Goal: Task Accomplishment & Management: Manage account settings

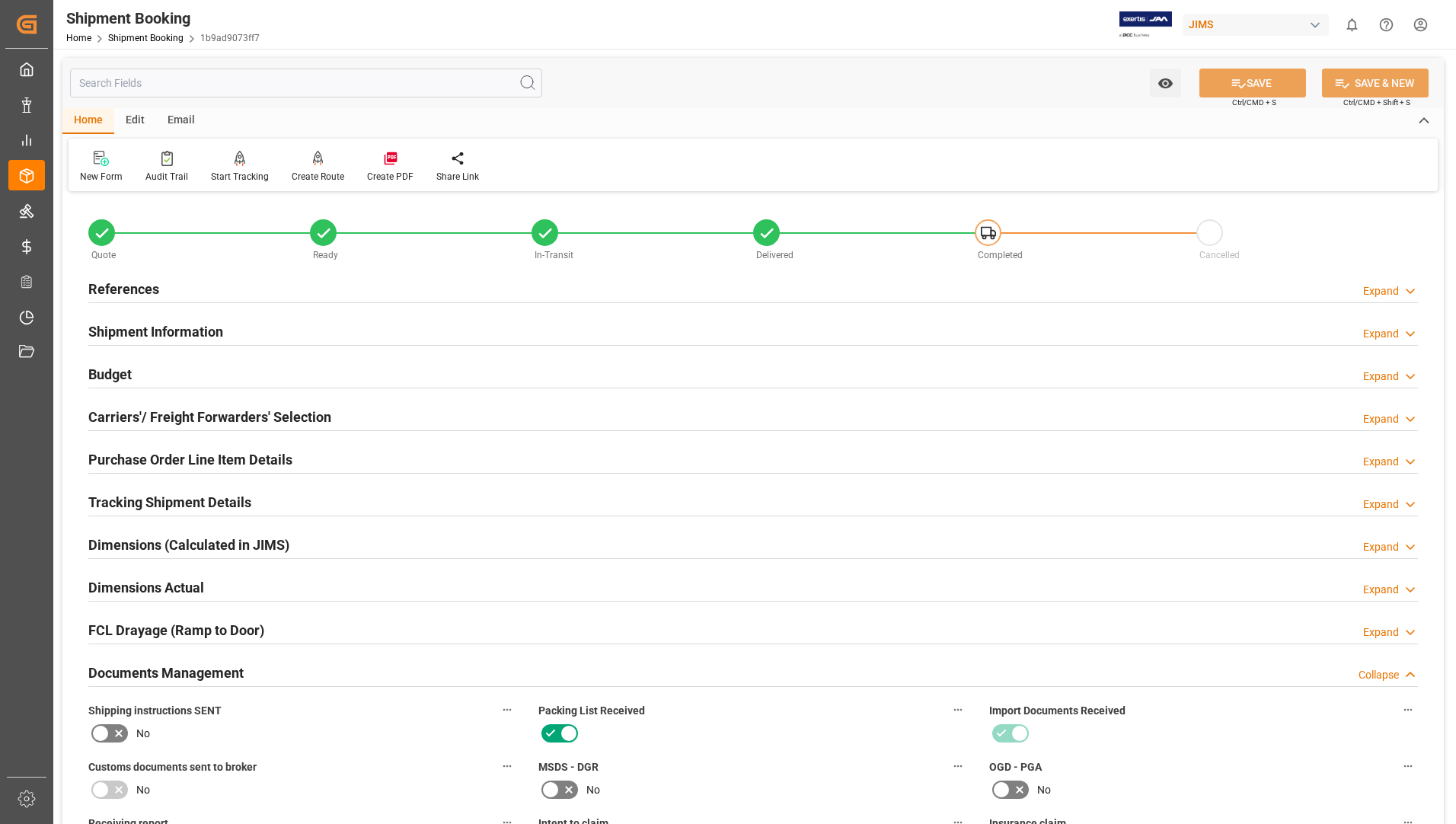
scroll to position [380, 0]
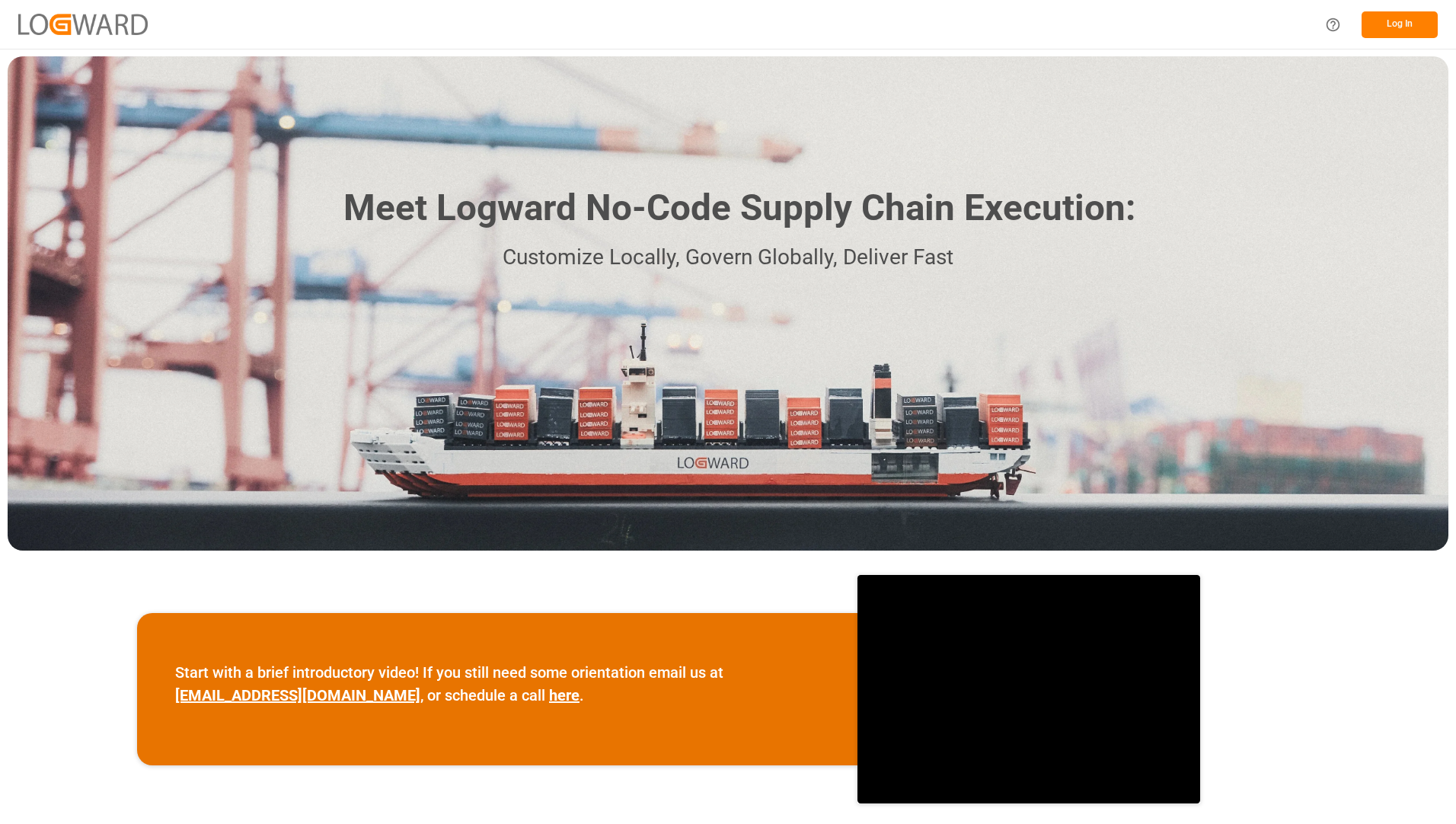
click at [1391, 26] on button "Log In" at bounding box center [1400, 25] width 76 height 26
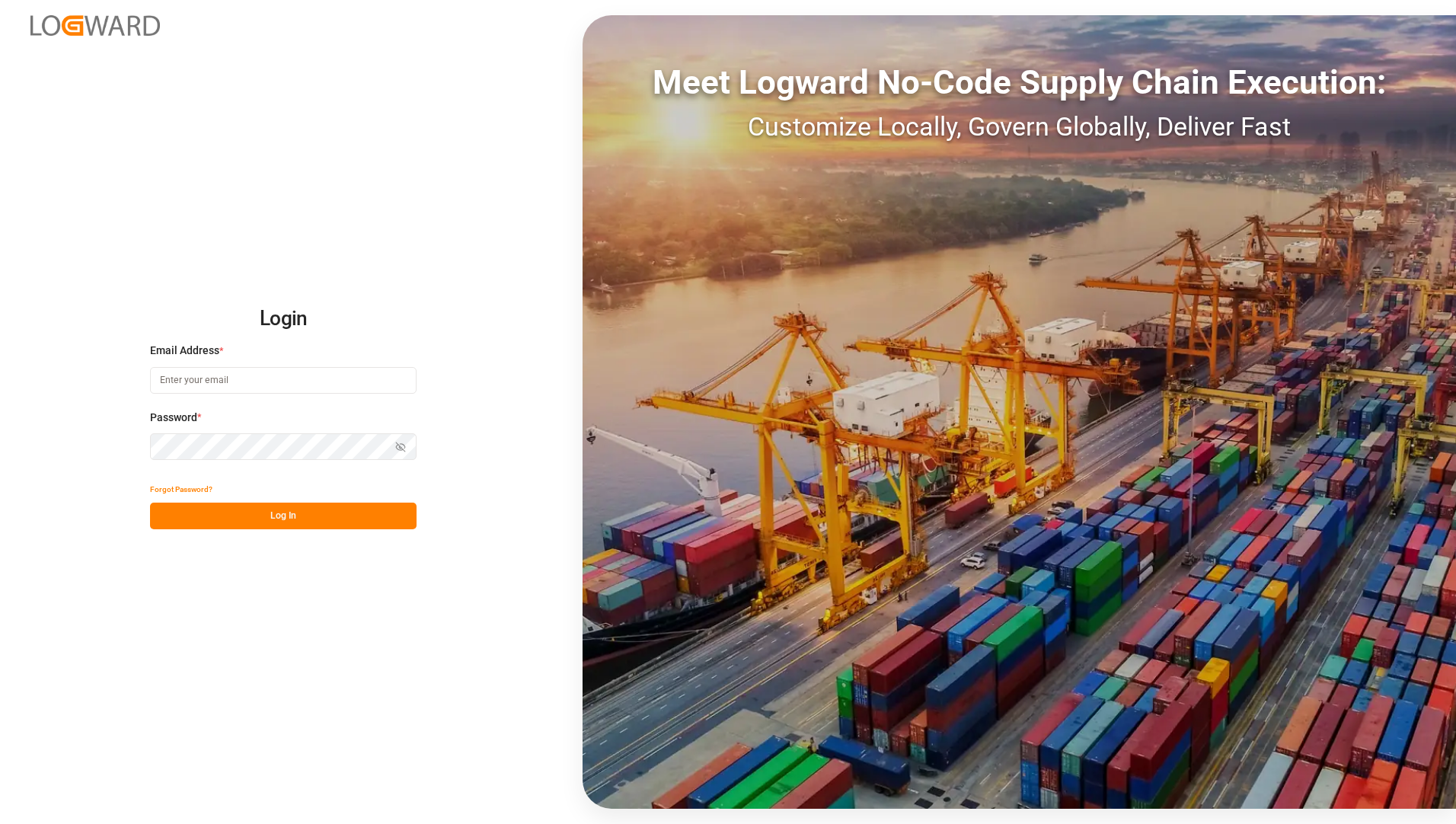
click at [208, 381] on input at bounding box center [283, 380] width 266 height 26
type input "[EMAIL_ADDRESS][PERSON_NAME][DOMAIN_NAME]"
click at [260, 714] on div "Login Email Address * Tessa.faulkner@jamindustriesusa.com Password * Show passw…" at bounding box center [728, 412] width 1456 height 824
click at [294, 515] on button "Log In" at bounding box center [283, 516] width 266 height 26
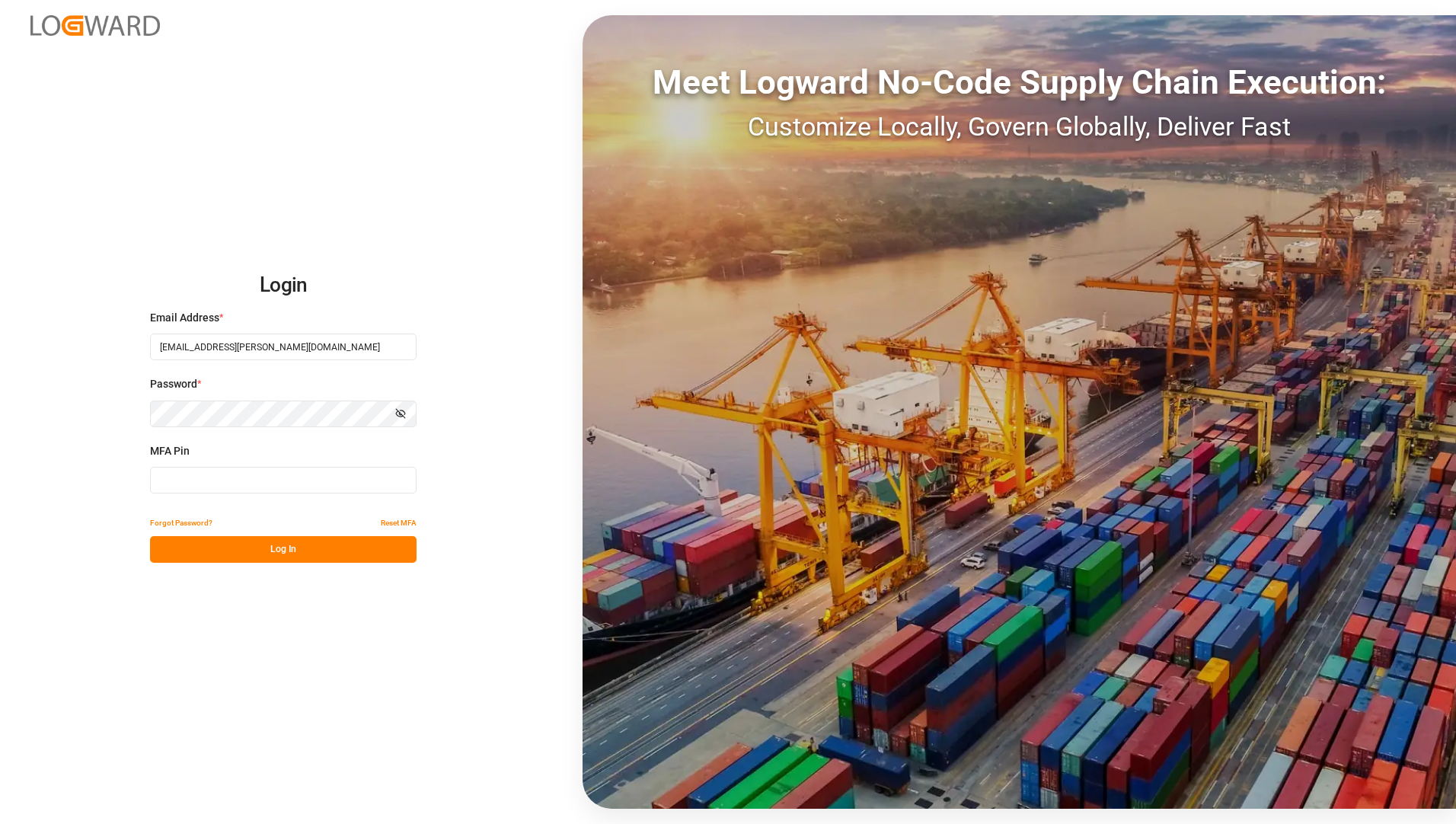
click at [367, 483] on input at bounding box center [283, 480] width 266 height 26
type input "9"
type input "520953"
click at [371, 558] on button "Log In" at bounding box center [283, 549] width 266 height 26
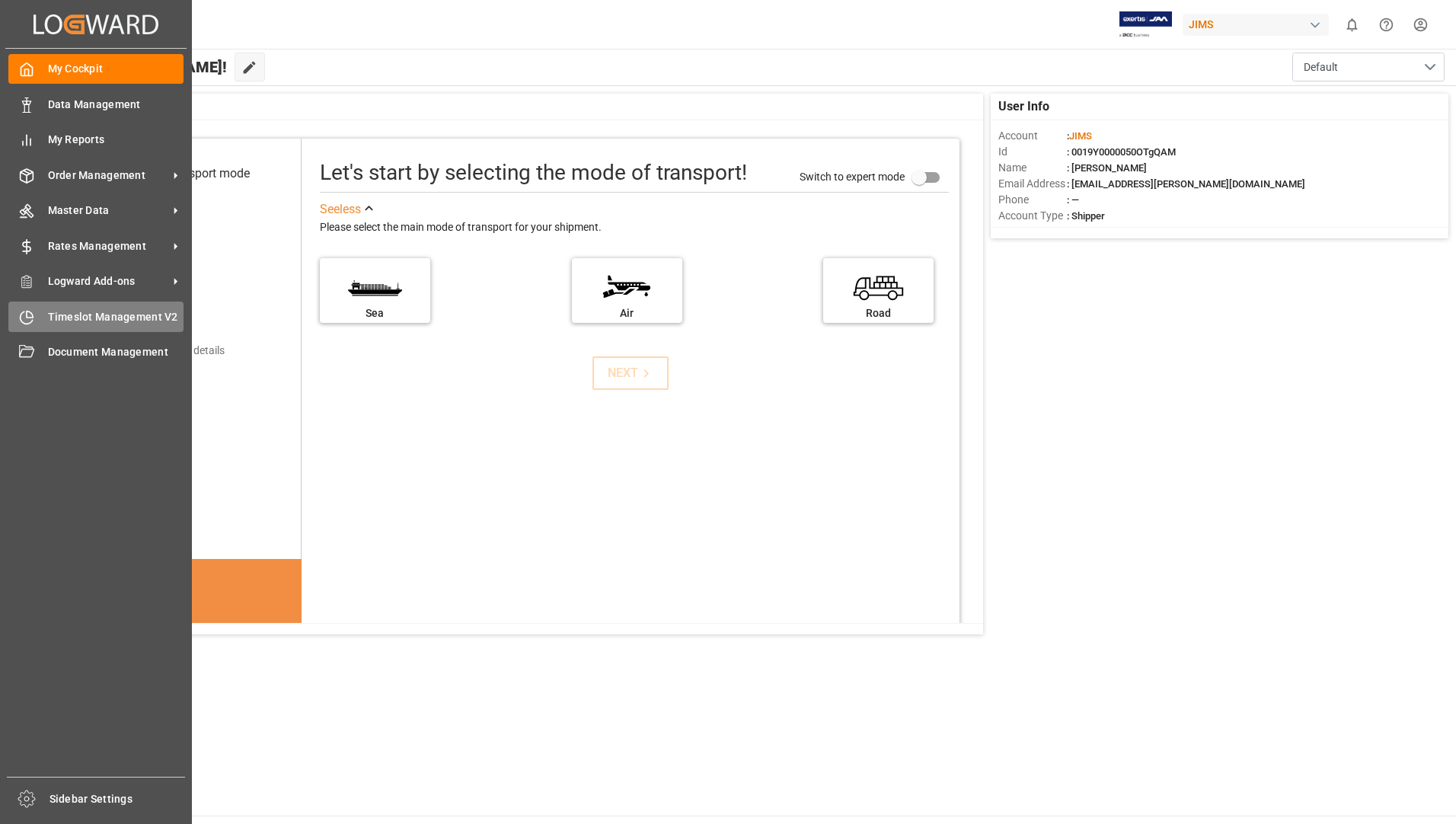
click at [84, 310] on span "Timeslot Management V2" at bounding box center [116, 317] width 136 height 16
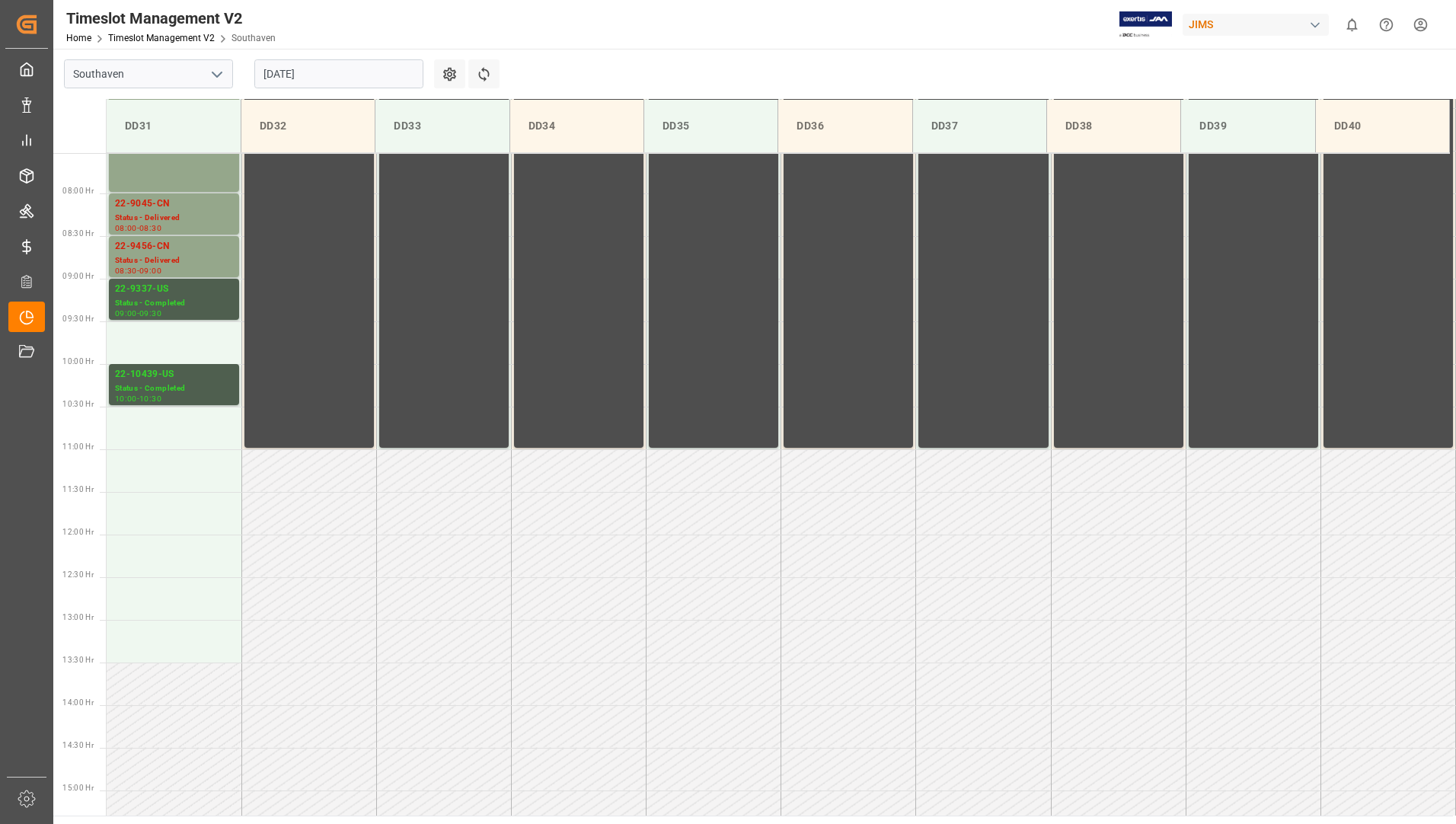
scroll to position [413, 0]
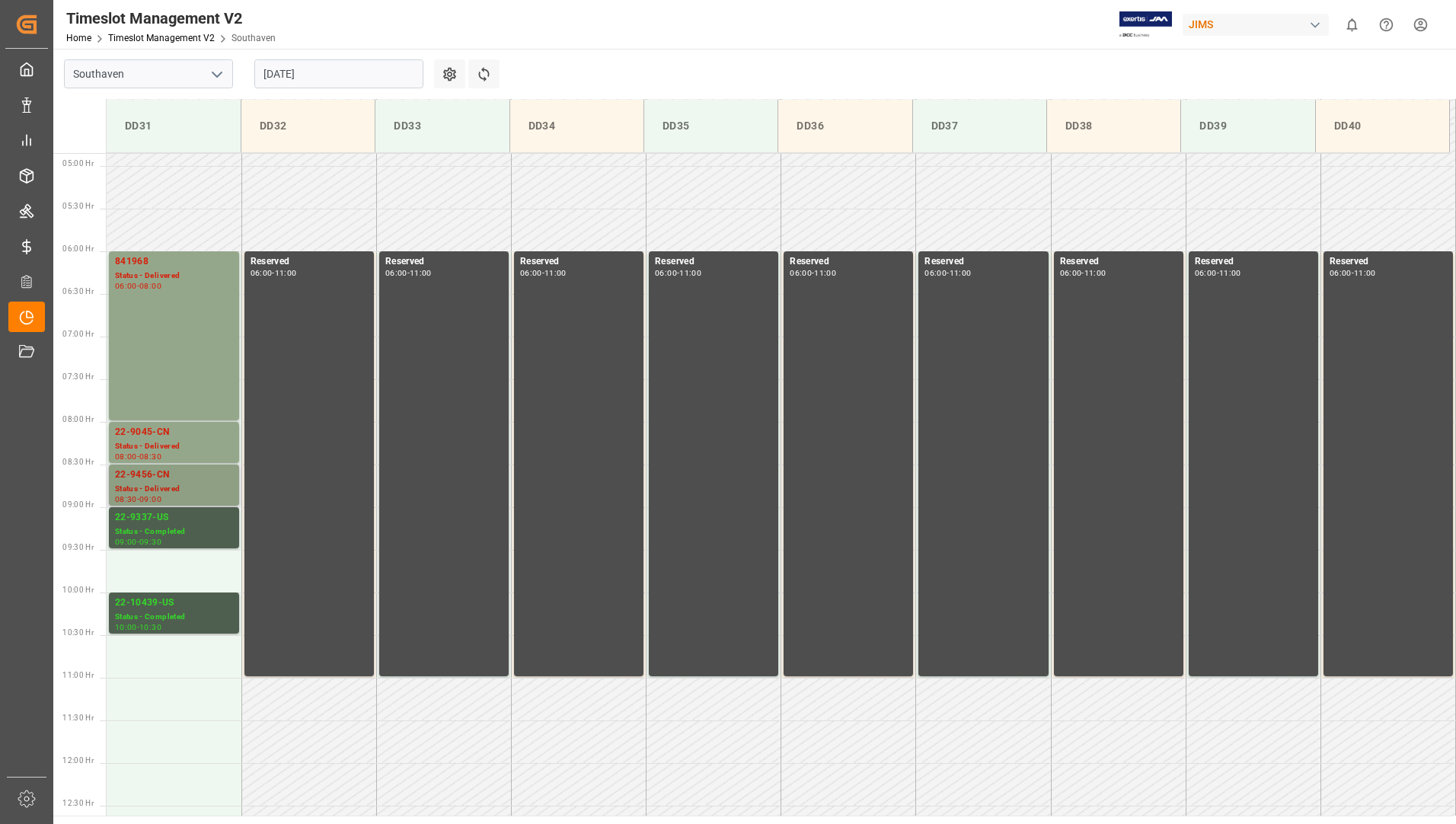
click at [175, 489] on div "Status - Delivered" at bounding box center [174, 489] width 118 height 13
click at [174, 433] on div "22-9045-CN" at bounding box center [174, 432] width 118 height 15
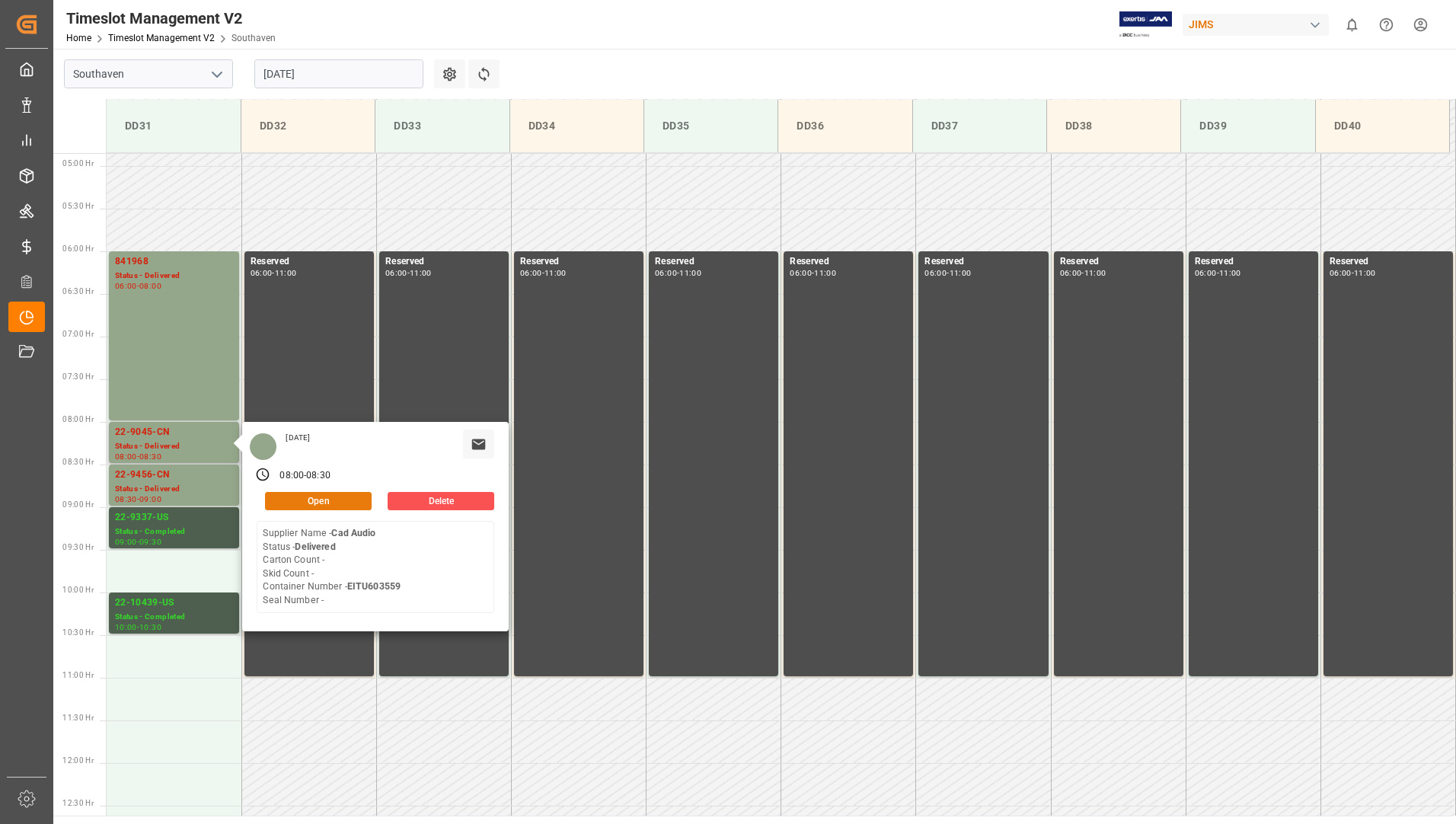
click at [298, 499] on button "Open" at bounding box center [318, 501] width 107 height 18
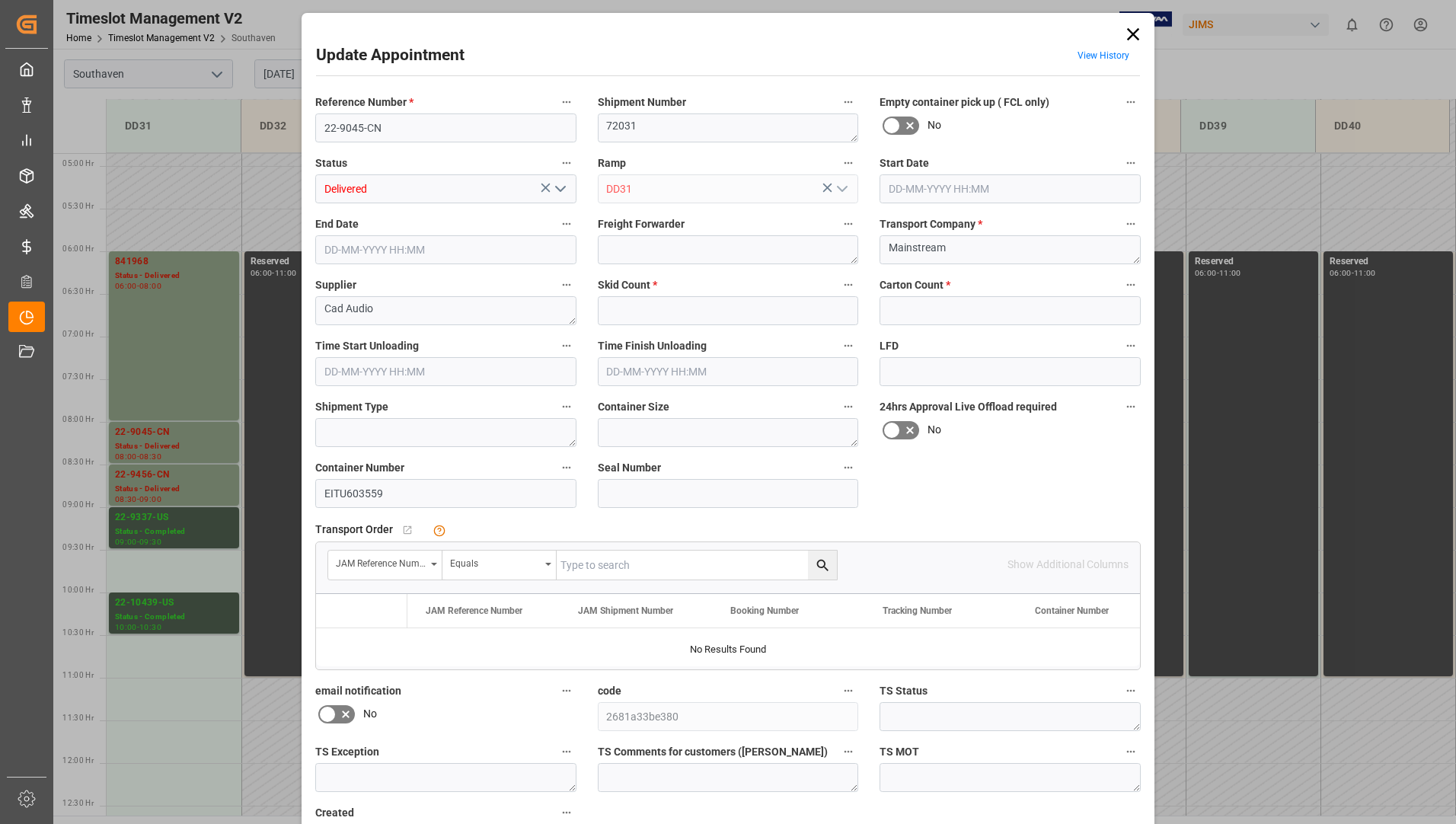
type input "0"
type input "12-08-2025 08:00"
type input "12-08-2025 08:30"
type input "12-08-2025 11:28"
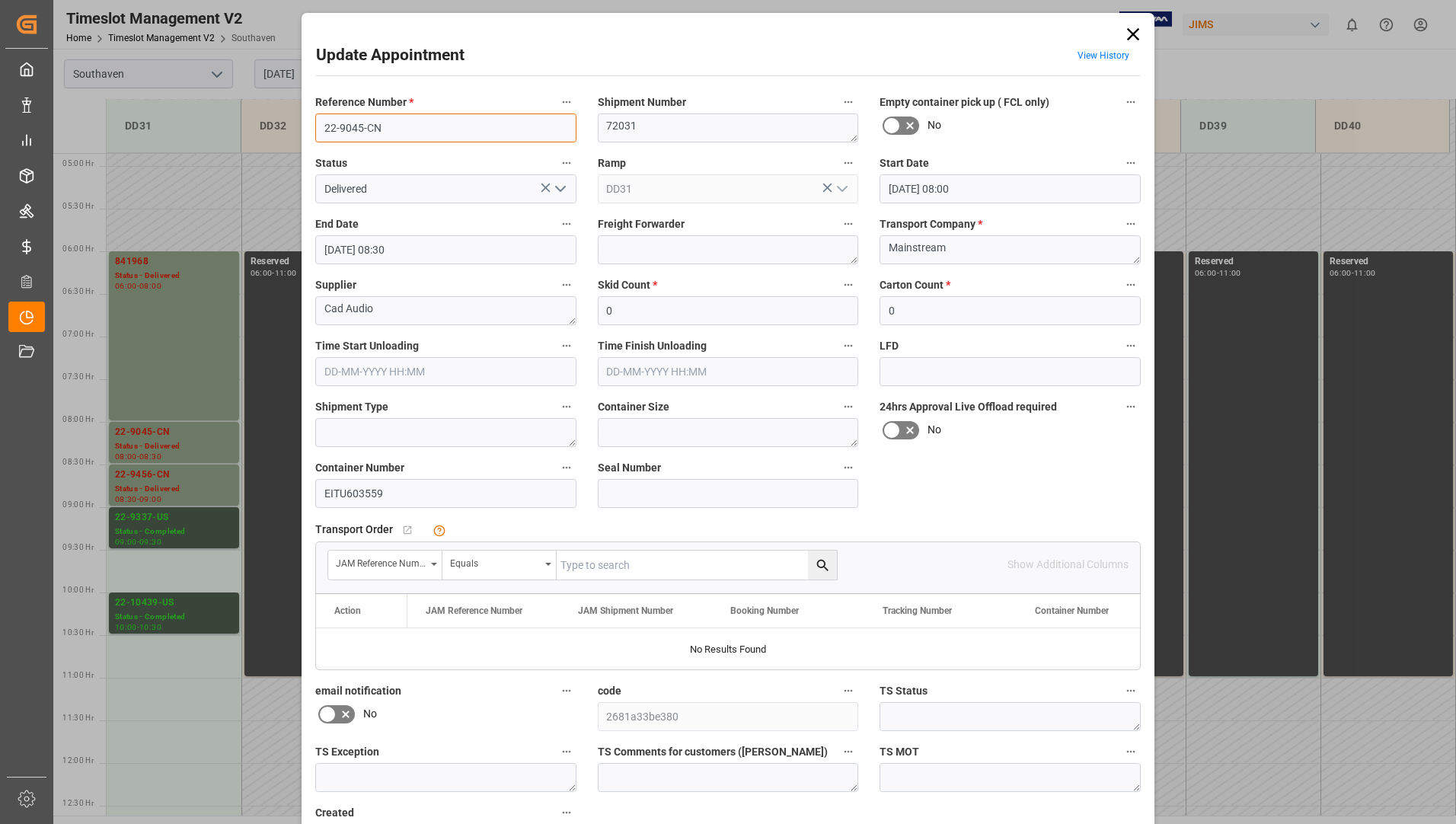
drag, startPoint x: 319, startPoint y: 129, endPoint x: 380, endPoint y: 133, distance: 61.1
click at [380, 133] on input "22-9045-CN" at bounding box center [446, 127] width 261 height 29
click at [1137, 40] on icon at bounding box center [1134, 35] width 21 height 21
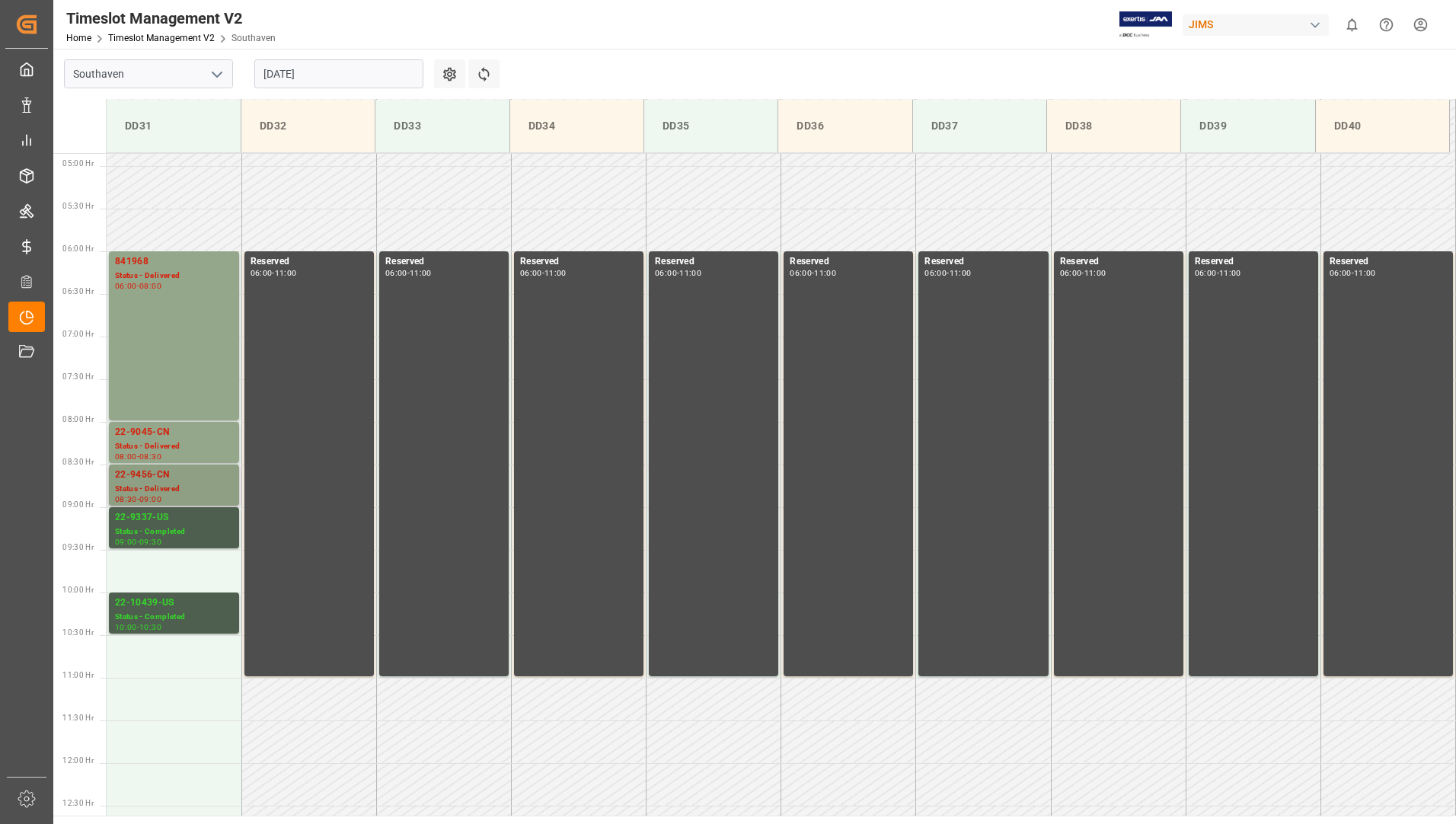
click at [158, 487] on div "Status - Delivered" at bounding box center [174, 489] width 118 height 13
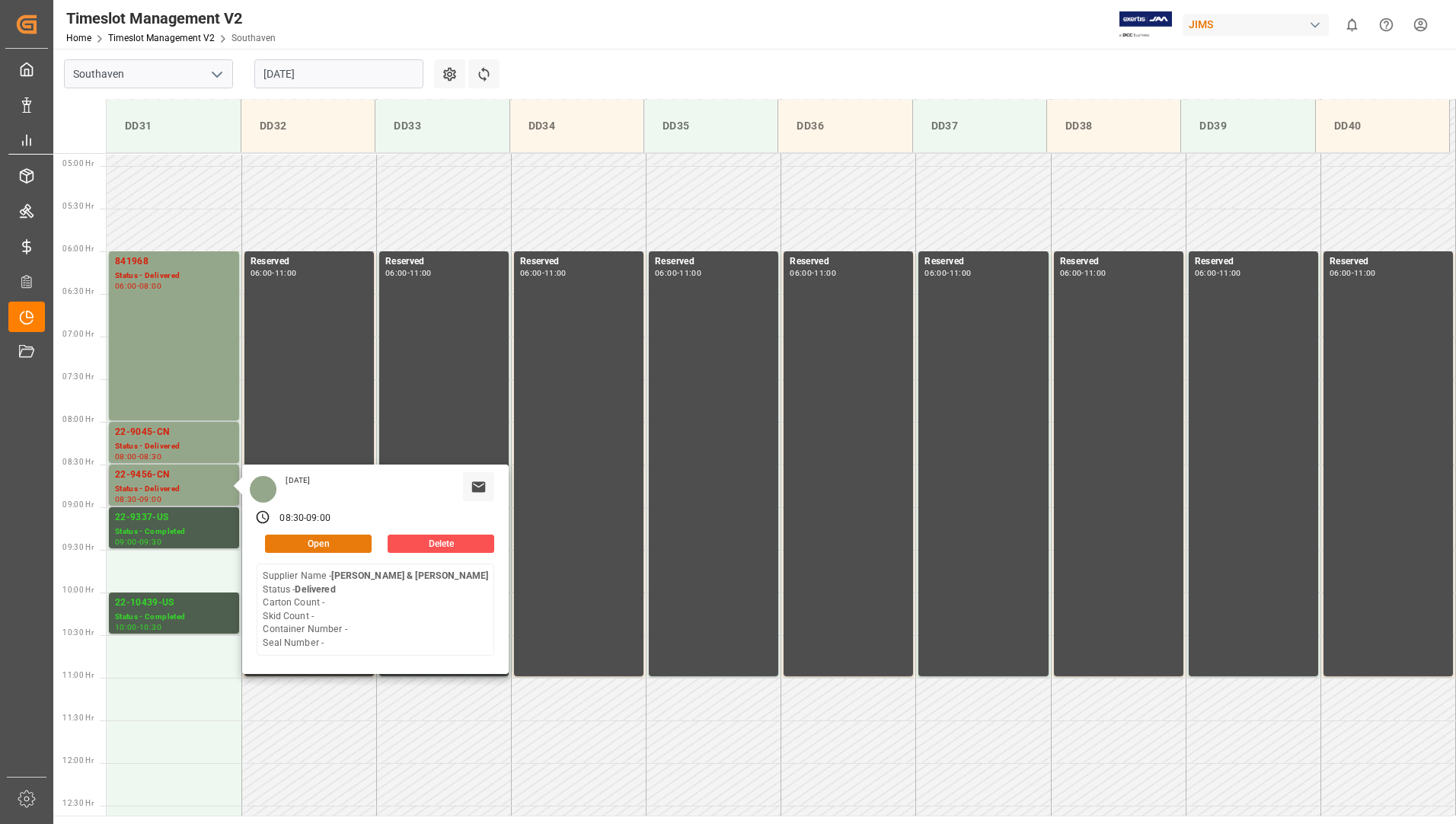
click at [304, 540] on button "Open" at bounding box center [318, 544] width 107 height 18
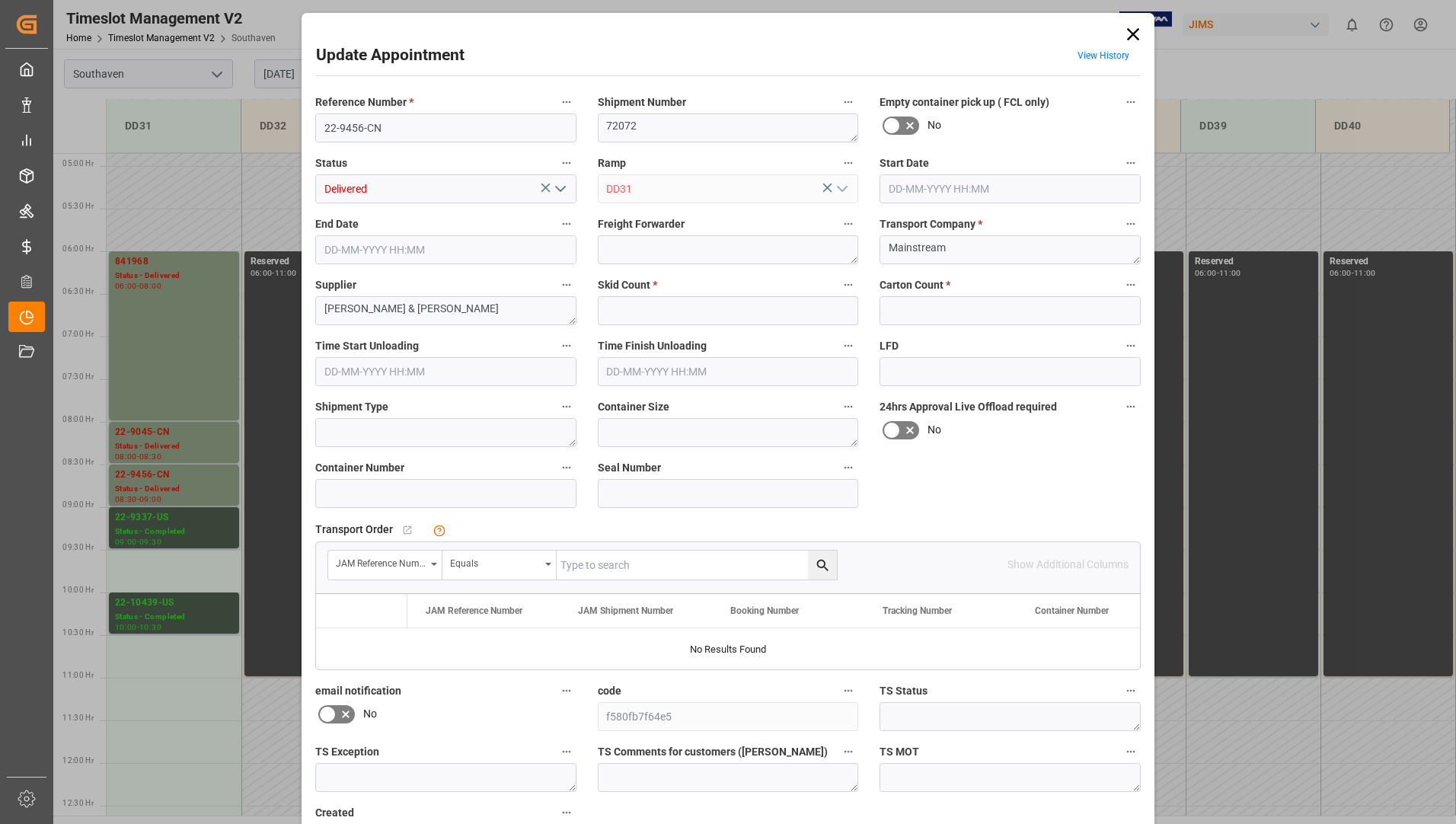
type input "0"
type input "12-08-2025 08:30"
type input "12-08-2025 09:00"
type input "12-08-2025 12:06"
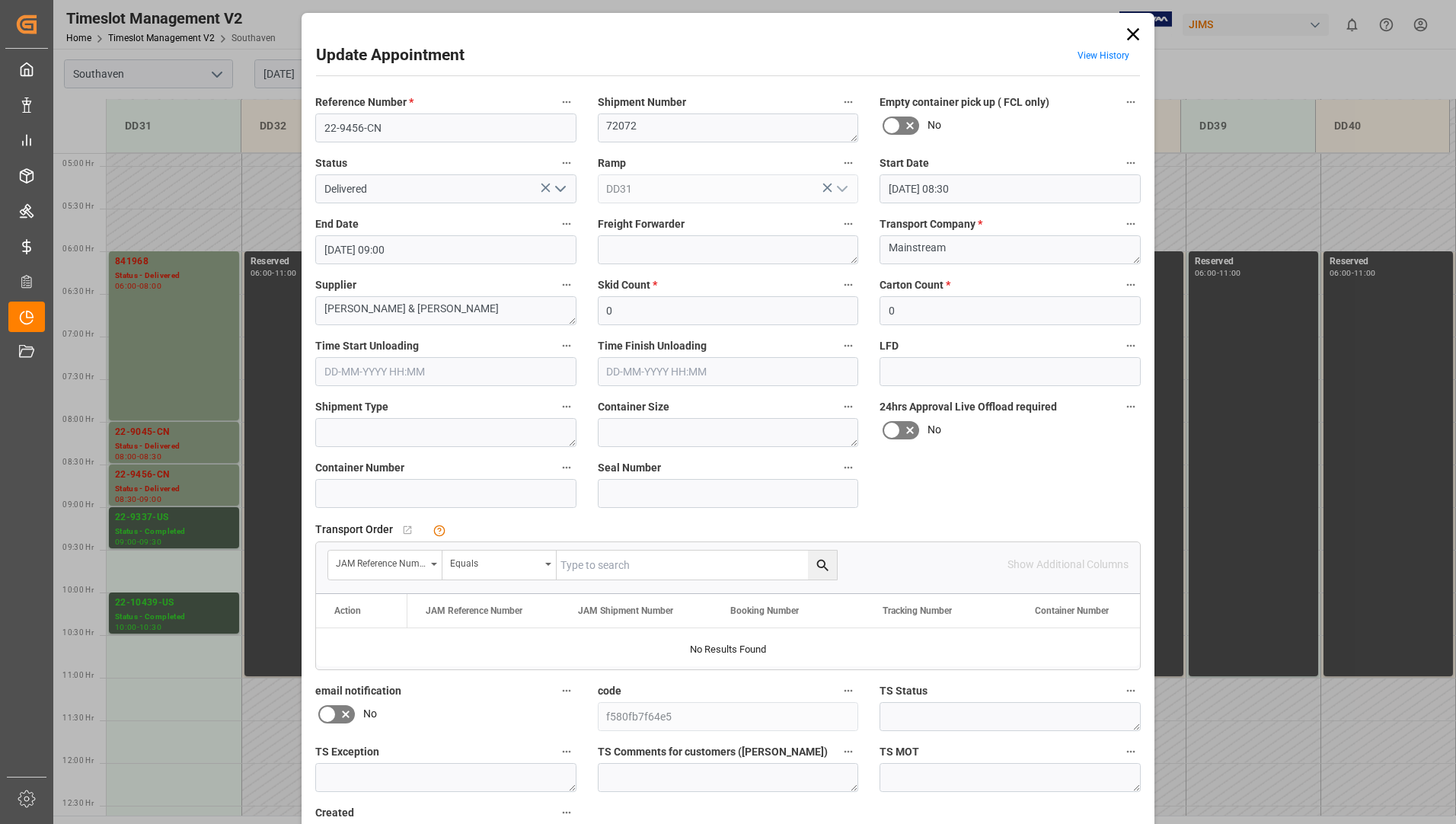
click at [1130, 26] on icon at bounding box center [1134, 35] width 21 height 21
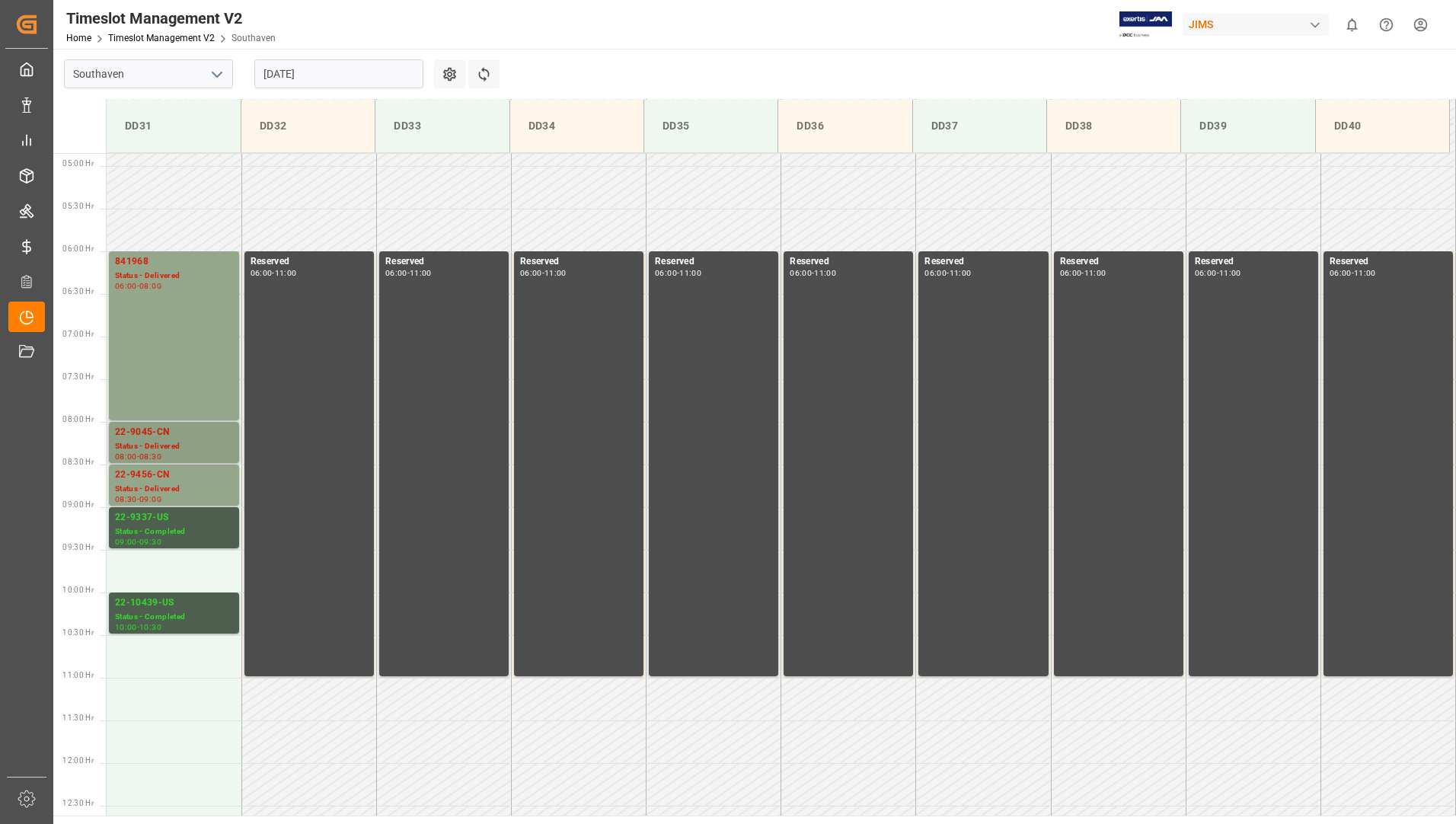
click at [201, 441] on div "Status - Delivered" at bounding box center [174, 446] width 118 height 13
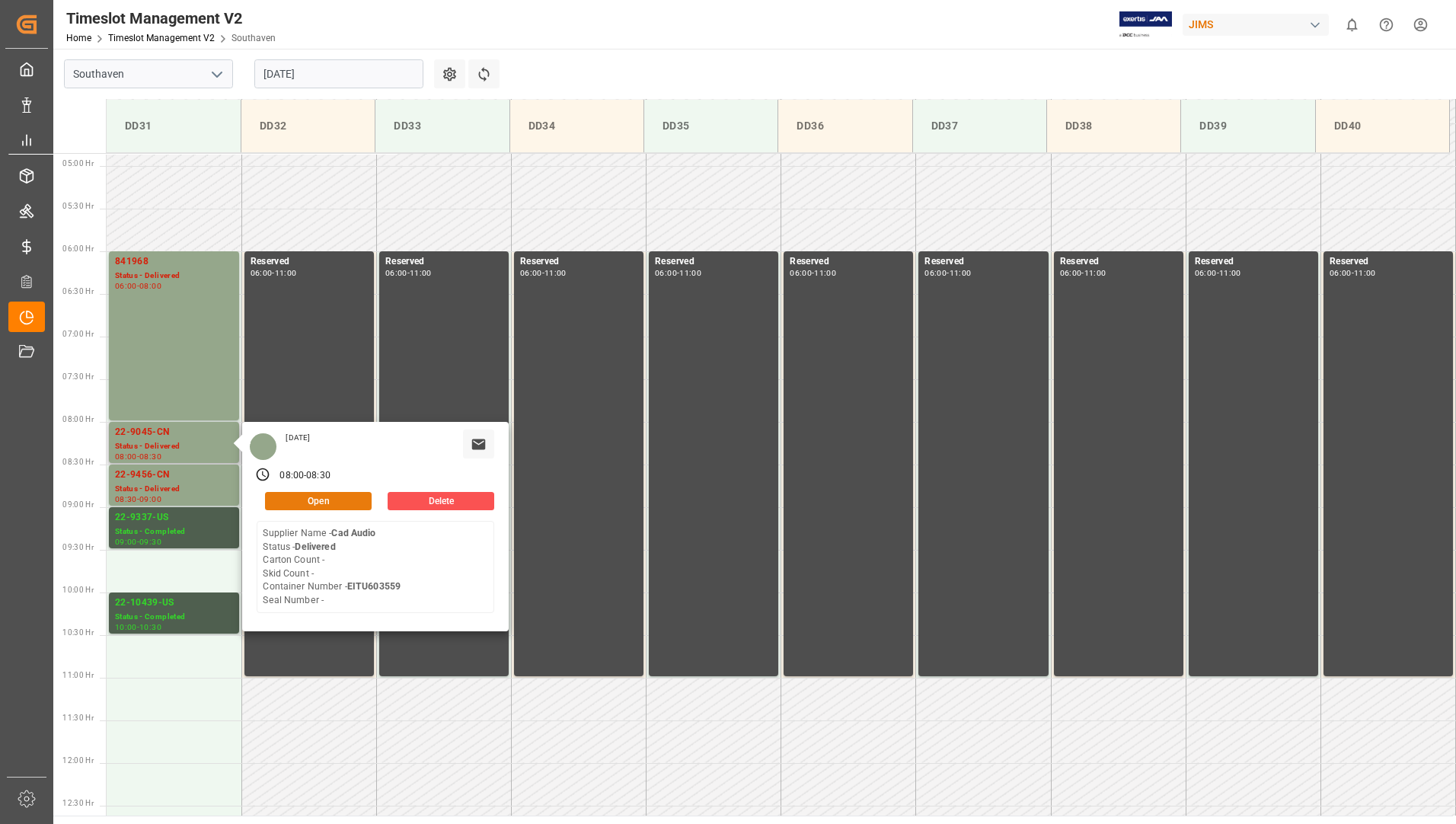
click at [294, 502] on button "Open" at bounding box center [318, 501] width 107 height 18
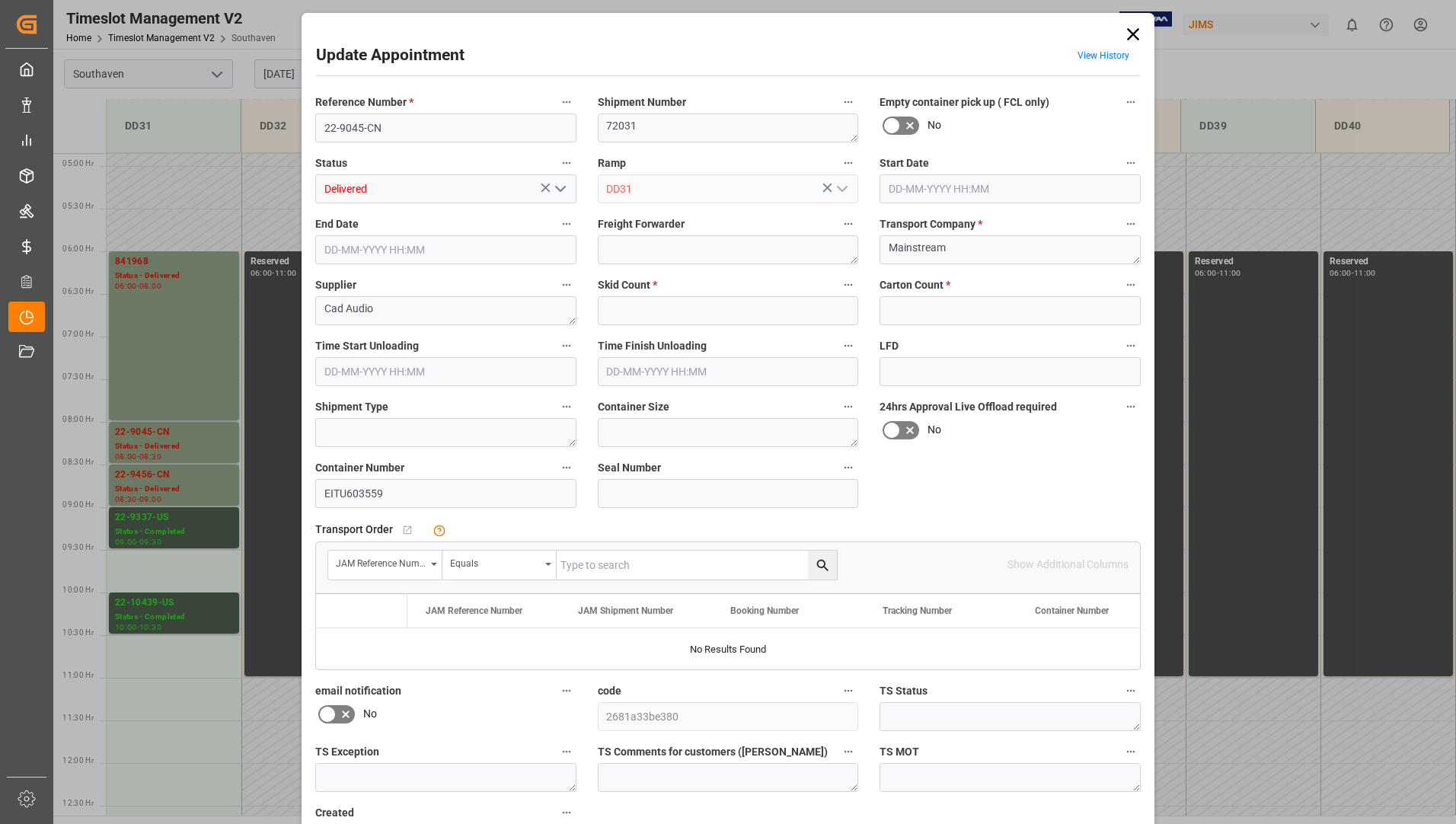
type input "0"
type input "12-08-2025 08:00"
type input "12-08-2025 08:30"
type input "12-08-2025 11:28"
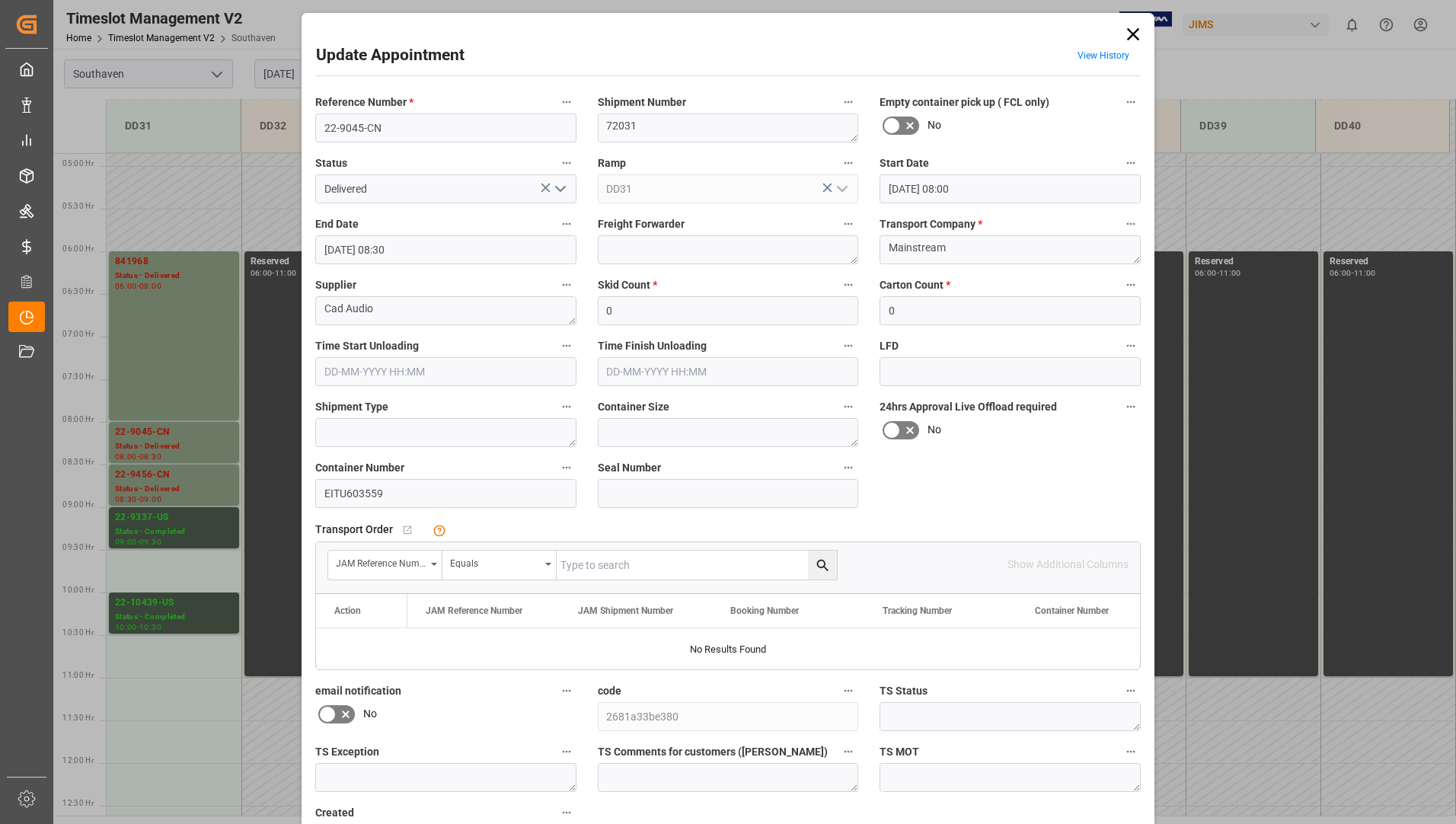
click at [547, 188] on button "open menu" at bounding box center [559, 189] width 23 height 24
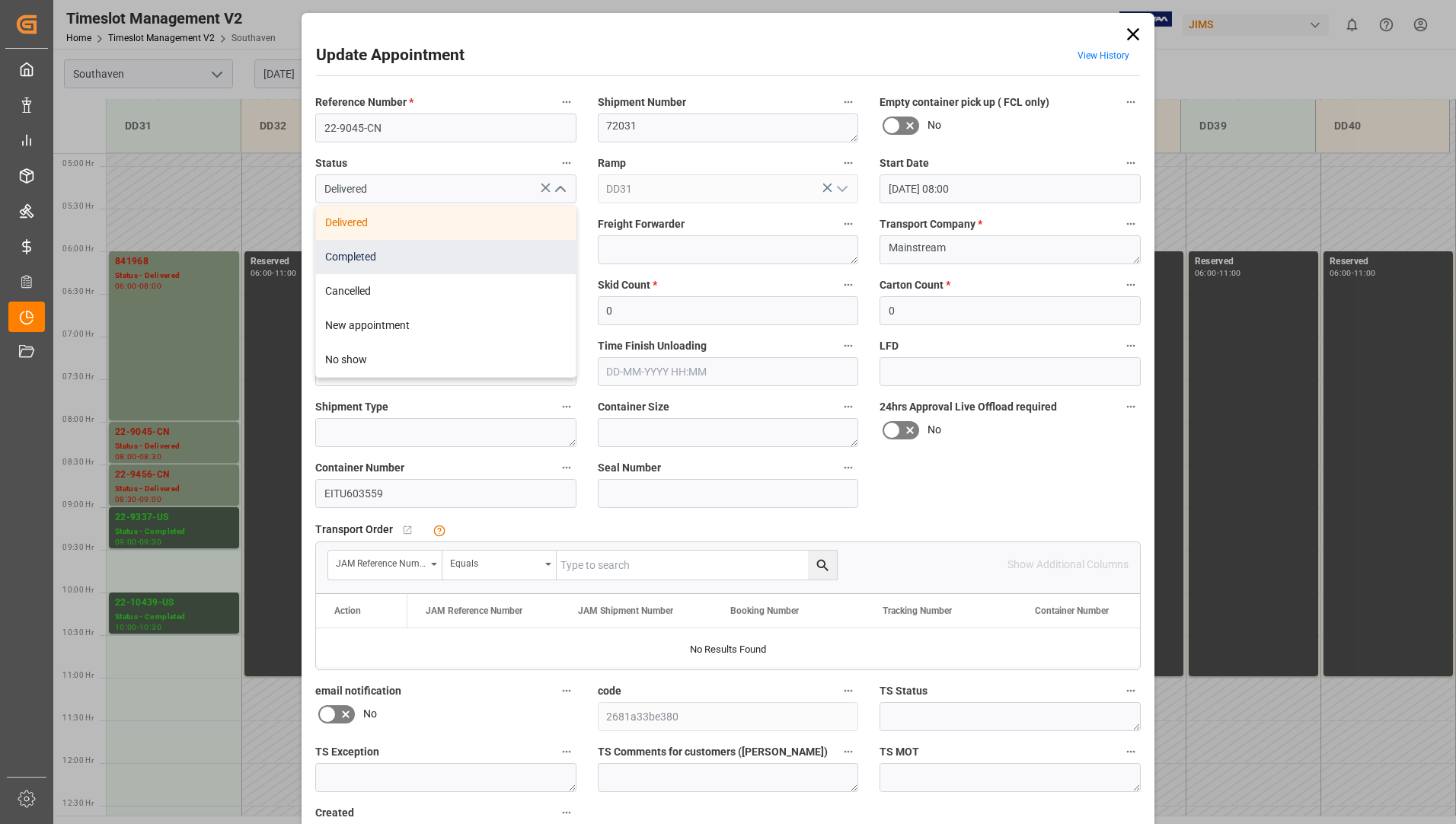
click at [499, 244] on div "Completed" at bounding box center [446, 256] width 260 height 34
type input "Completed"
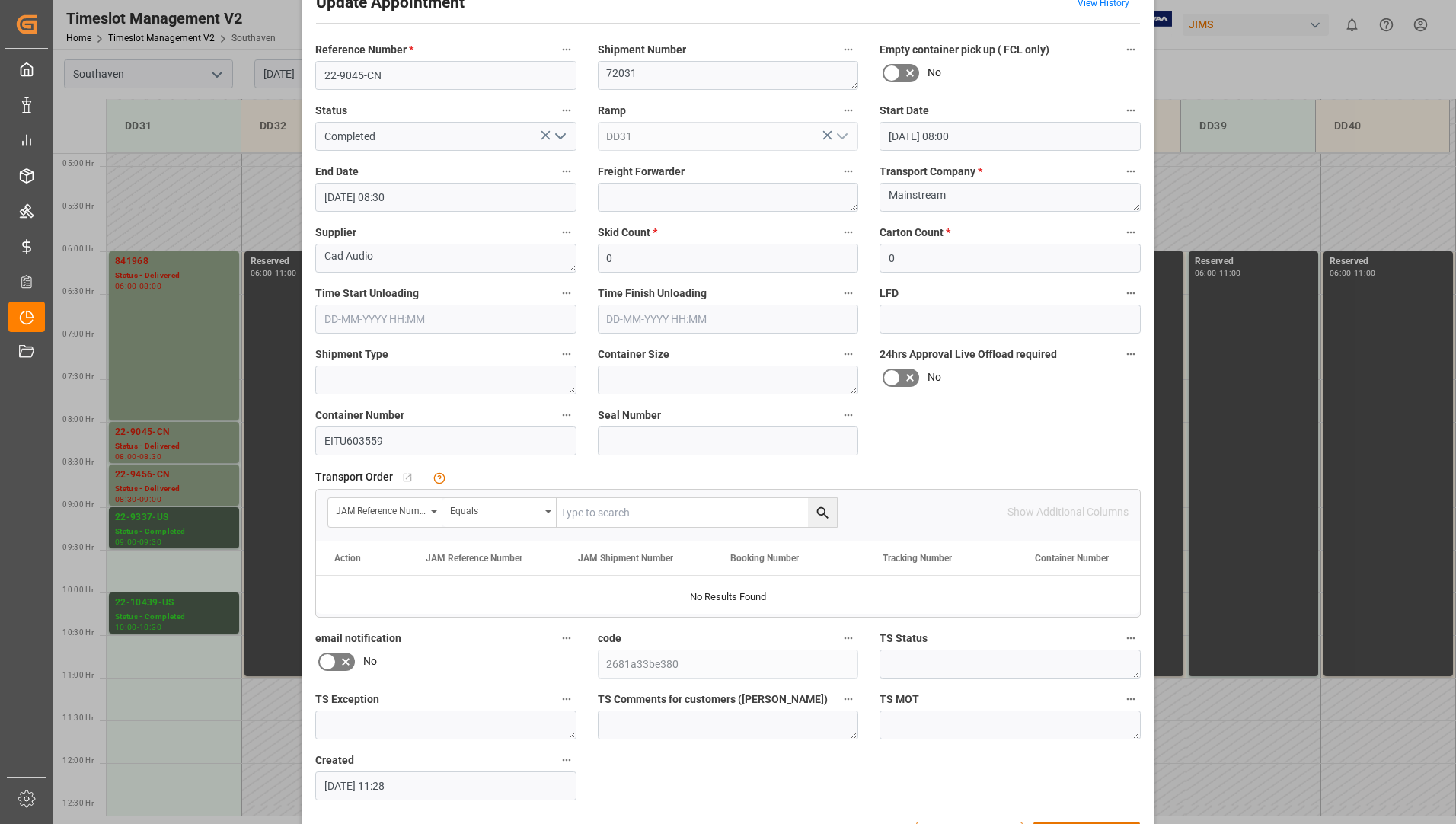
scroll to position [107, 0]
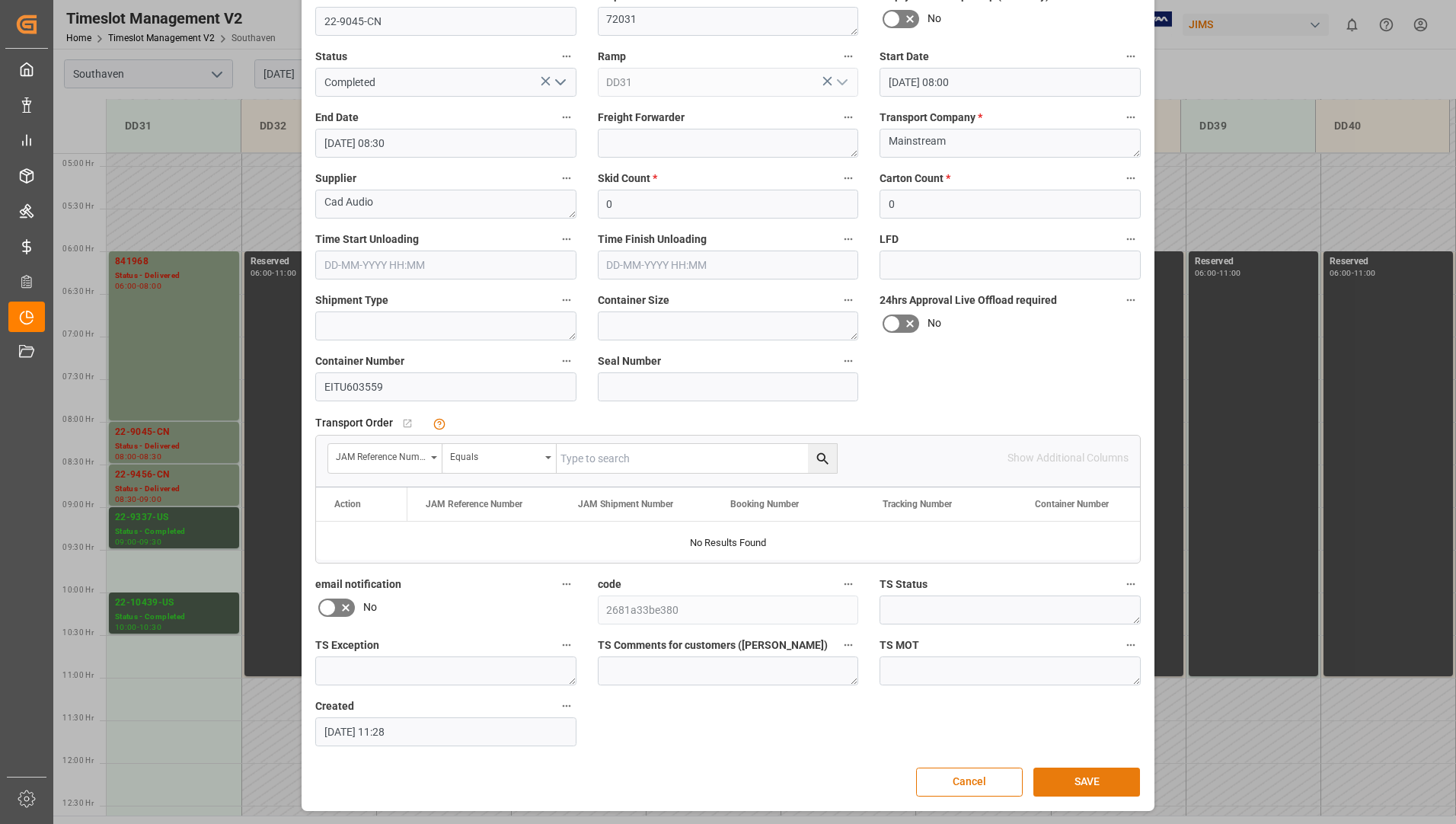
click at [1072, 774] on button "SAVE" at bounding box center [1086, 781] width 107 height 29
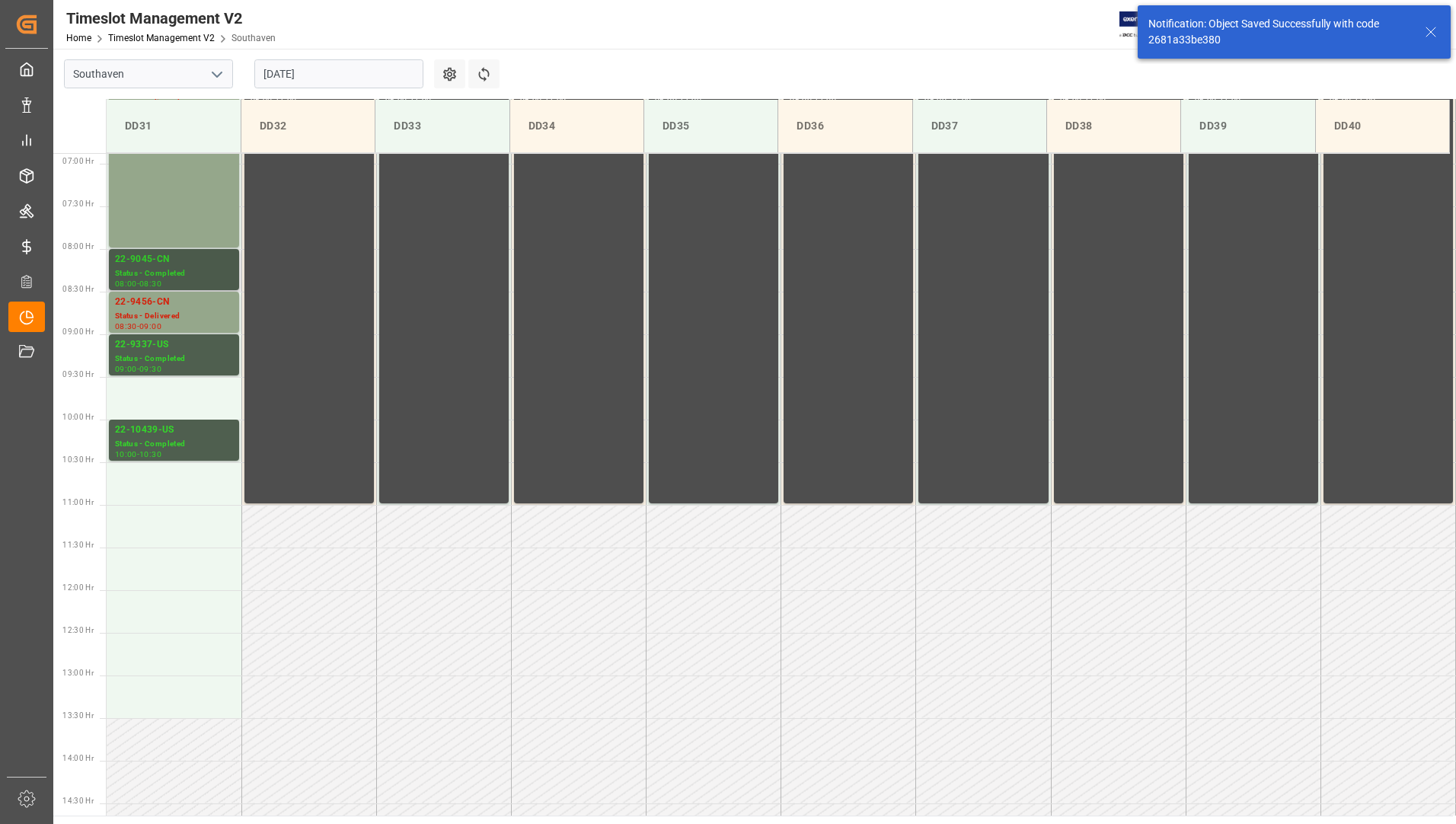
scroll to position [587, 0]
click at [166, 313] on div "Status - Delivered" at bounding box center [174, 316] width 118 height 13
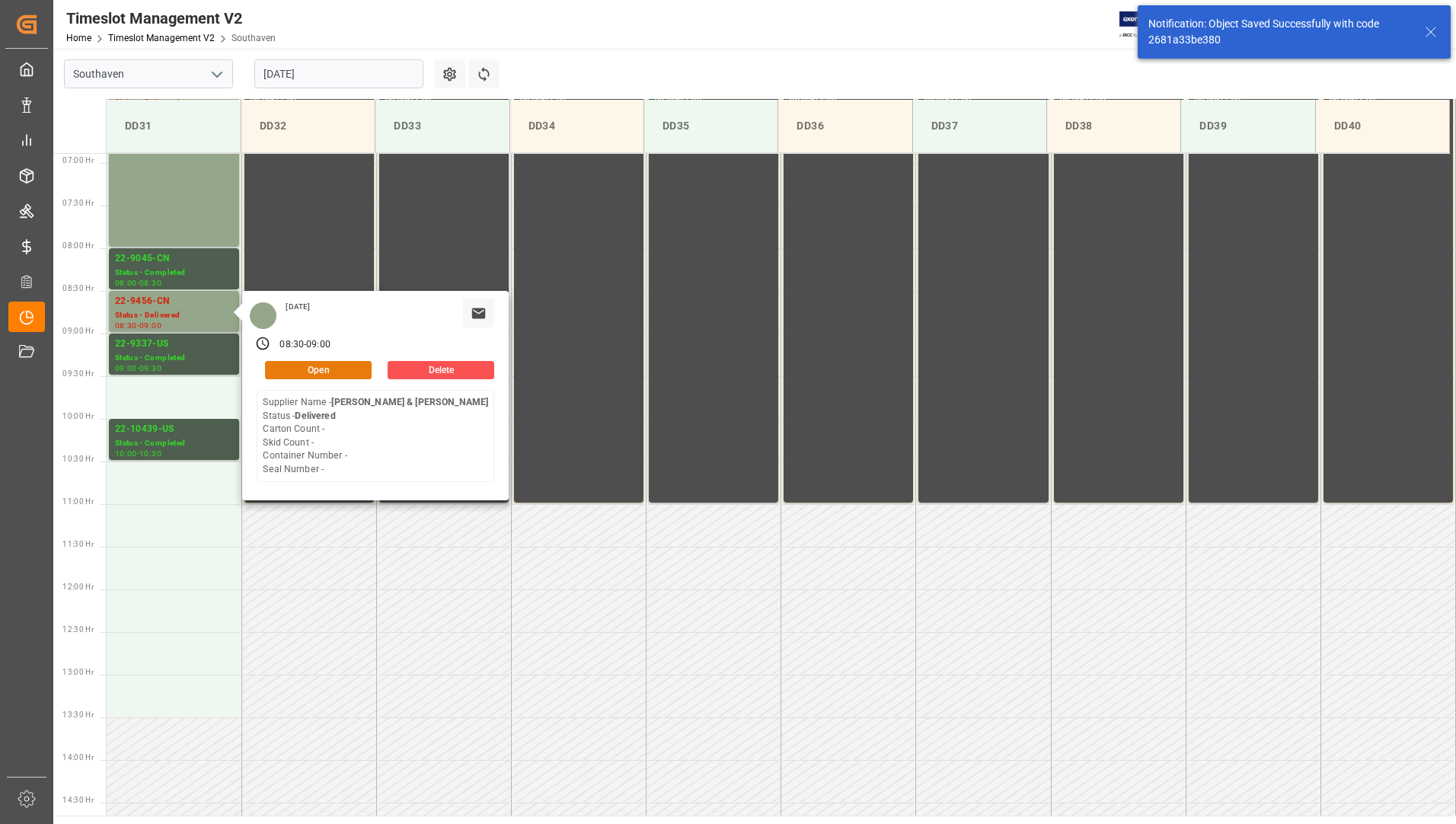
click at [274, 369] on button "Open" at bounding box center [318, 370] width 107 height 18
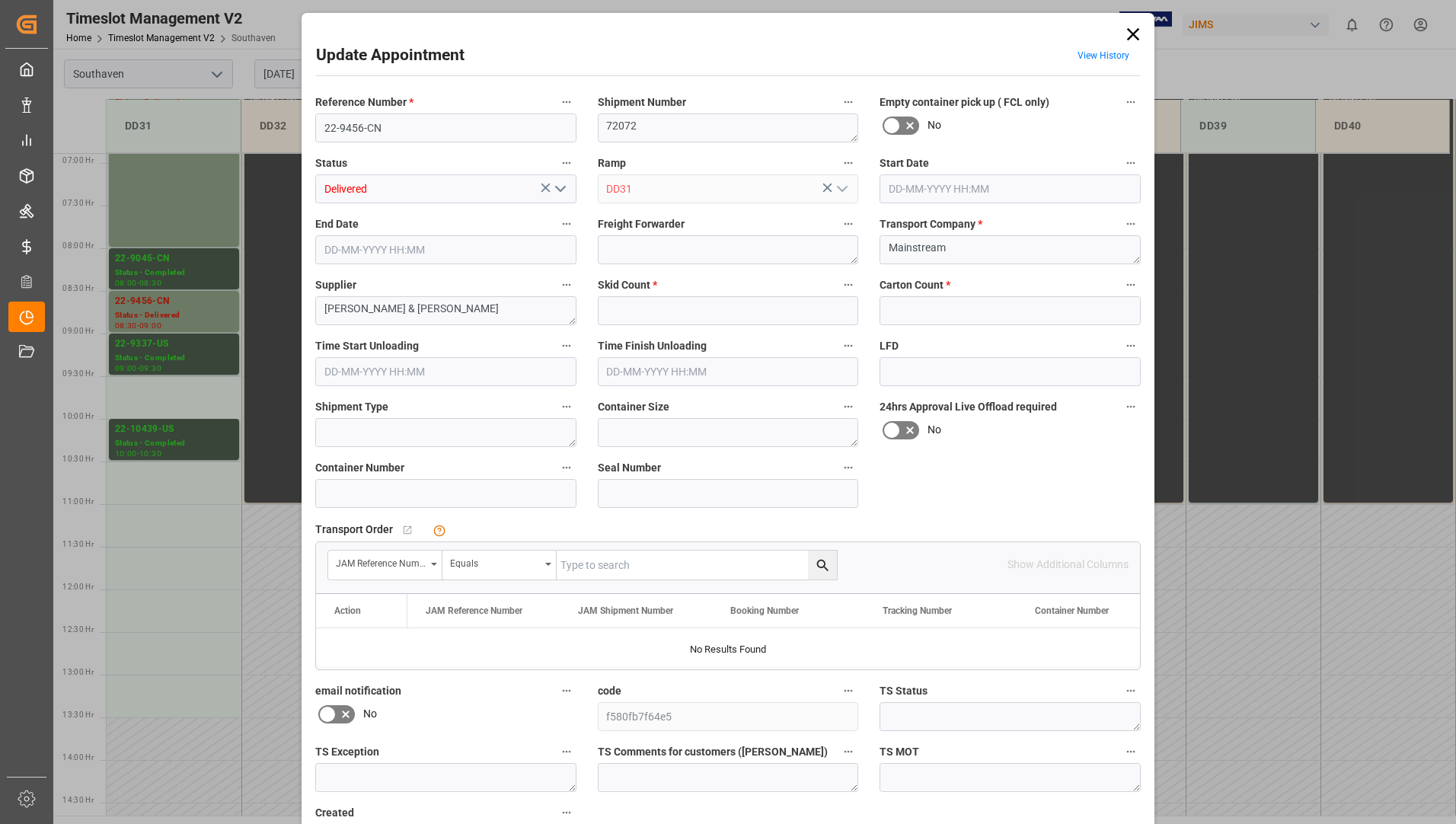
type input "0"
type input "12-08-2025 08:30"
type input "12-08-2025 09:00"
type input "12-08-2025 12:06"
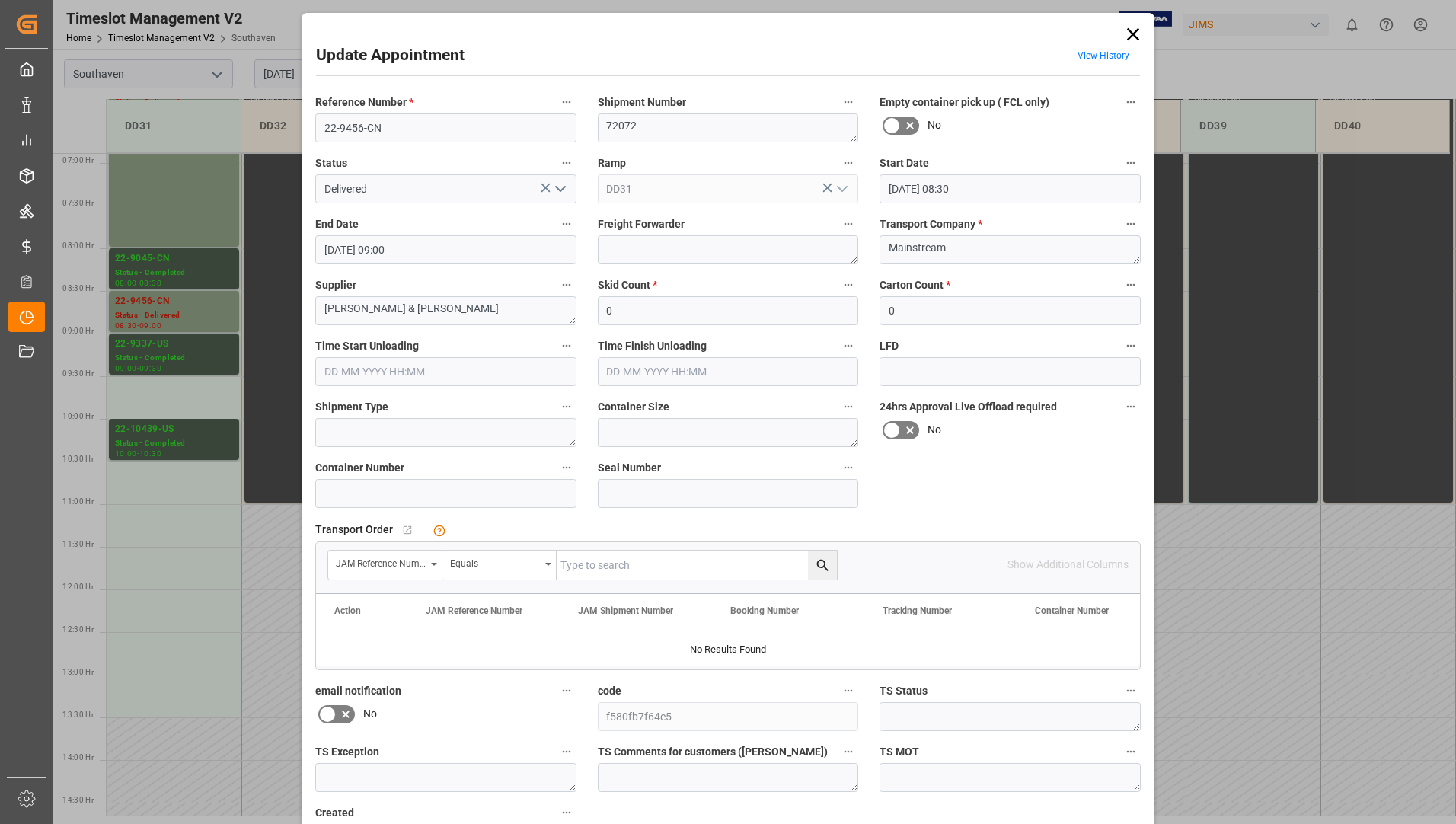
click at [568, 196] on div "Delivered" at bounding box center [446, 188] width 261 height 29
click at [561, 188] on polyline "open menu" at bounding box center [560, 189] width 9 height 5
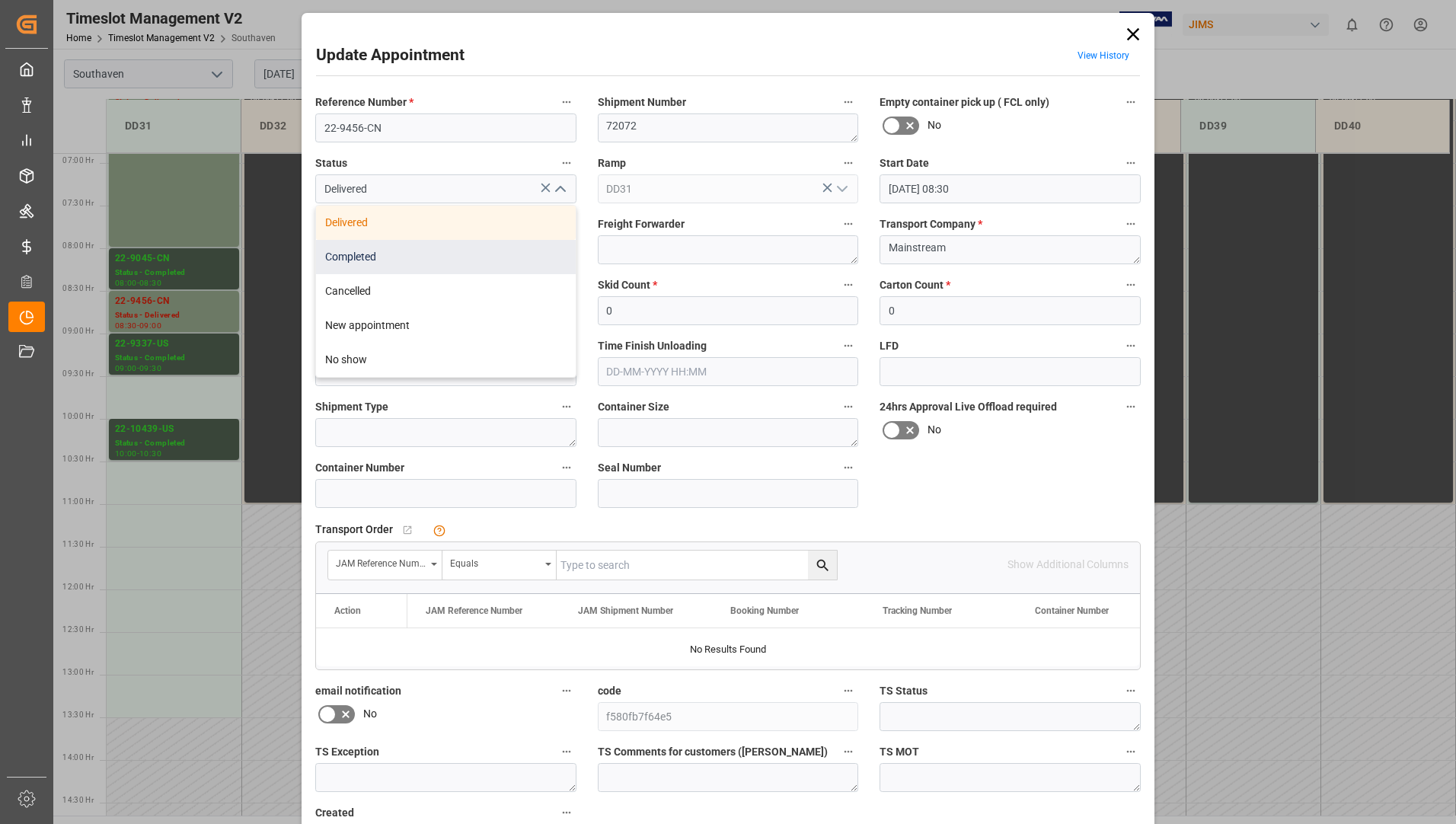
click at [472, 258] on div "Completed" at bounding box center [446, 256] width 260 height 34
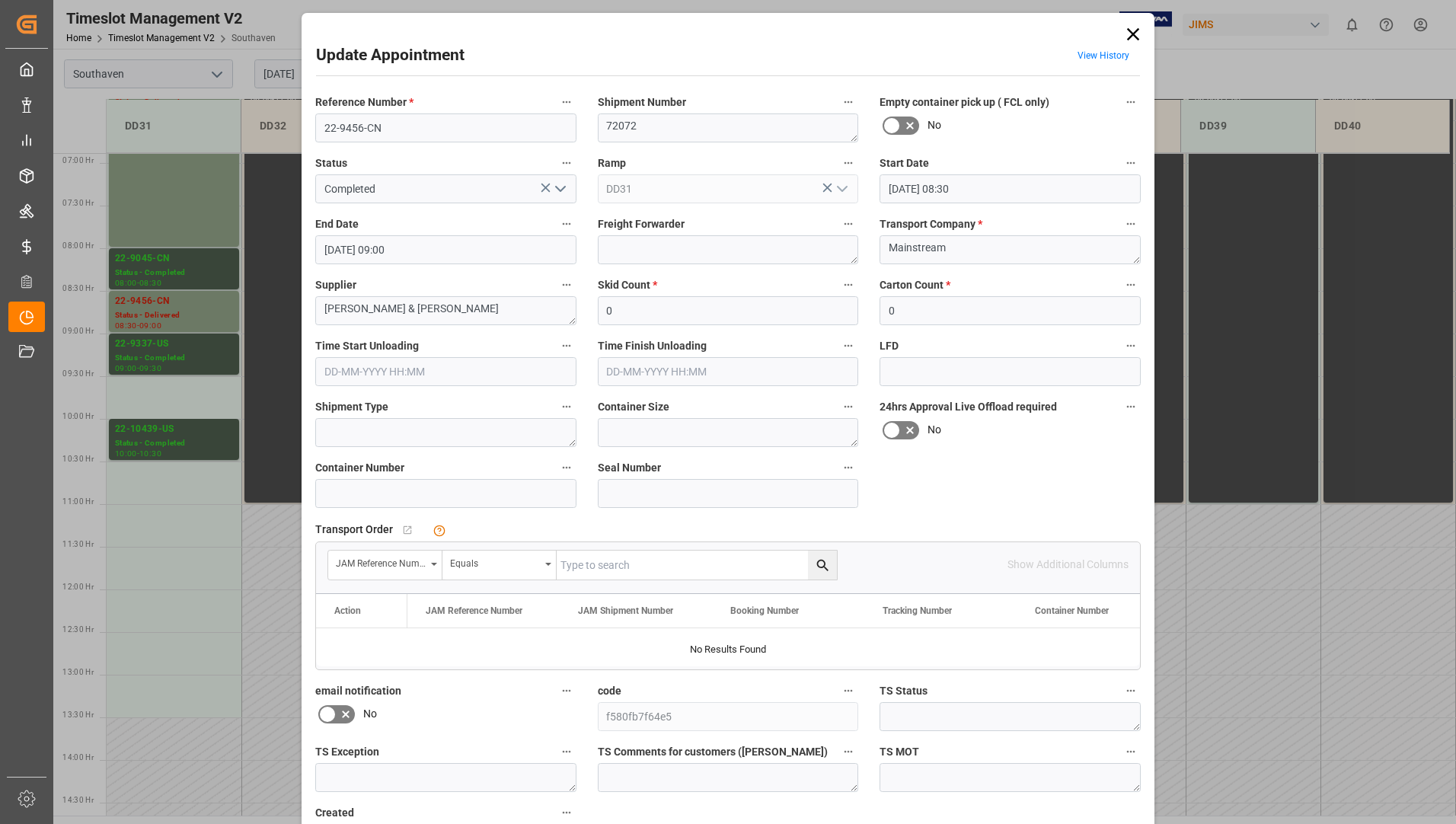
type input "Completed"
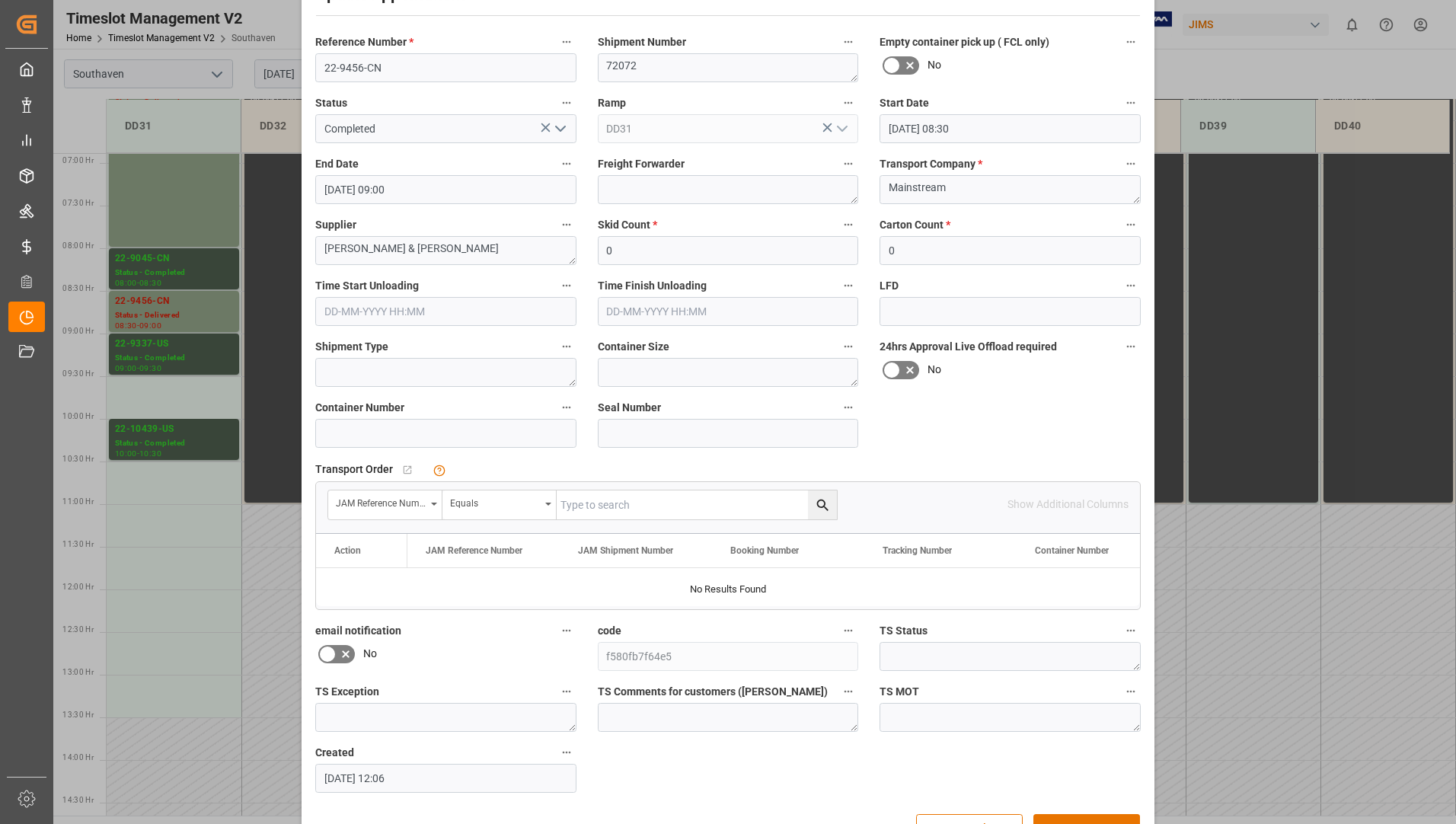
scroll to position [107, 0]
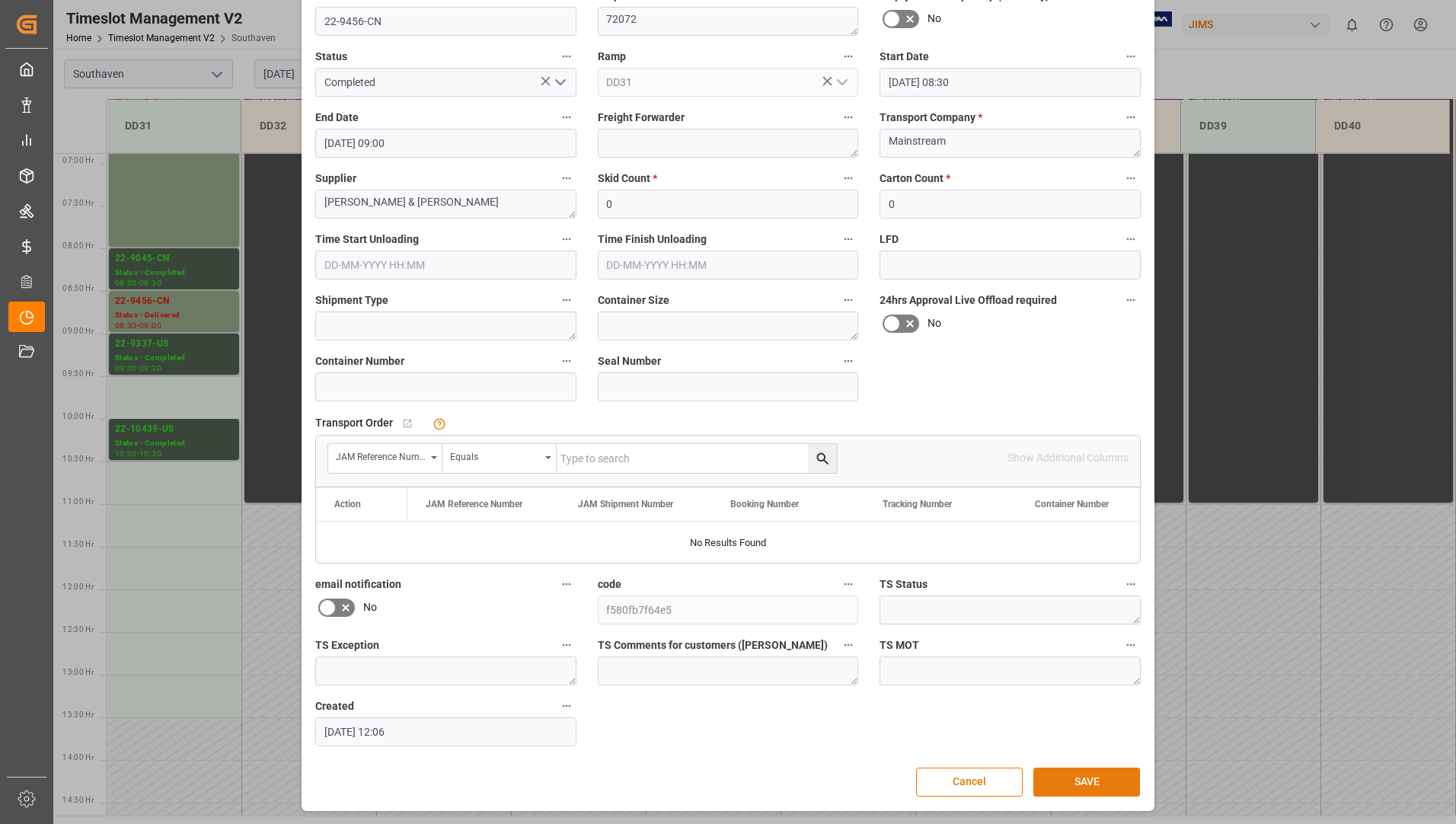
click at [1055, 780] on button "SAVE" at bounding box center [1086, 781] width 107 height 29
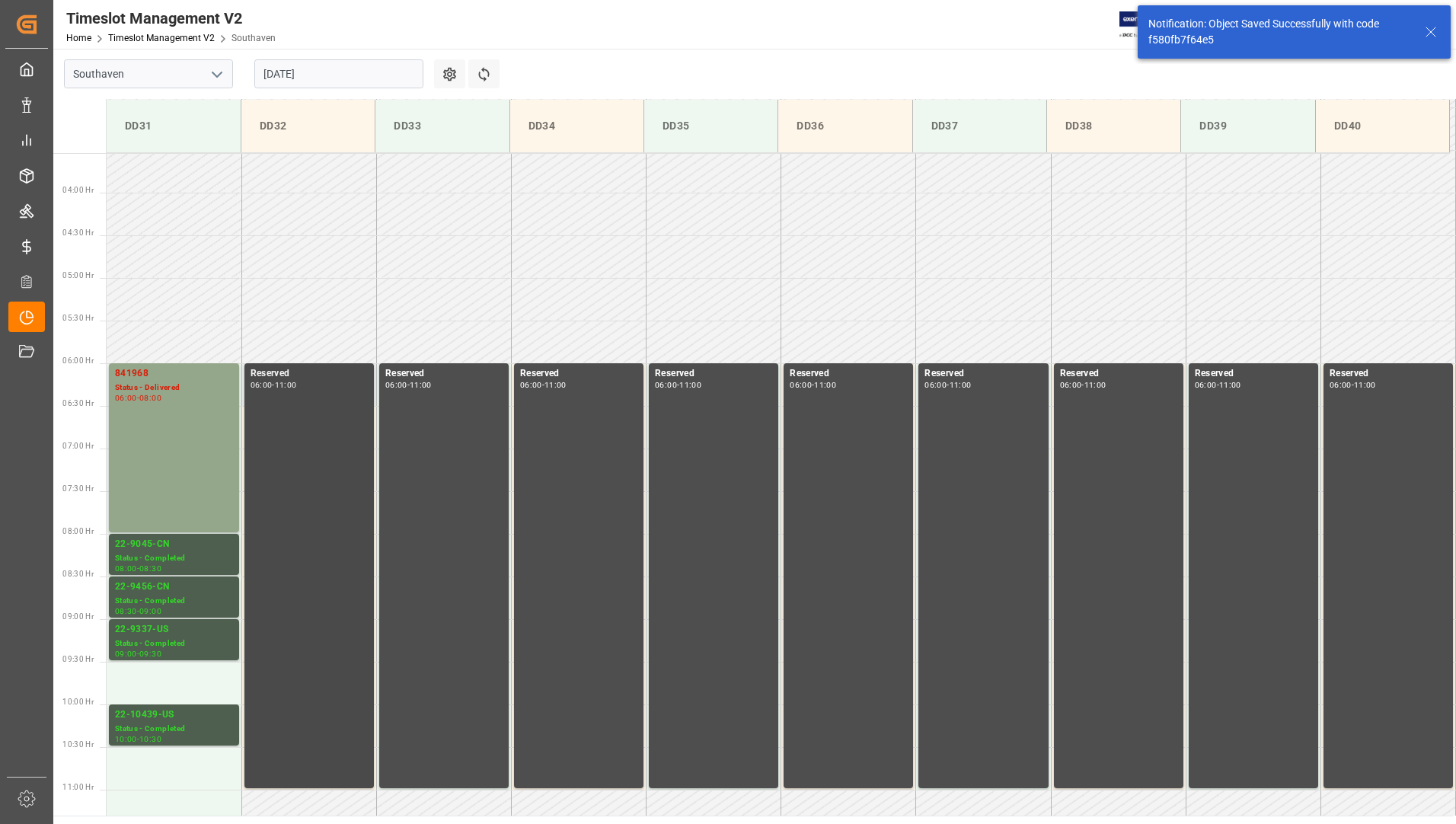
scroll to position [207, 0]
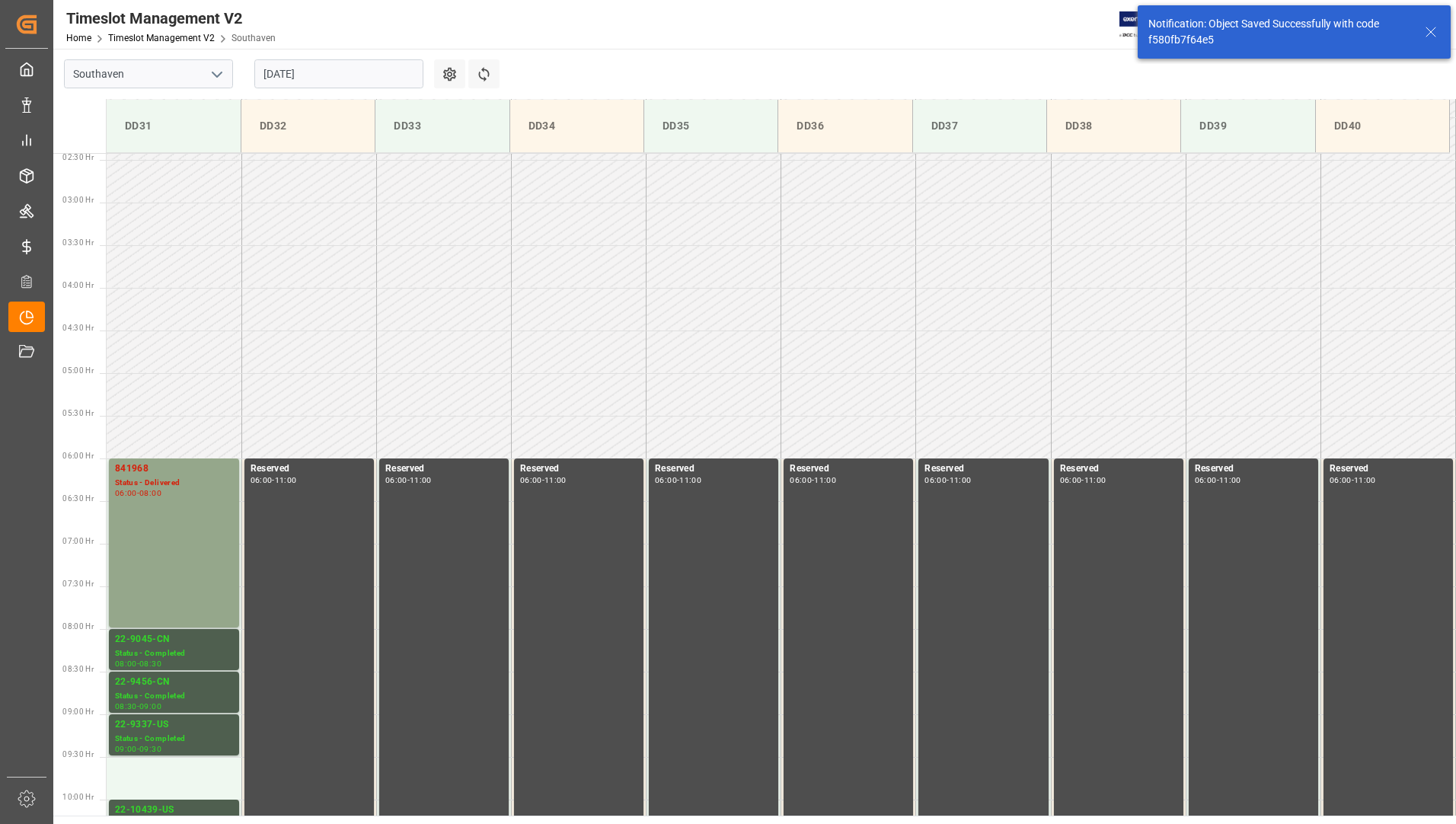
click at [349, 73] on input "12-08-2025" at bounding box center [339, 74] width 169 height 29
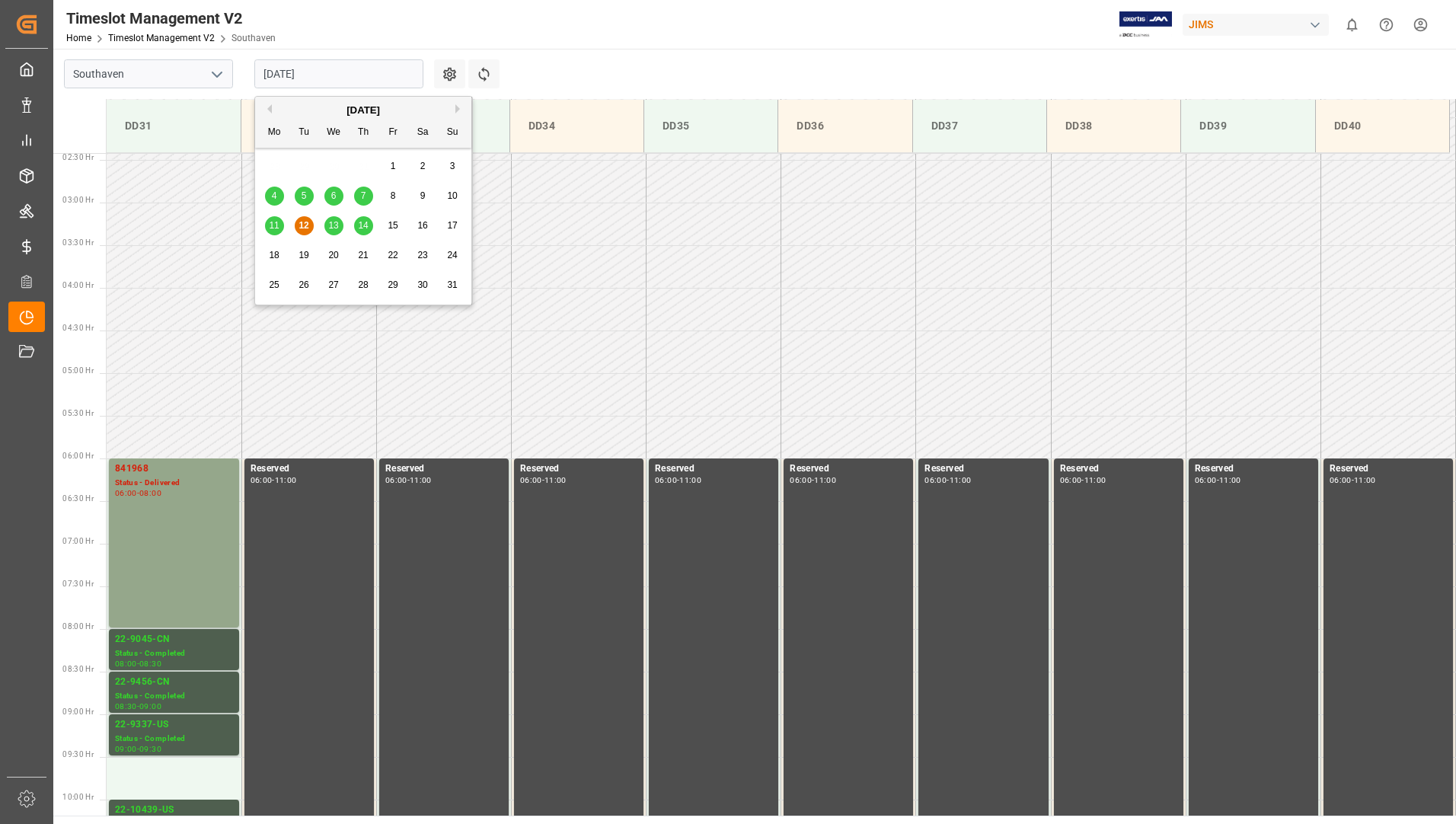
click at [337, 222] on span "13" at bounding box center [333, 225] width 10 height 11
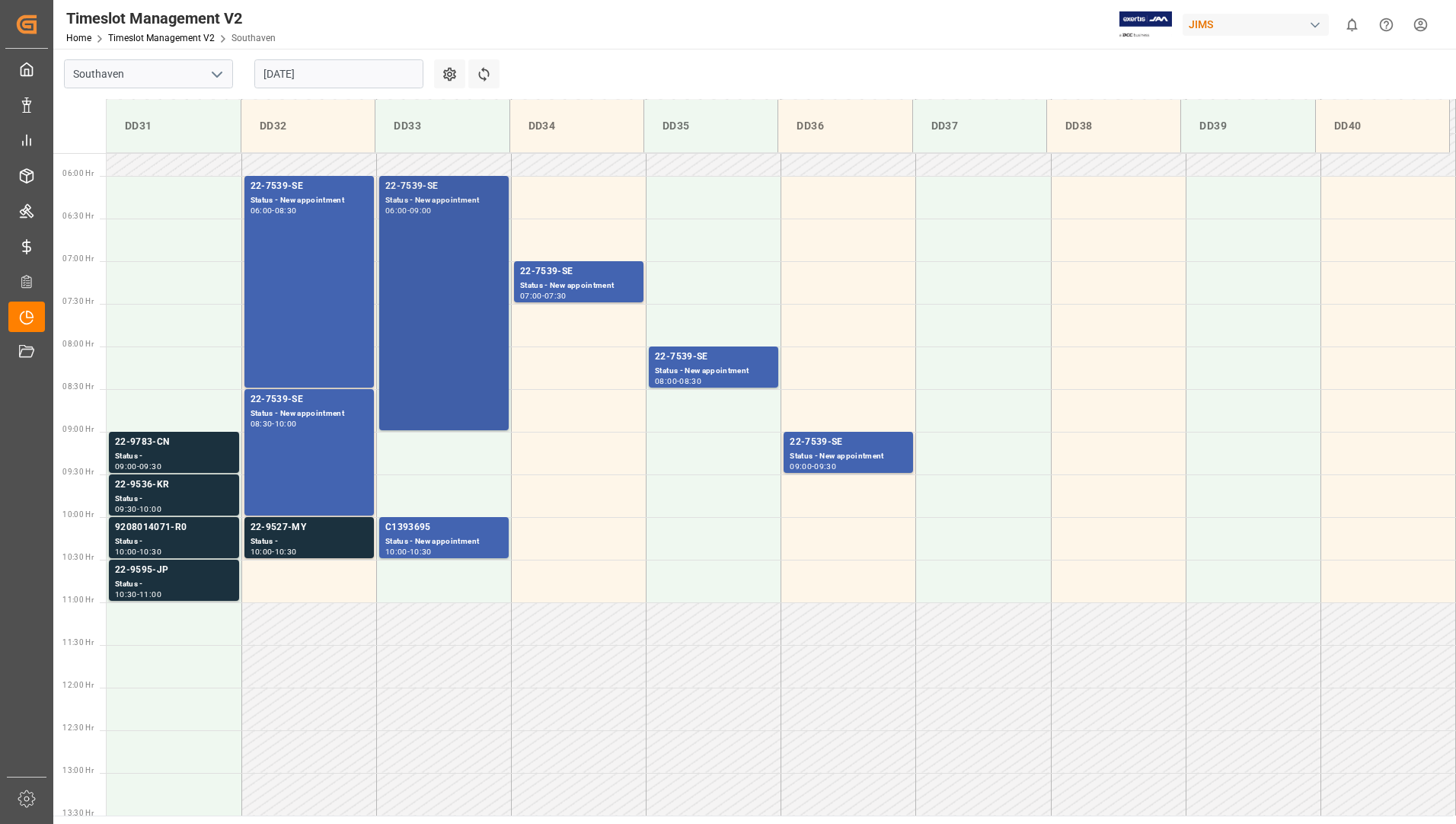
scroll to position [489, 0]
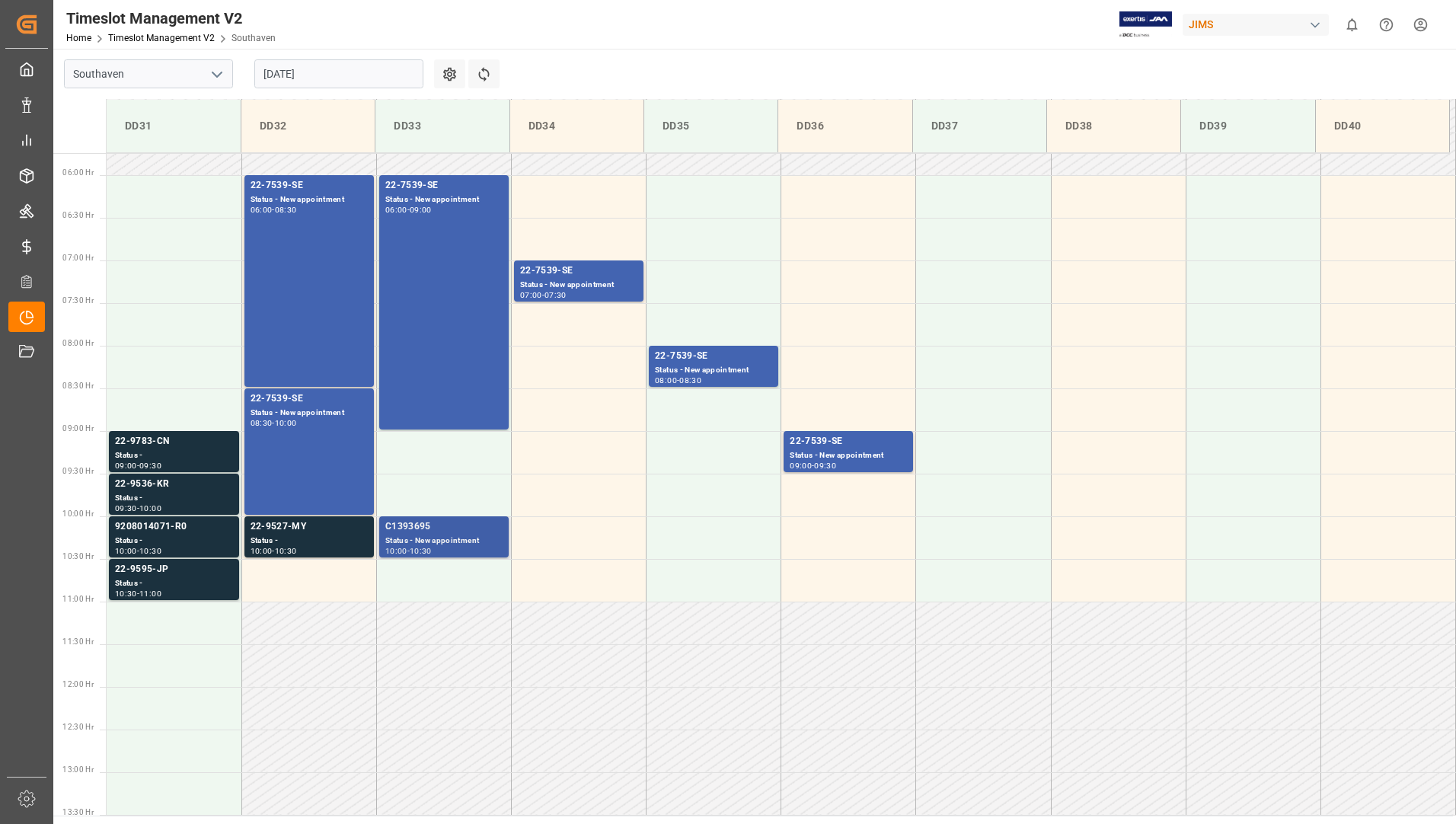
click at [461, 535] on div "Status - New appointment" at bounding box center [444, 541] width 117 height 13
click at [319, 526] on div "22-9527-MY" at bounding box center [309, 526] width 117 height 15
click at [166, 455] on div "Status -" at bounding box center [174, 455] width 118 height 13
click at [165, 489] on div "22-9536-KR" at bounding box center [174, 484] width 118 height 15
click at [167, 524] on div "9208014071-R0" at bounding box center [174, 526] width 118 height 15
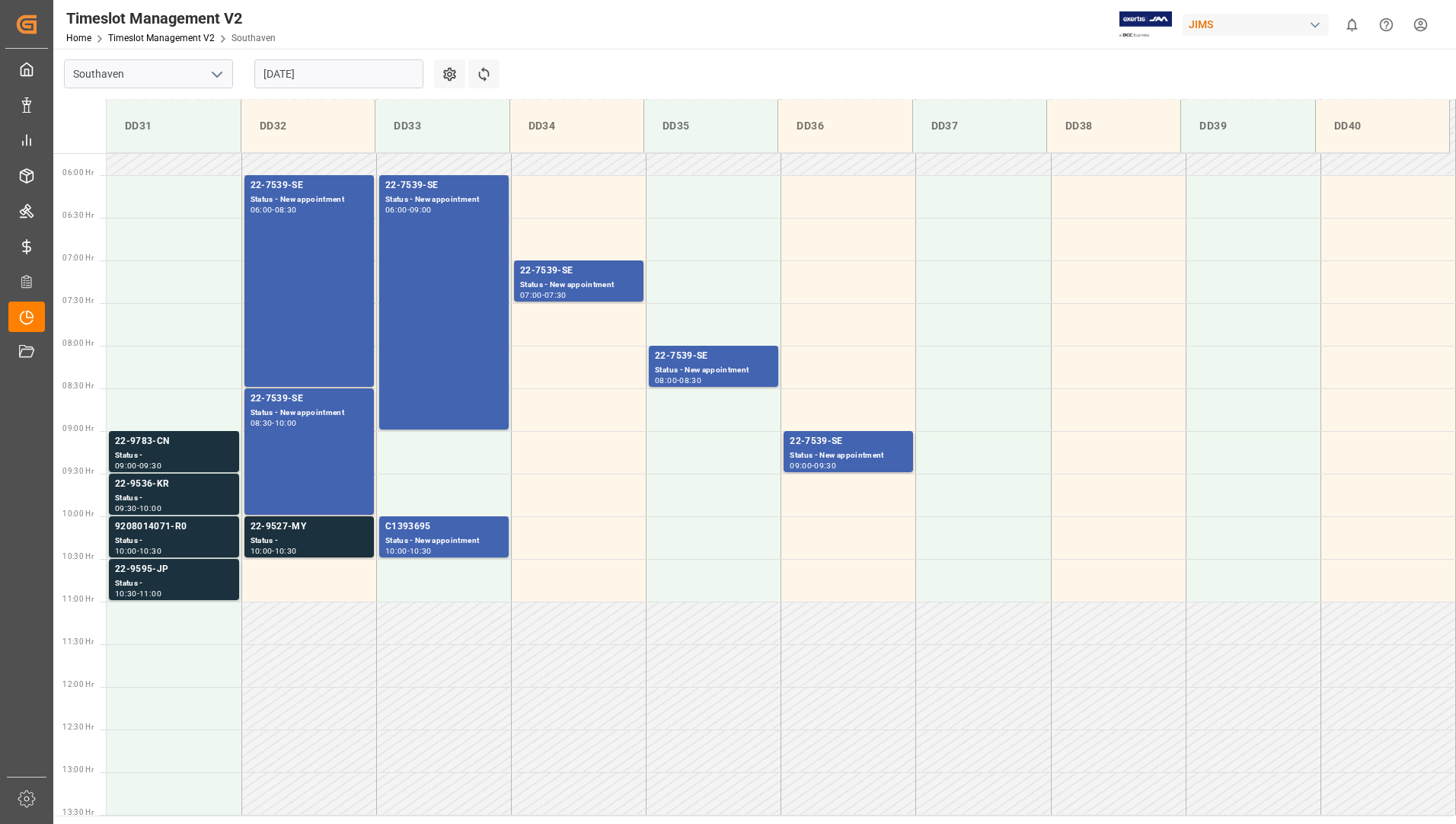
click at [169, 565] on div "22-9595-JP" at bounding box center [174, 569] width 118 height 15
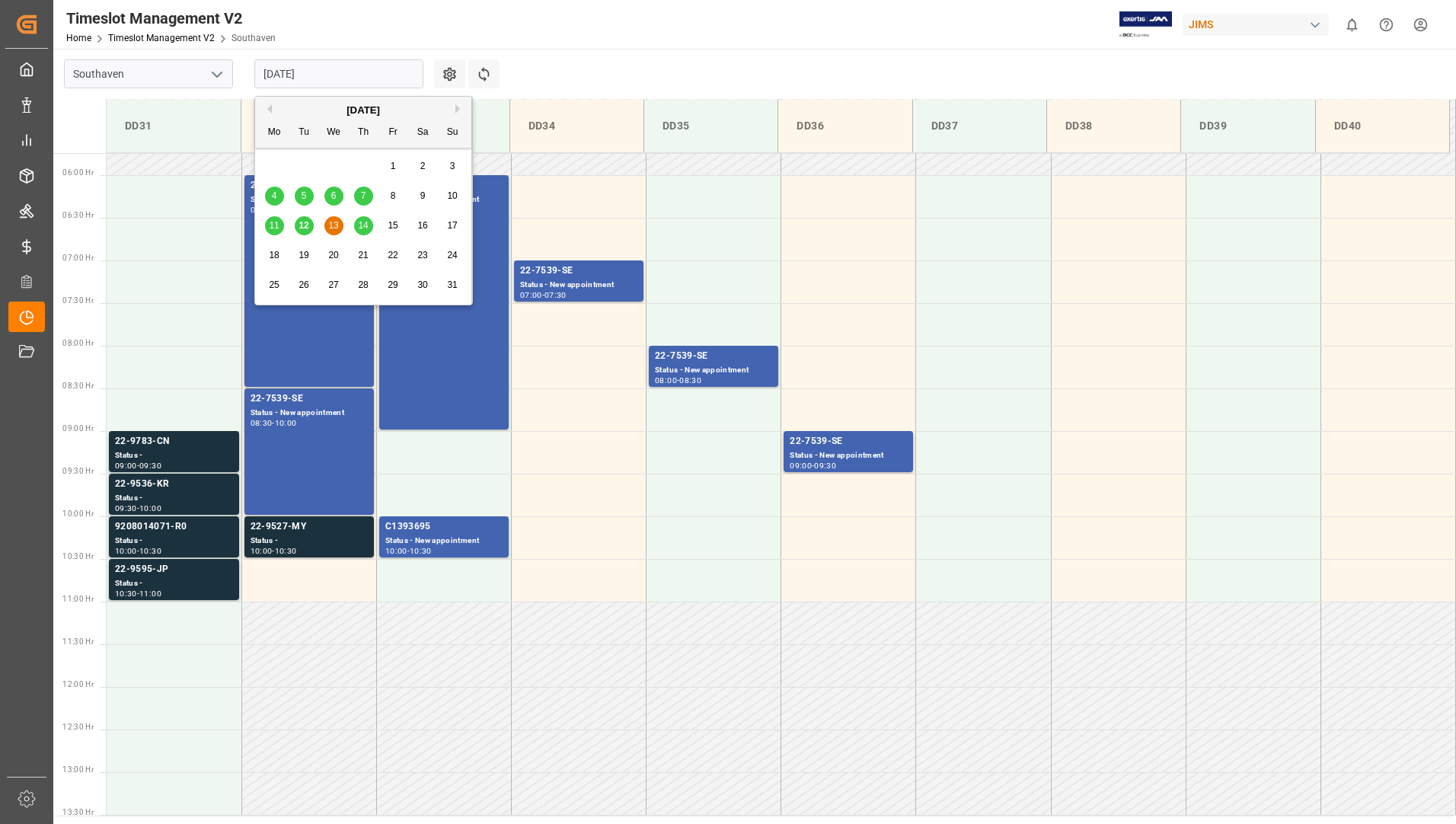
click at [374, 64] on input "13-08-2025" at bounding box center [339, 74] width 169 height 29
click at [360, 225] on span "14" at bounding box center [363, 225] width 10 height 11
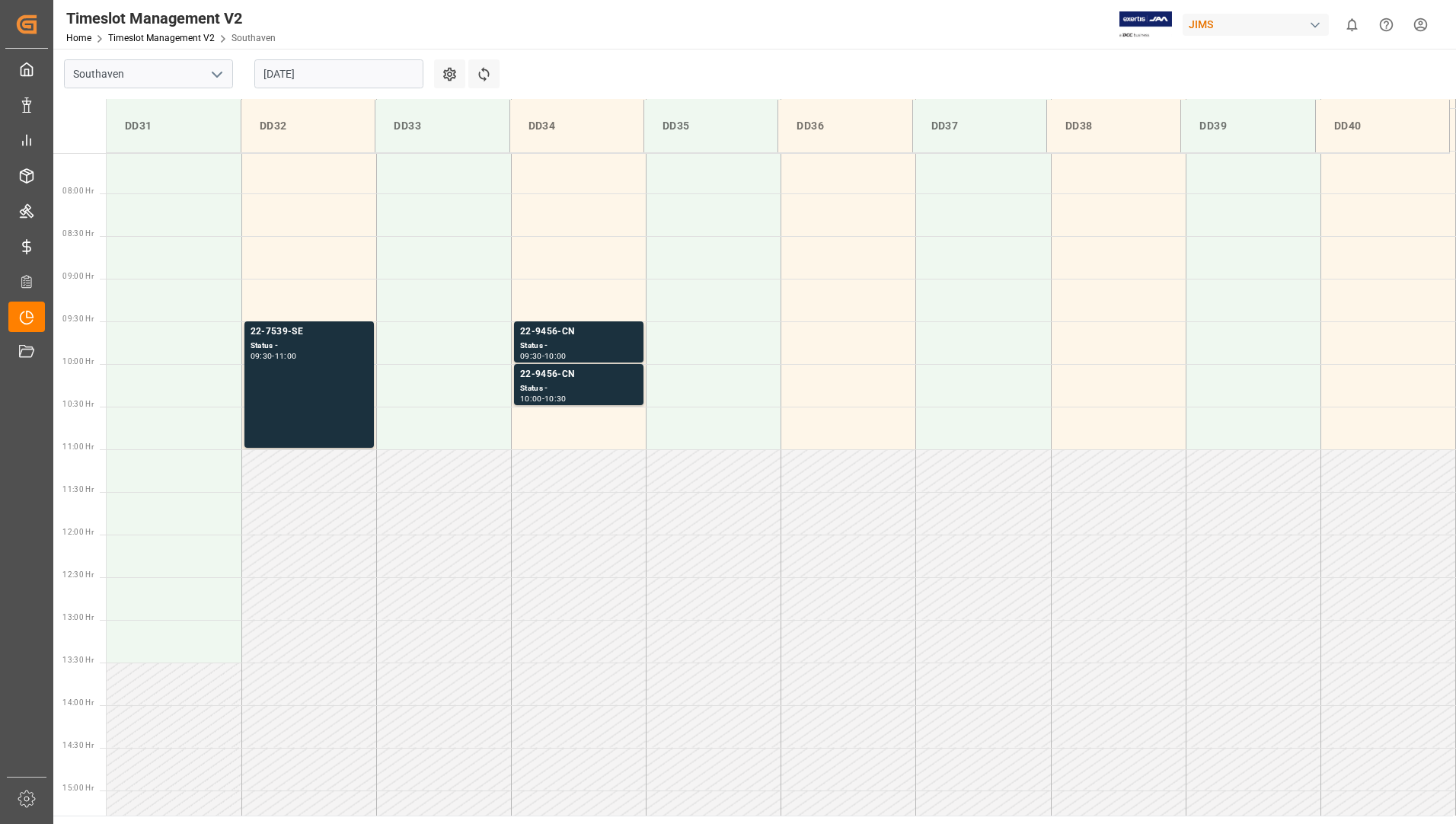
scroll to position [565, 0]
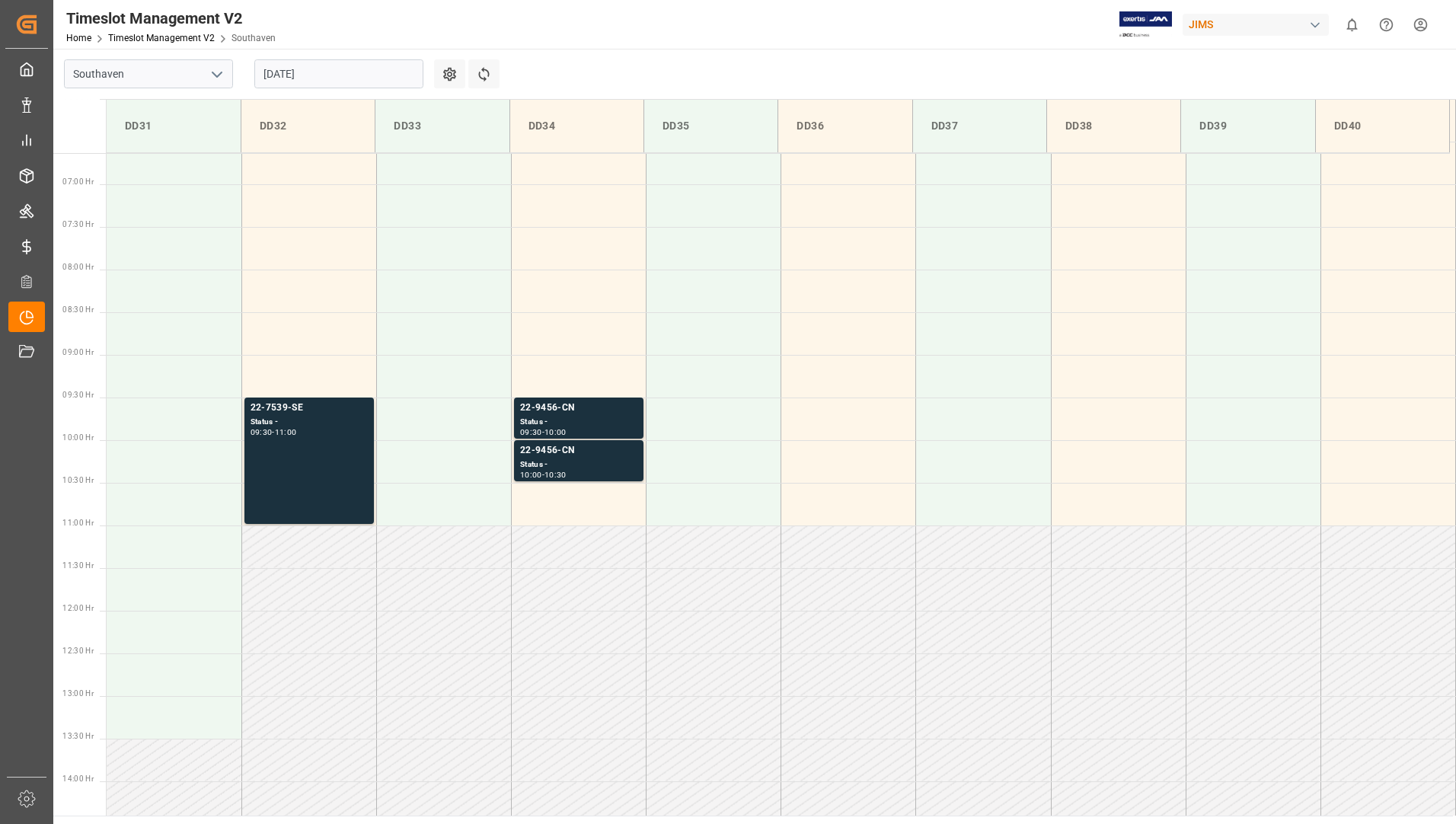
click at [377, 81] on input "14-08-2025" at bounding box center [339, 74] width 169 height 29
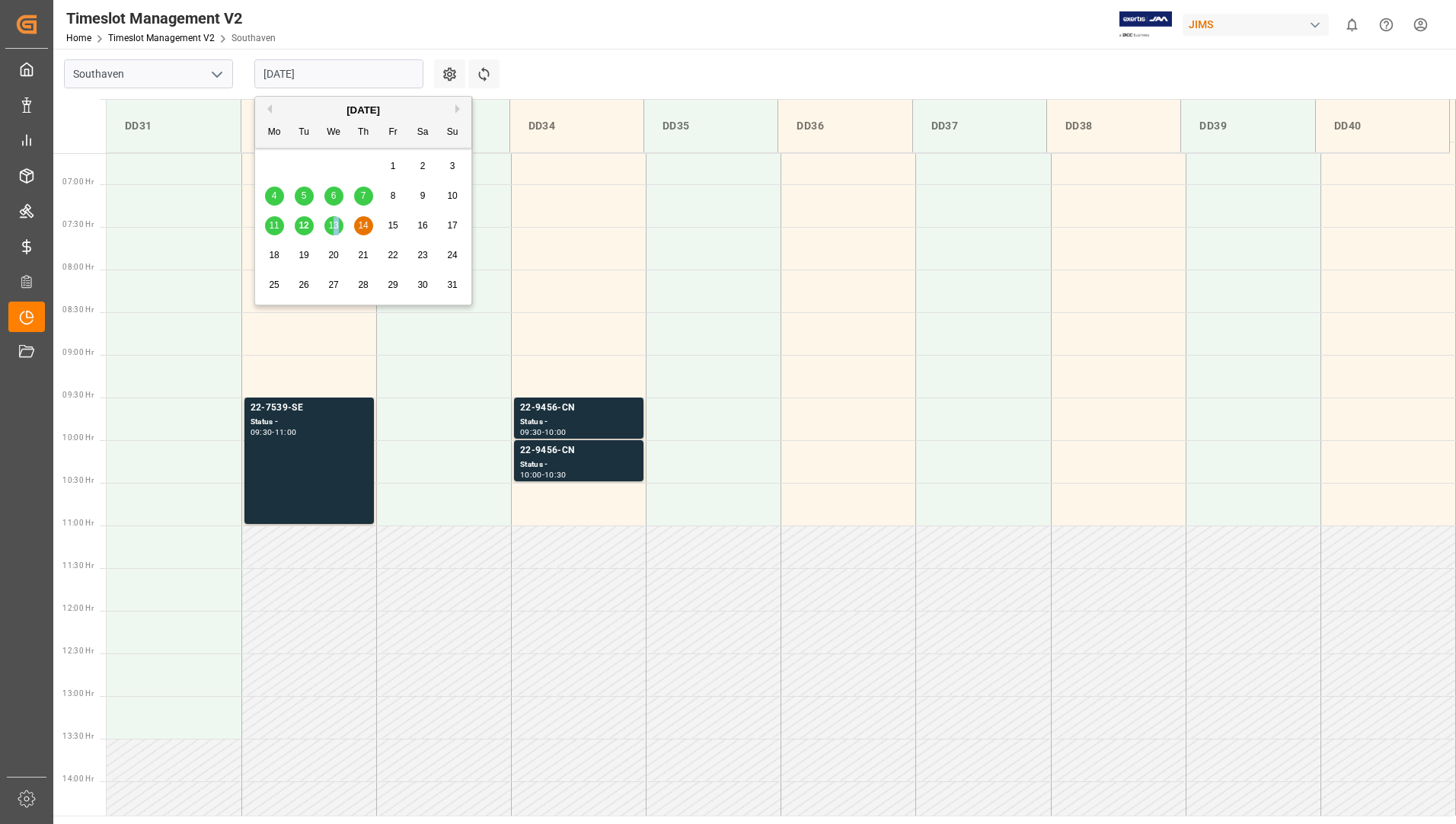
click at [337, 223] on span "13" at bounding box center [333, 225] width 10 height 11
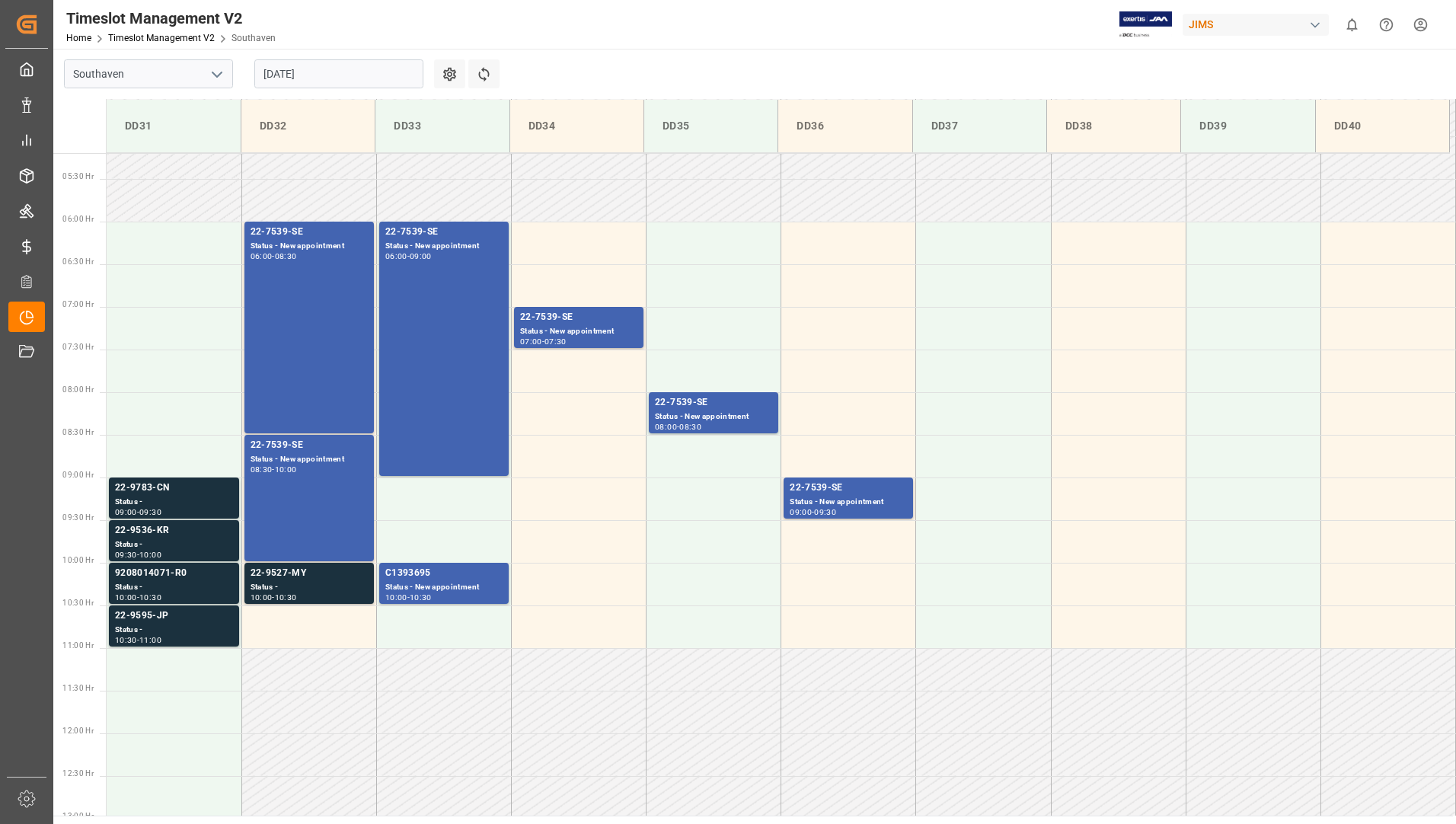
scroll to position [261, 0]
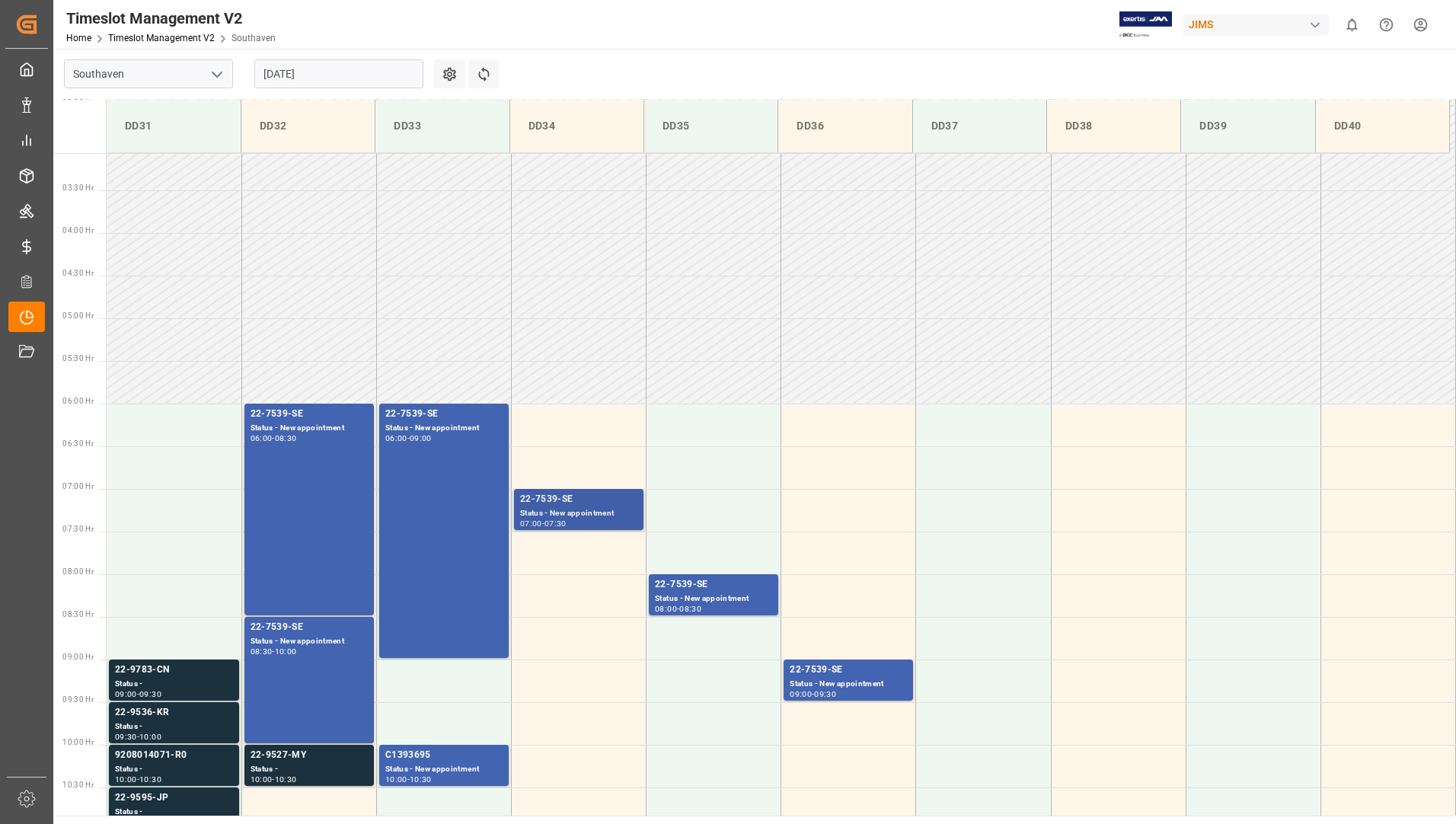
click at [584, 523] on div "07:00 - 07:30" at bounding box center [579, 524] width 117 height 8
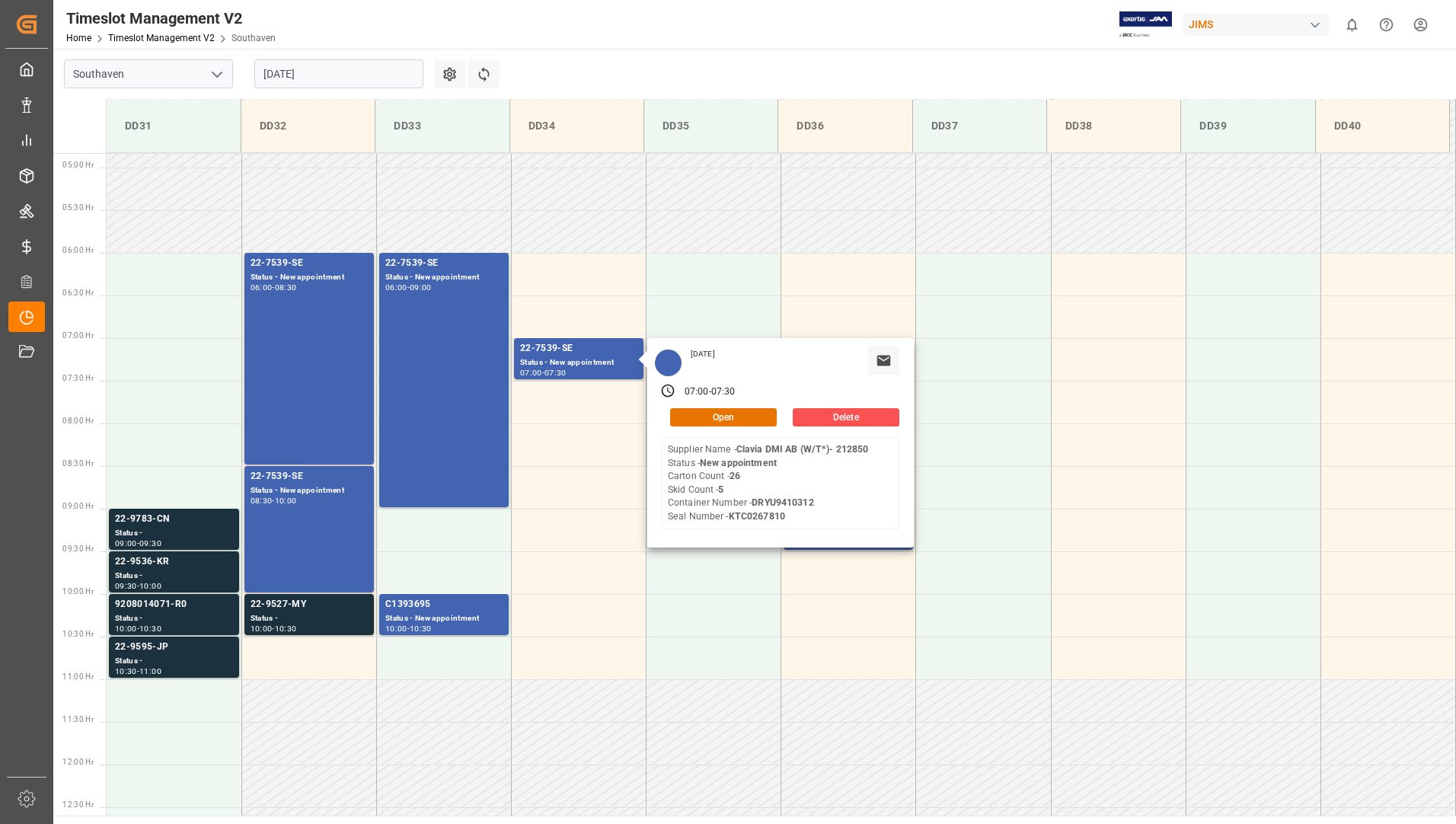
scroll to position [413, 0]
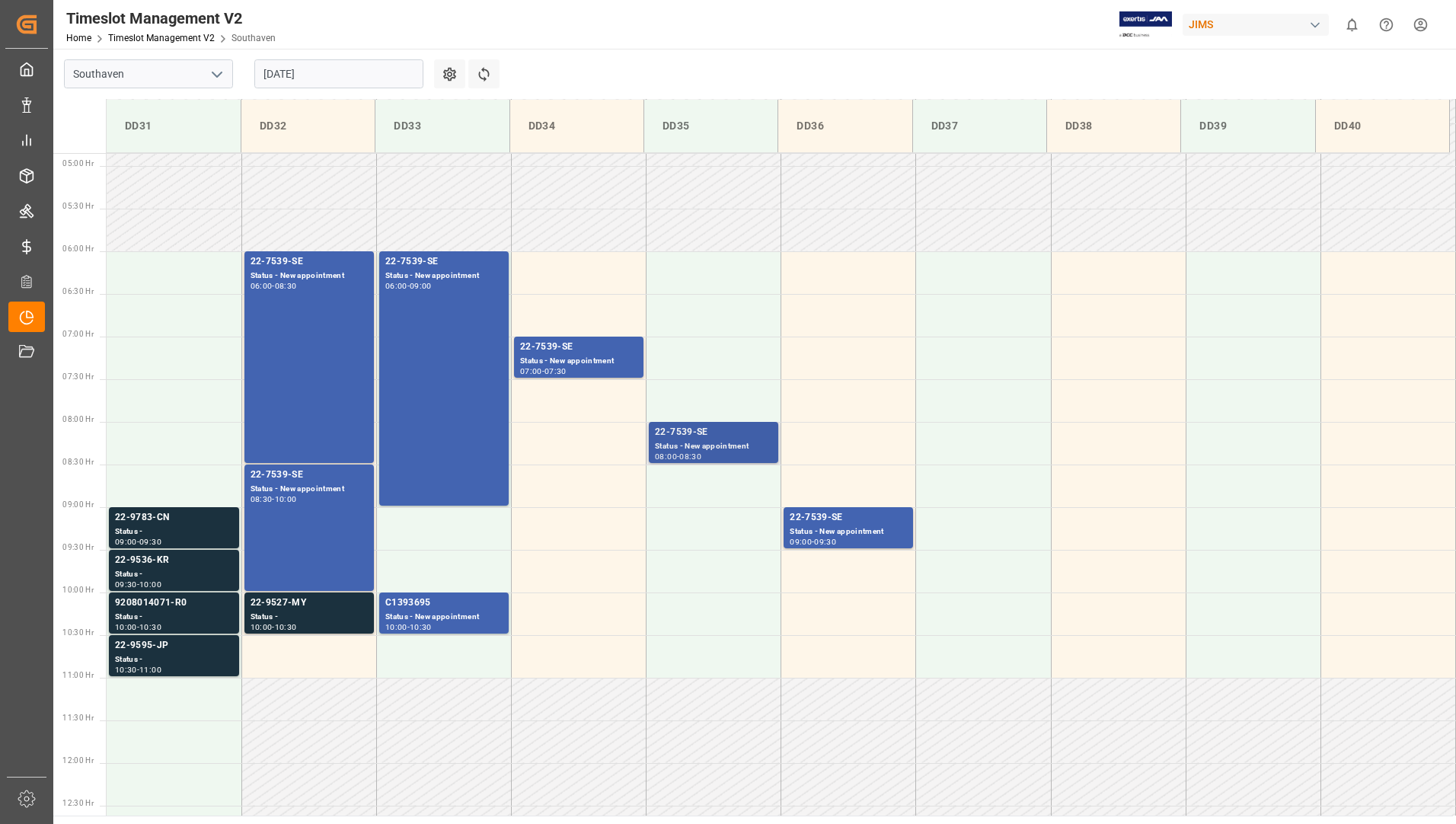
click at [713, 437] on div "22-7539-SE" at bounding box center [714, 432] width 117 height 15
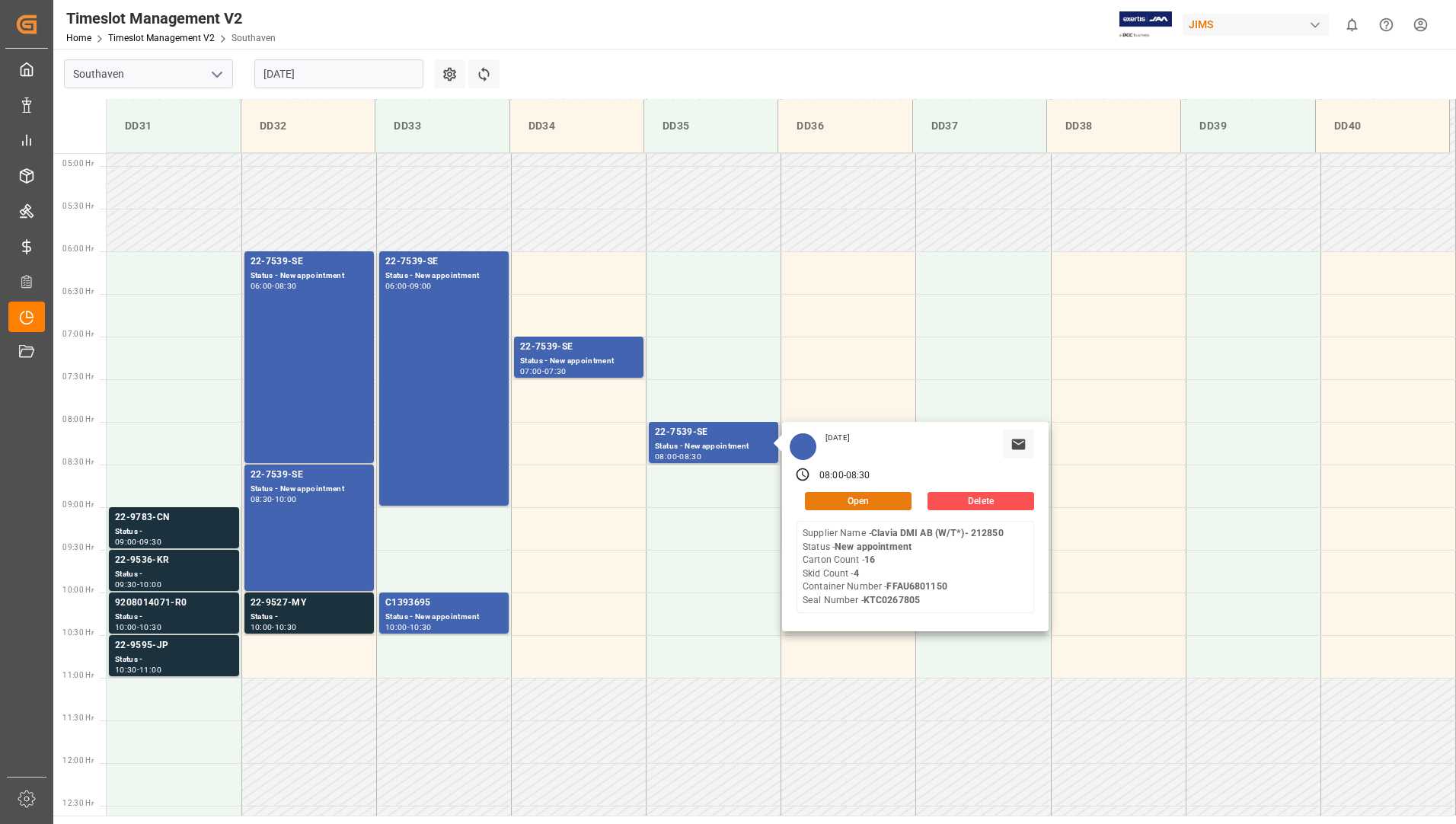
click at [834, 497] on button "Open" at bounding box center [857, 501] width 107 height 18
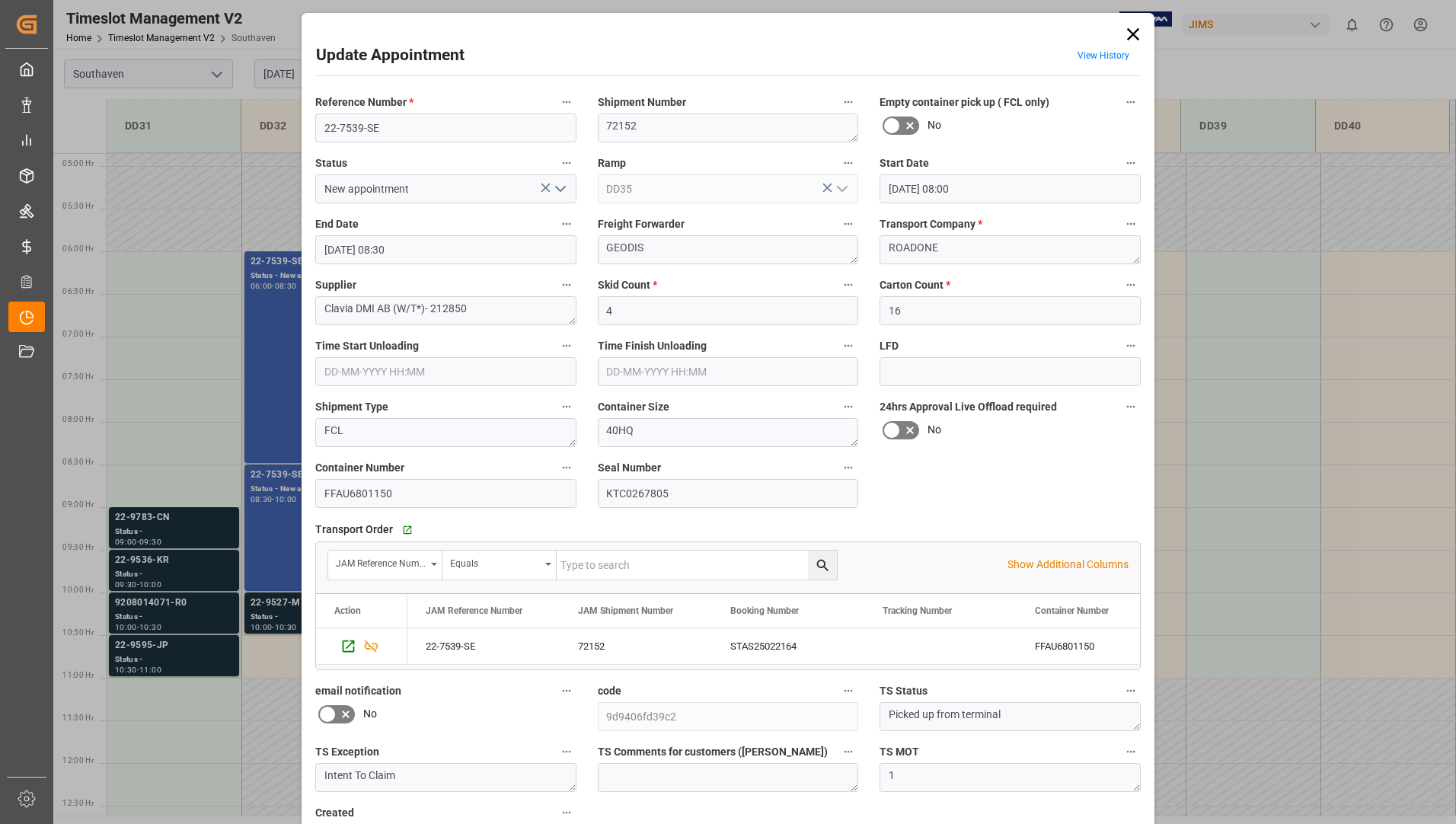
click at [1130, 31] on icon at bounding box center [1134, 35] width 21 height 21
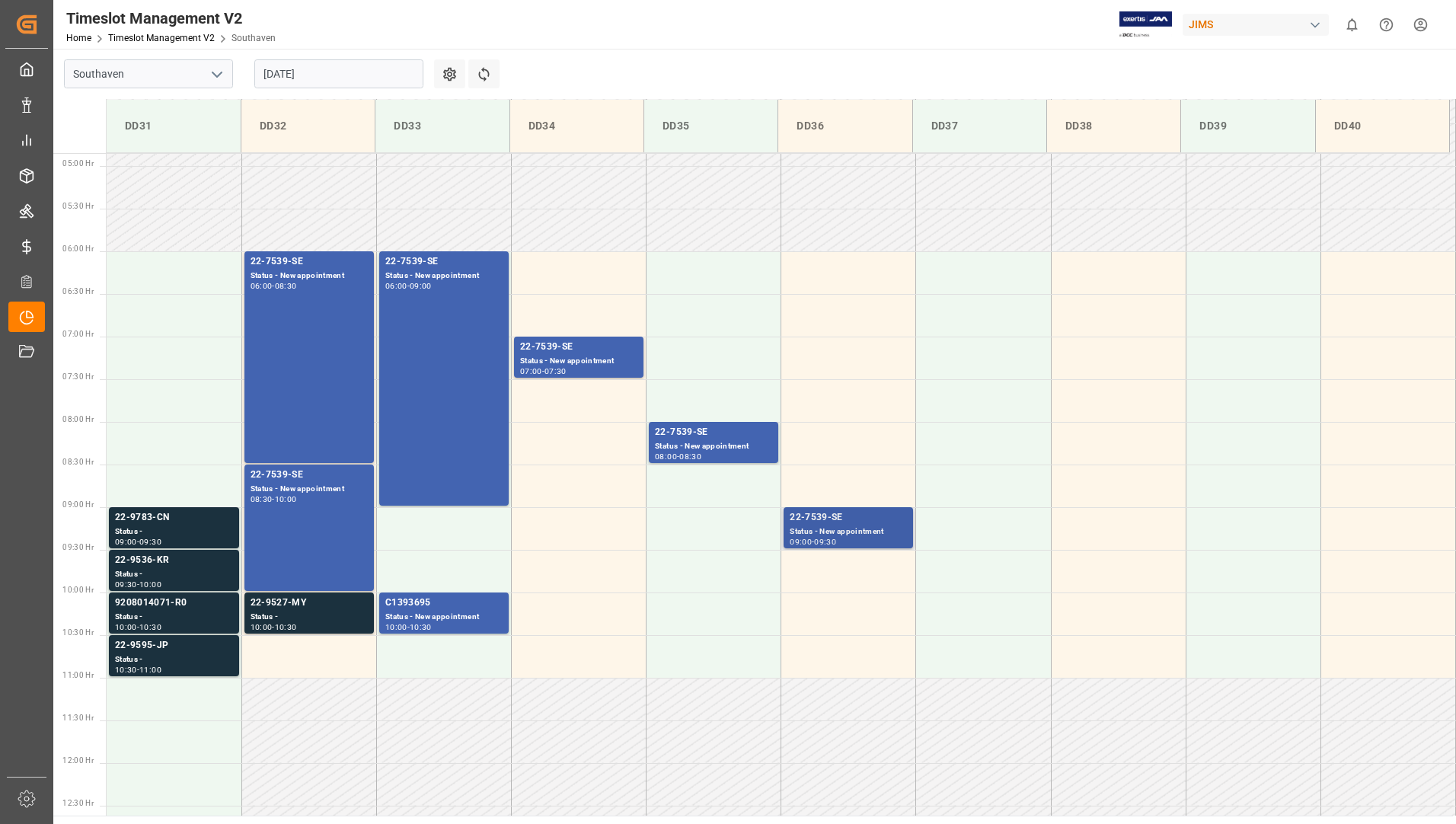
click at [807, 530] on div "Status - New appointment" at bounding box center [848, 531] width 117 height 13
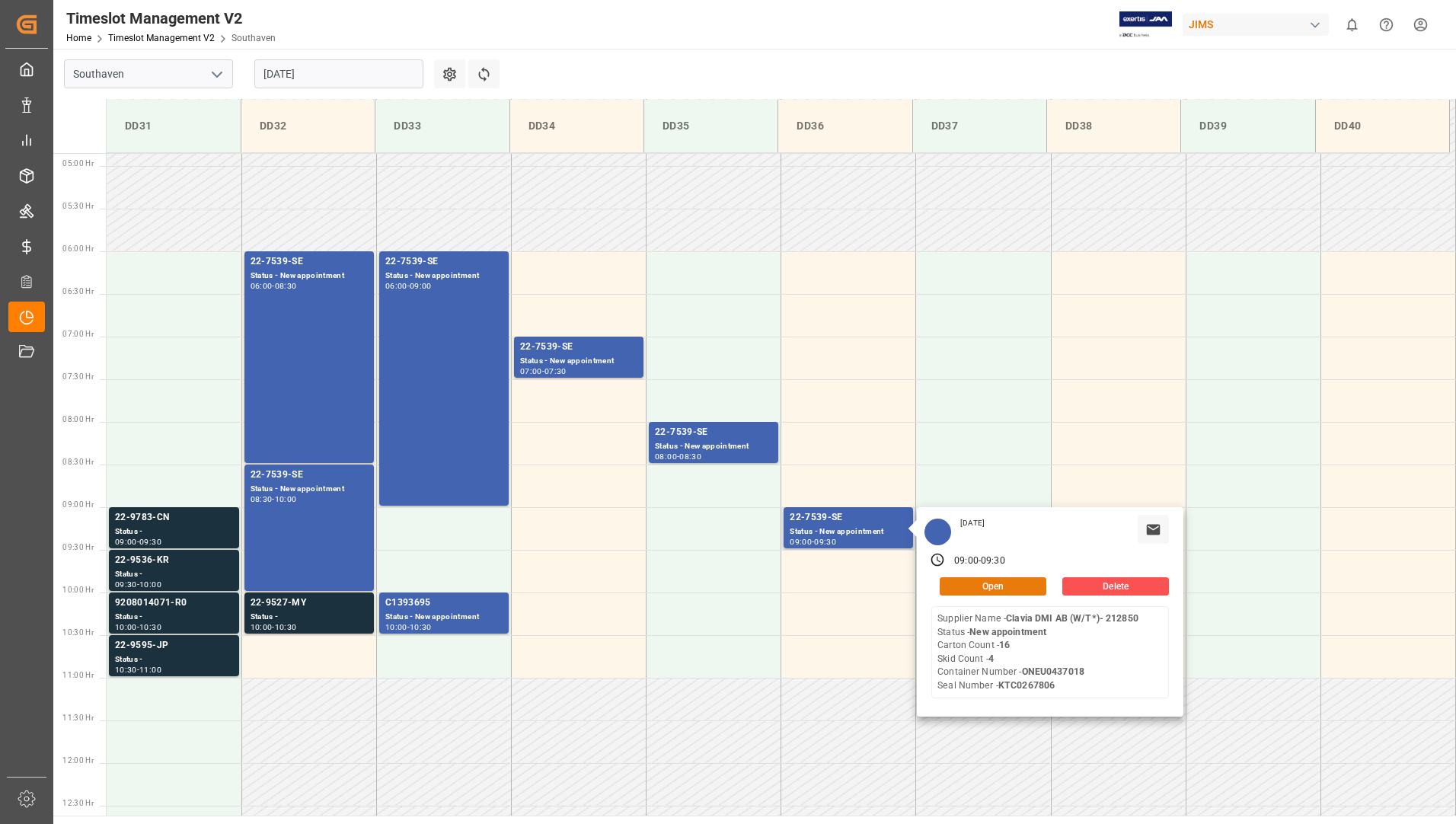
click at [980, 583] on button "Open" at bounding box center [992, 586] width 107 height 18
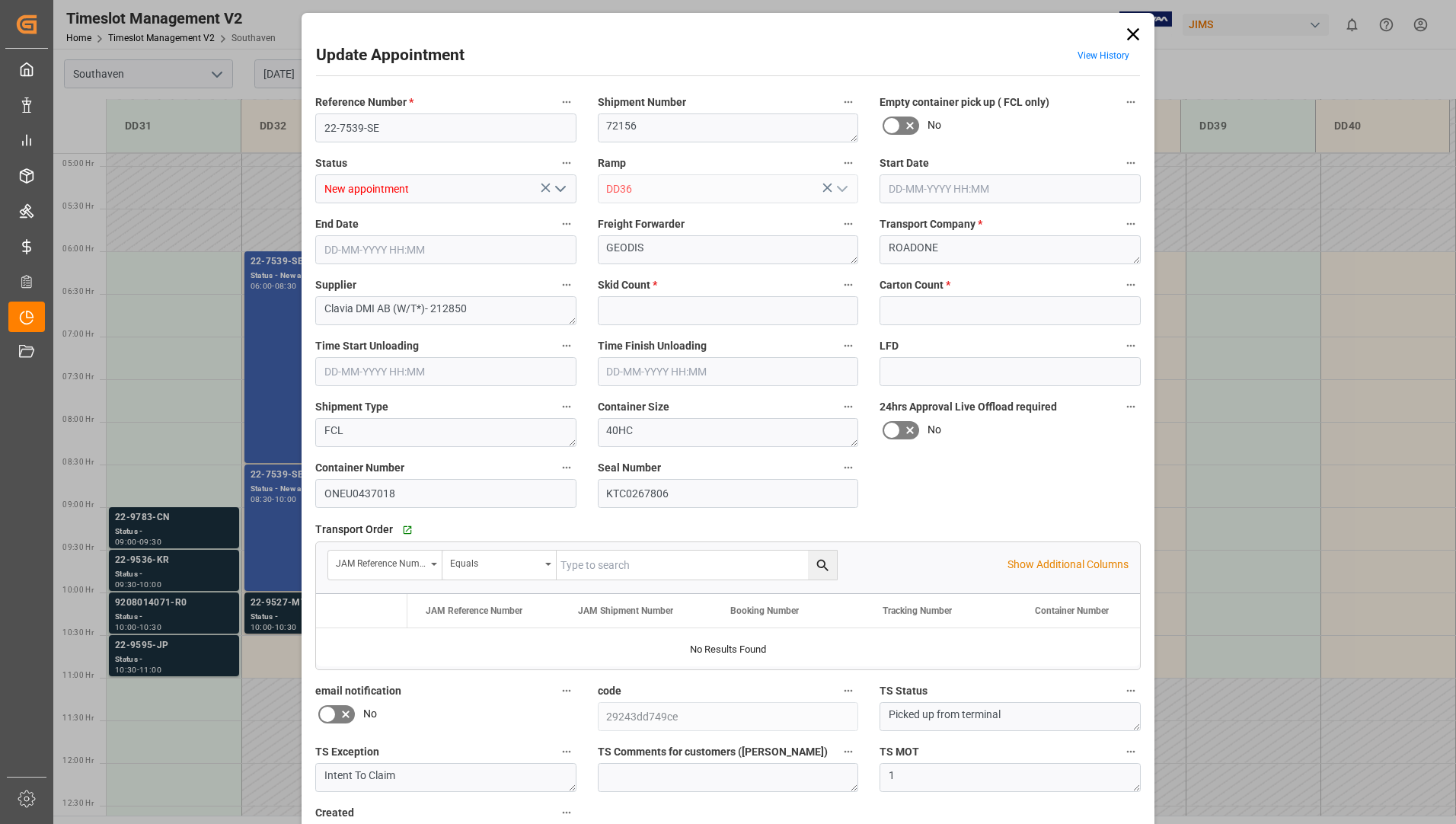
type input "4"
type input "16"
type input "13-08-2025 09:00"
type input "13-08-2025 09:30"
type input "12-08-2025 14:53"
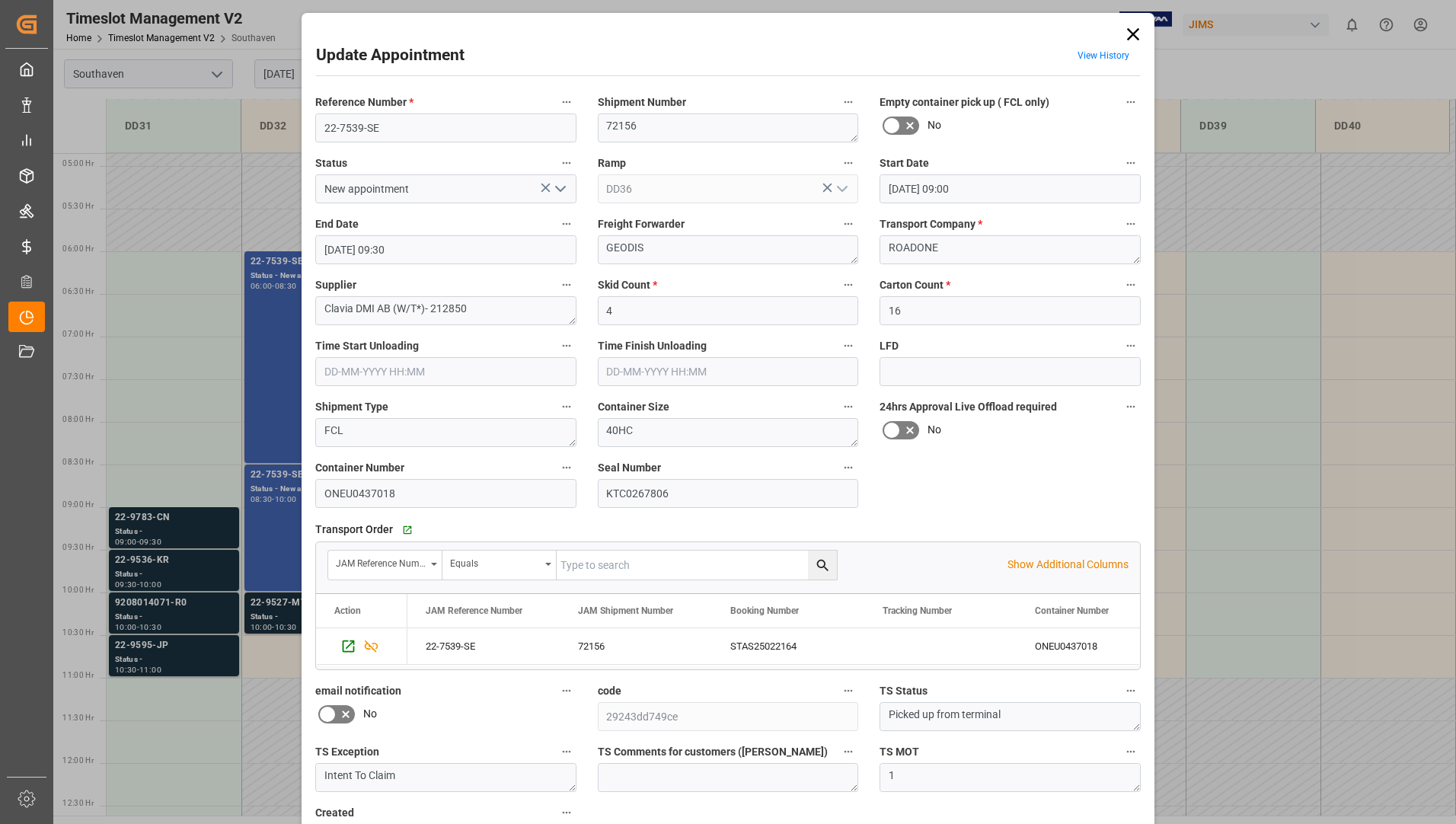
click at [1133, 31] on icon at bounding box center [1133, 34] width 12 height 12
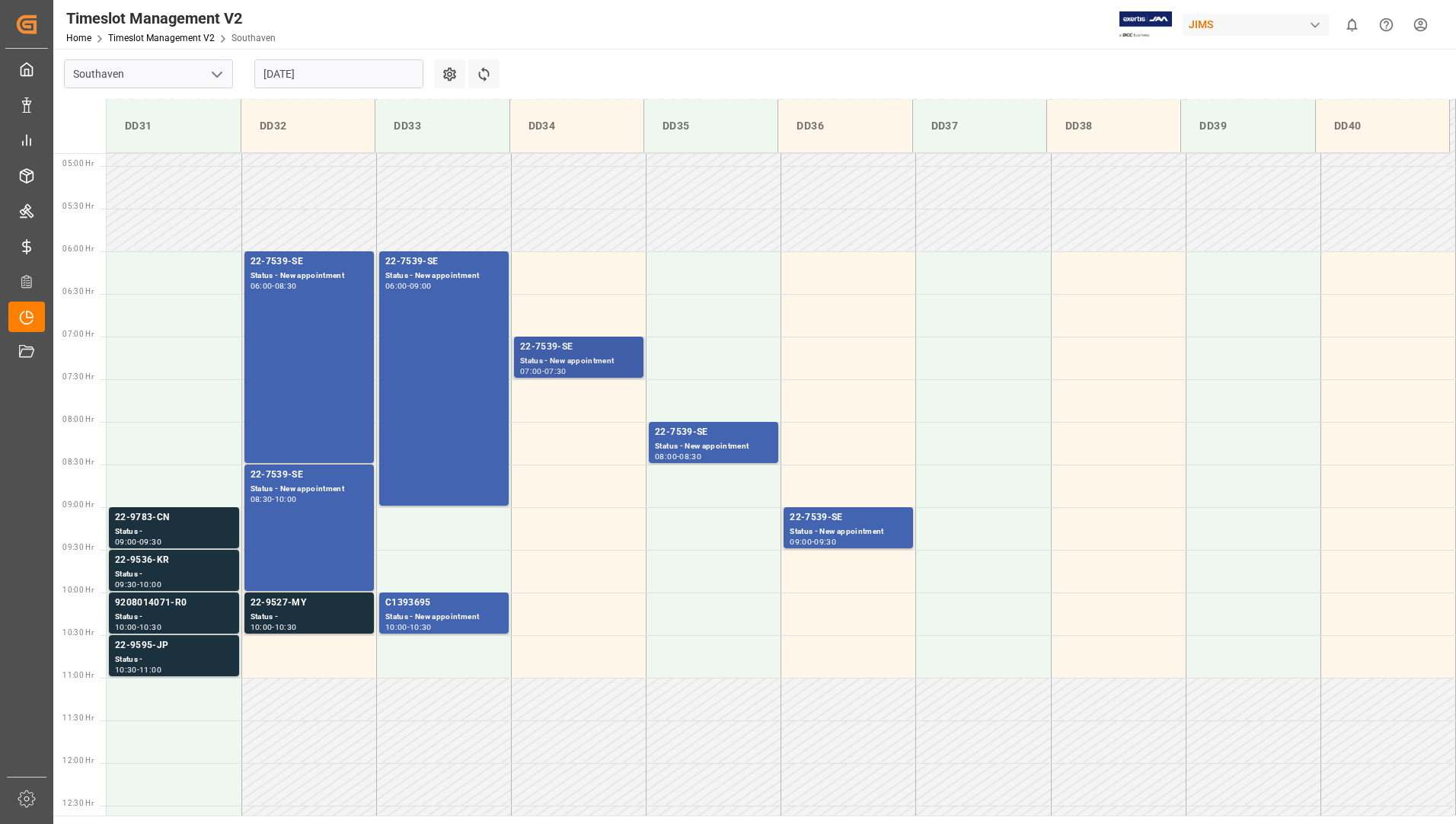
click at [579, 369] on div "07:00 - 07:30" at bounding box center [579, 372] width 117 height 8
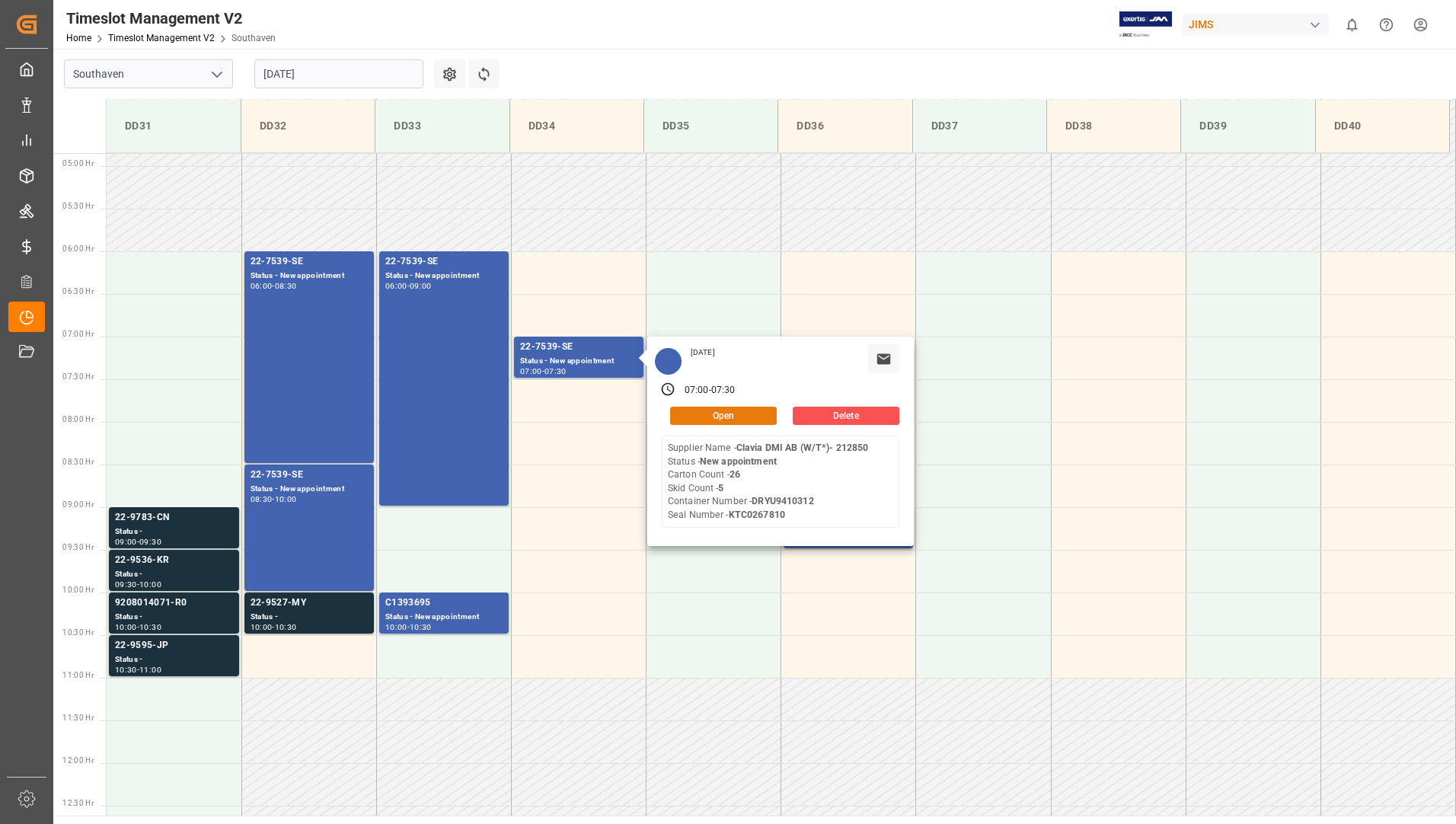
click at [693, 410] on button "Open" at bounding box center [723, 416] width 107 height 18
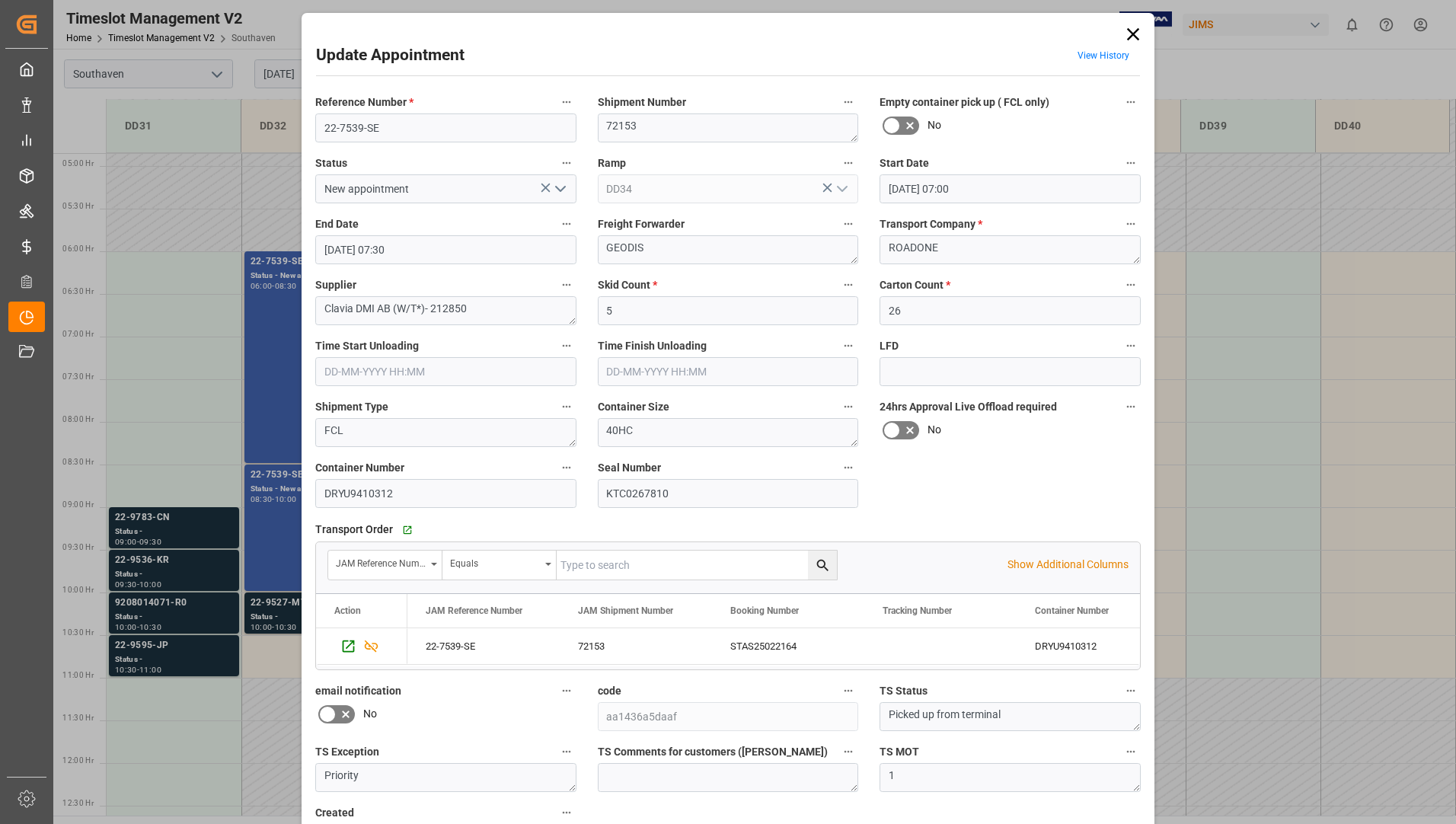
click at [1128, 34] on icon at bounding box center [1134, 35] width 21 height 21
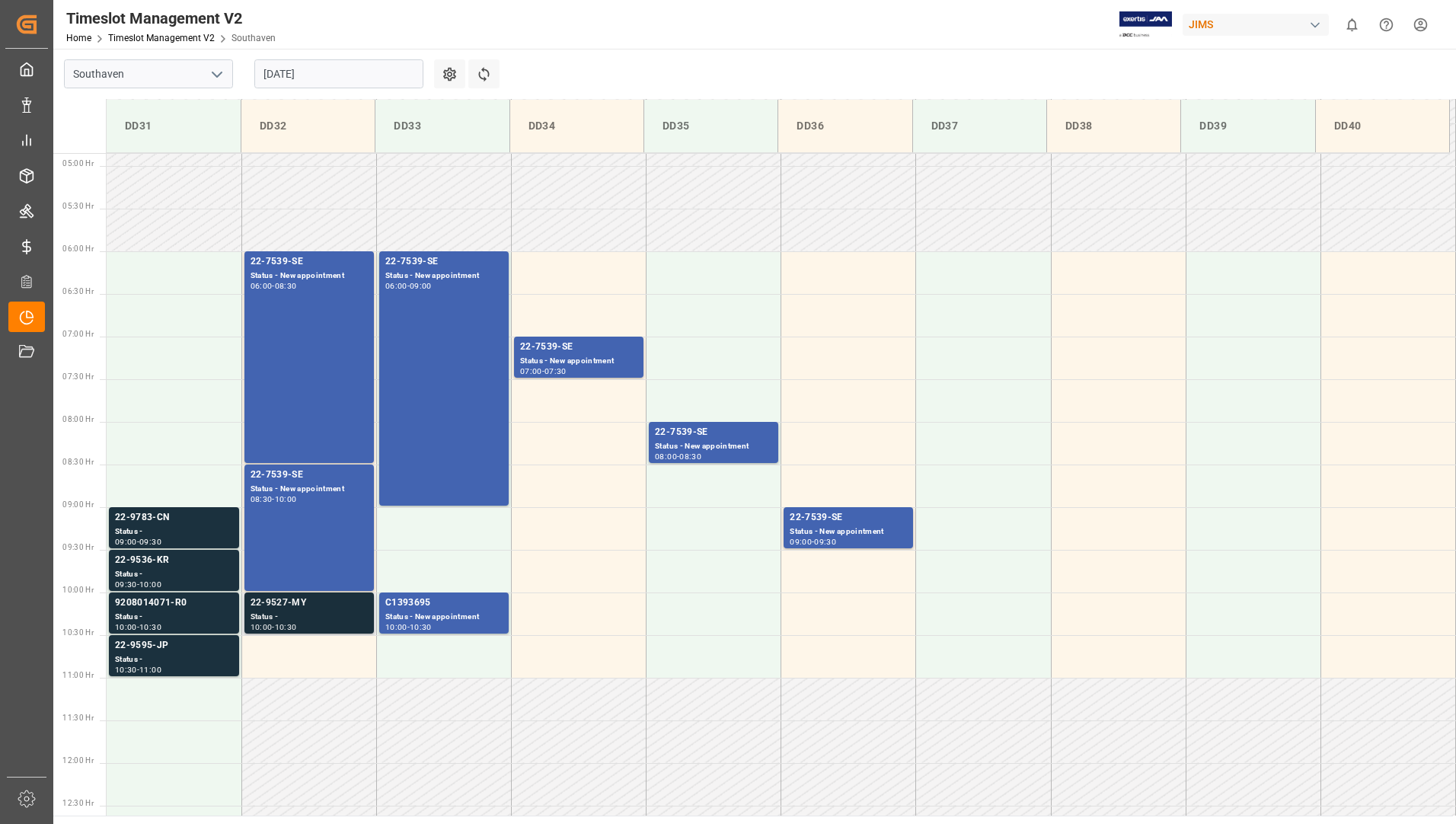
click at [284, 613] on div "Status -" at bounding box center [309, 617] width 117 height 13
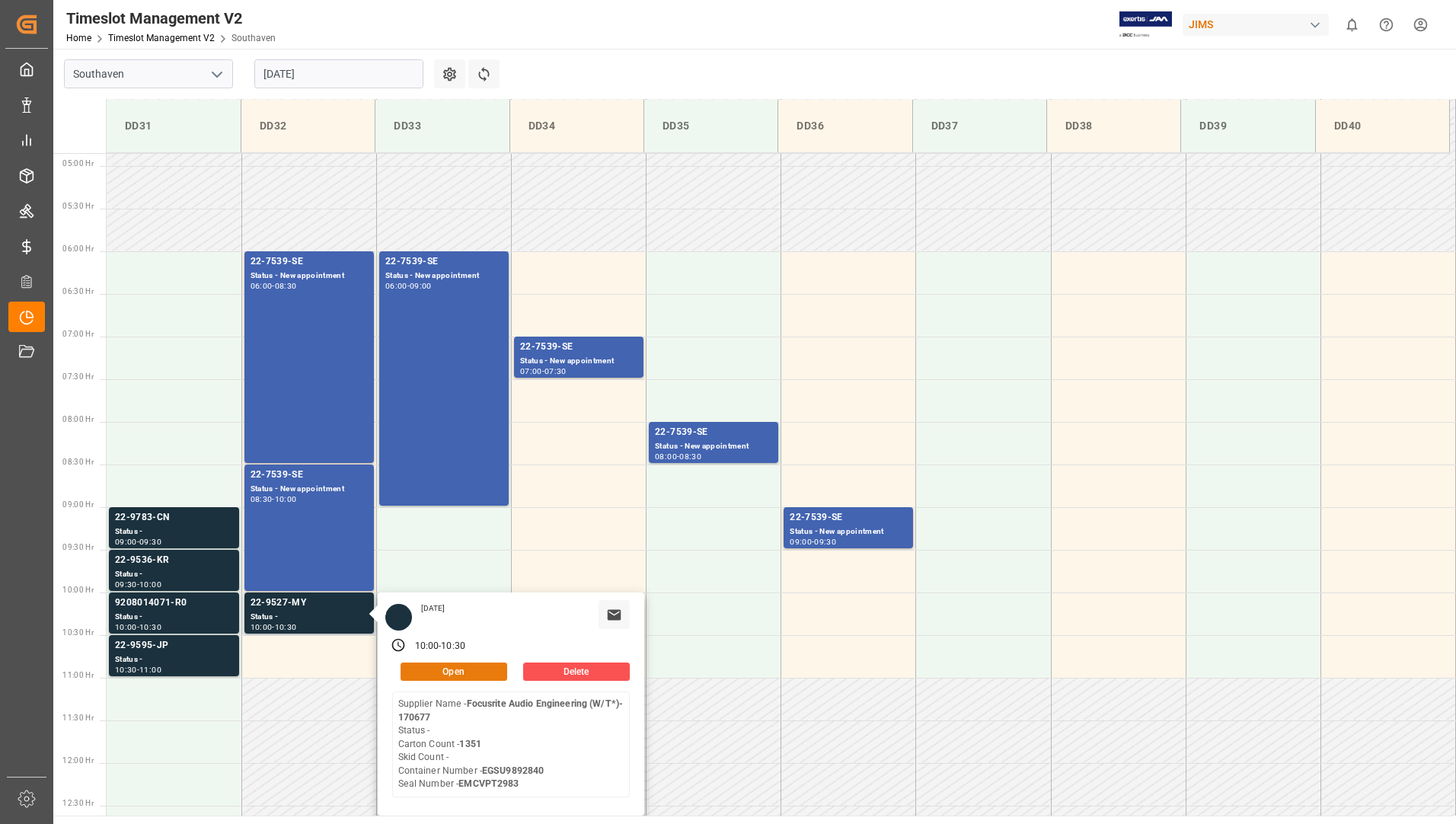
click at [416, 666] on button "Open" at bounding box center [453, 671] width 107 height 18
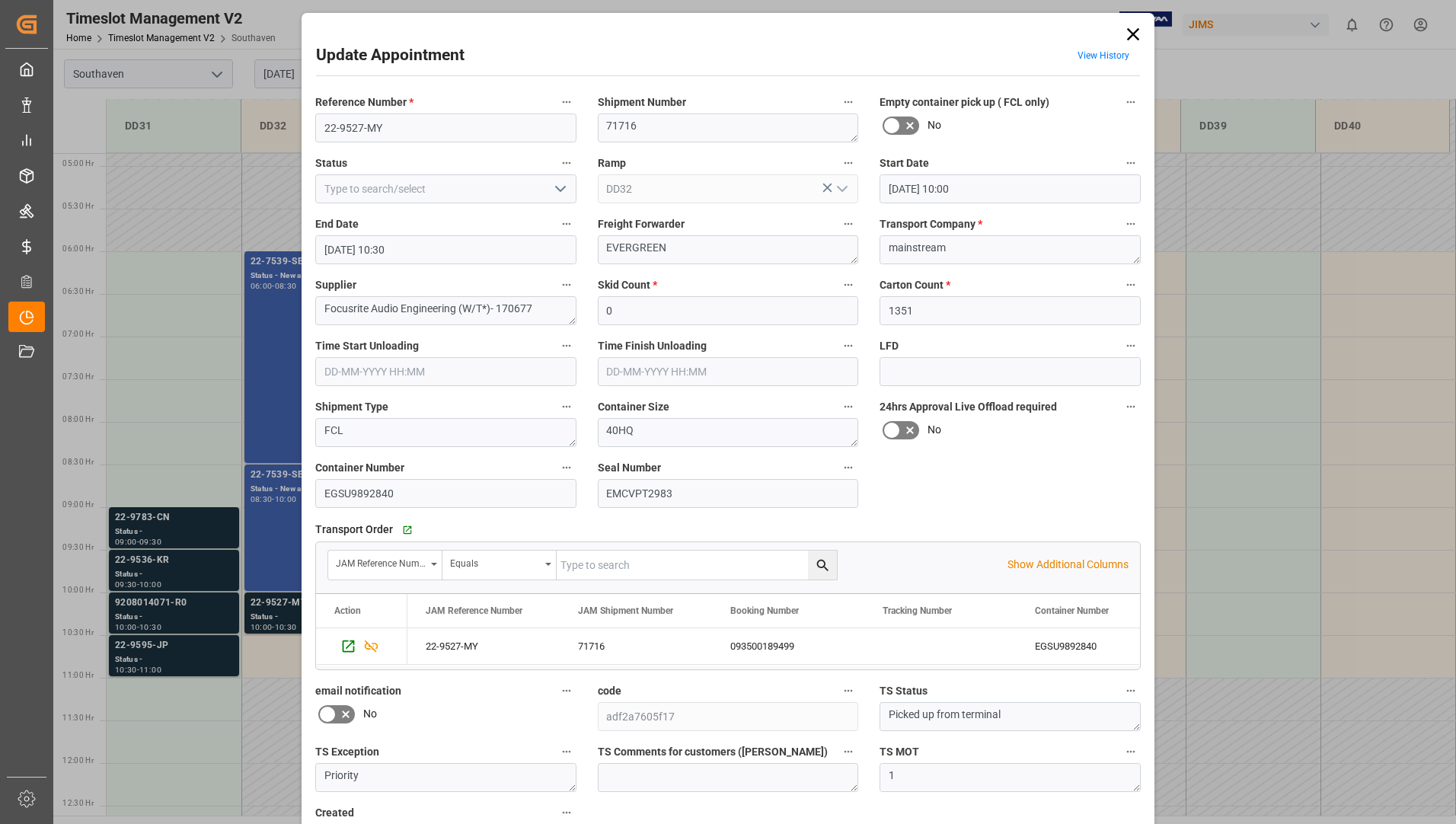
click at [1129, 34] on icon at bounding box center [1134, 35] width 21 height 21
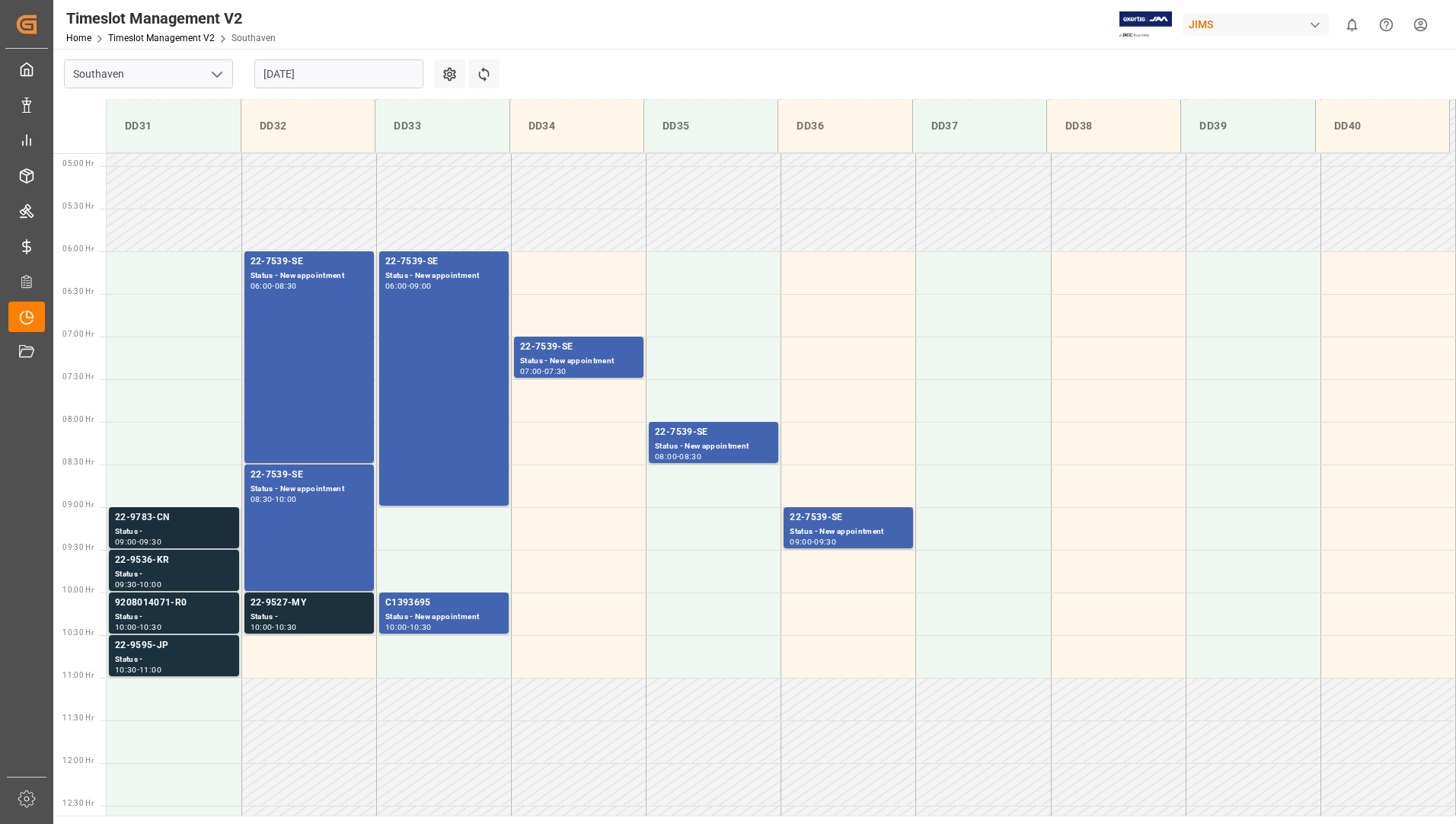
click at [169, 525] on div "Status -" at bounding box center [174, 531] width 118 height 13
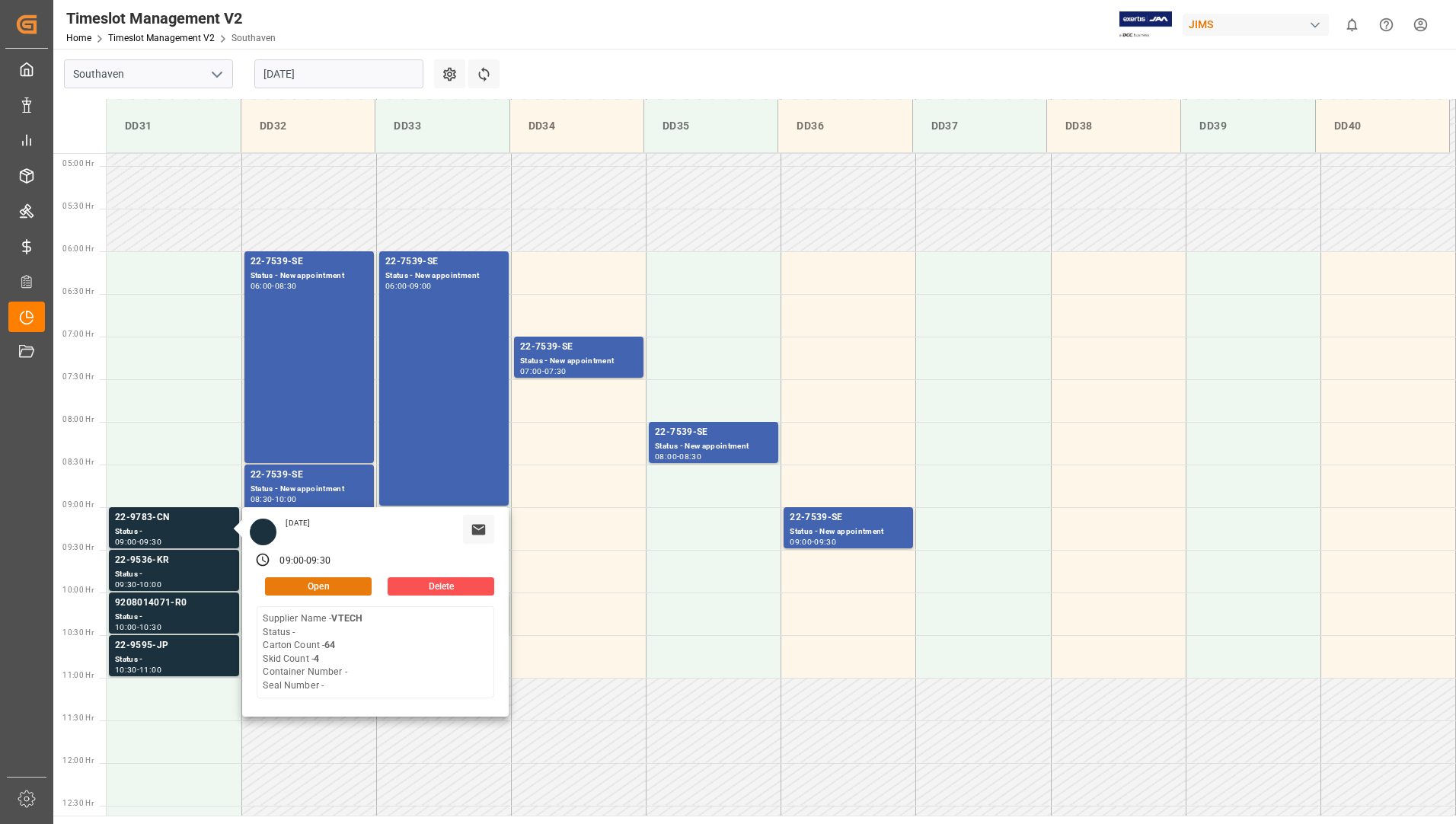
click at [300, 583] on button "Open" at bounding box center [318, 586] width 107 height 18
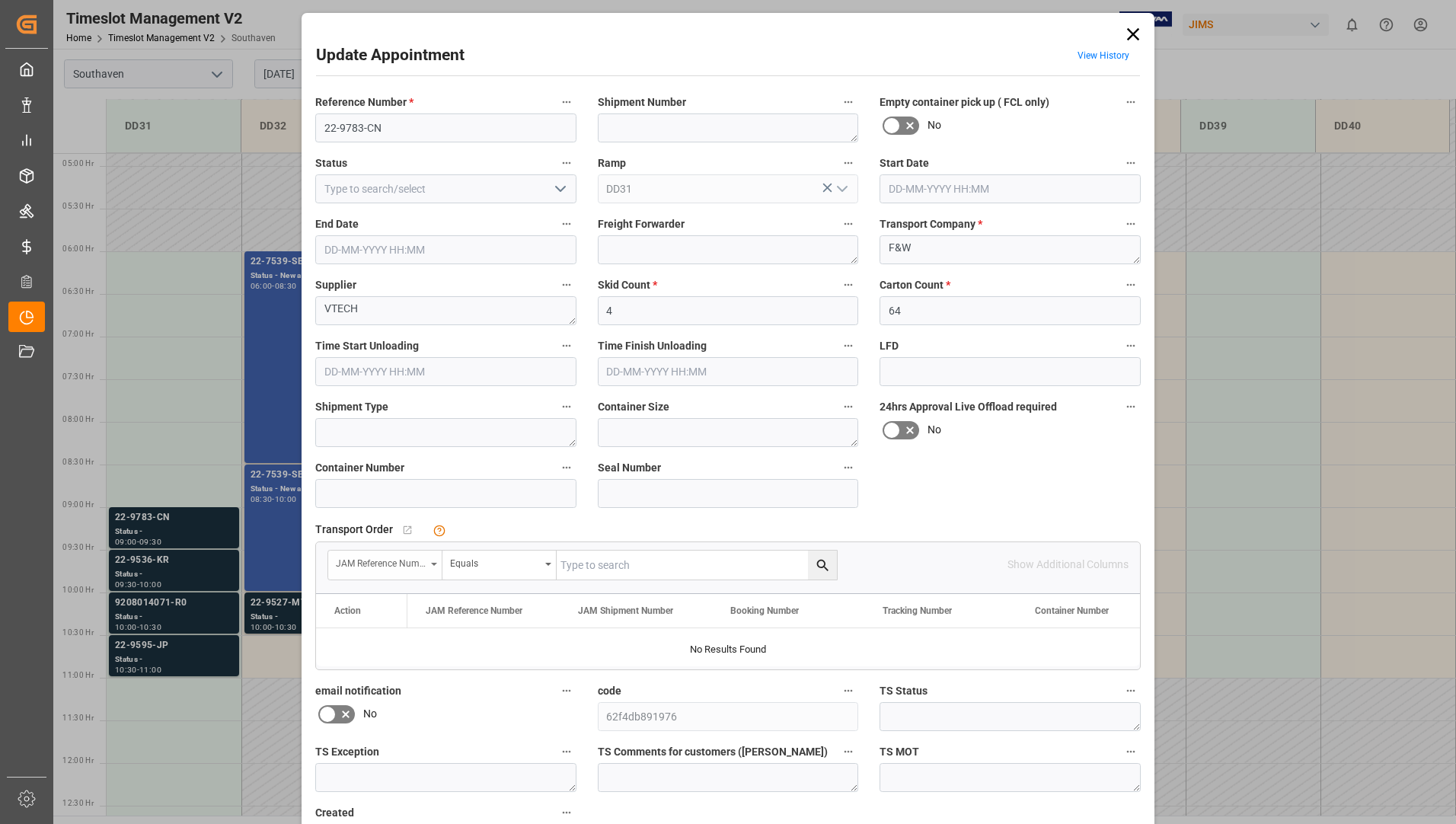
type input "13-08-2025 09:00"
type input "13-08-2025 09:30"
type input "12-08-2025 13:45"
click at [619, 564] on input "text" at bounding box center [696, 564] width 280 height 29
type input "22-9783-cn"
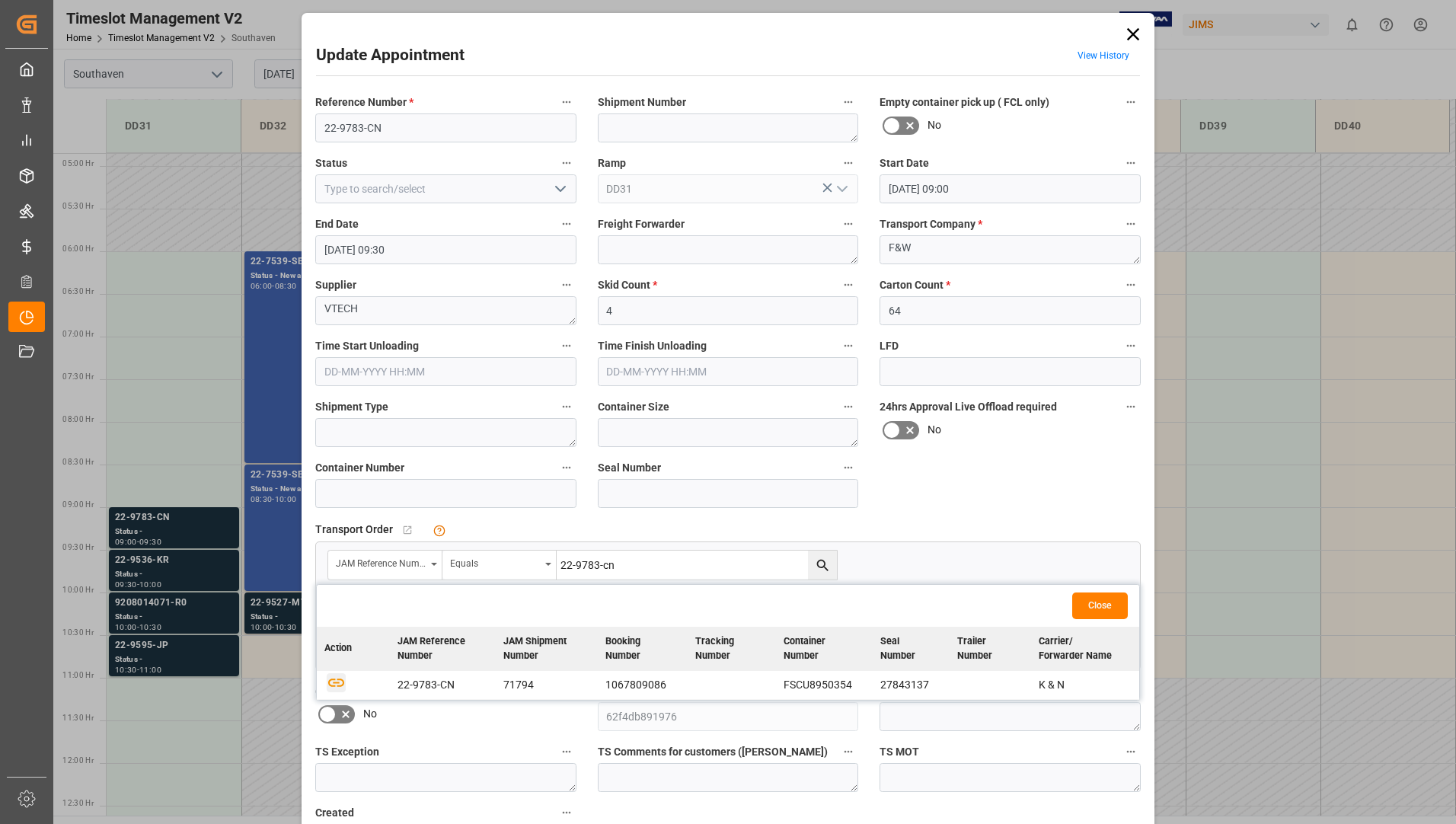
click at [328, 681] on icon "button" at bounding box center [336, 681] width 19 height 19
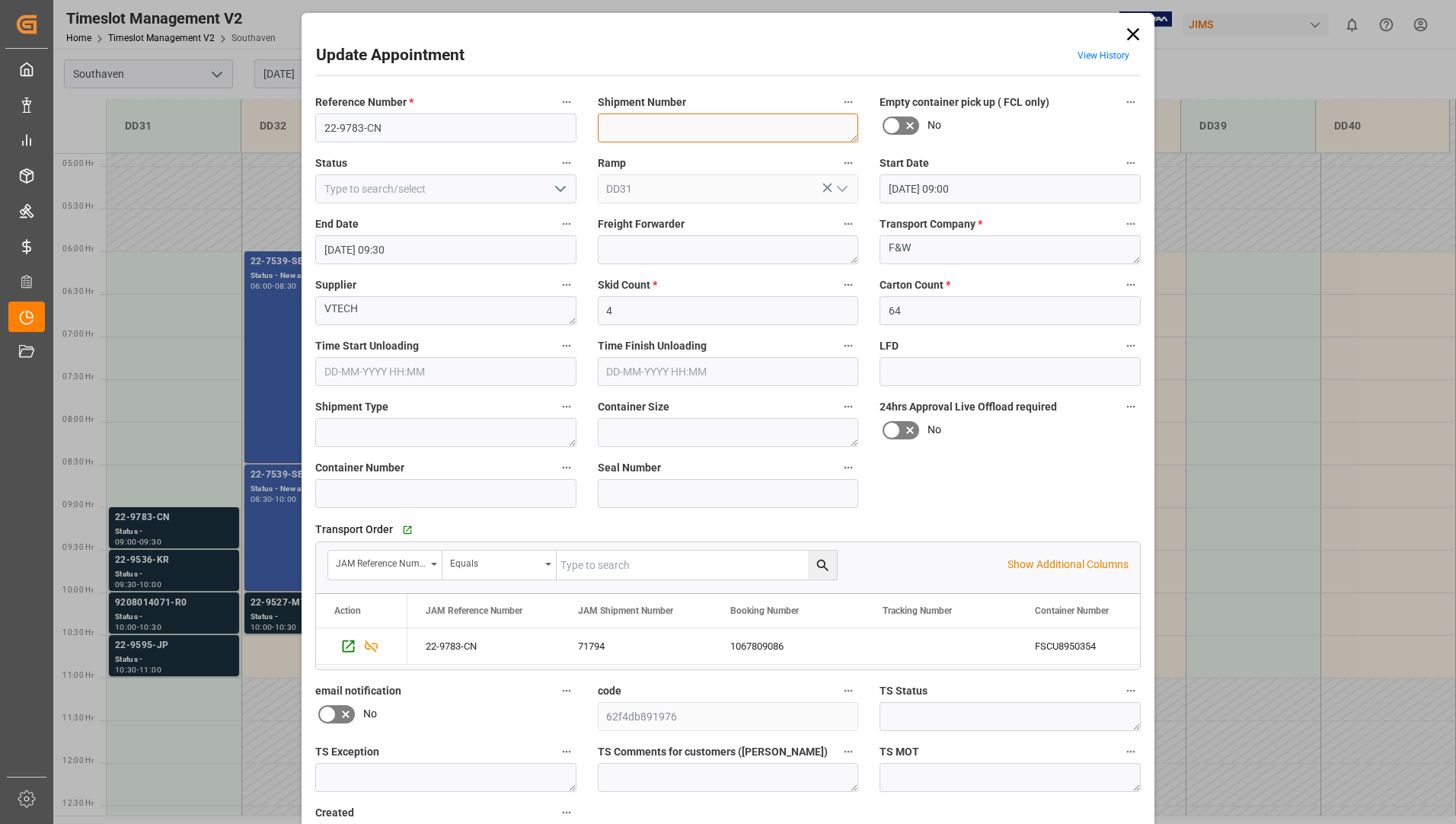
click at [632, 128] on textarea at bounding box center [728, 127] width 261 height 29
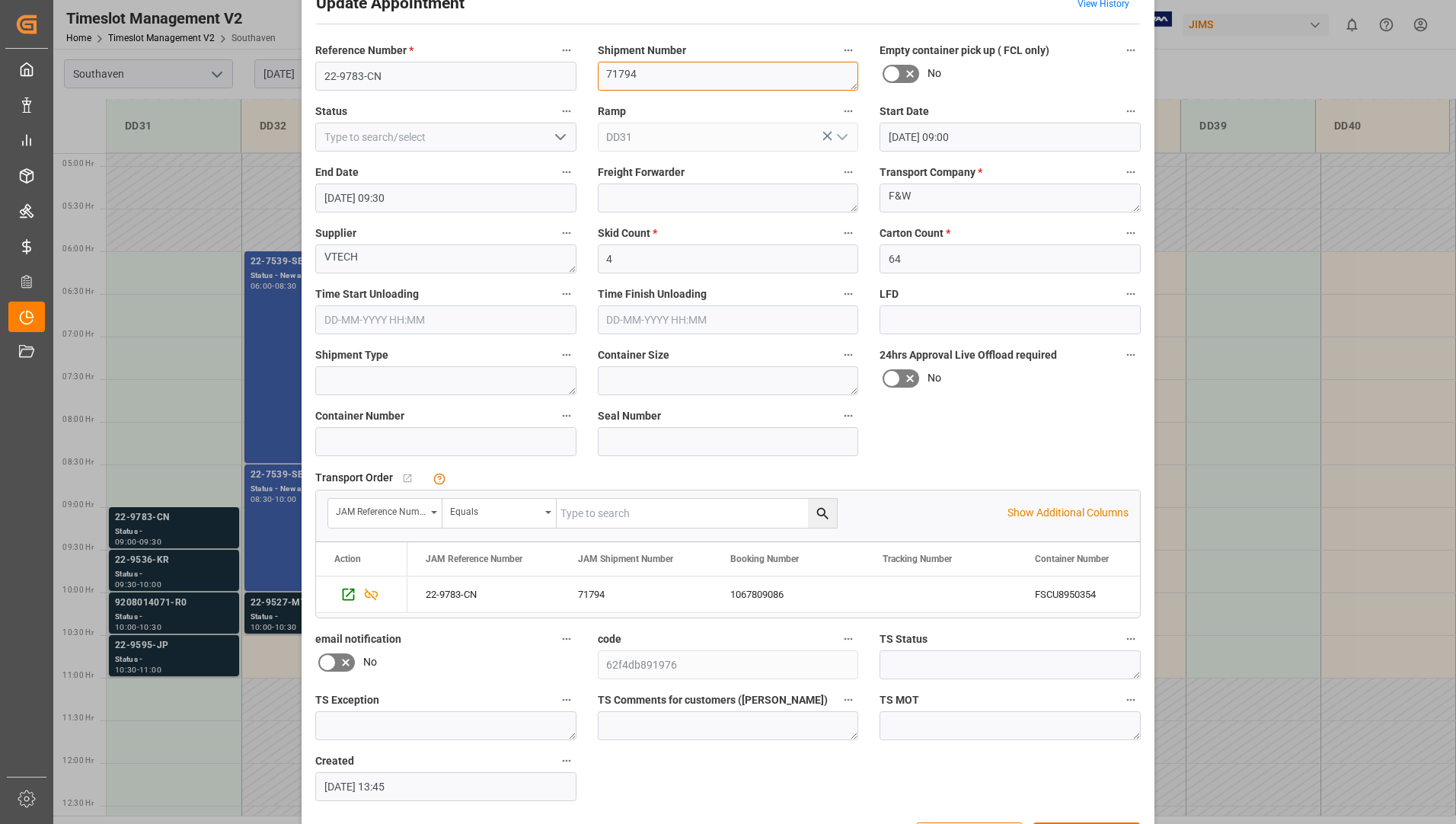
scroll to position [107, 0]
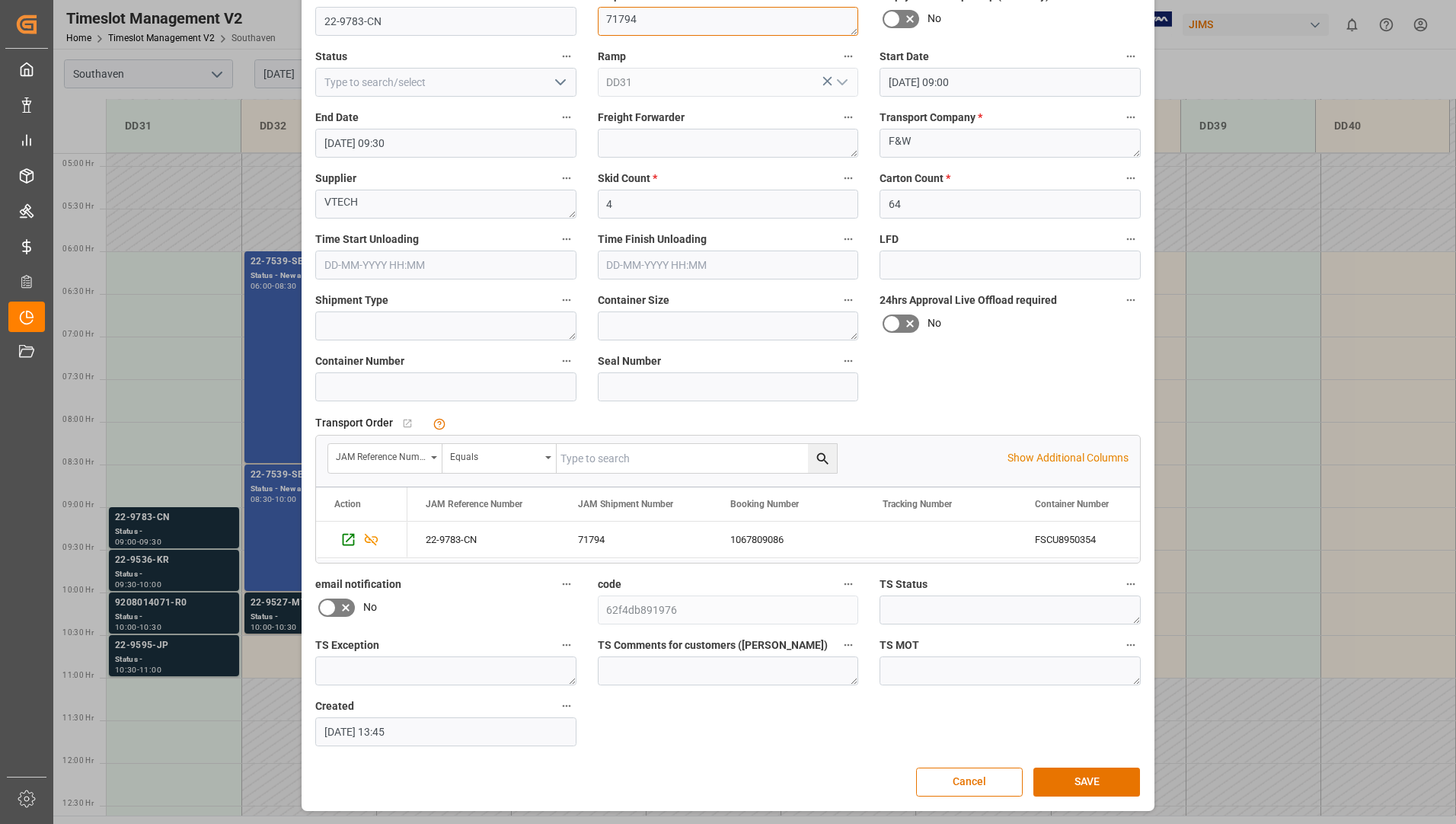
type textarea "71794"
click at [1067, 782] on button "SAVE" at bounding box center [1086, 781] width 107 height 29
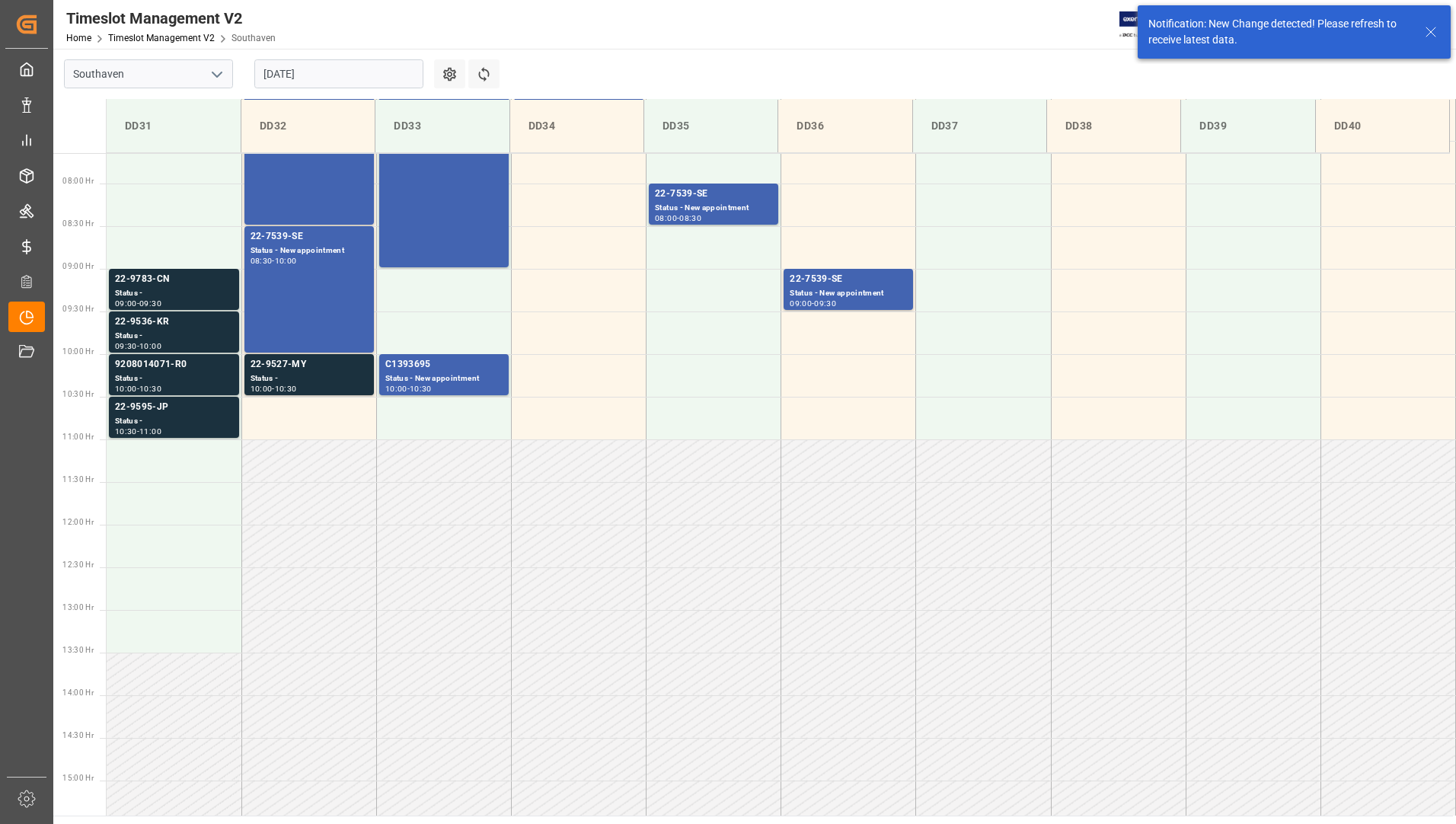
scroll to position [672, 0]
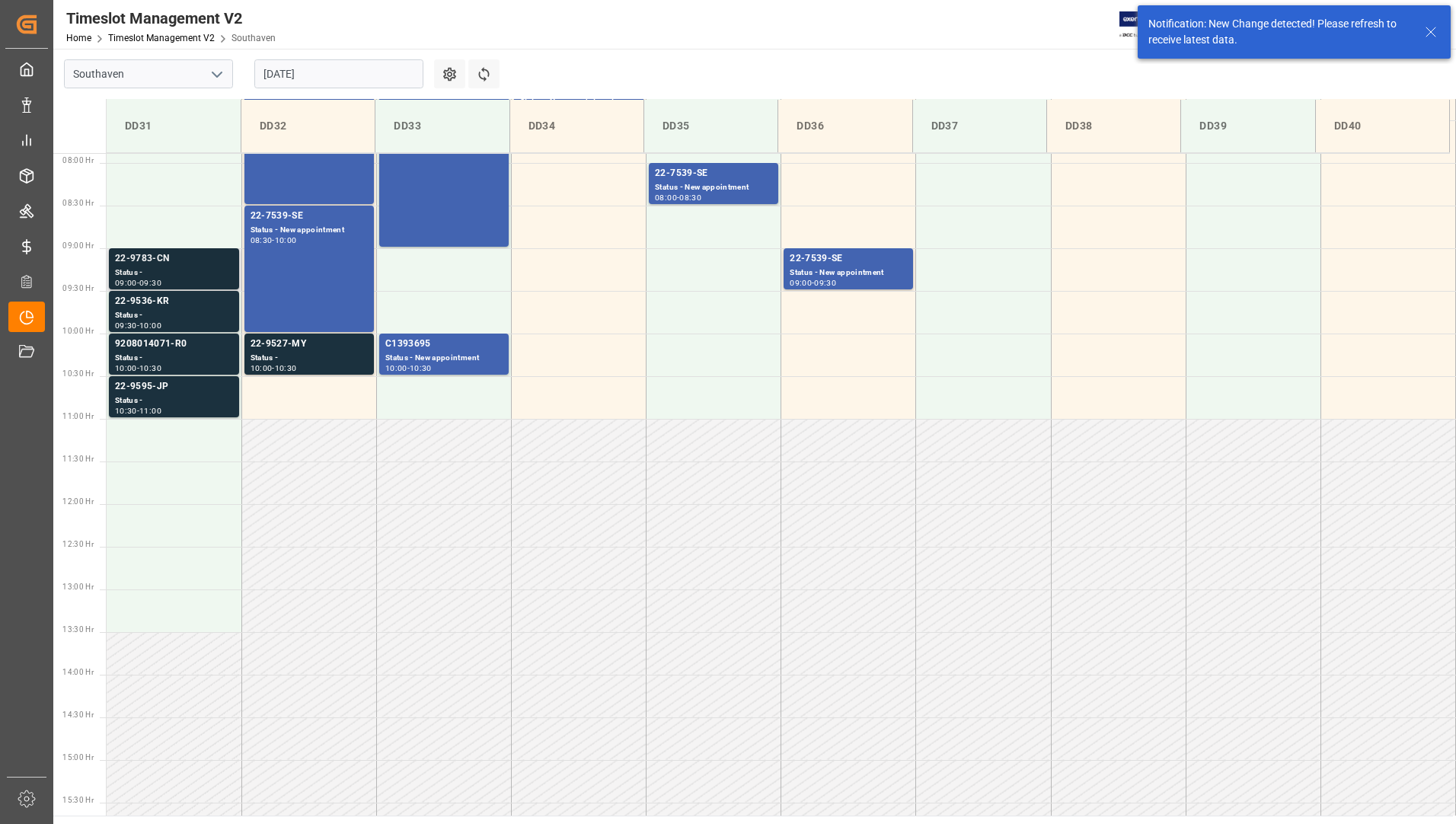
click at [171, 258] on div "22-9783-CN" at bounding box center [174, 259] width 118 height 15
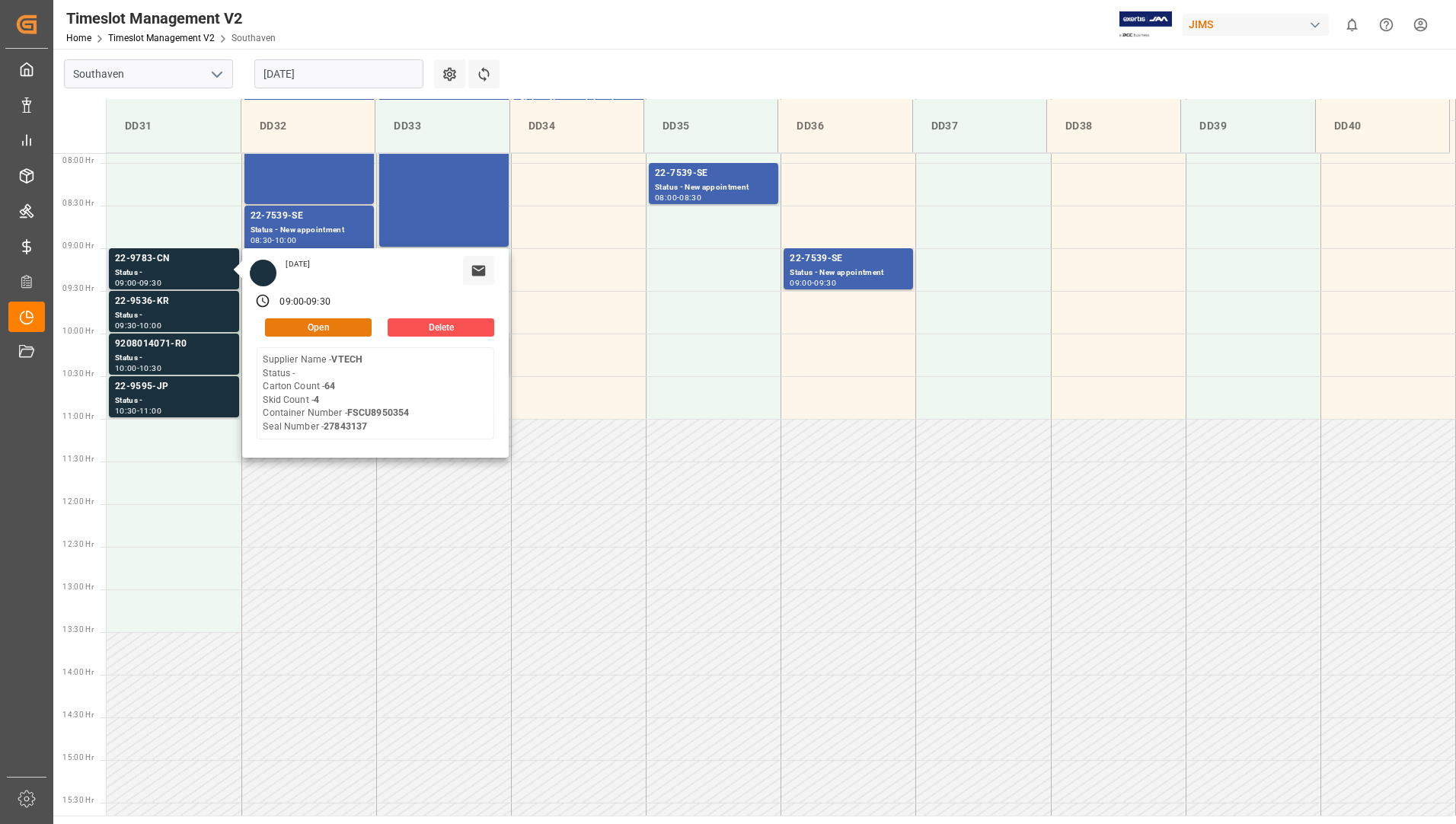
click at [285, 327] on button "Open" at bounding box center [318, 327] width 107 height 18
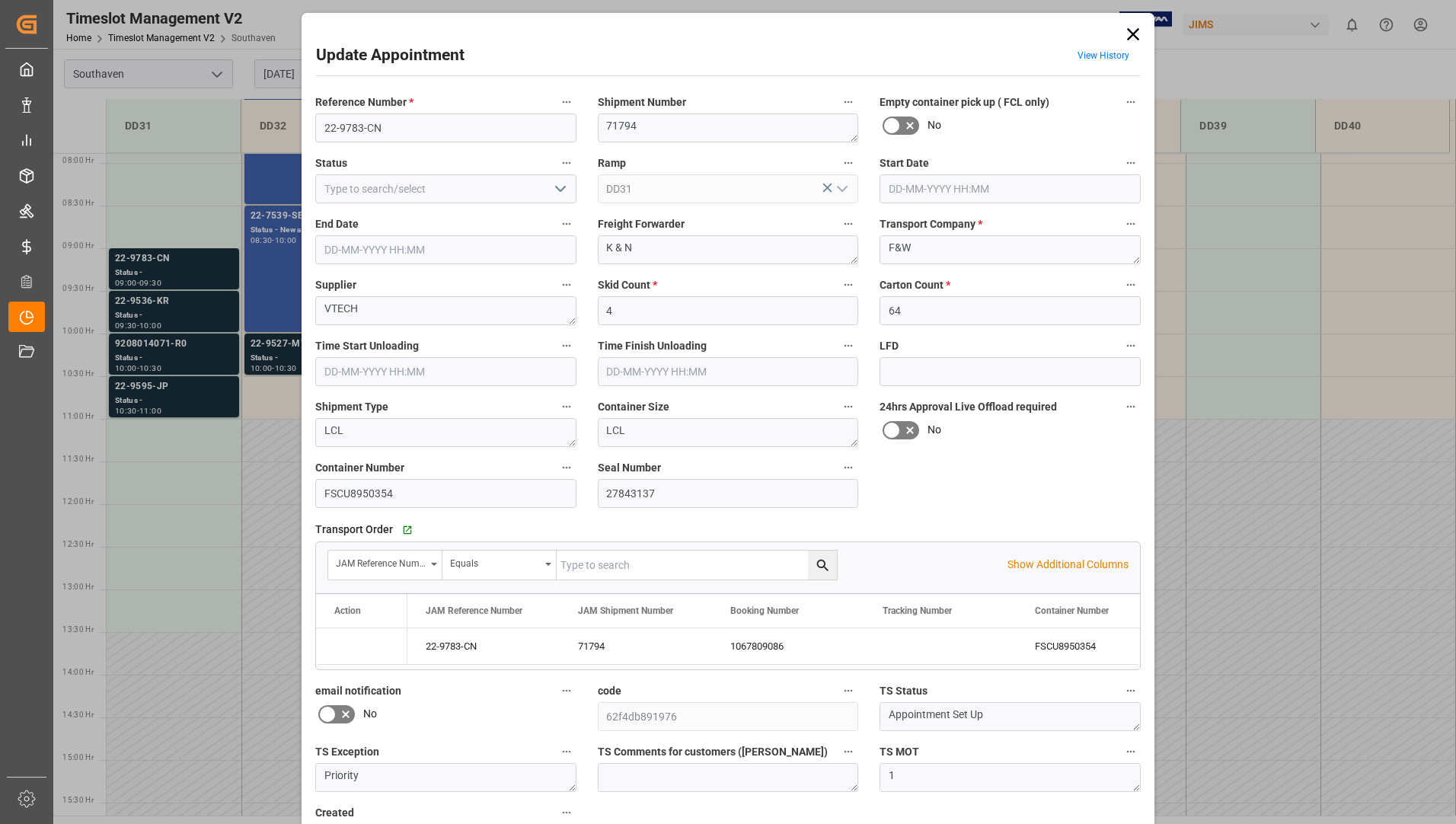
type input "13-08-2025 09:00"
type input "13-08-2025 09:30"
type input "12-08-2025 13:45"
drag, startPoint x: 313, startPoint y: 131, endPoint x: 386, endPoint y: 132, distance: 73.0
click at [386, 132] on input "22-9783-CN" at bounding box center [446, 127] width 261 height 29
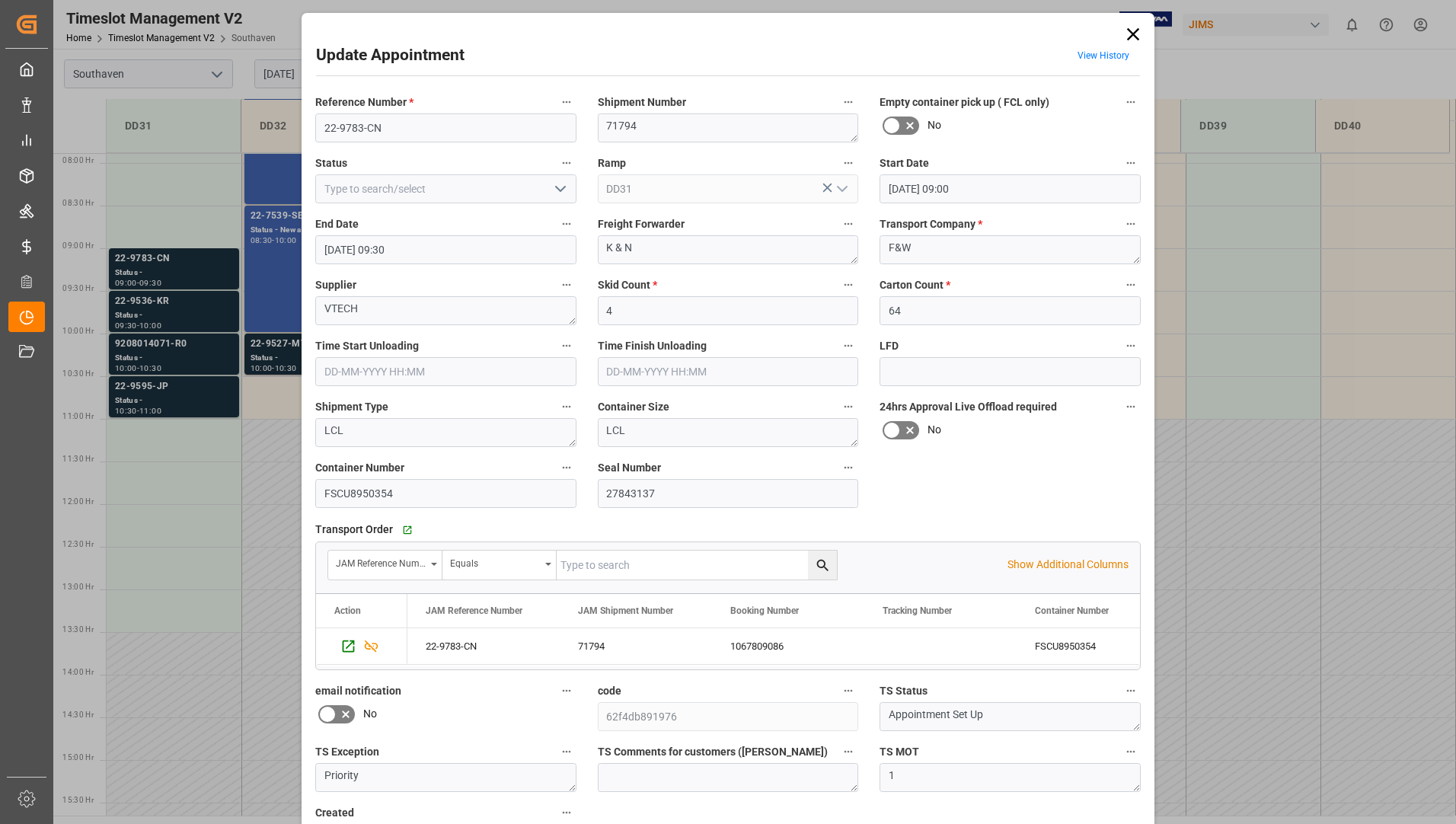
drag, startPoint x: 1132, startPoint y: 37, endPoint x: 1076, endPoint y: 63, distance: 61.7
click at [1132, 37] on icon at bounding box center [1134, 35] width 21 height 21
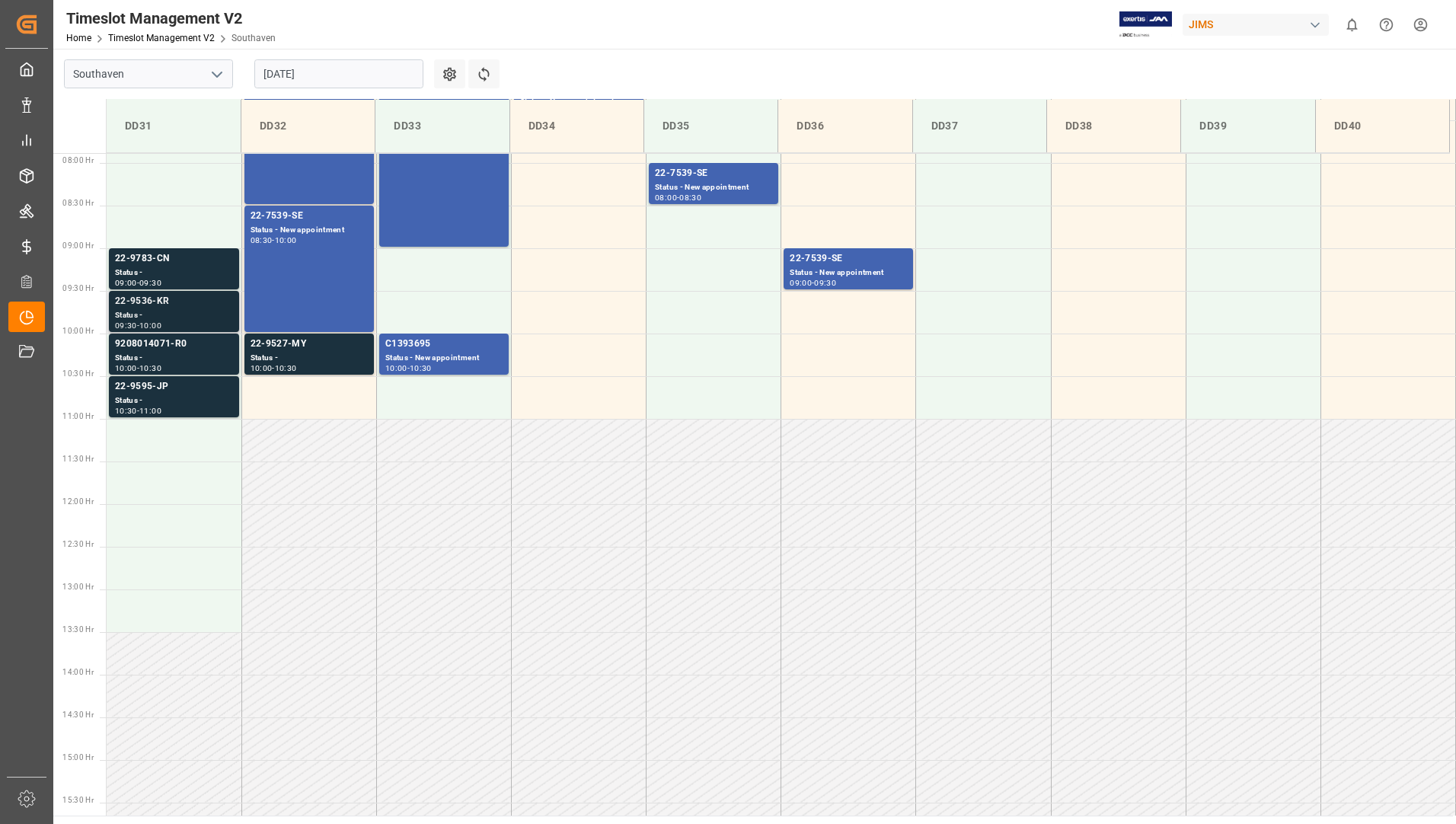
click at [203, 300] on div "22-9536-KR" at bounding box center [174, 302] width 118 height 15
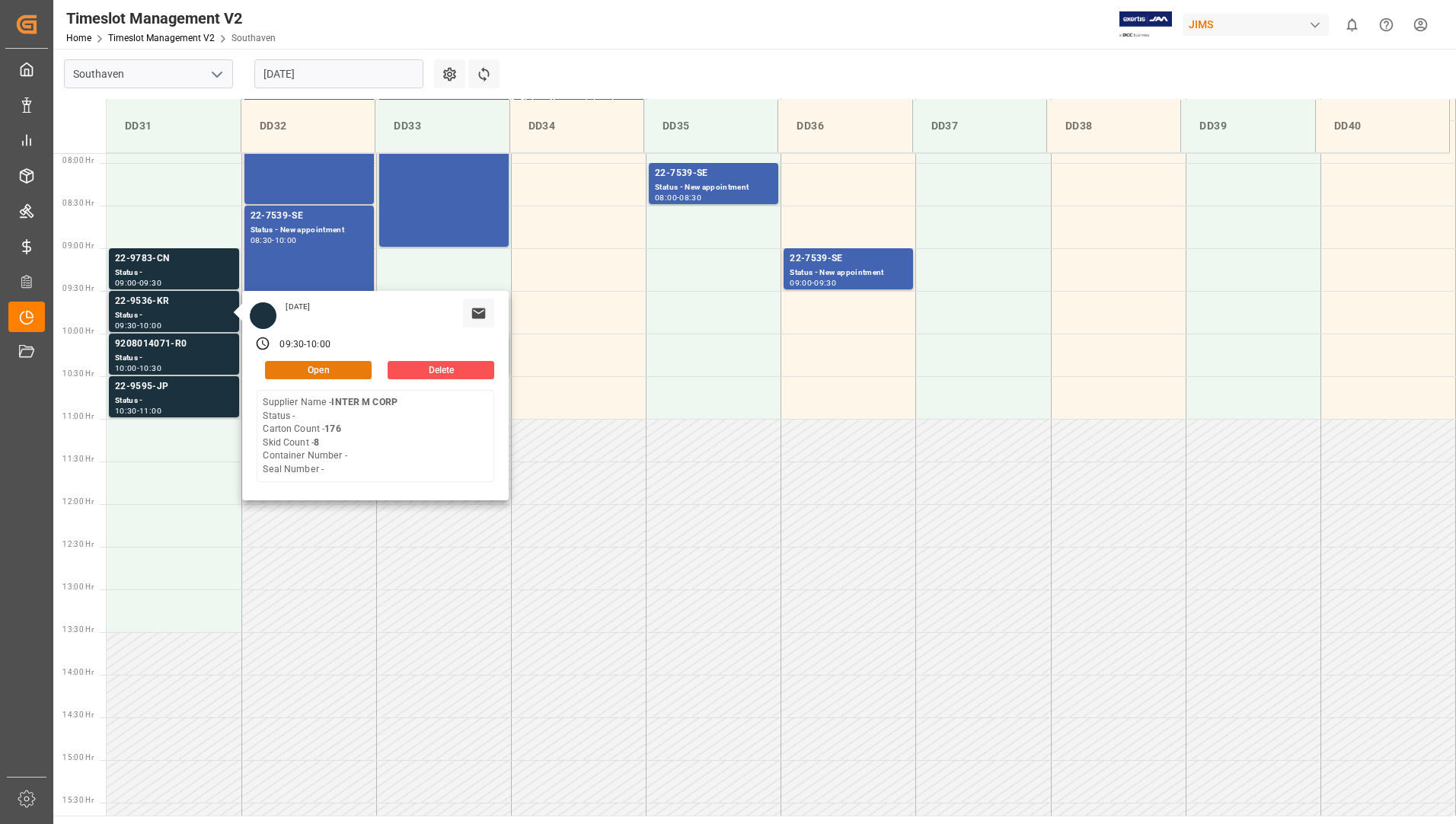
click at [296, 371] on button "Open" at bounding box center [318, 370] width 107 height 18
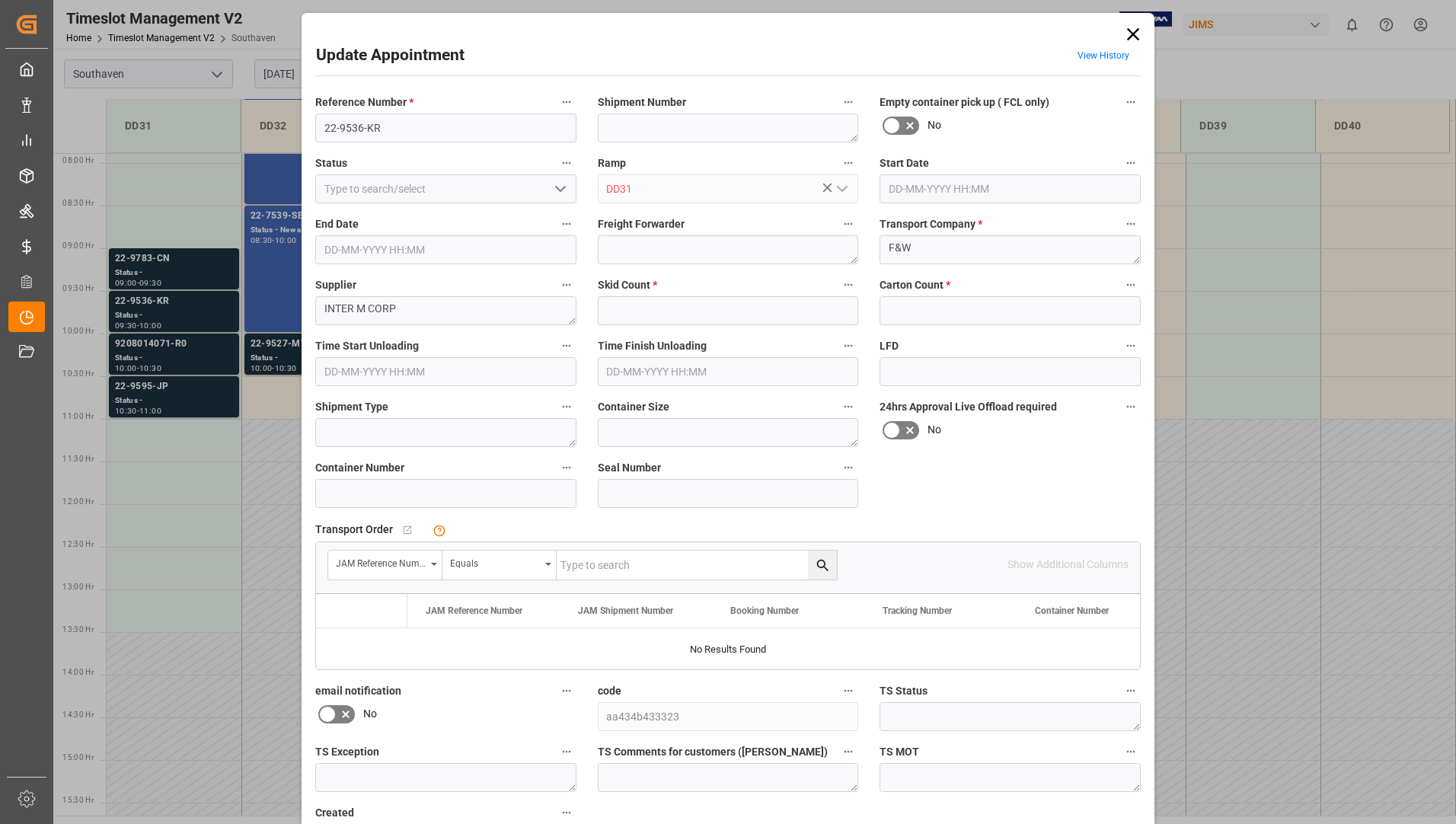
type input "8"
type input "176"
type input "13-08-2025 09:30"
type input "13-08-2025 10:00"
type input "12-08-2025 14:09"
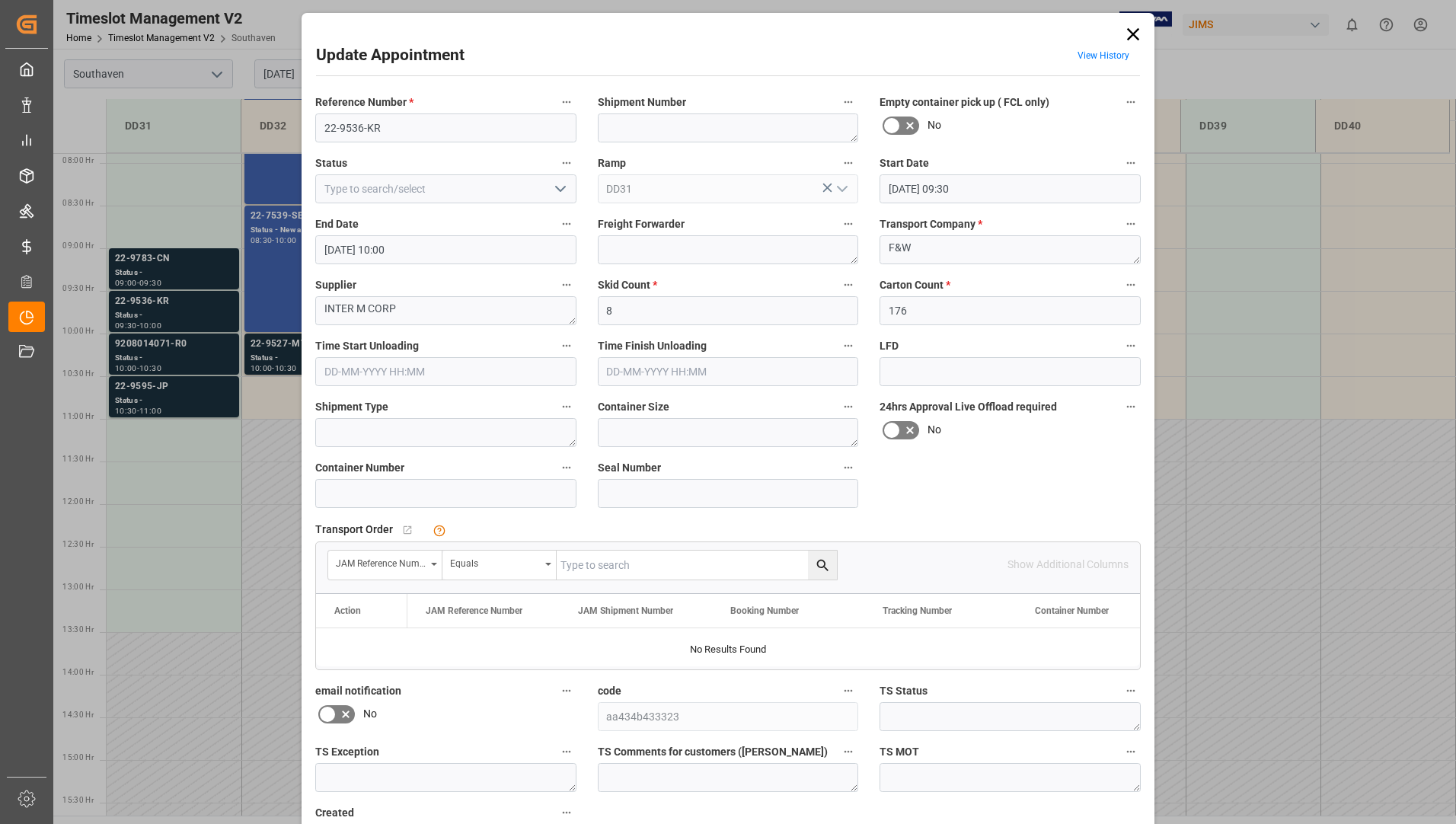
click at [601, 565] on input "text" at bounding box center [696, 564] width 280 height 29
type input "22-9536-kr"
click at [823, 564] on icon "search button" at bounding box center [822, 564] width 16 height 16
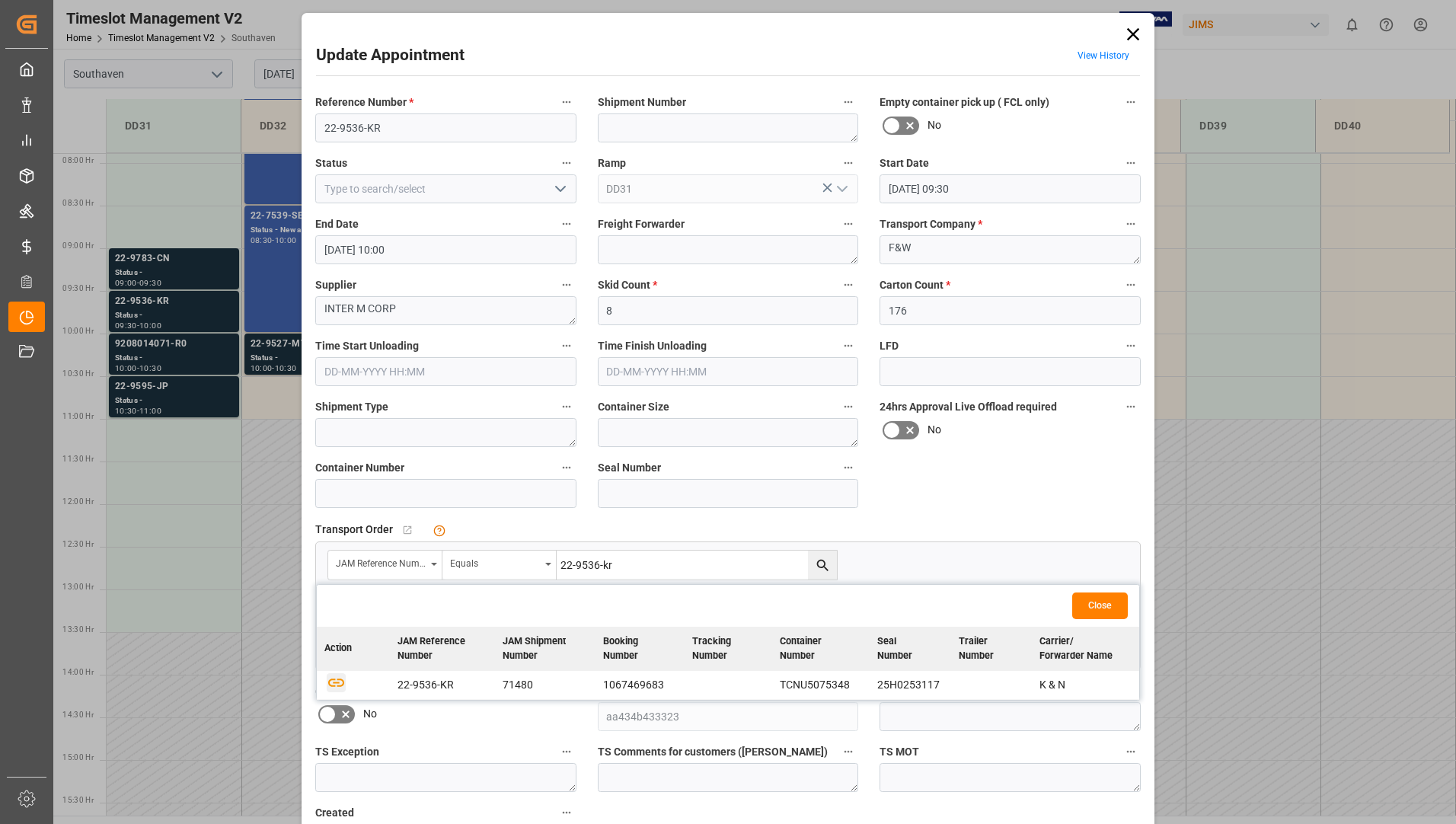
click at [332, 683] on icon "button" at bounding box center [336, 683] width 16 height 8
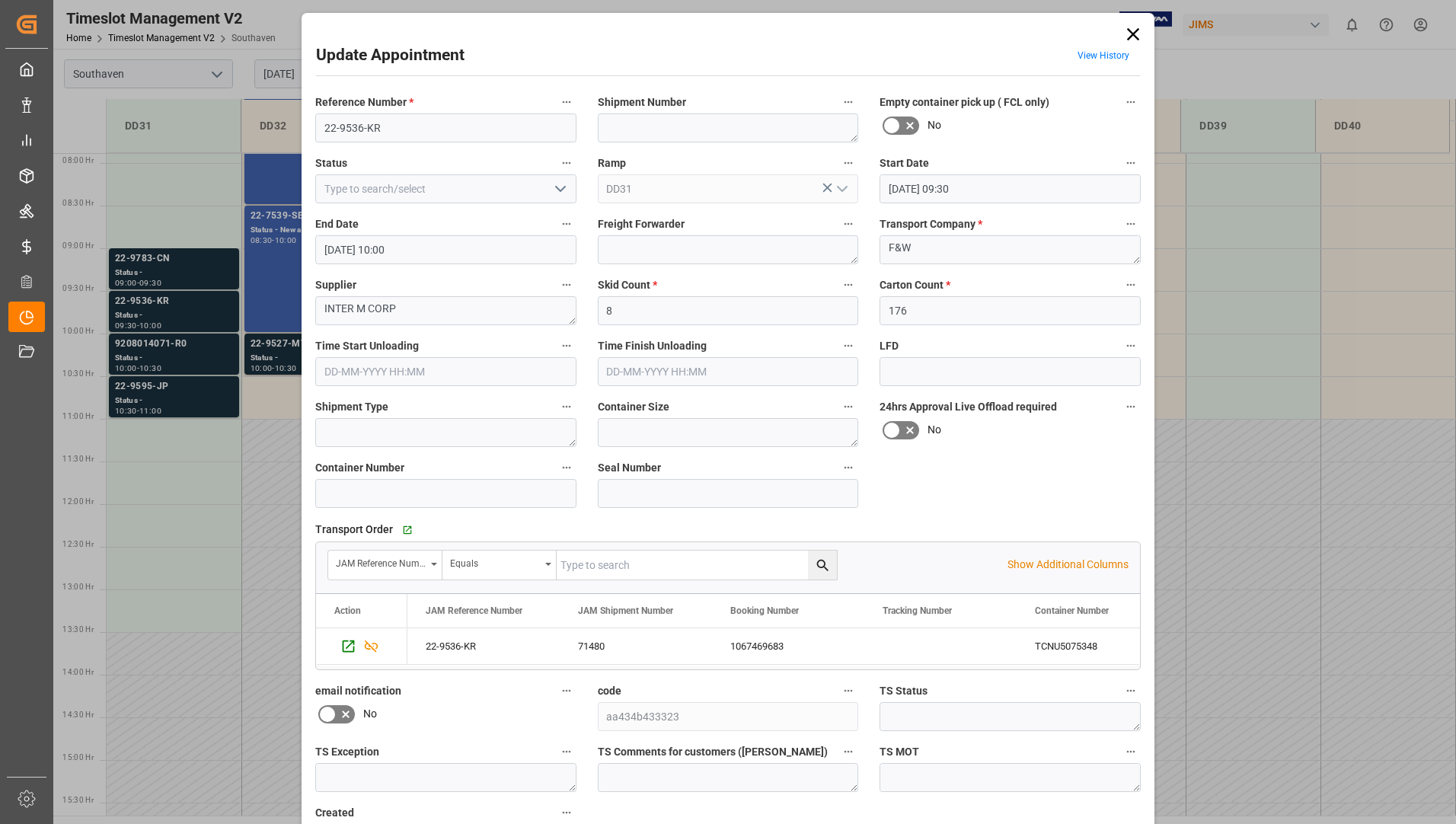
click at [1129, 31] on icon at bounding box center [1134, 35] width 21 height 21
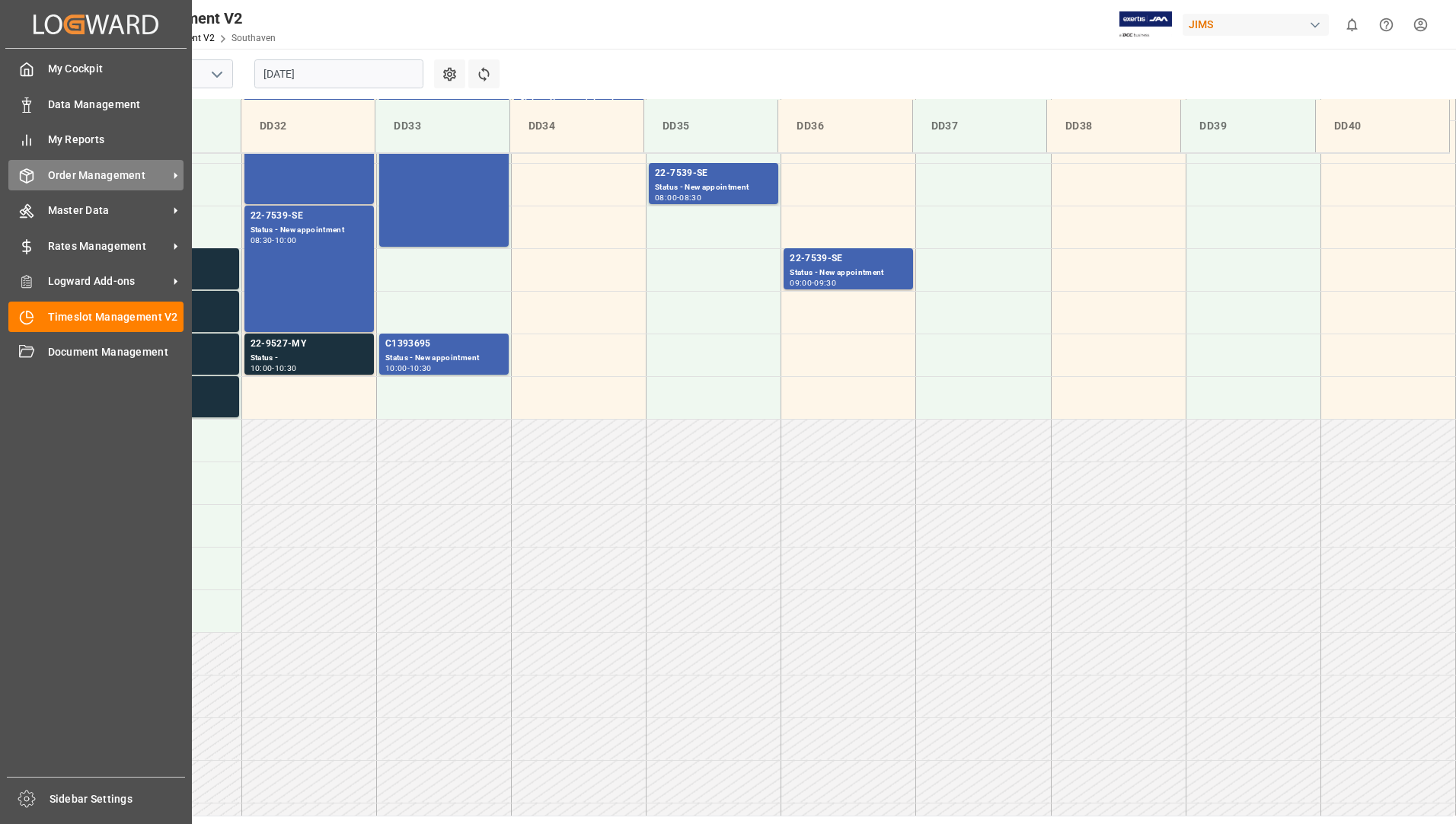
click at [84, 170] on span "Order Management" at bounding box center [108, 175] width 121 height 16
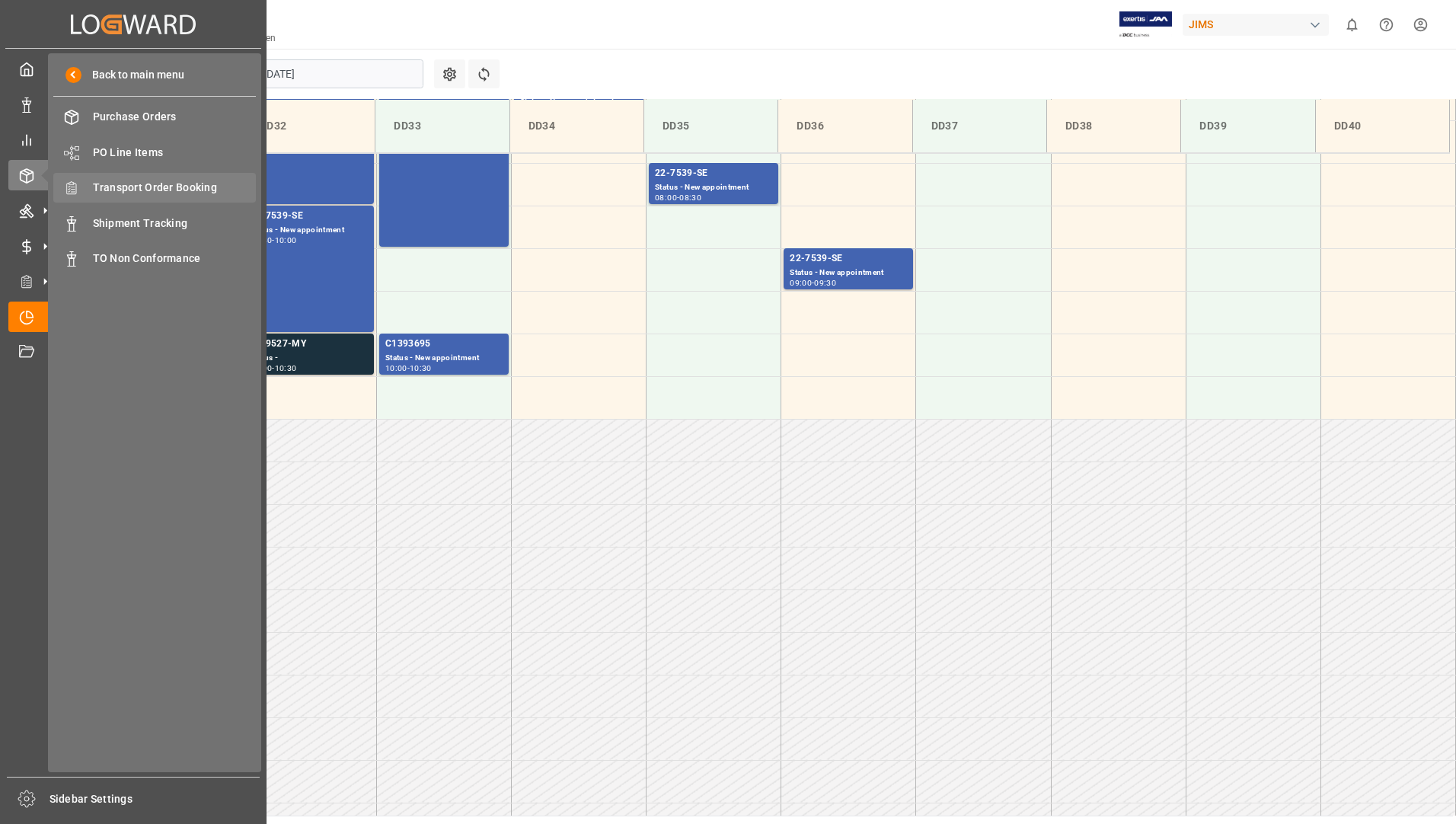
click at [185, 190] on span "Transport Order Booking" at bounding box center [174, 187] width 164 height 16
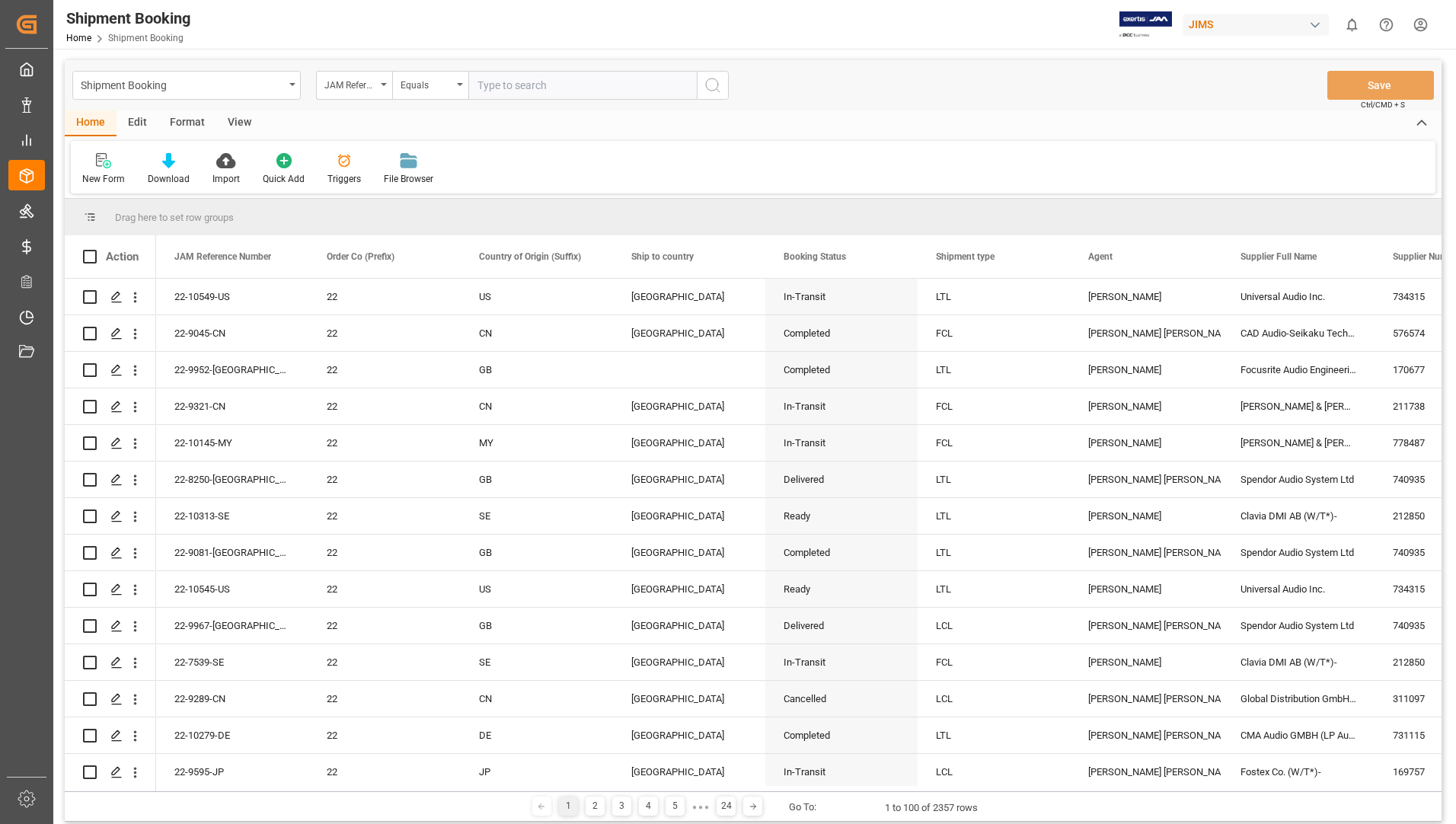
click at [510, 85] on input "text" at bounding box center [582, 85] width 228 height 29
type input "22-9536-kr"
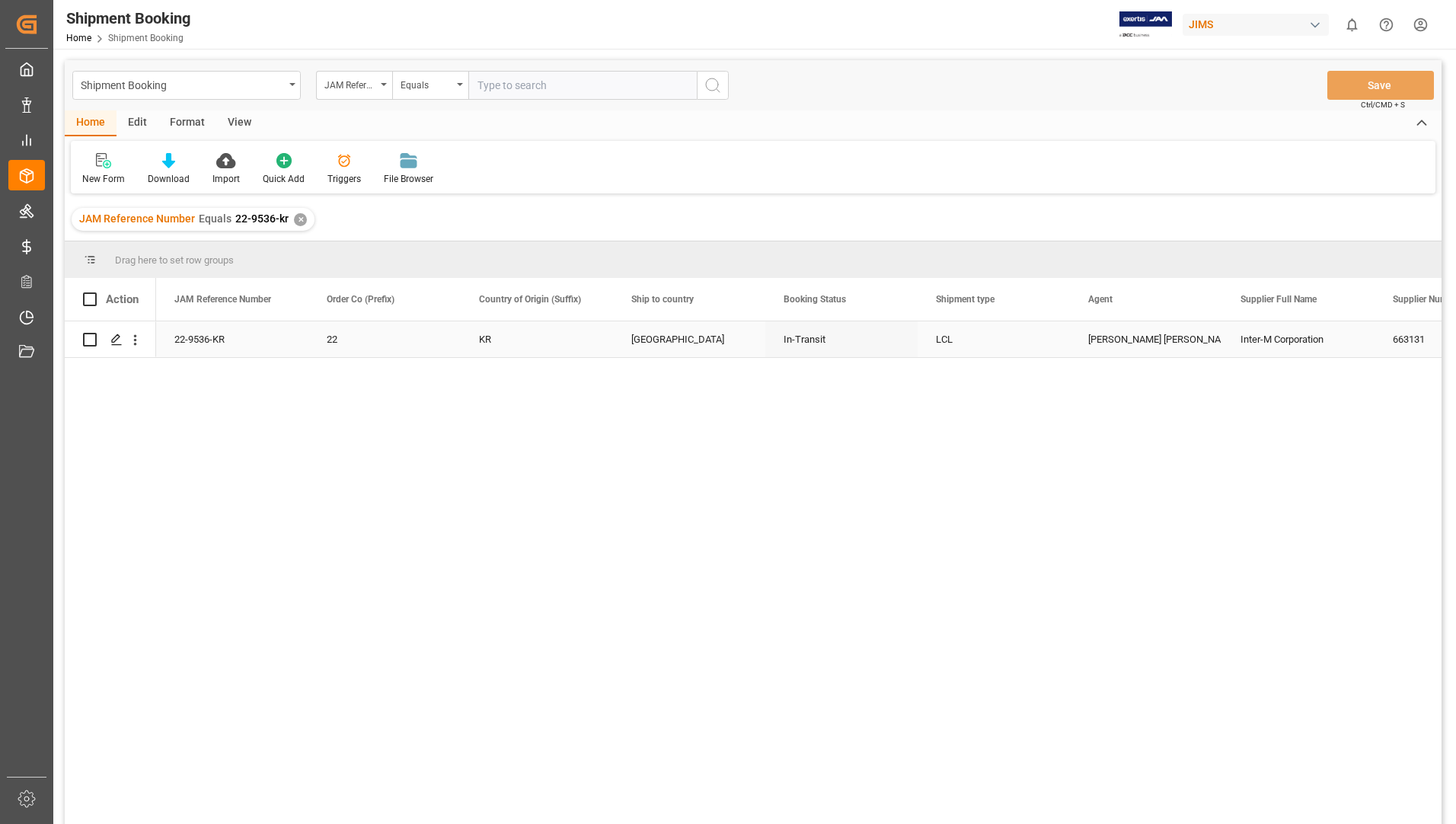
click at [86, 342] on input "Press Space to toggle row selection (unchecked)" at bounding box center [89, 339] width 14 height 14
checkbox input "true"
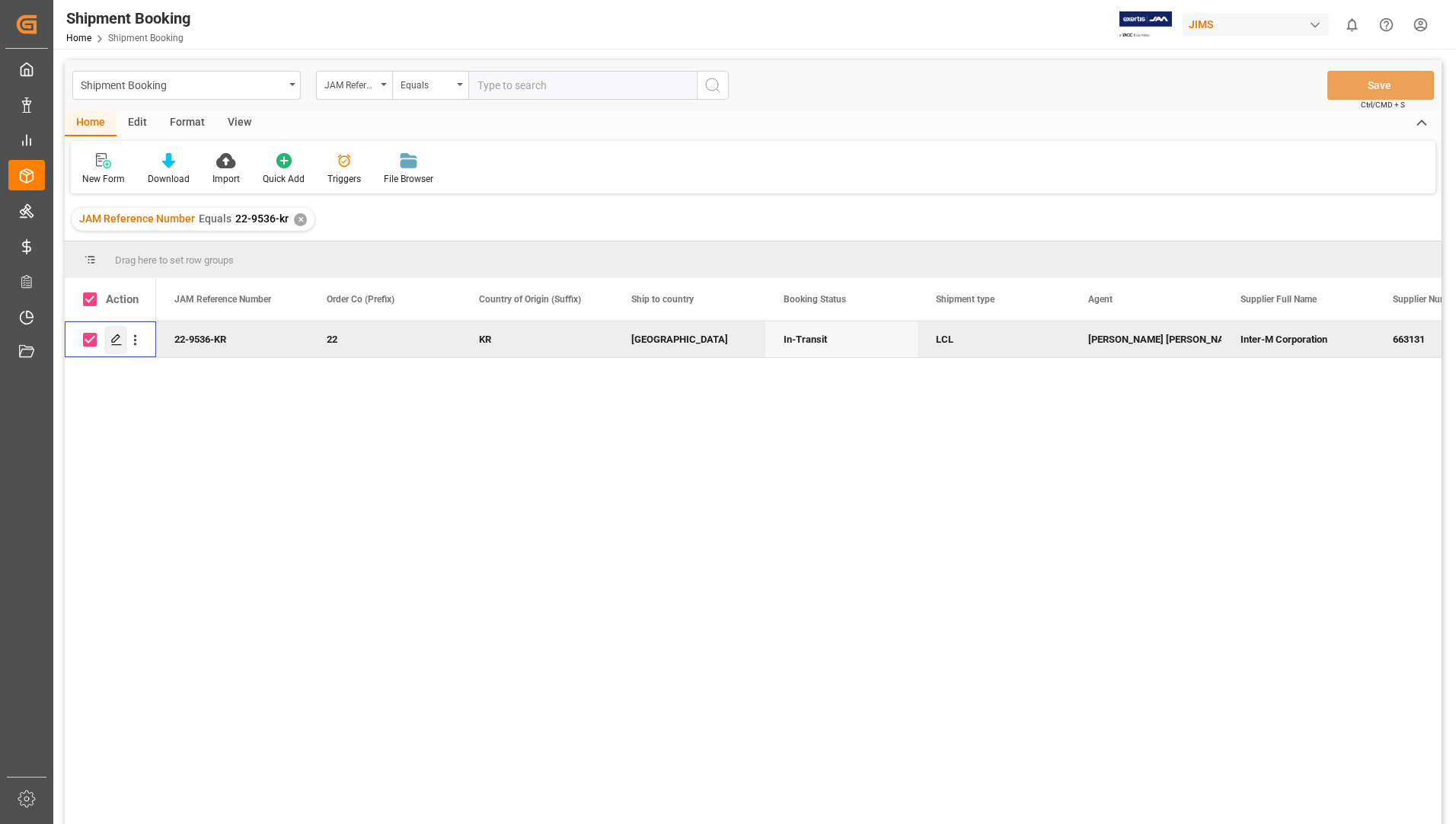
click at [113, 337] on icon "Press SPACE to deselect this row." at bounding box center [117, 339] width 12 height 12
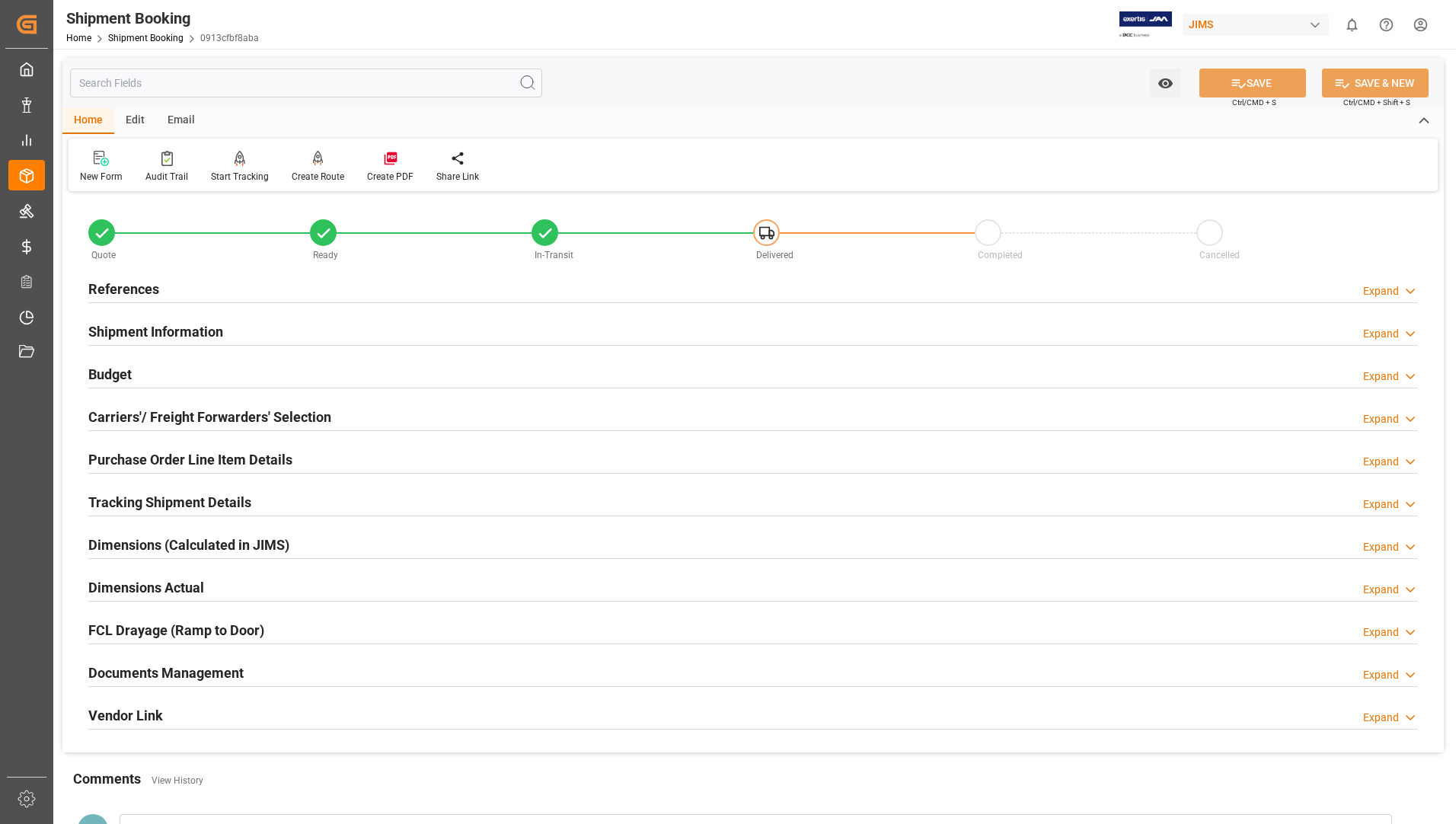
click at [137, 668] on h2 "Documents Management" at bounding box center [166, 672] width 155 height 21
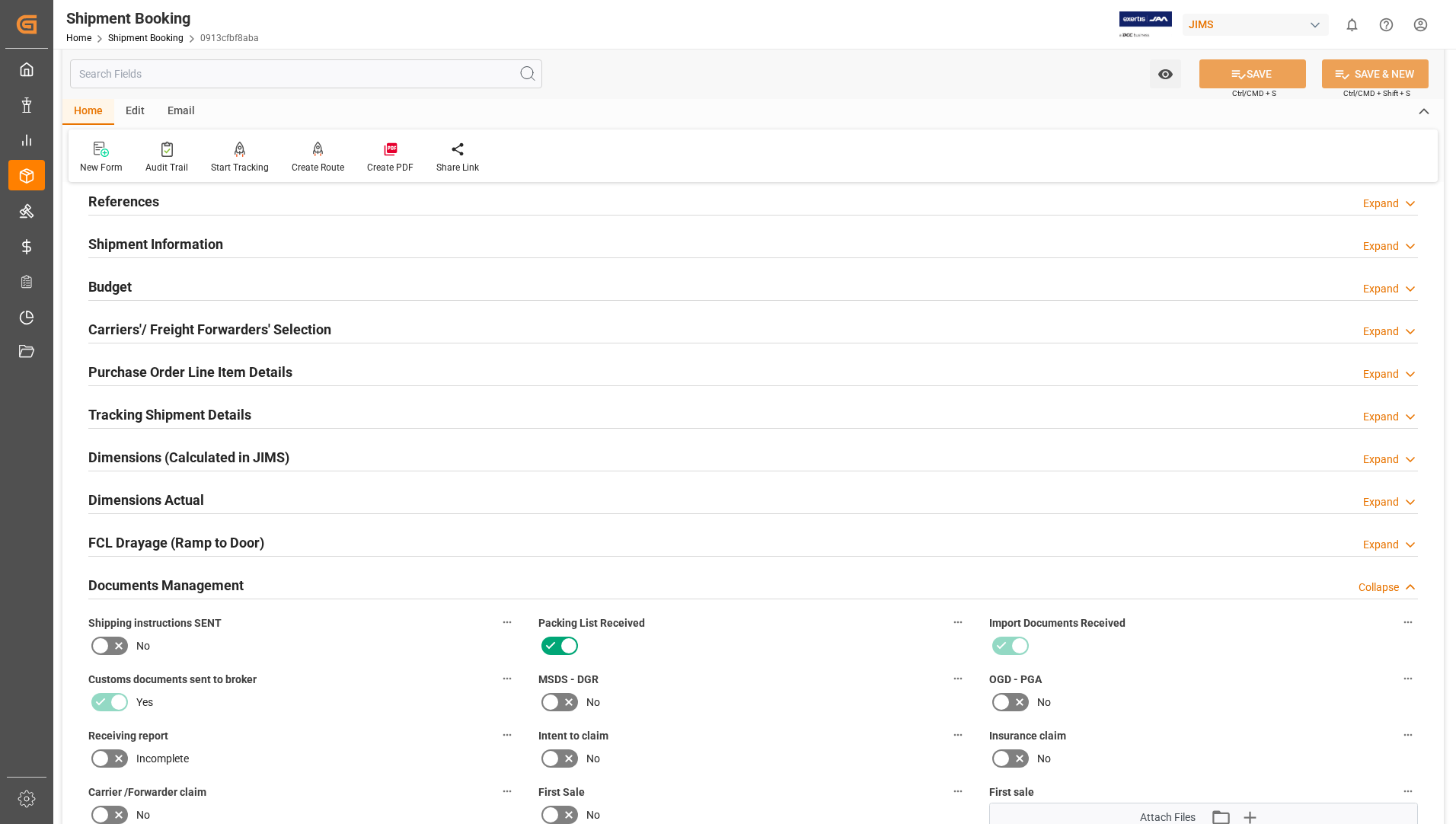
scroll to position [304, 0]
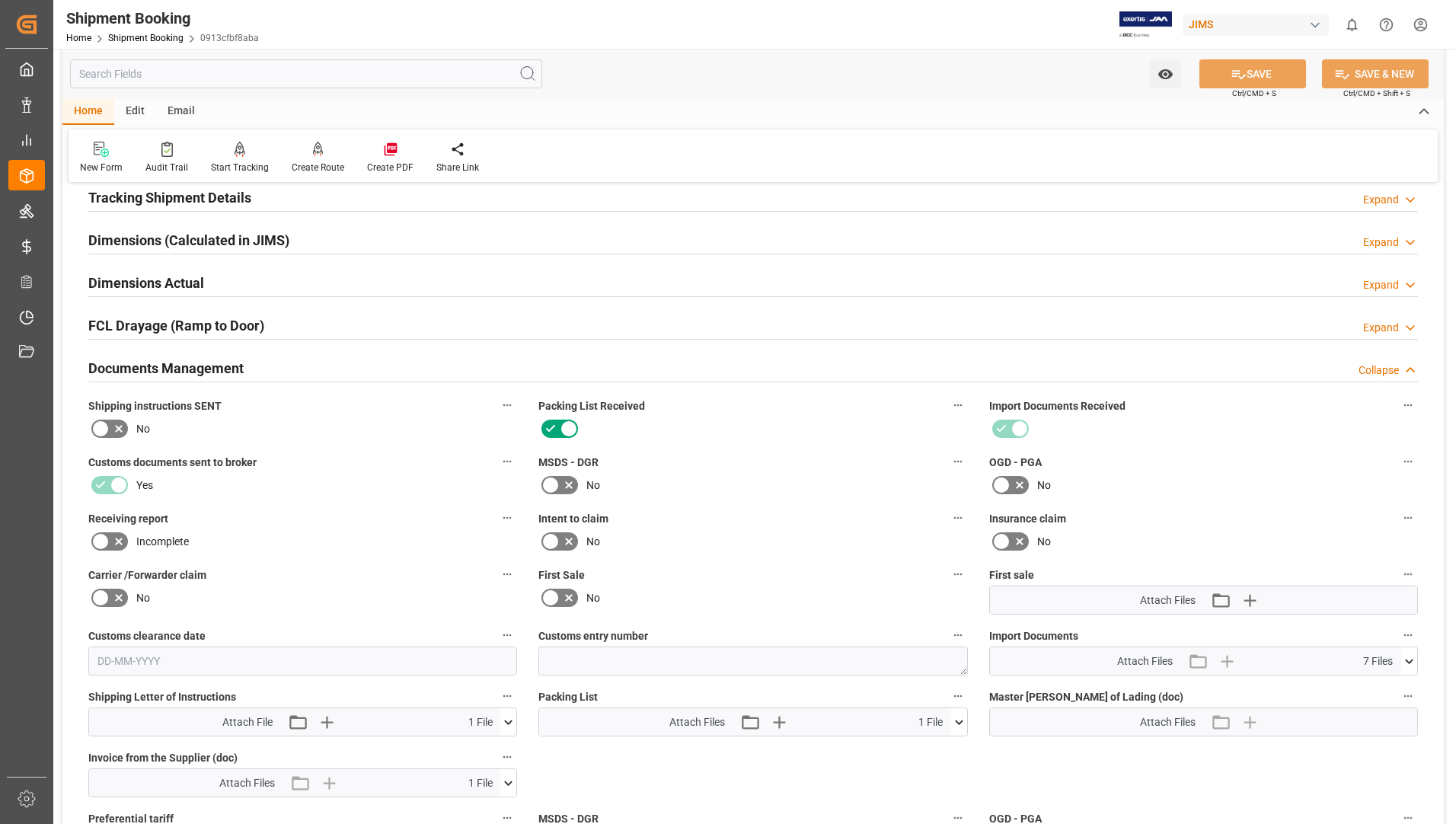
click at [957, 716] on icon at bounding box center [958, 722] width 16 height 16
click at [924, 745] on icon at bounding box center [918, 750] width 12 height 12
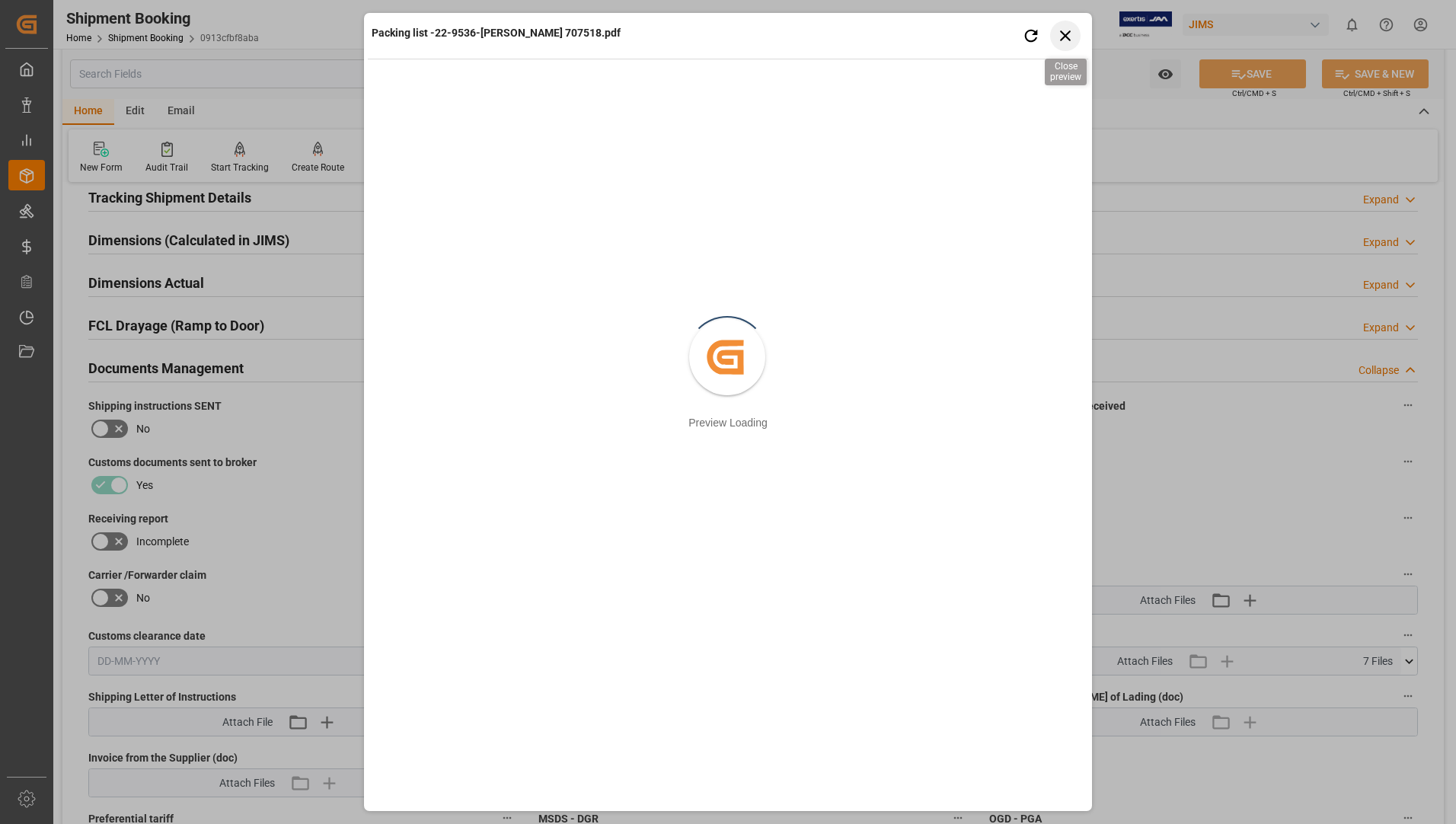
click at [1062, 31] on icon "button" at bounding box center [1065, 36] width 11 height 11
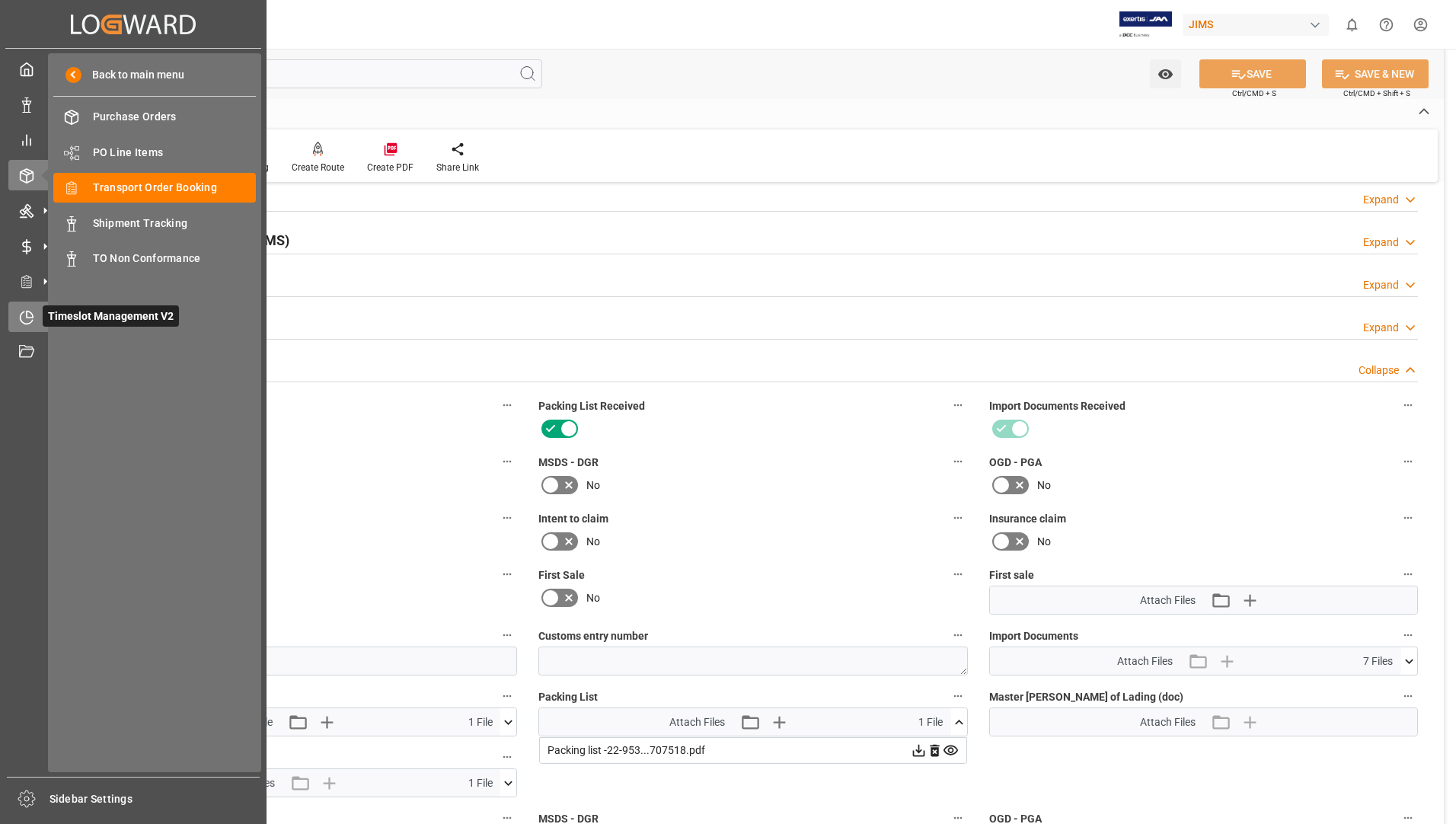
click at [80, 315] on span "Timeslot Management V2" at bounding box center [111, 316] width 136 height 21
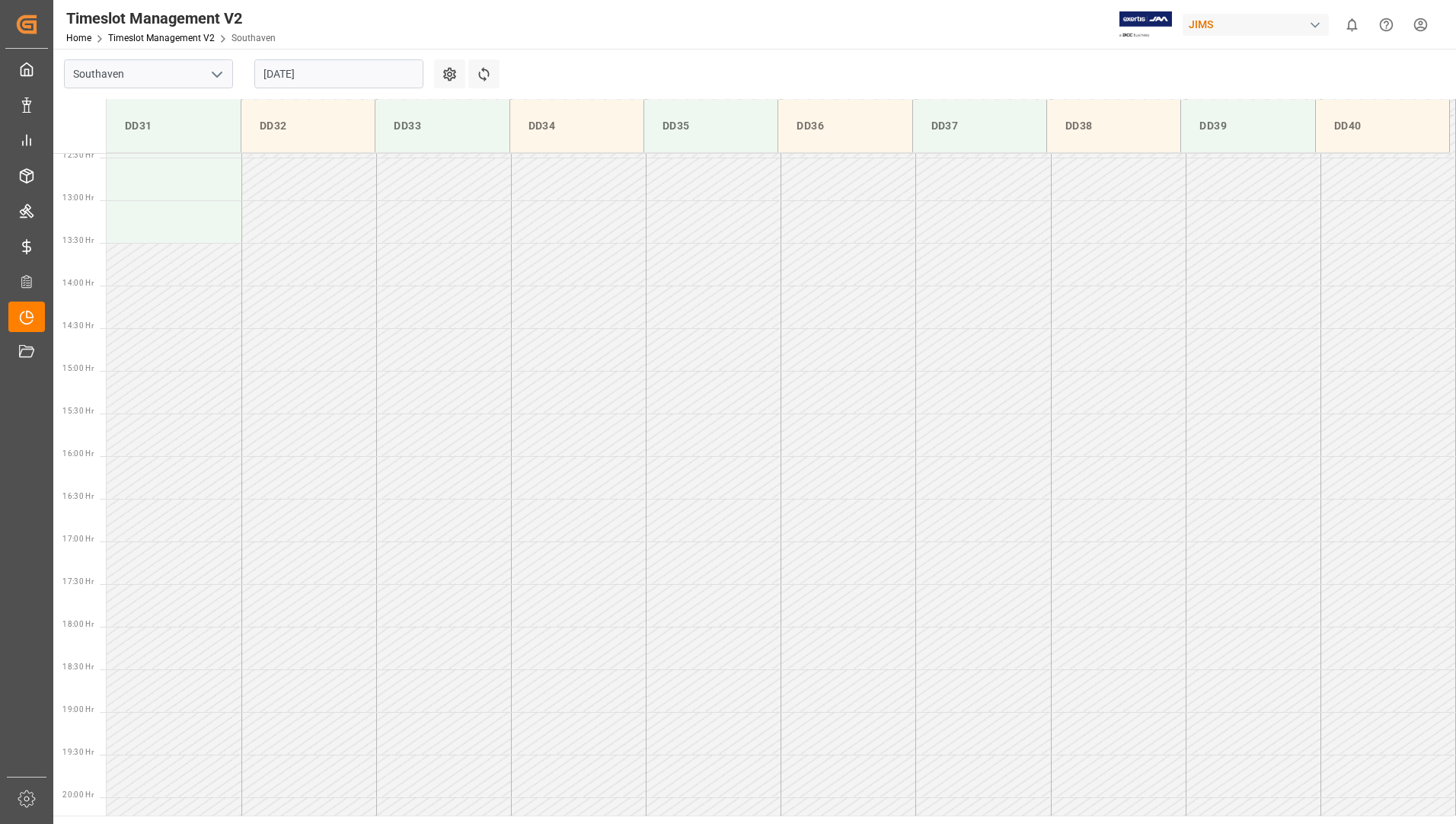
scroll to position [1098, 0]
click at [277, 76] on input "12-08-2025" at bounding box center [339, 74] width 169 height 29
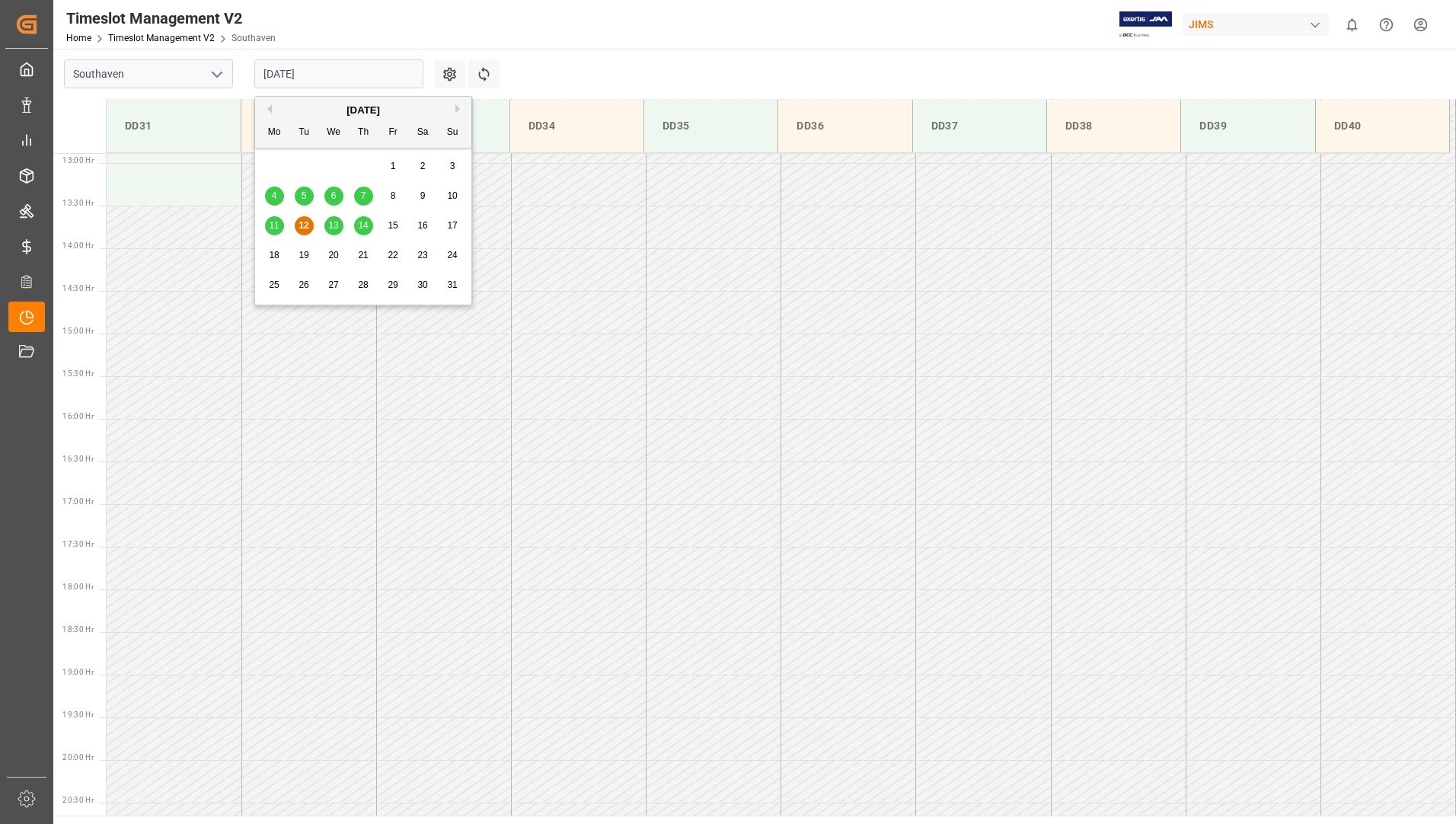
click at [337, 225] on span "13" at bounding box center [333, 225] width 10 height 11
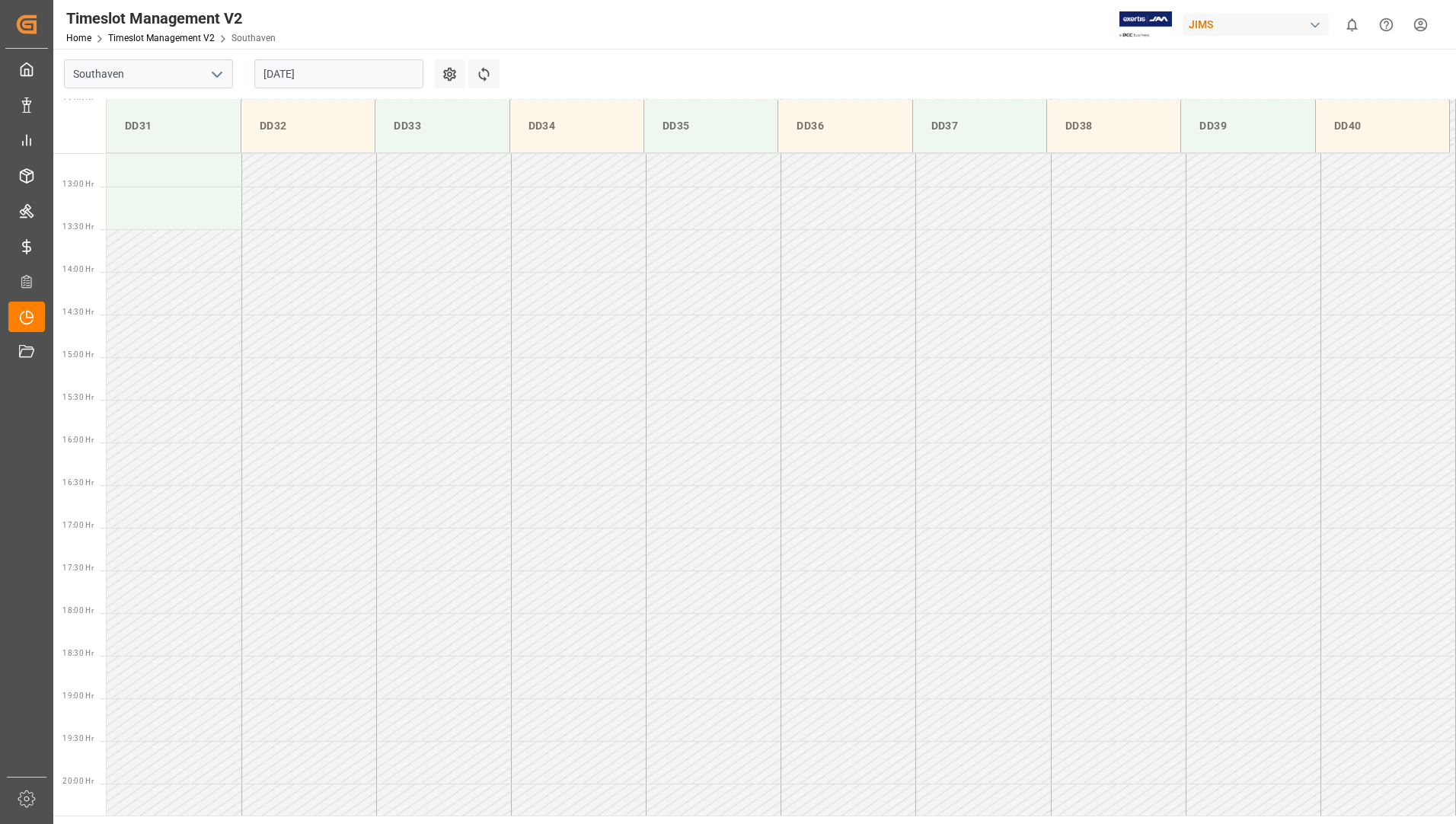
scroll to position [603, 0]
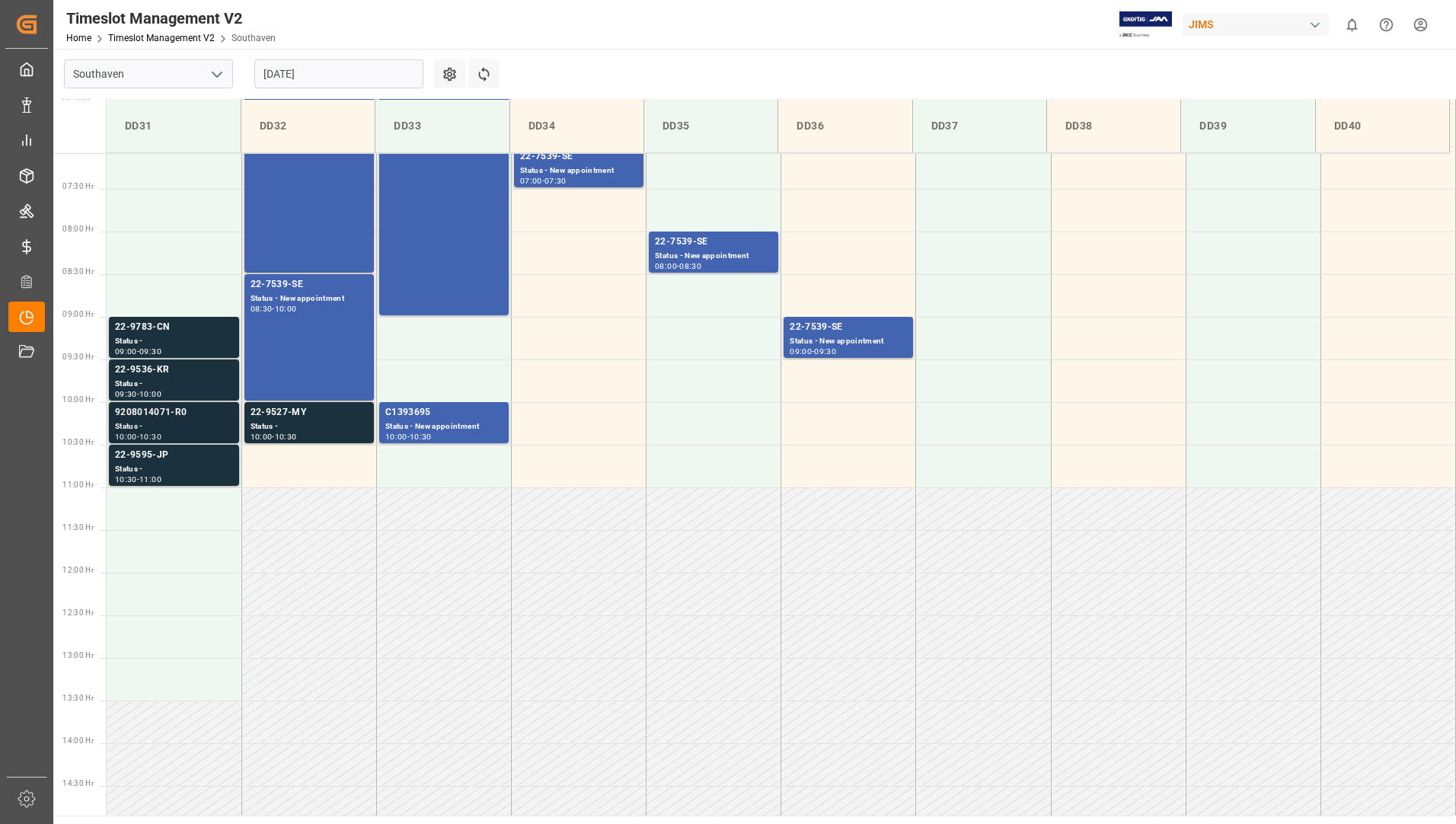
click at [168, 409] on div "9208014071-R0" at bounding box center [174, 412] width 118 height 15
click at [155, 463] on div "22-9595-JP Status - 10:30 - 11:00" at bounding box center [174, 465] width 118 height 35
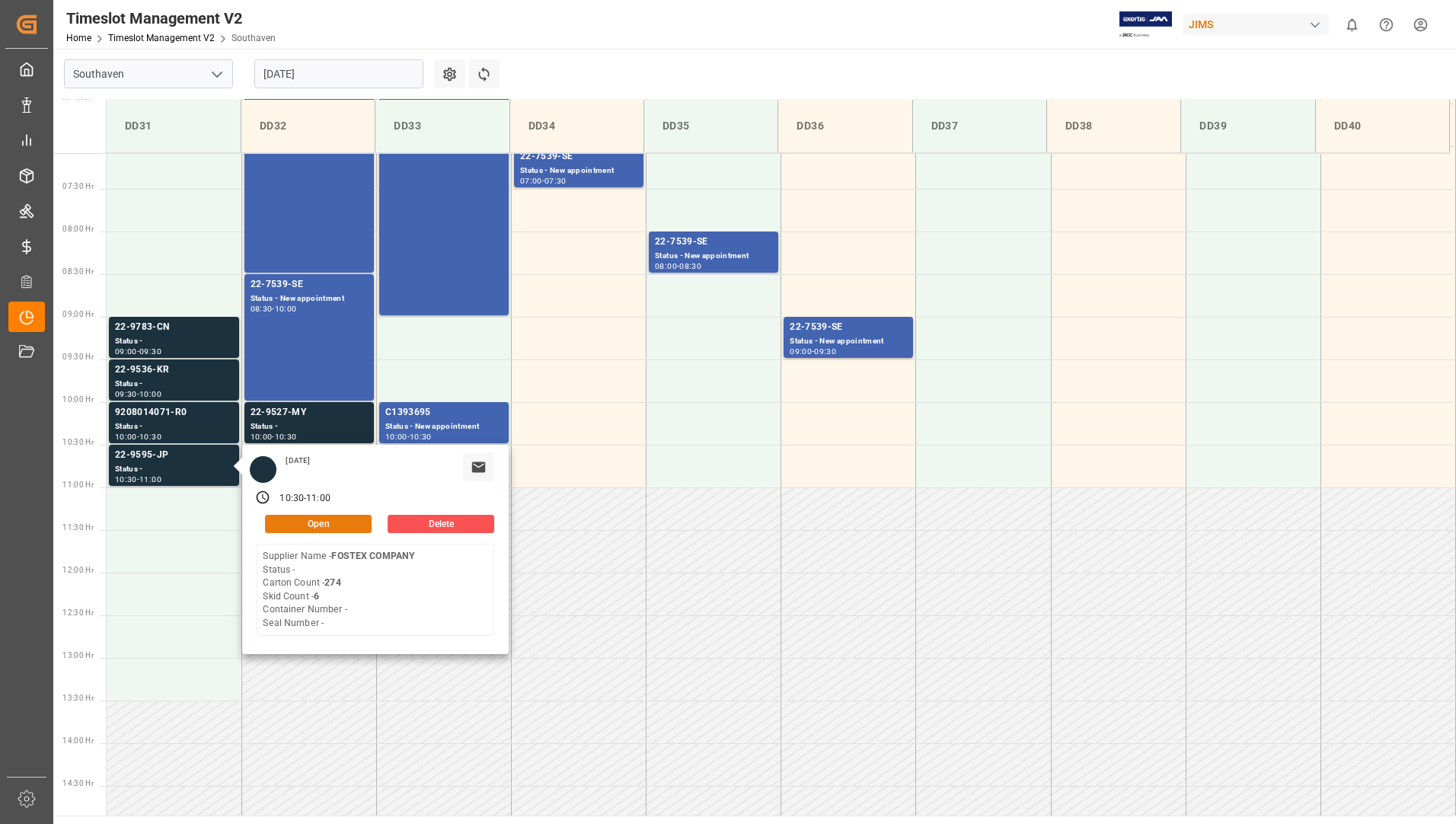
click at [313, 518] on button "Open" at bounding box center [318, 524] width 107 height 18
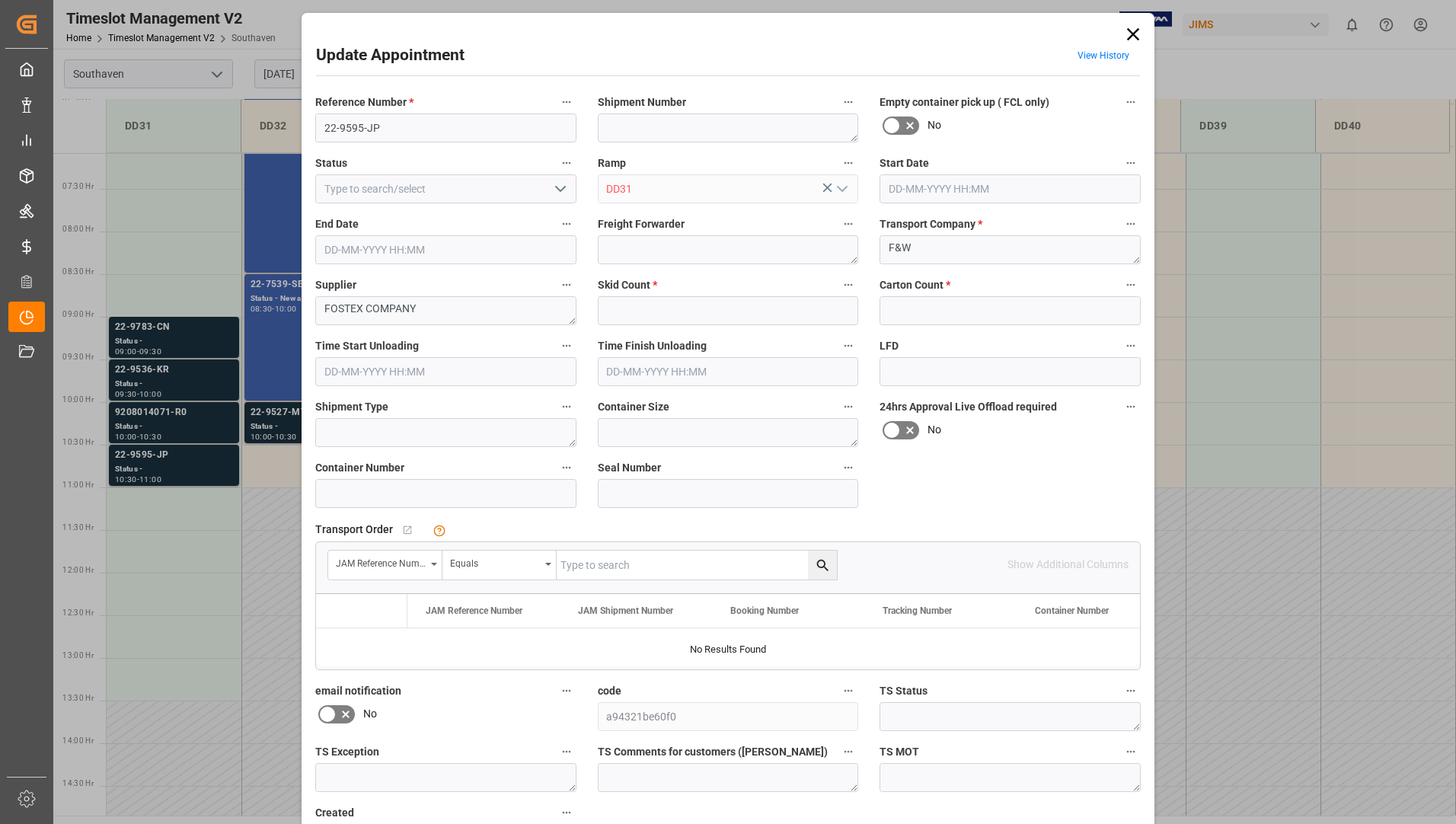
type input "6"
type input "274"
type input "13-08-2025 10:30"
type input "13-08-2025 11:00"
type input "12-08-2025 16:25"
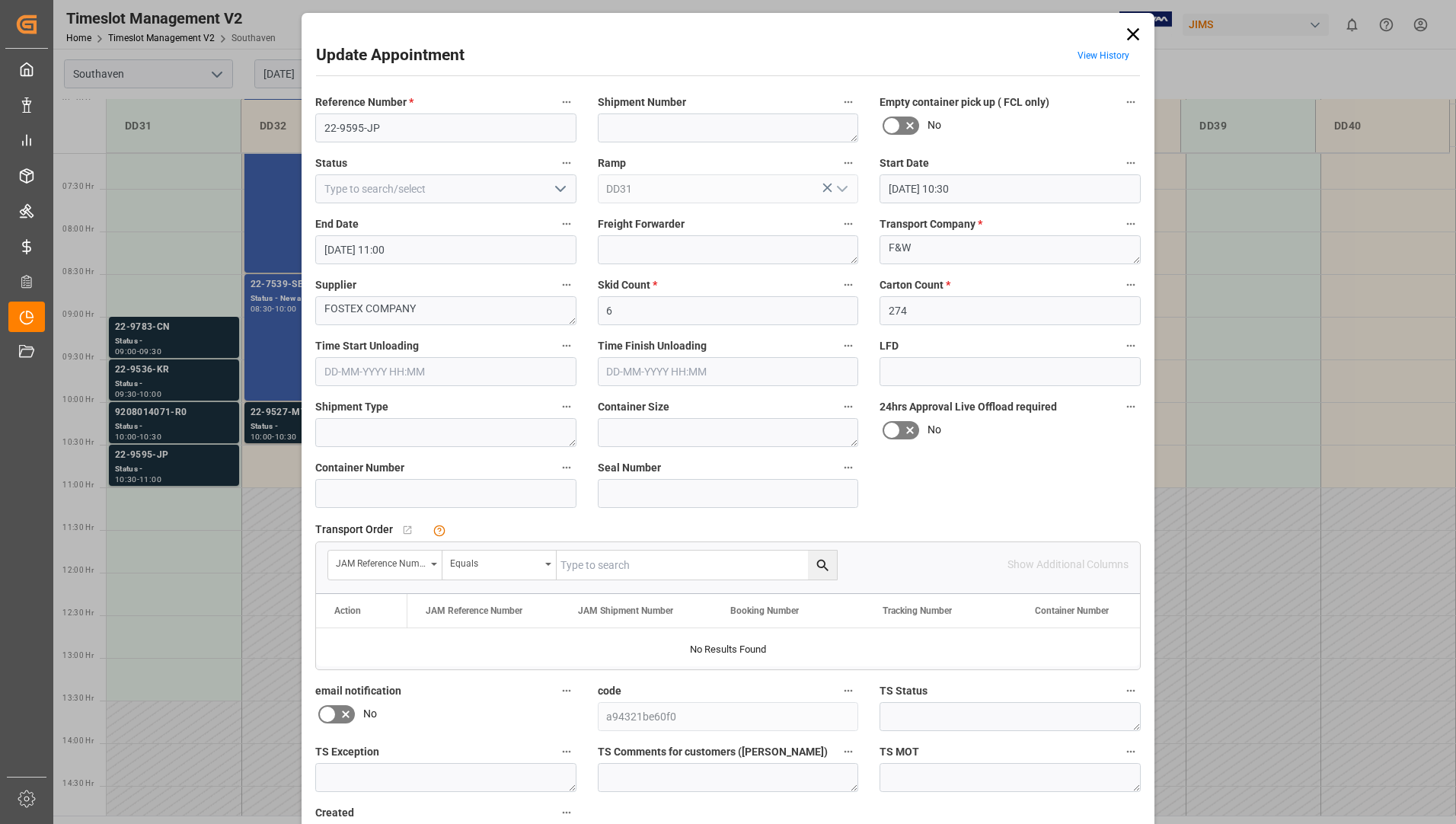
click at [628, 567] on input "text" at bounding box center [696, 564] width 280 height 29
type input "22-9595-jp"
click at [820, 562] on icon "search button" at bounding box center [822, 564] width 16 height 16
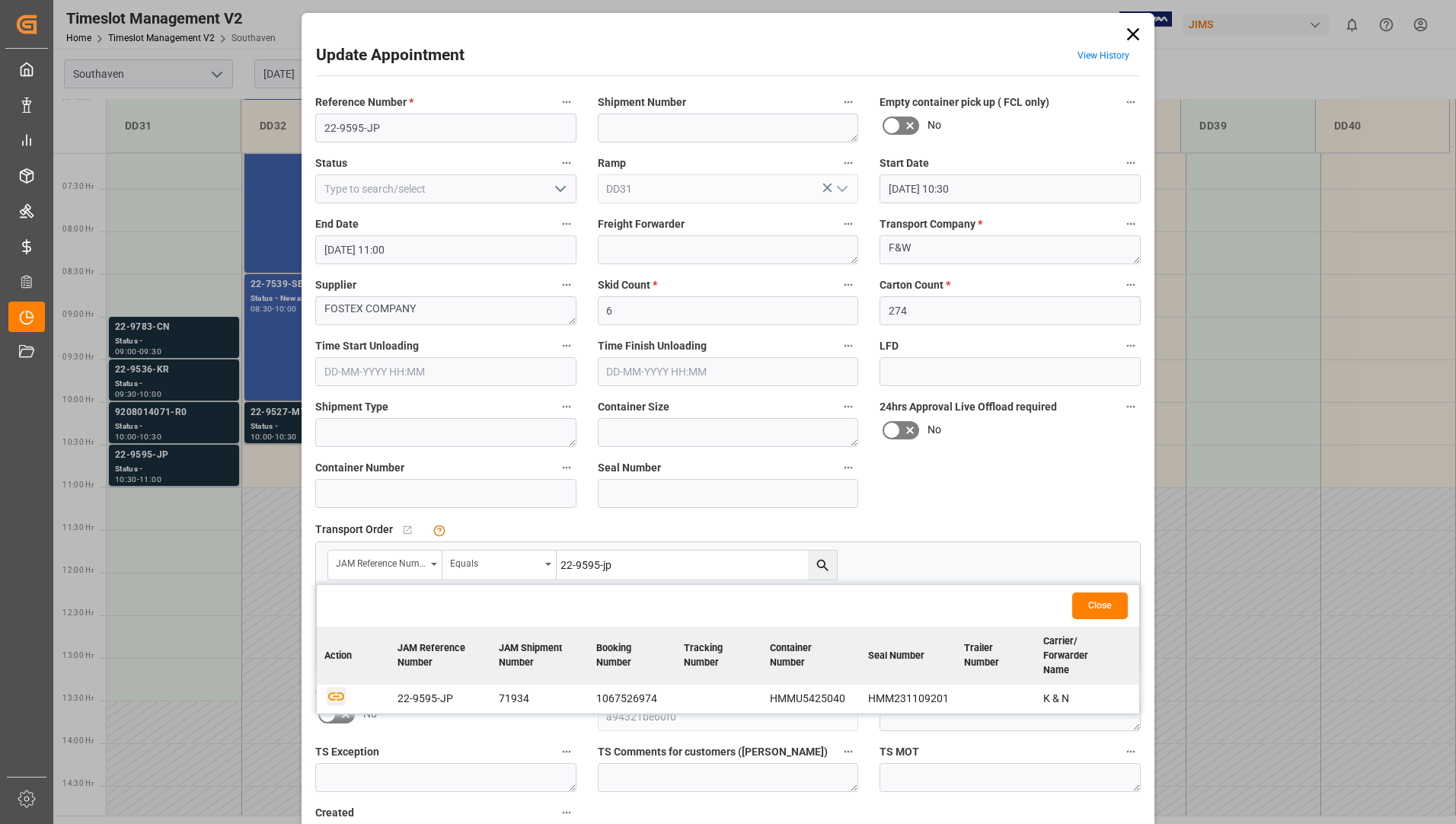
click at [328, 687] on icon "button" at bounding box center [336, 696] width 19 height 19
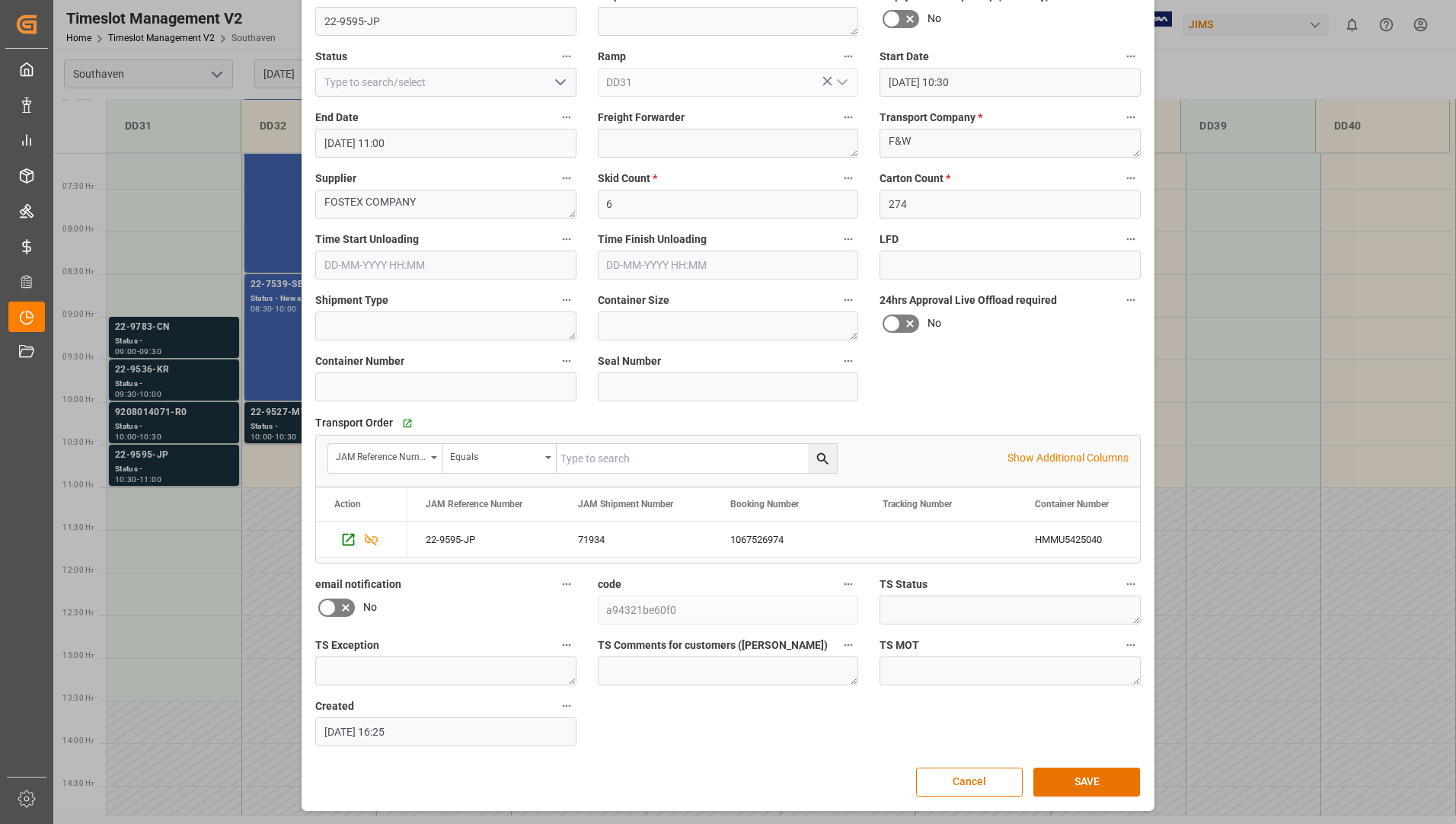
scroll to position [0, 0]
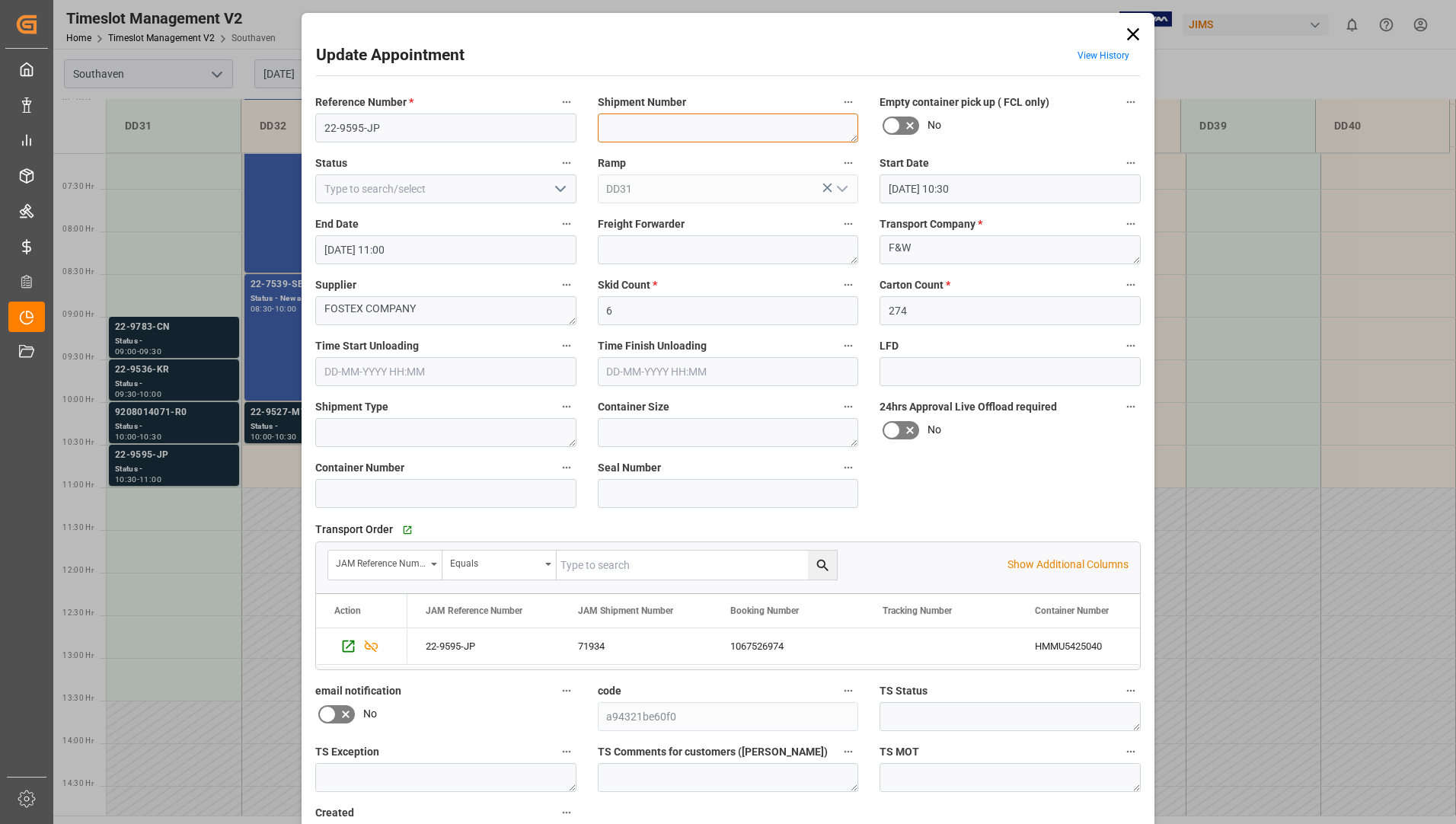
click at [664, 132] on textarea at bounding box center [728, 127] width 261 height 29
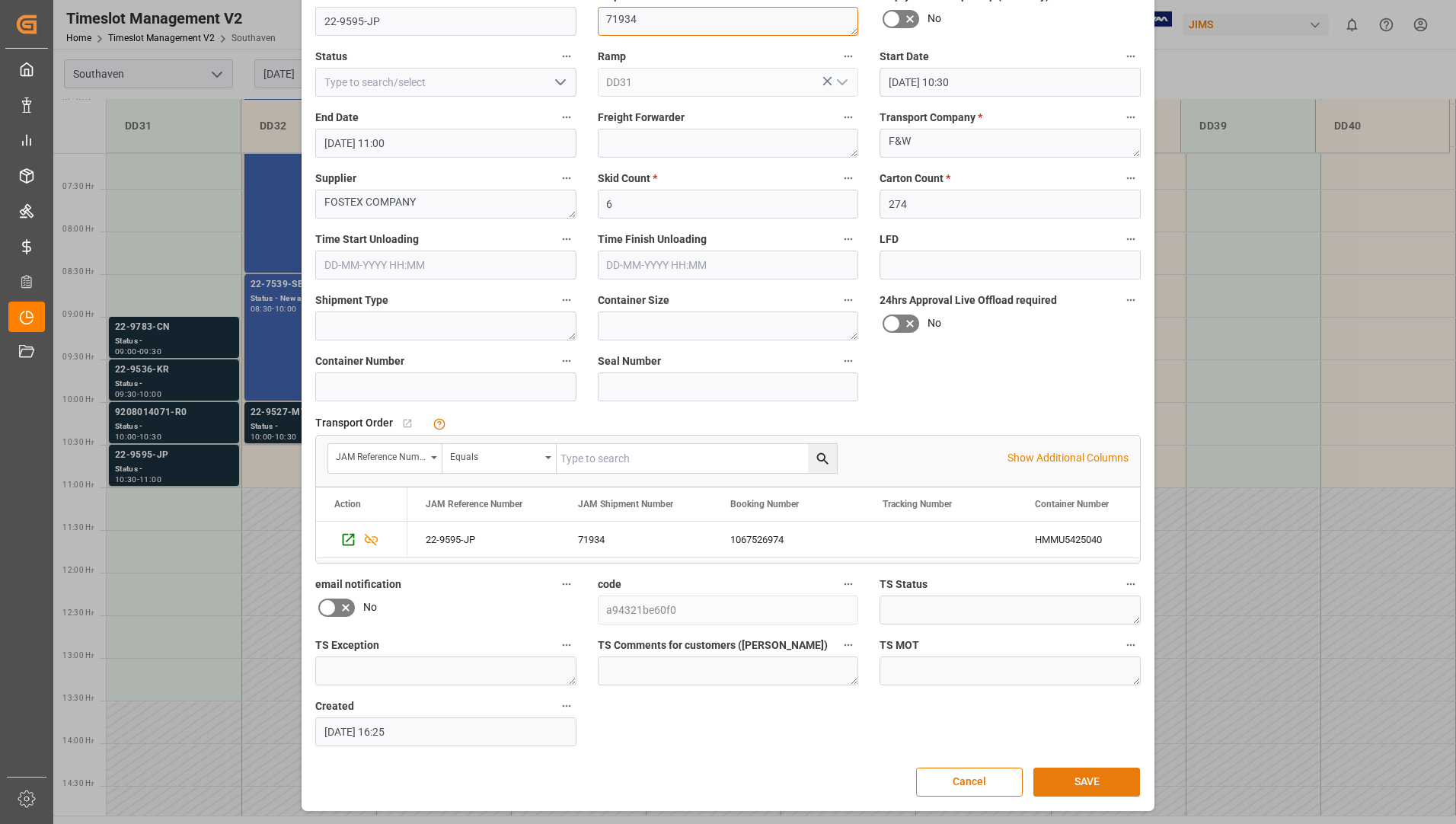
type textarea "71934"
click at [1078, 769] on button "SAVE" at bounding box center [1086, 781] width 107 height 29
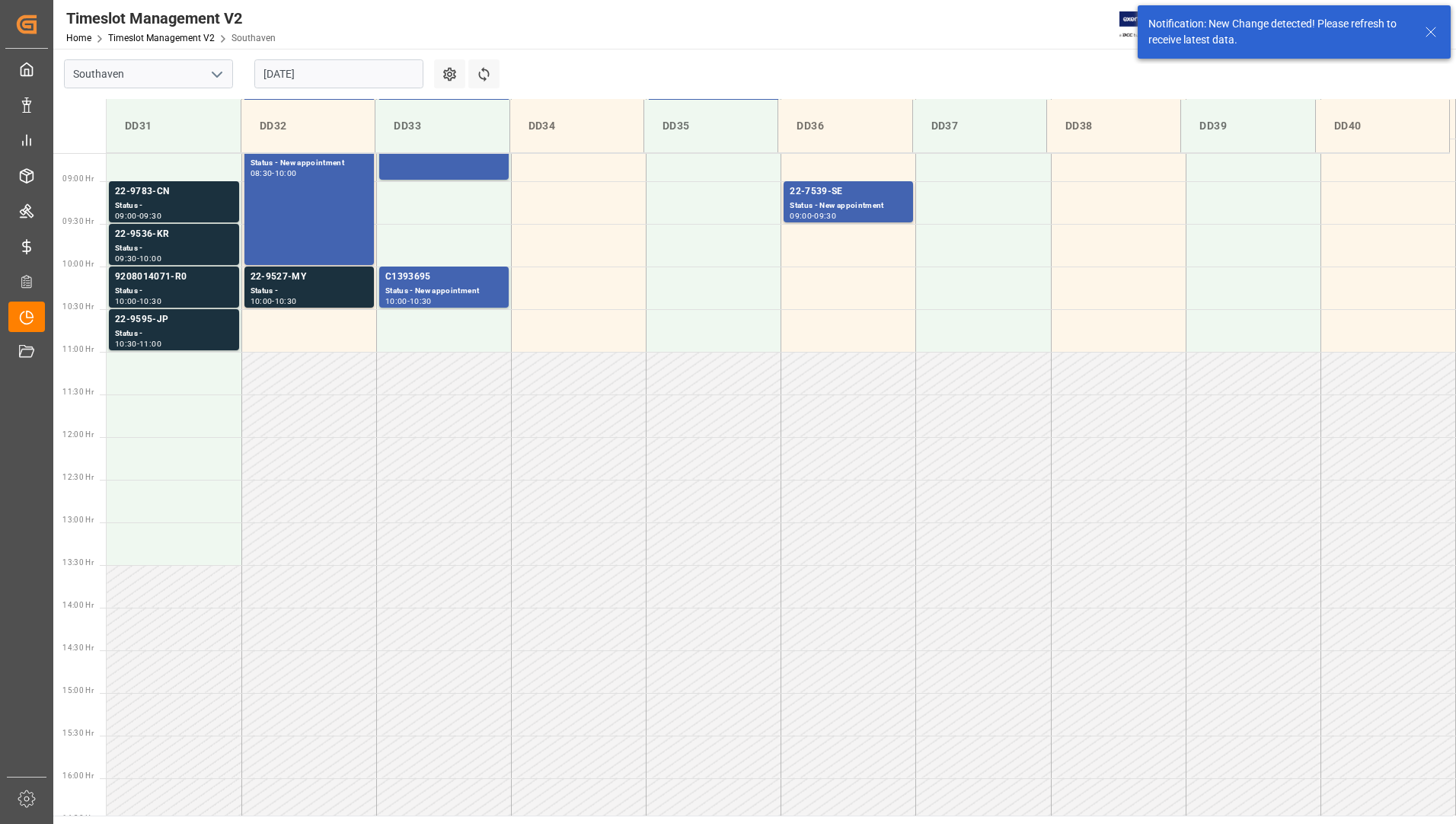
scroll to position [757, 0]
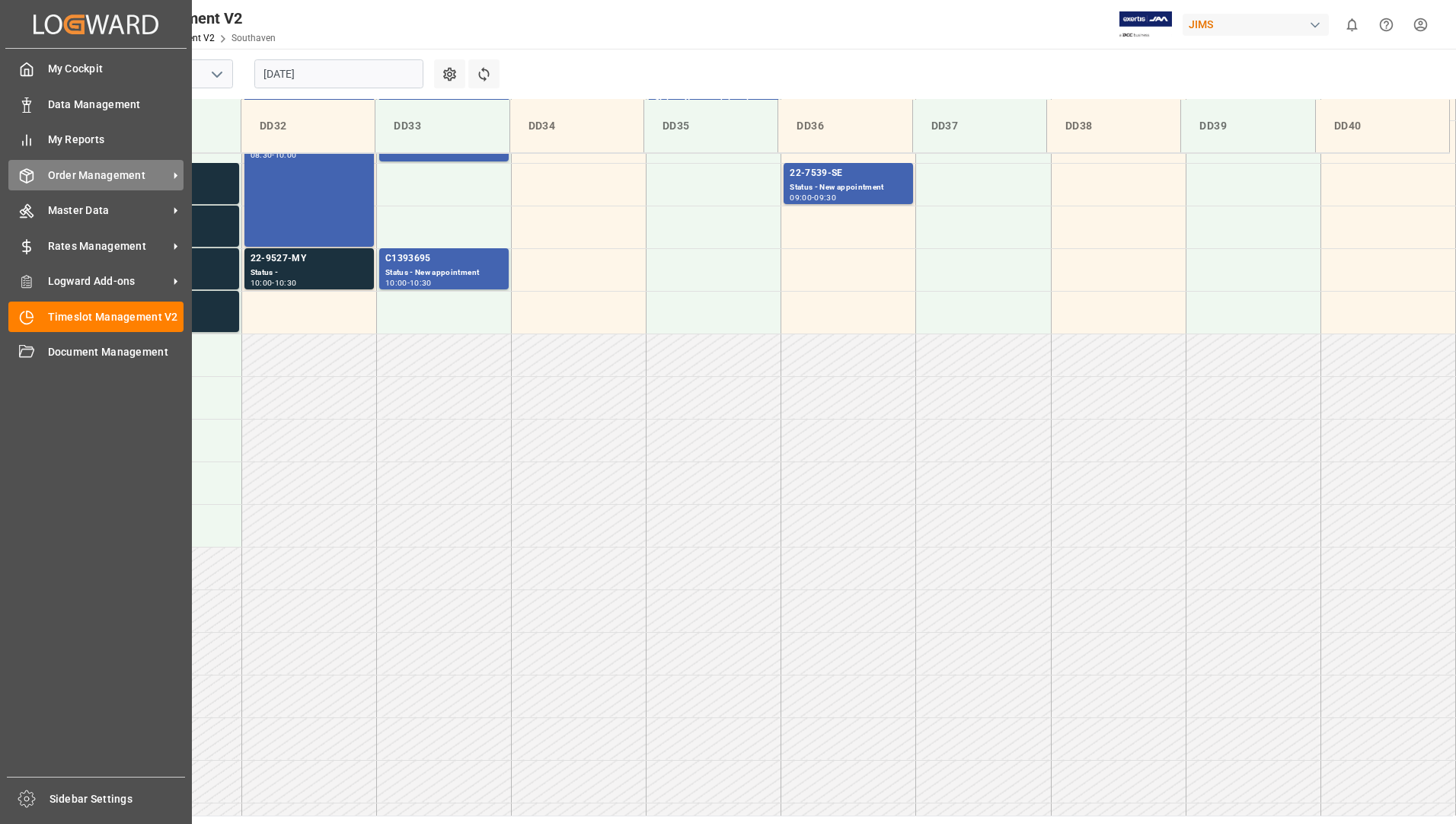
click at [74, 169] on span "Order Management" at bounding box center [108, 175] width 121 height 16
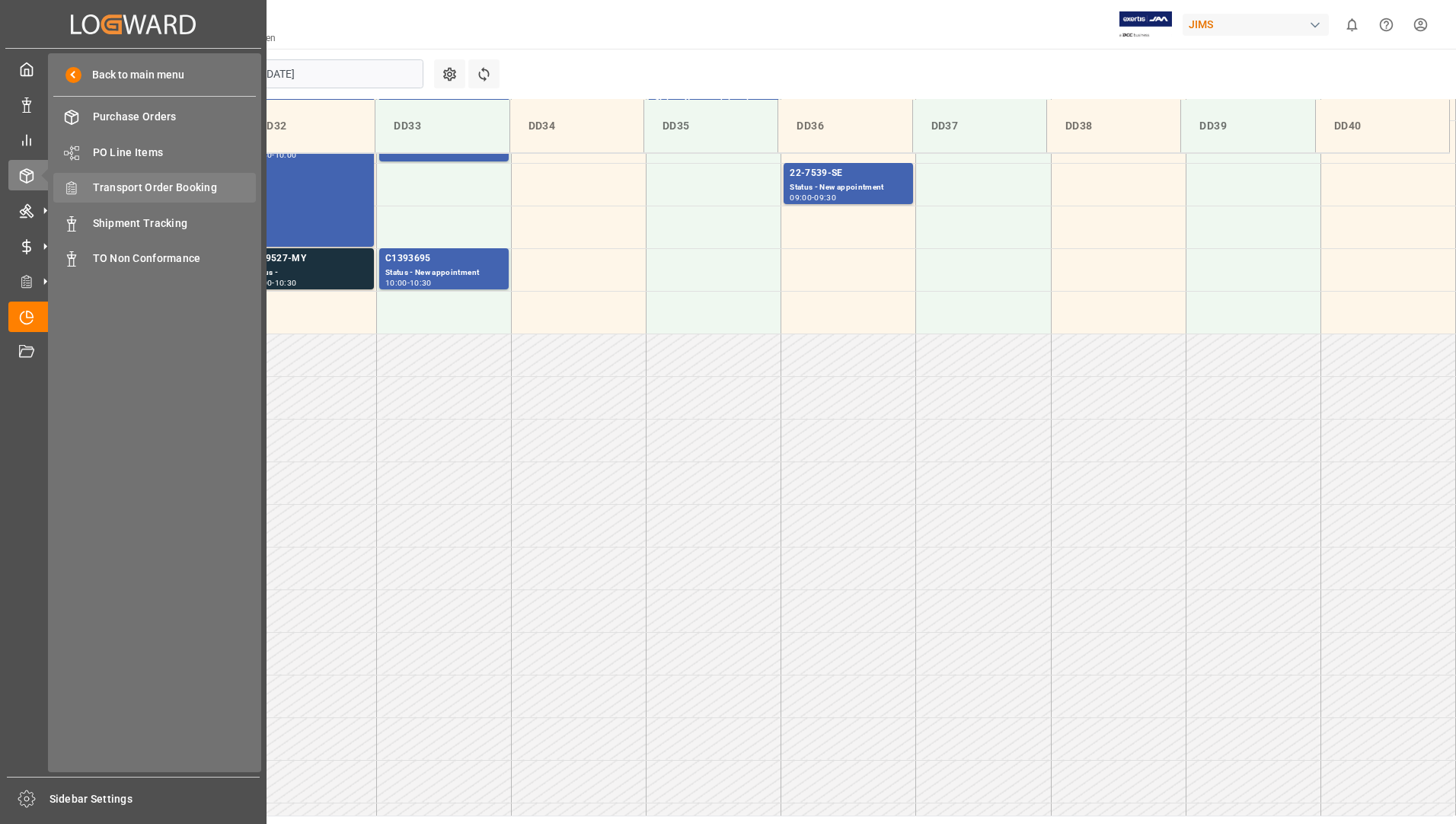
click at [174, 187] on span "Transport Order Booking" at bounding box center [174, 187] width 164 height 16
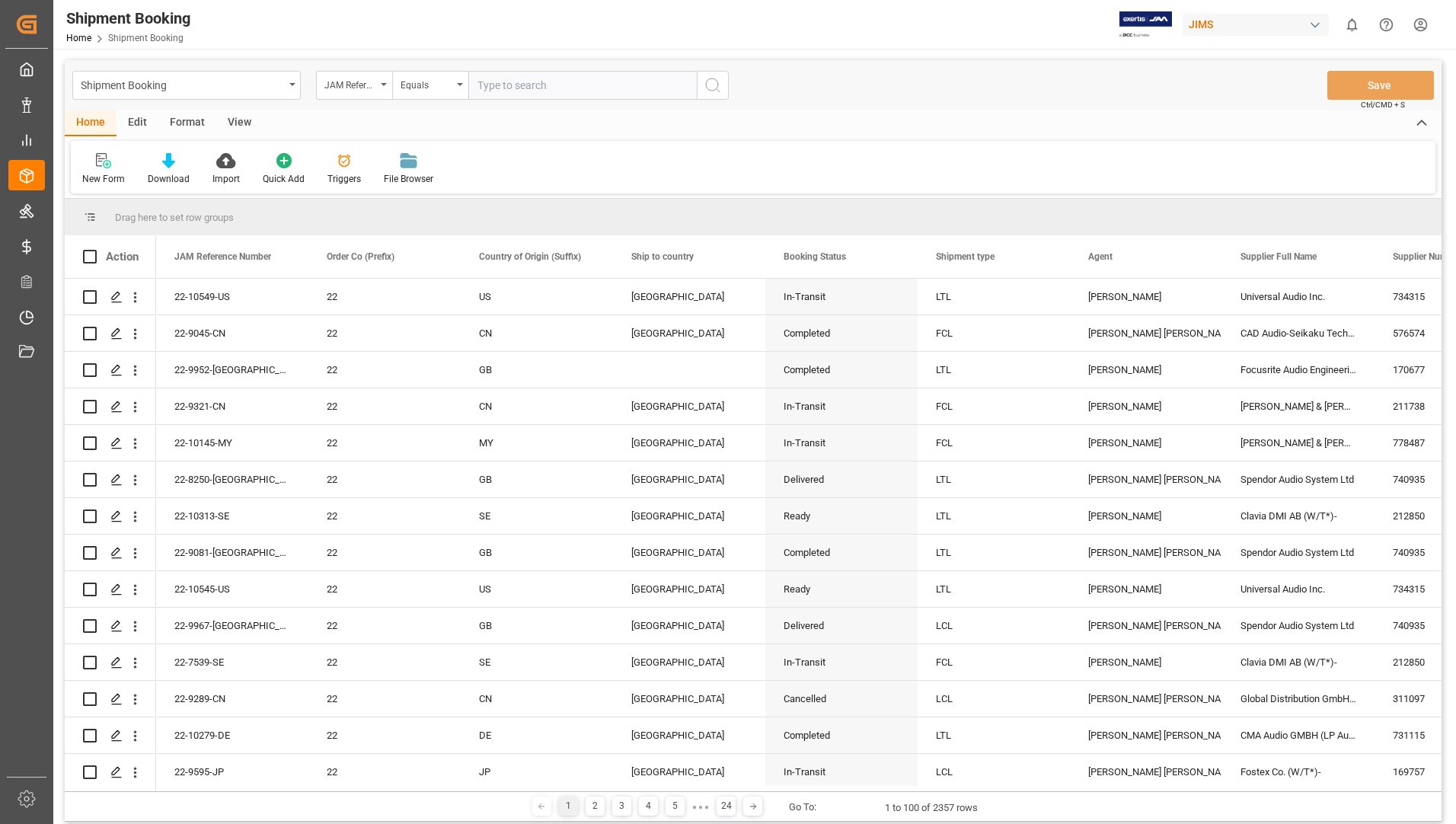
click at [575, 84] on input "text" at bounding box center [582, 85] width 228 height 29
type input "22-9595-jp"
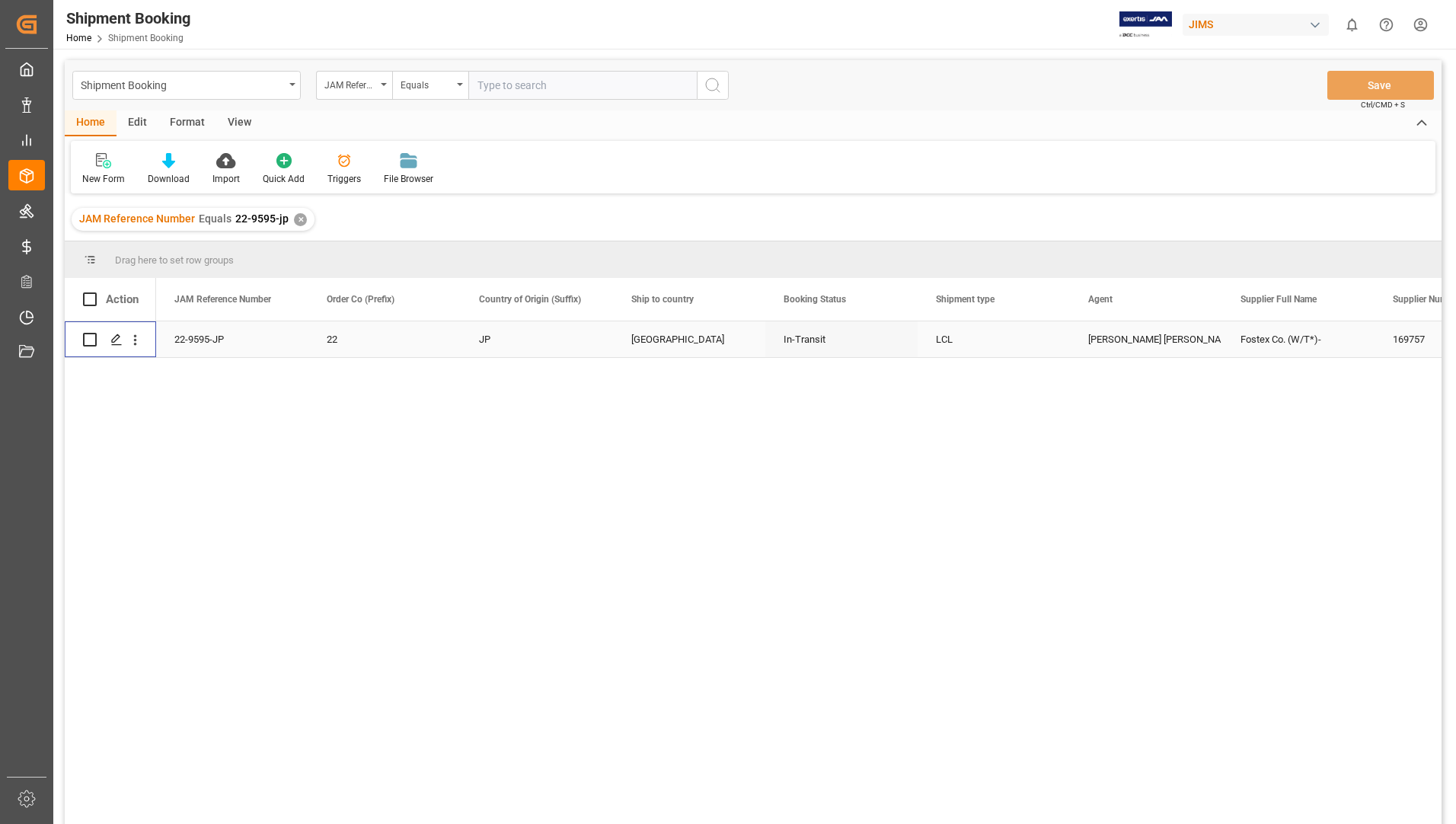
click at [91, 342] on input "Press Space to toggle row selection (unchecked)" at bounding box center [89, 339] width 14 height 14
checkbox input "true"
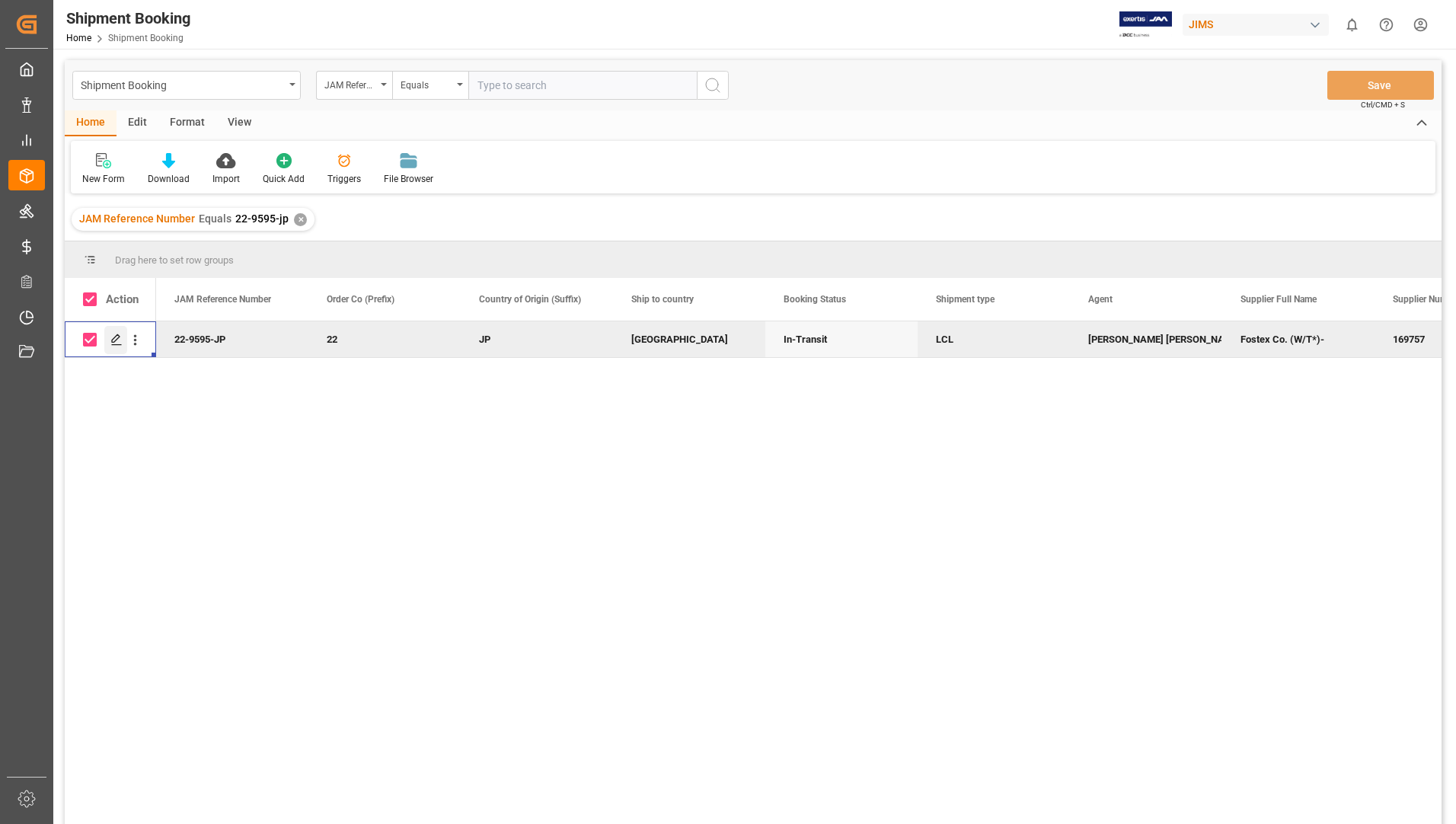
click at [114, 335] on icon "Press SPACE to deselect this row." at bounding box center [117, 339] width 12 height 12
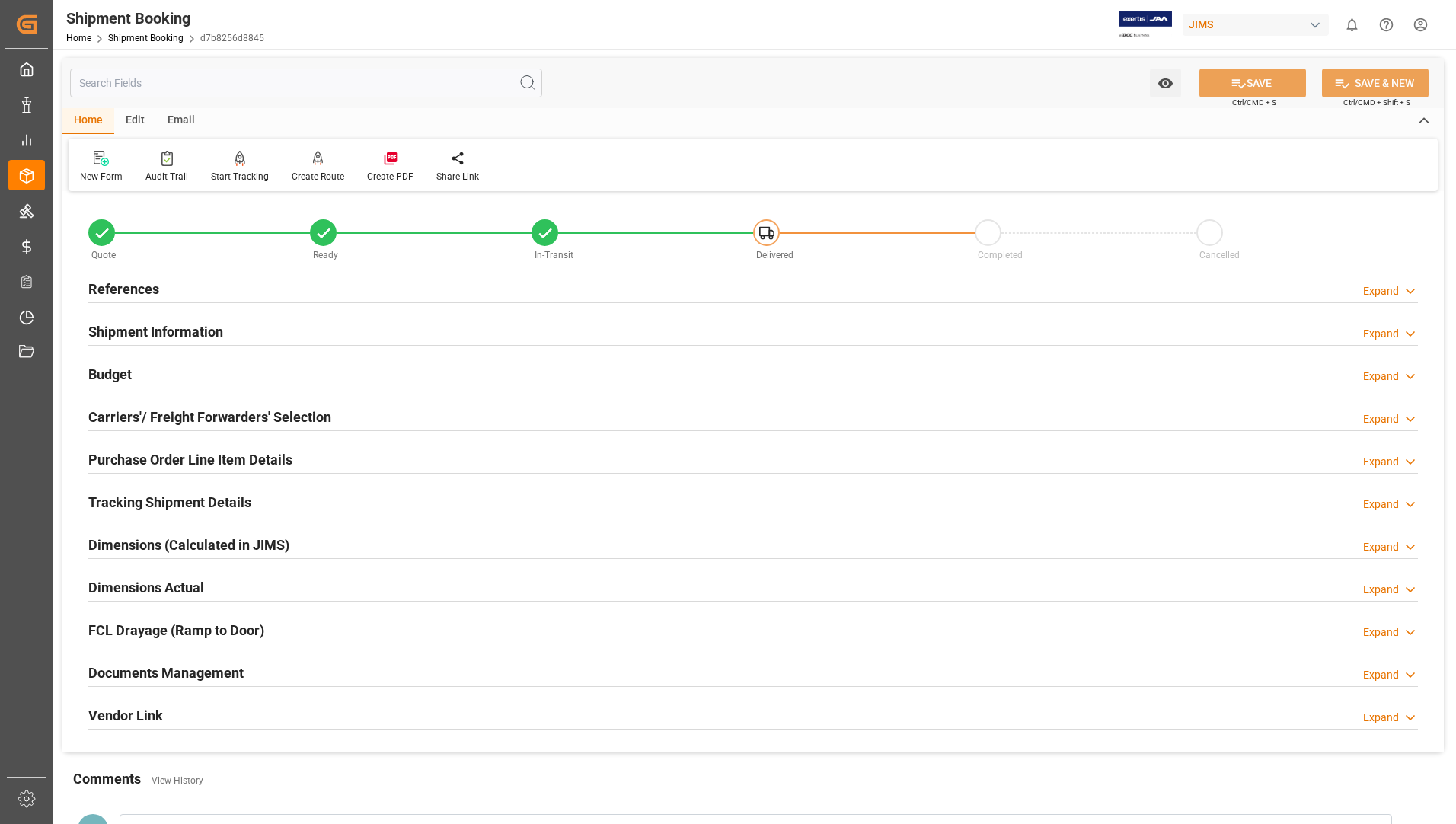
click at [221, 664] on h2 "Documents Management" at bounding box center [166, 672] width 155 height 21
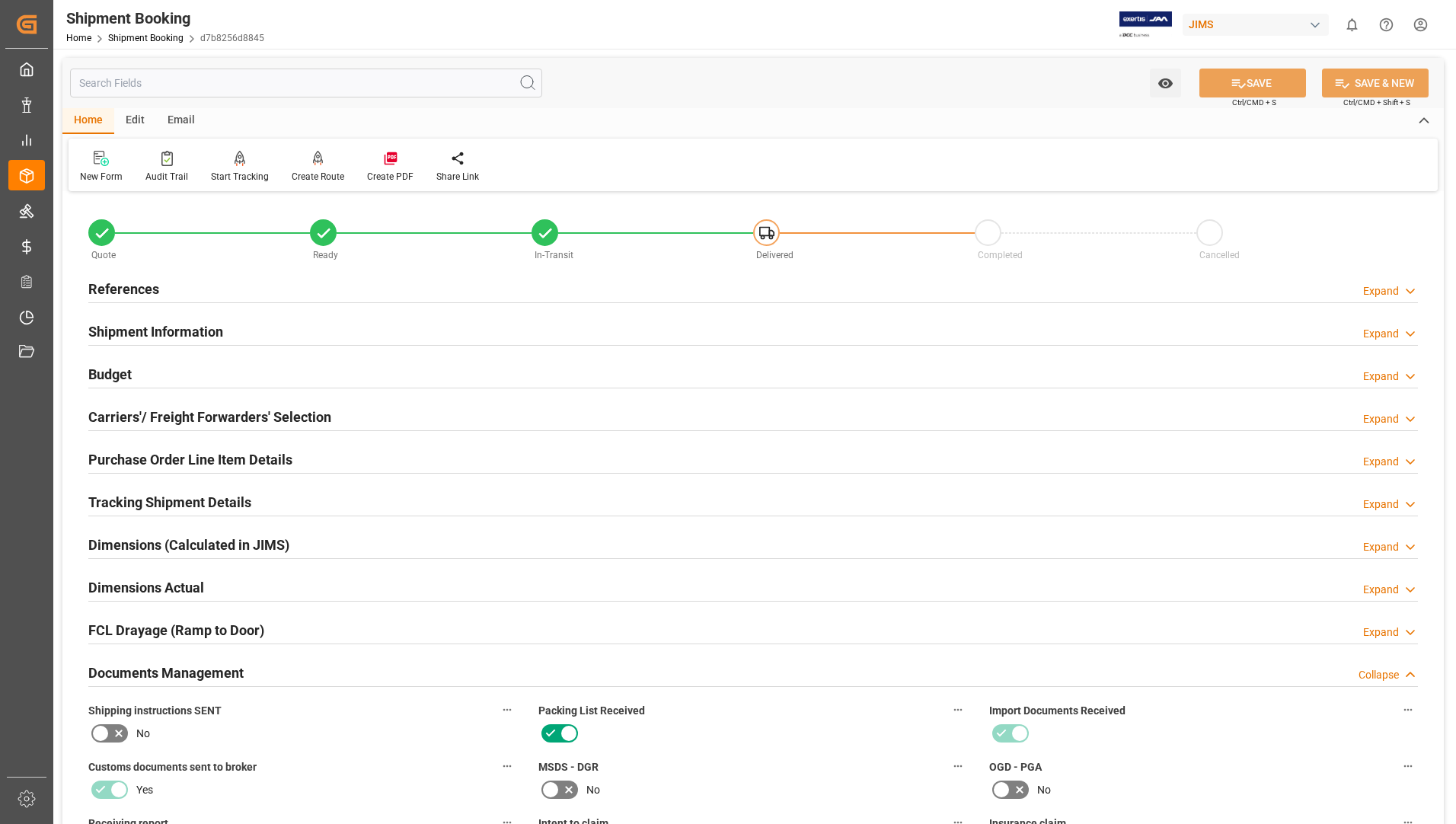
scroll to position [457, 0]
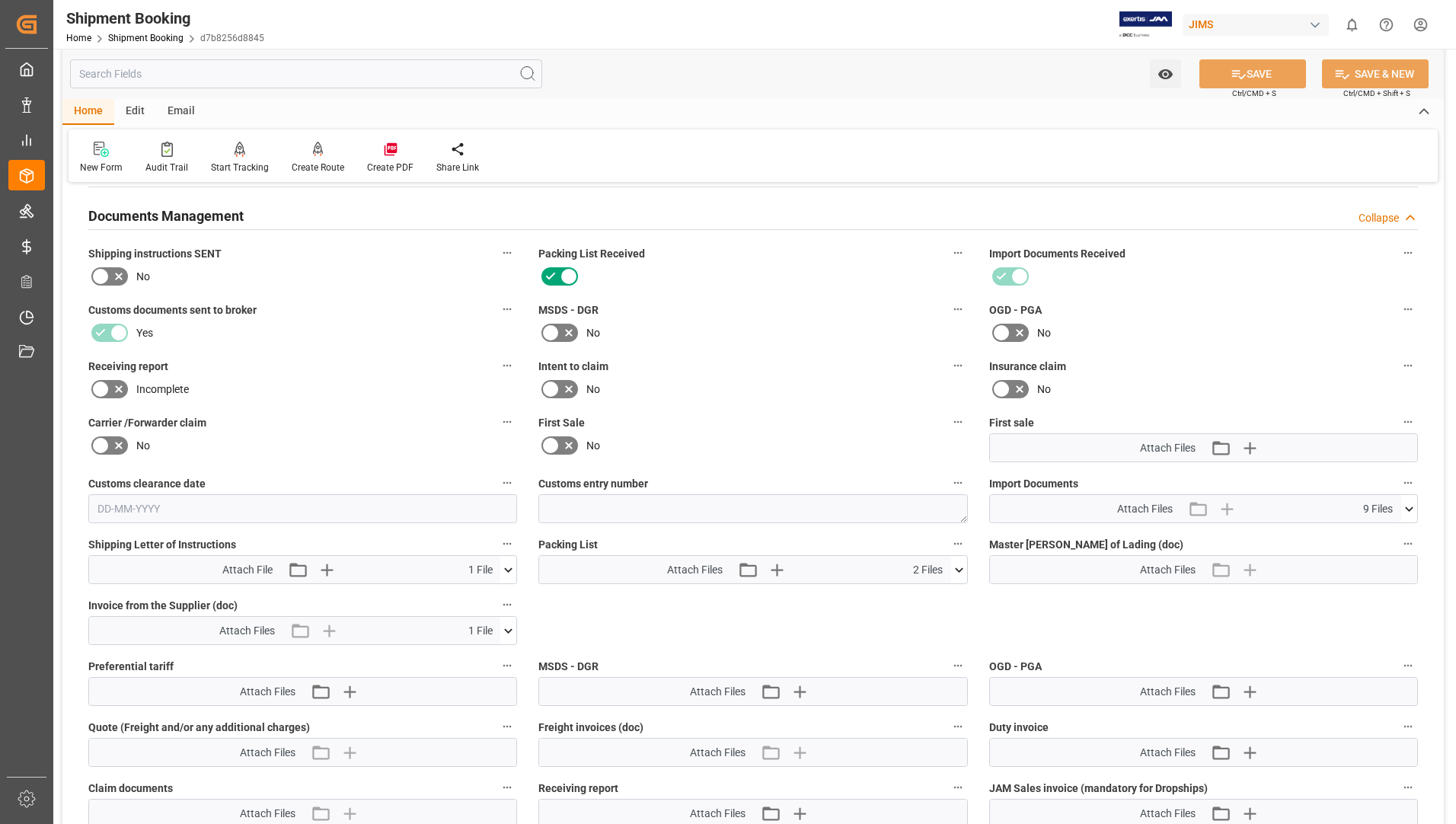
click at [959, 564] on icon at bounding box center [958, 569] width 16 height 16
click at [927, 604] on icon at bounding box center [918, 598] width 16 height 16
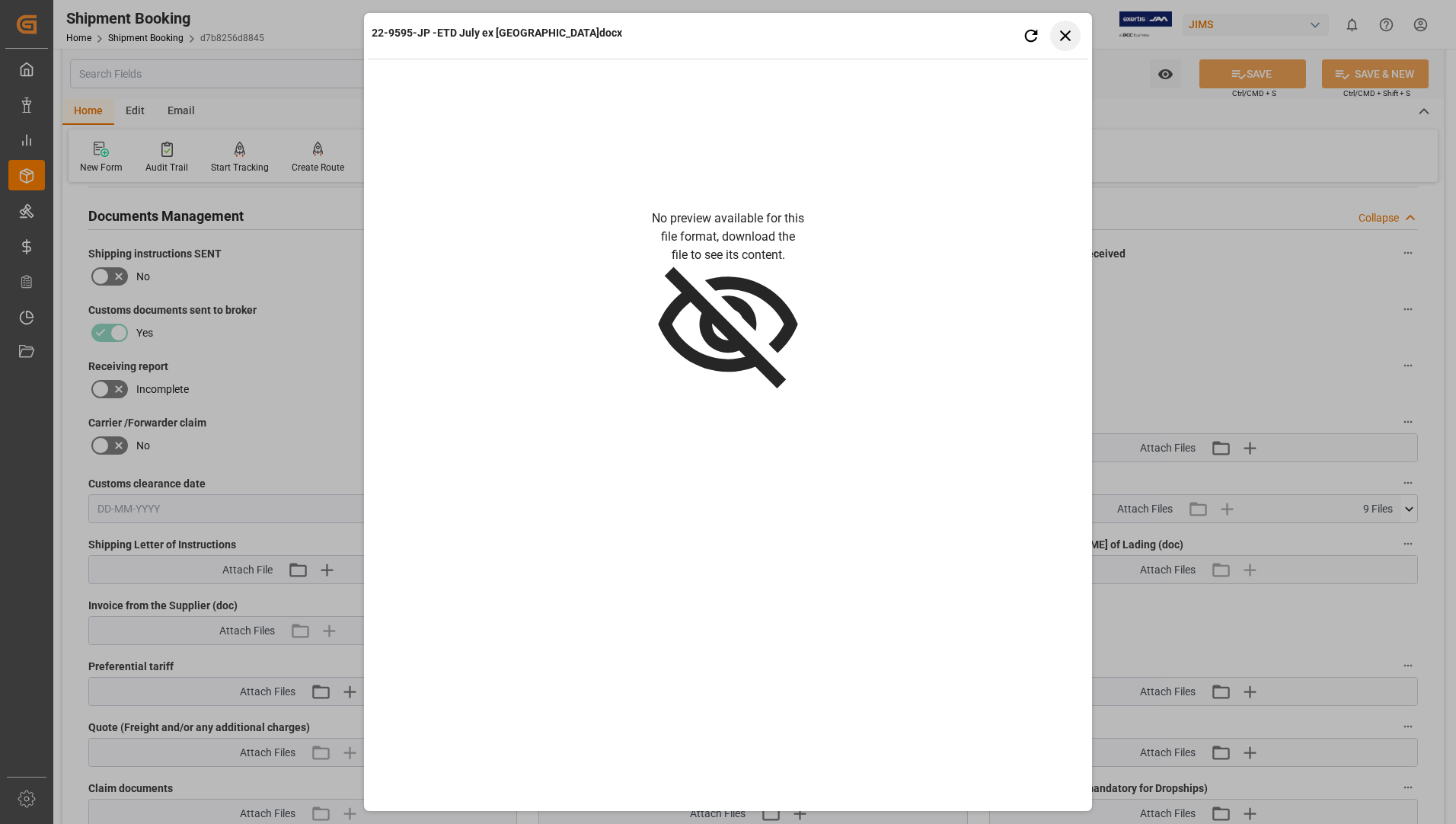
click at [1076, 36] on button "Close preview" at bounding box center [1065, 36] width 31 height 31
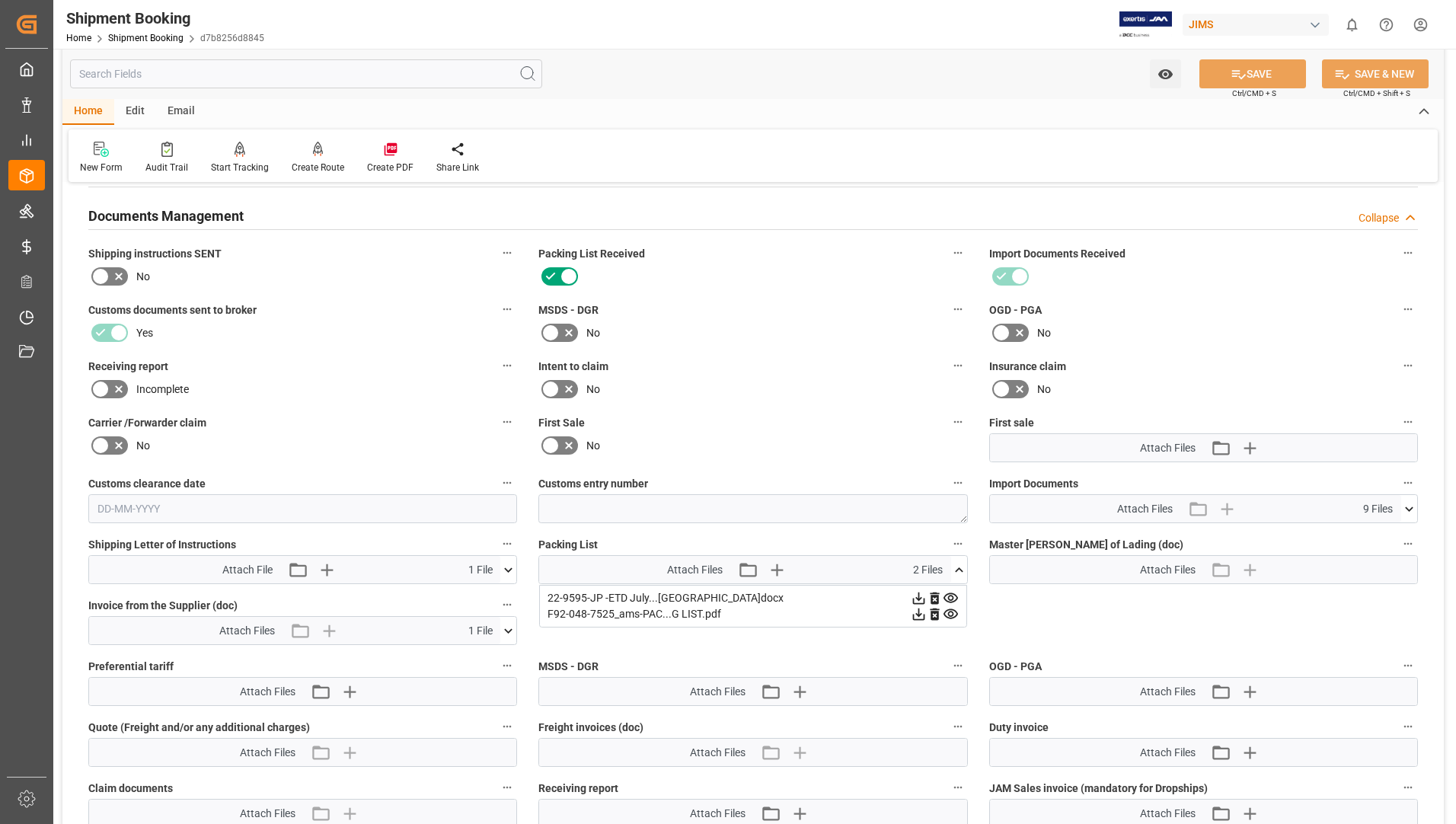
click at [515, 626] on icon at bounding box center [508, 630] width 16 height 16
click at [912, 604] on icon at bounding box center [918, 598] width 12 height 12
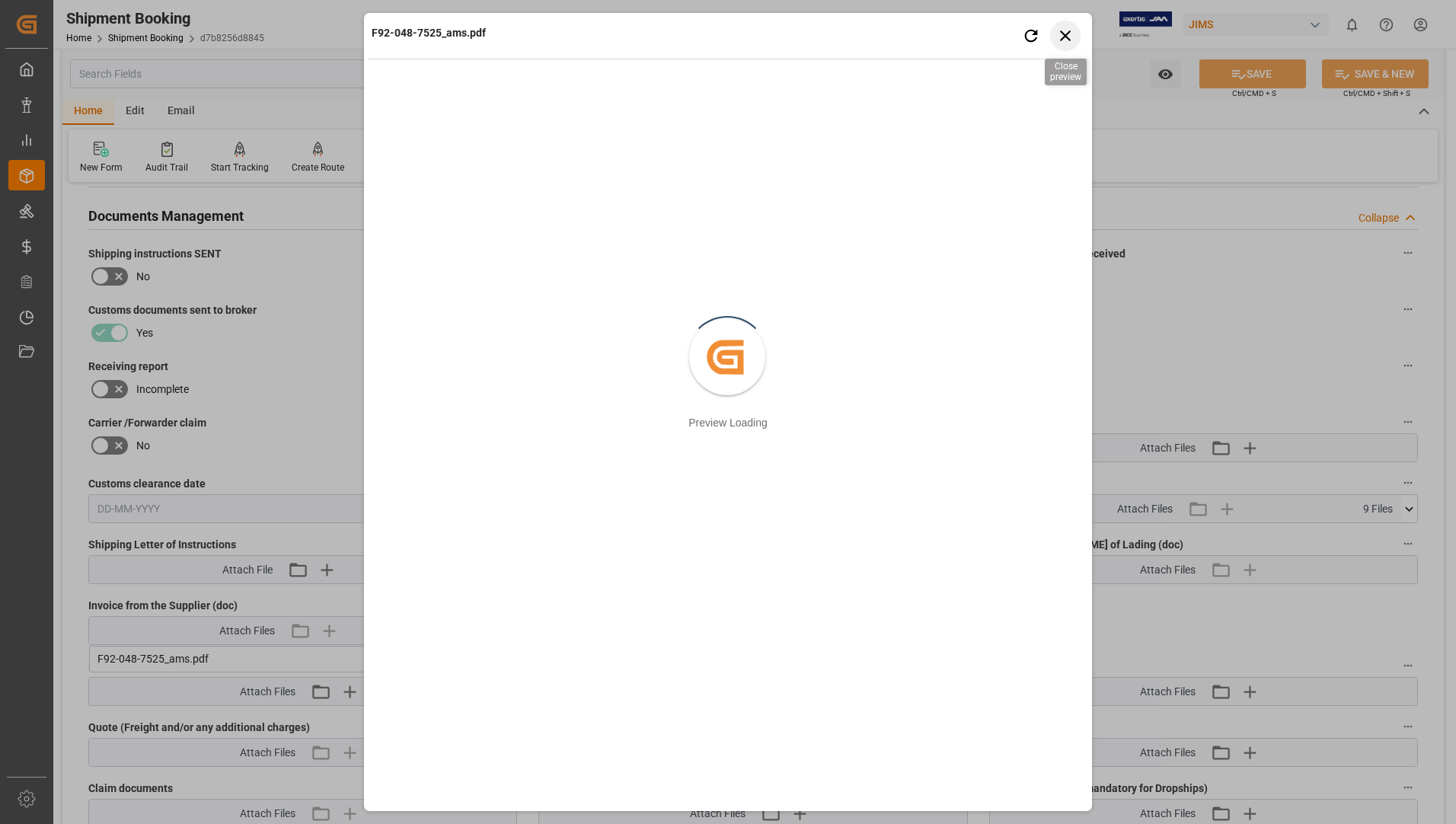
click at [1065, 34] on icon "button" at bounding box center [1065, 35] width 19 height 19
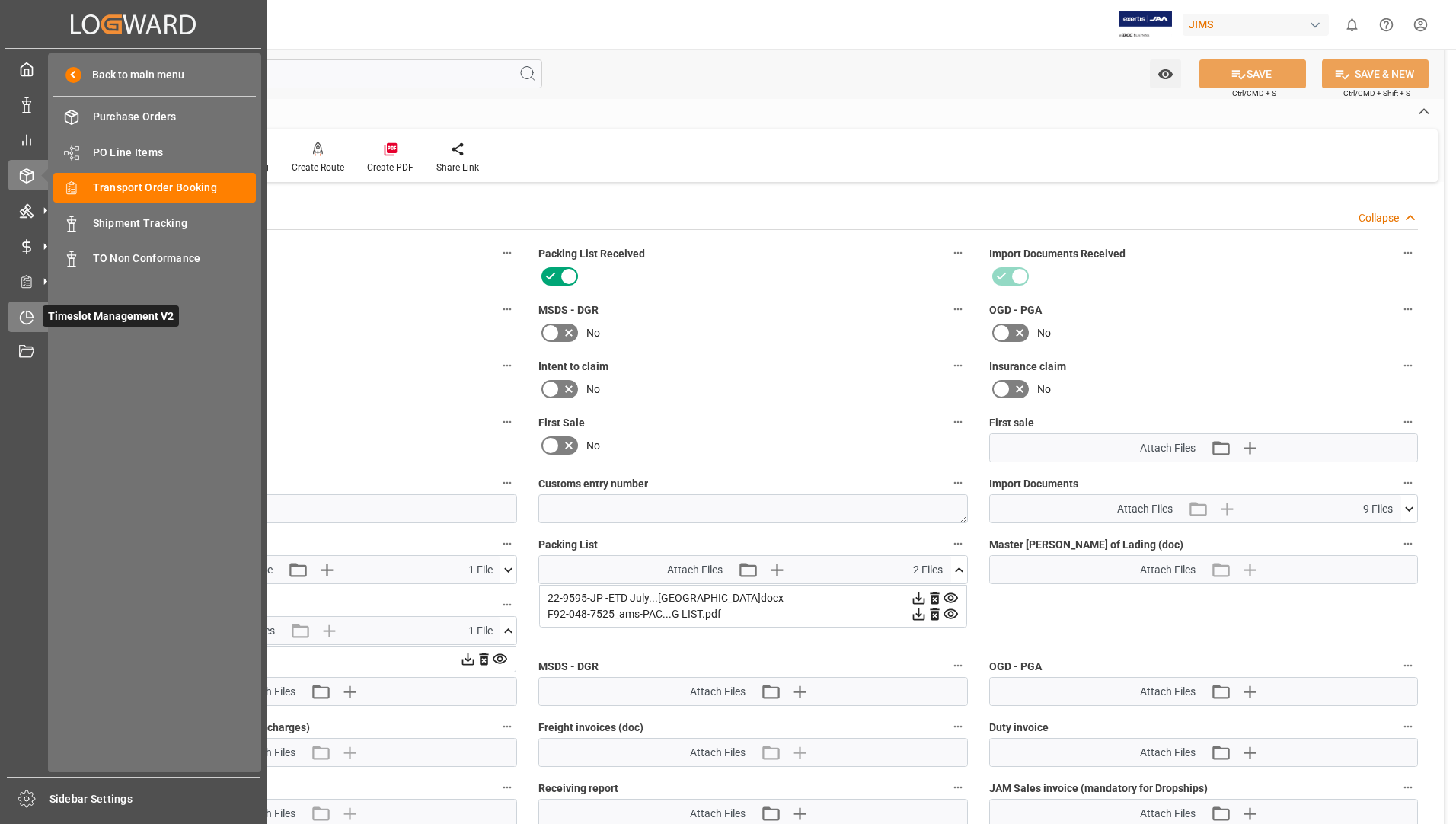
click at [57, 313] on span "Timeslot Management V2" at bounding box center [111, 316] width 136 height 21
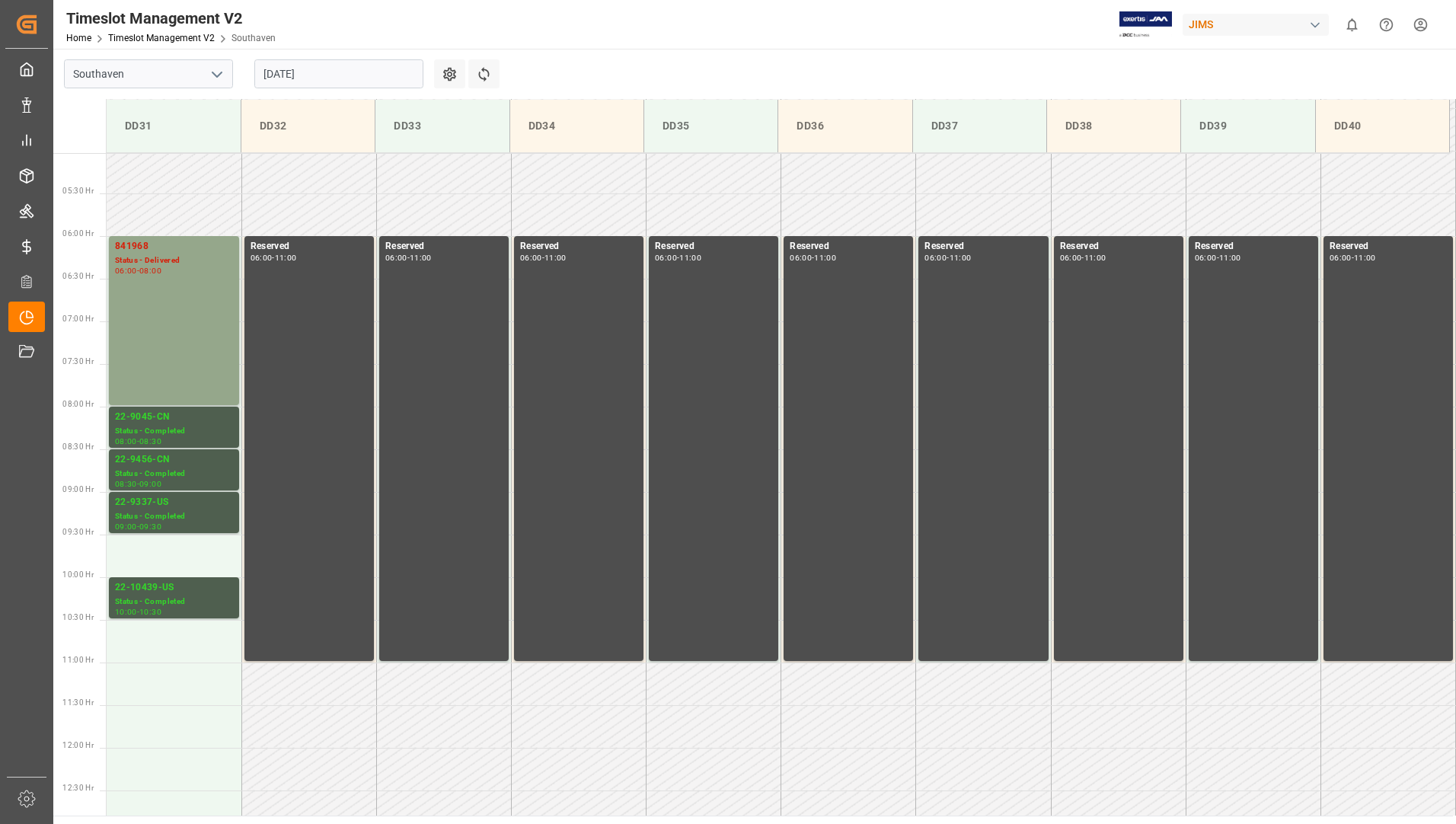
scroll to position [413, 0]
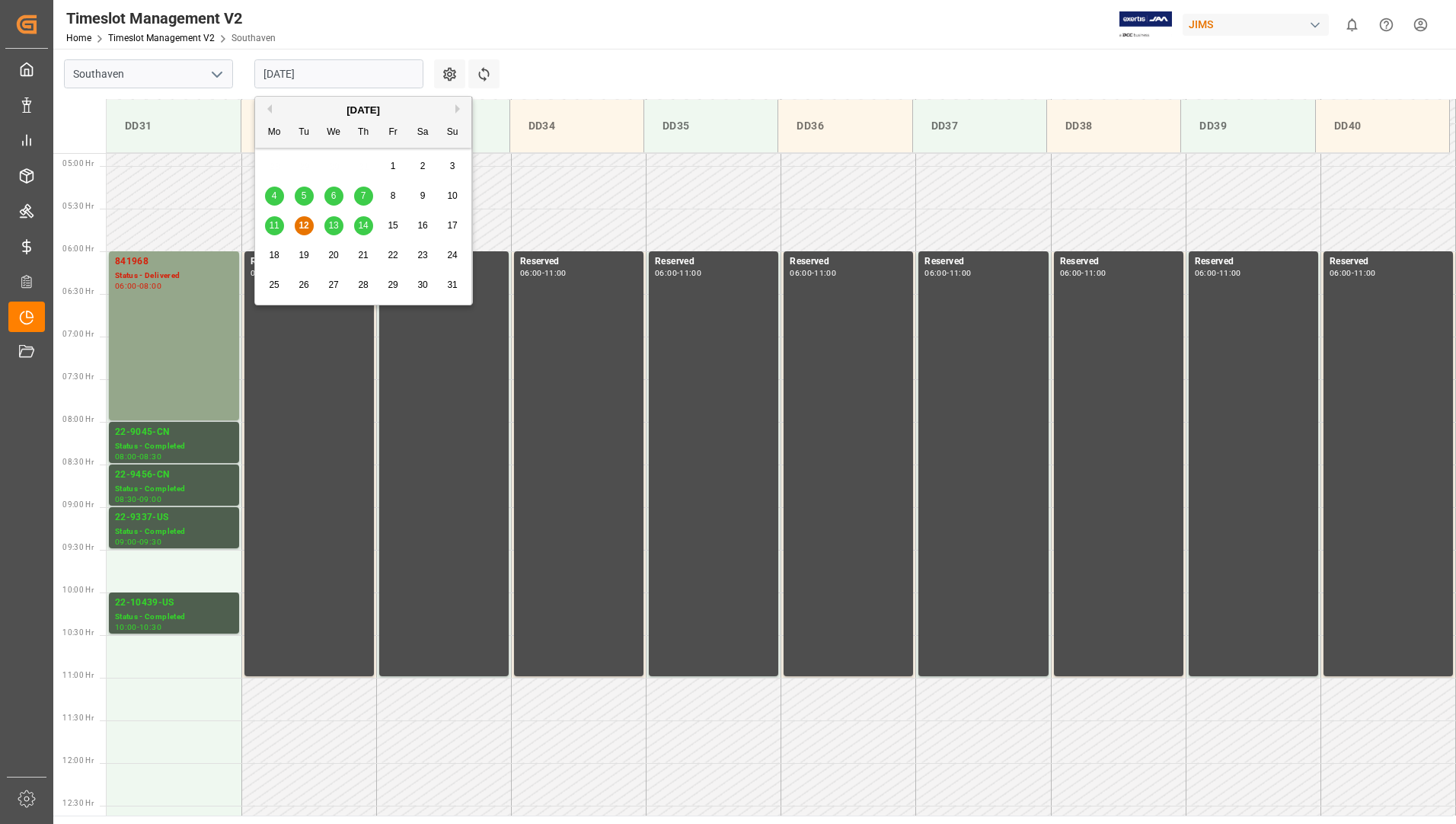
click at [378, 82] on input "12-08-2025" at bounding box center [339, 74] width 169 height 29
click at [337, 228] on span "13" at bounding box center [333, 225] width 10 height 11
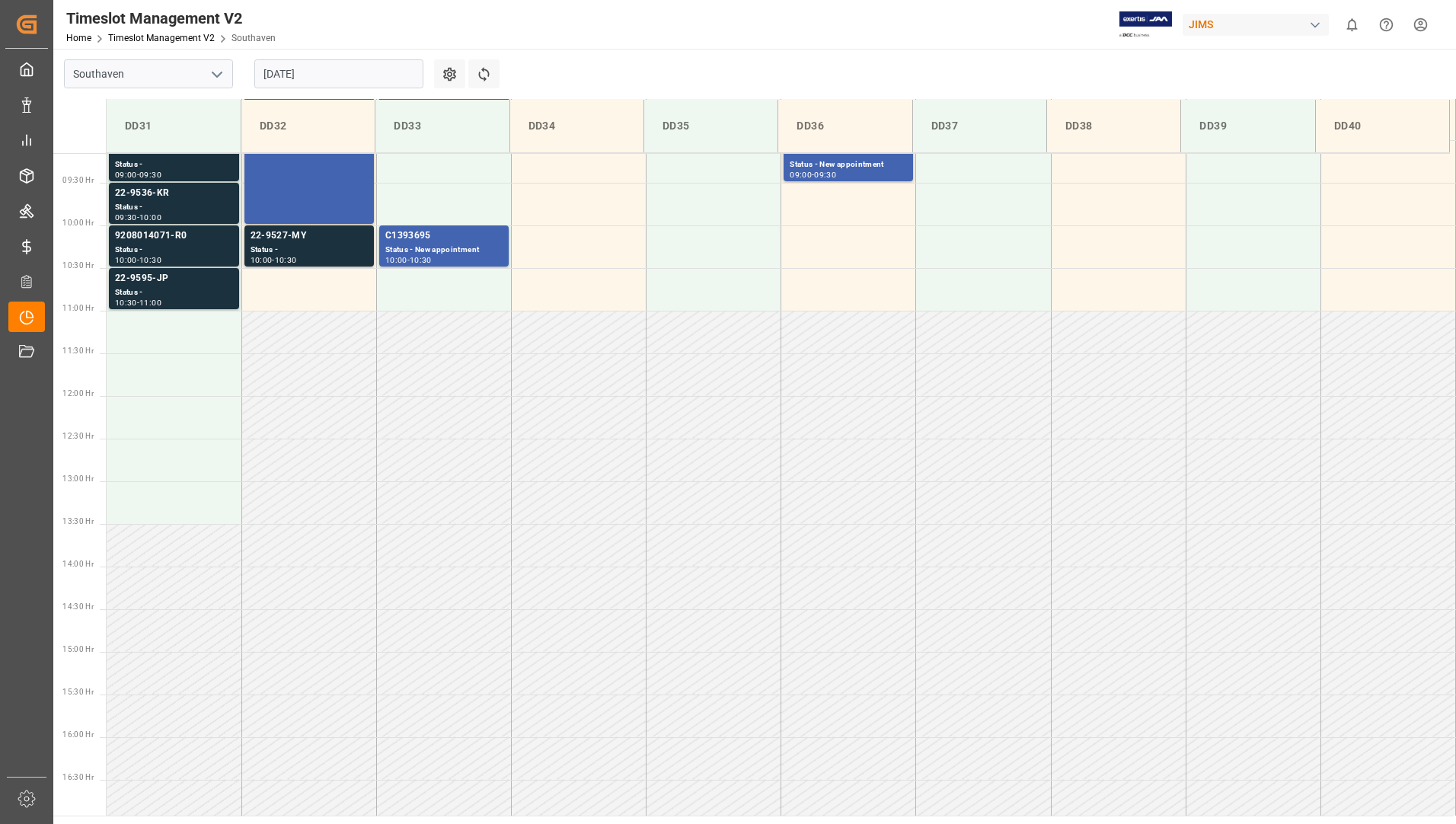
scroll to position [643, 0]
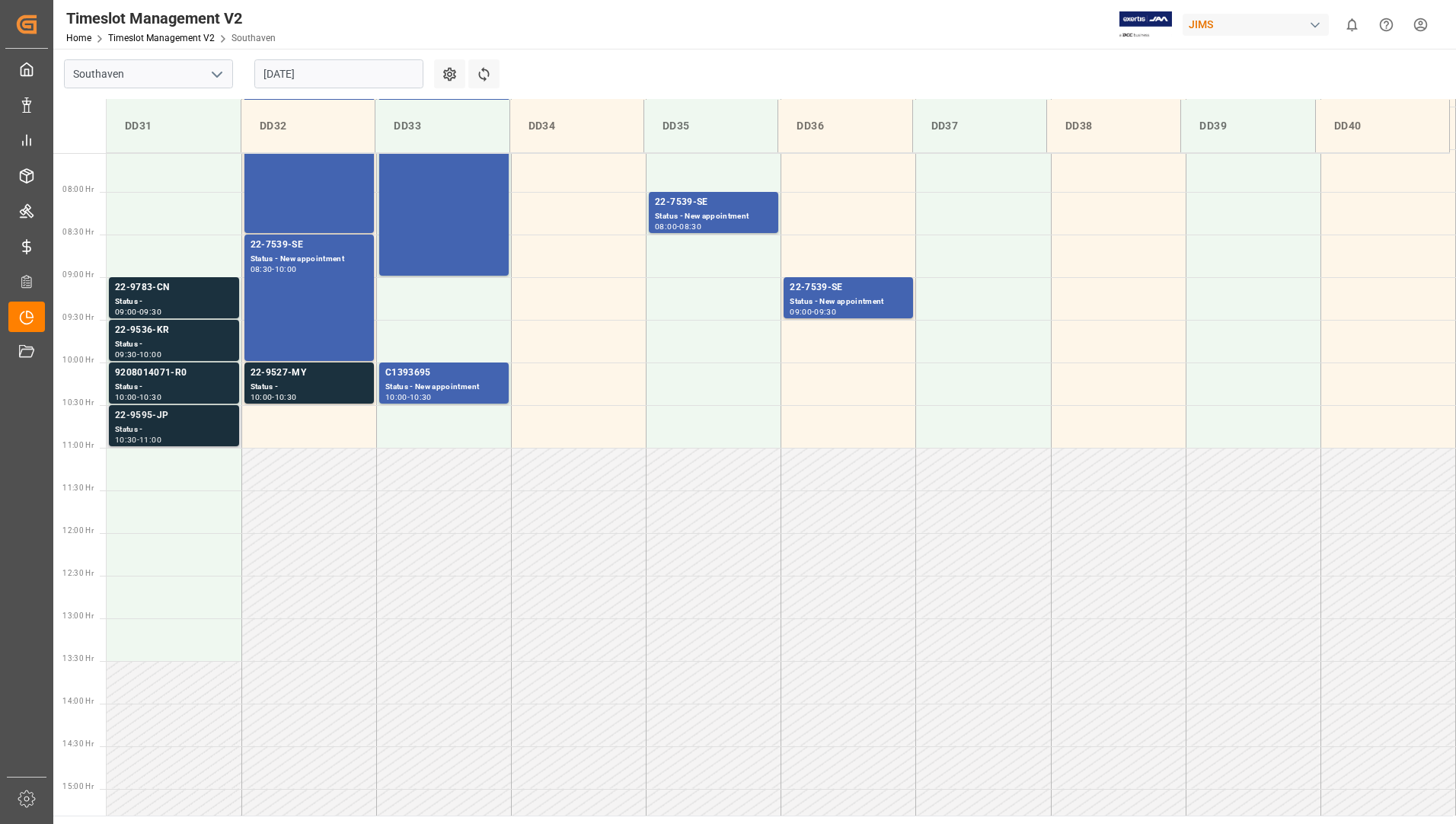
click at [184, 418] on div "22-9595-JP" at bounding box center [174, 416] width 118 height 15
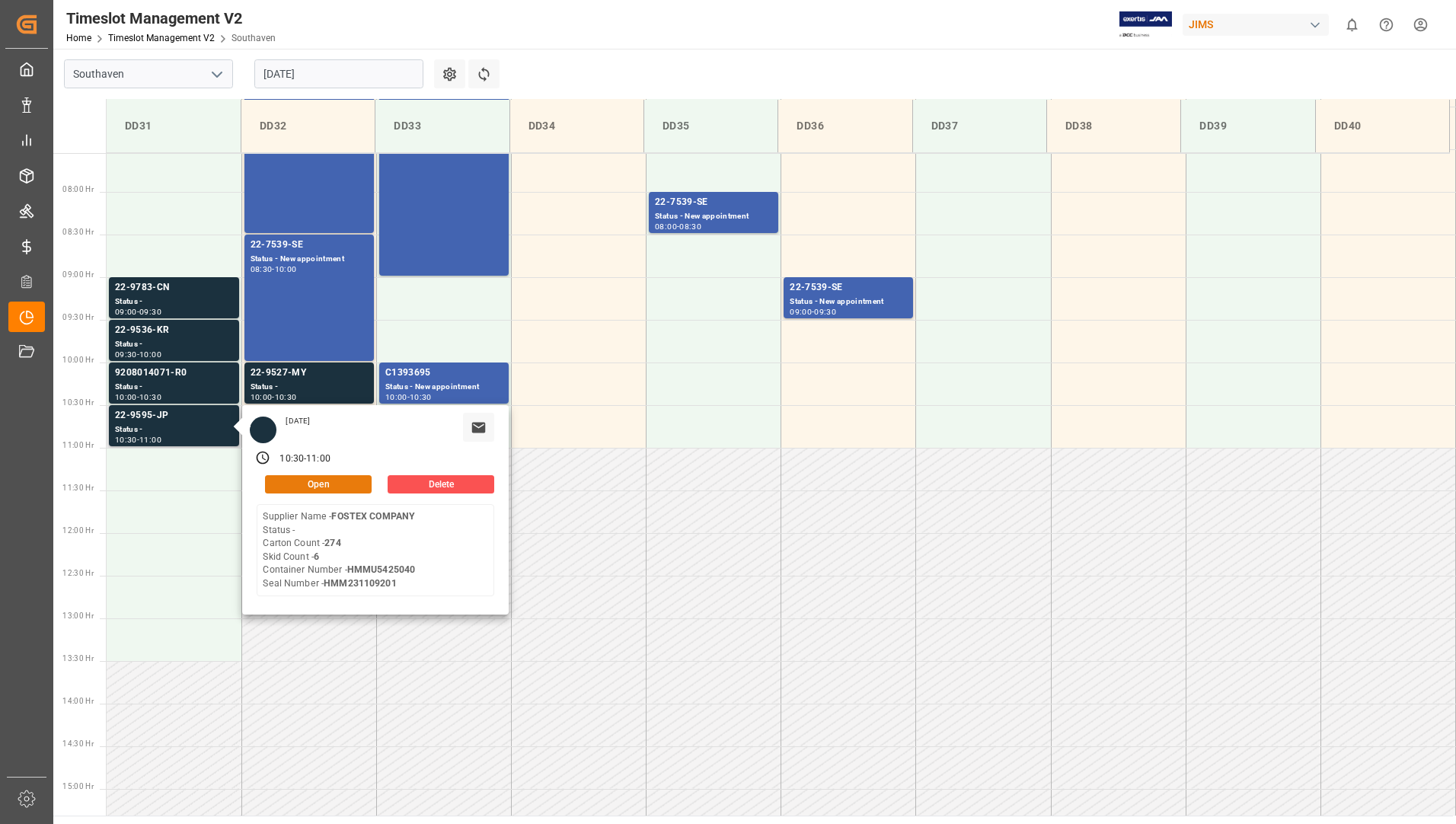
click at [313, 483] on button "Open" at bounding box center [318, 484] width 107 height 18
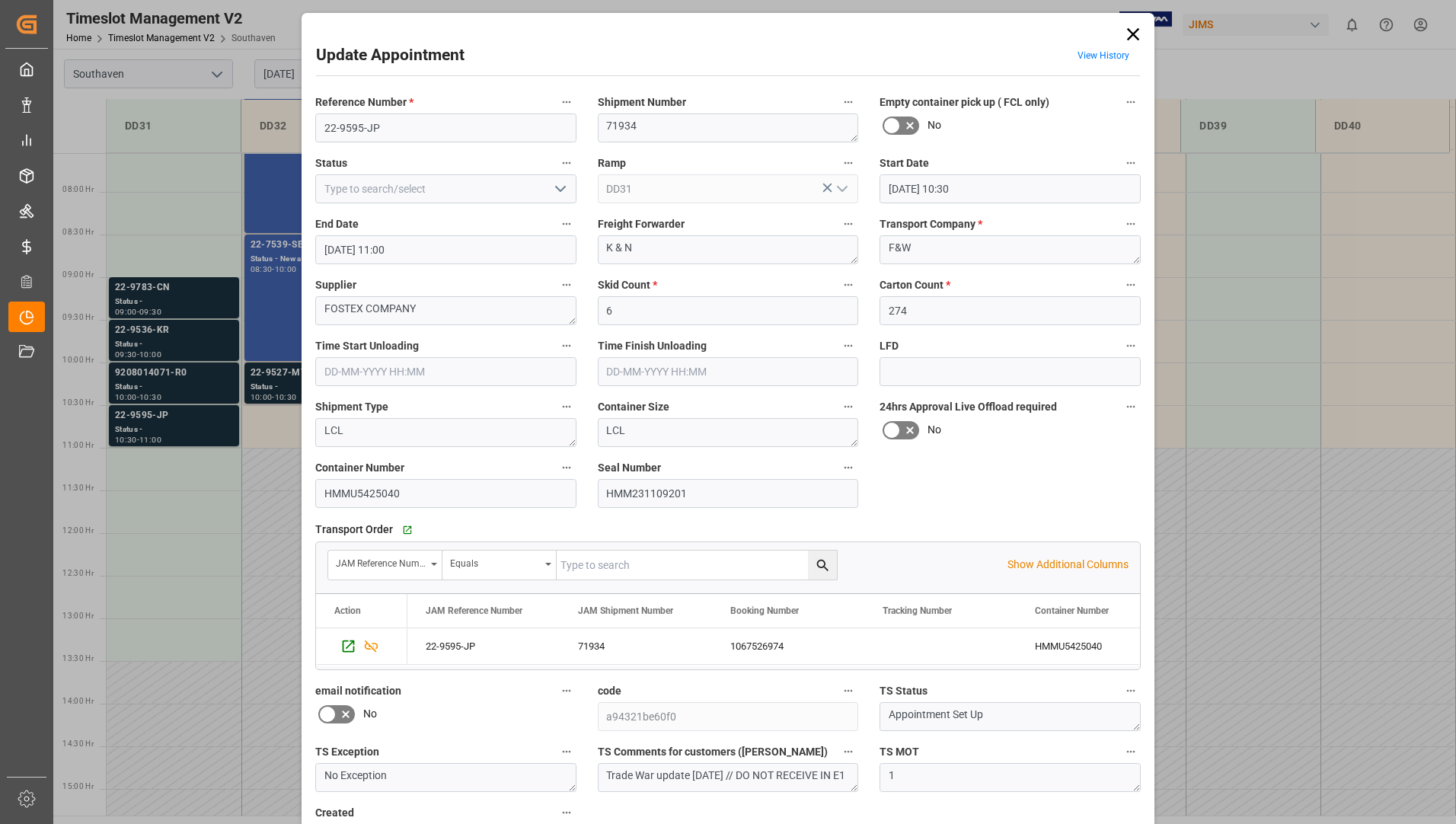
click at [1130, 36] on icon at bounding box center [1134, 35] width 21 height 21
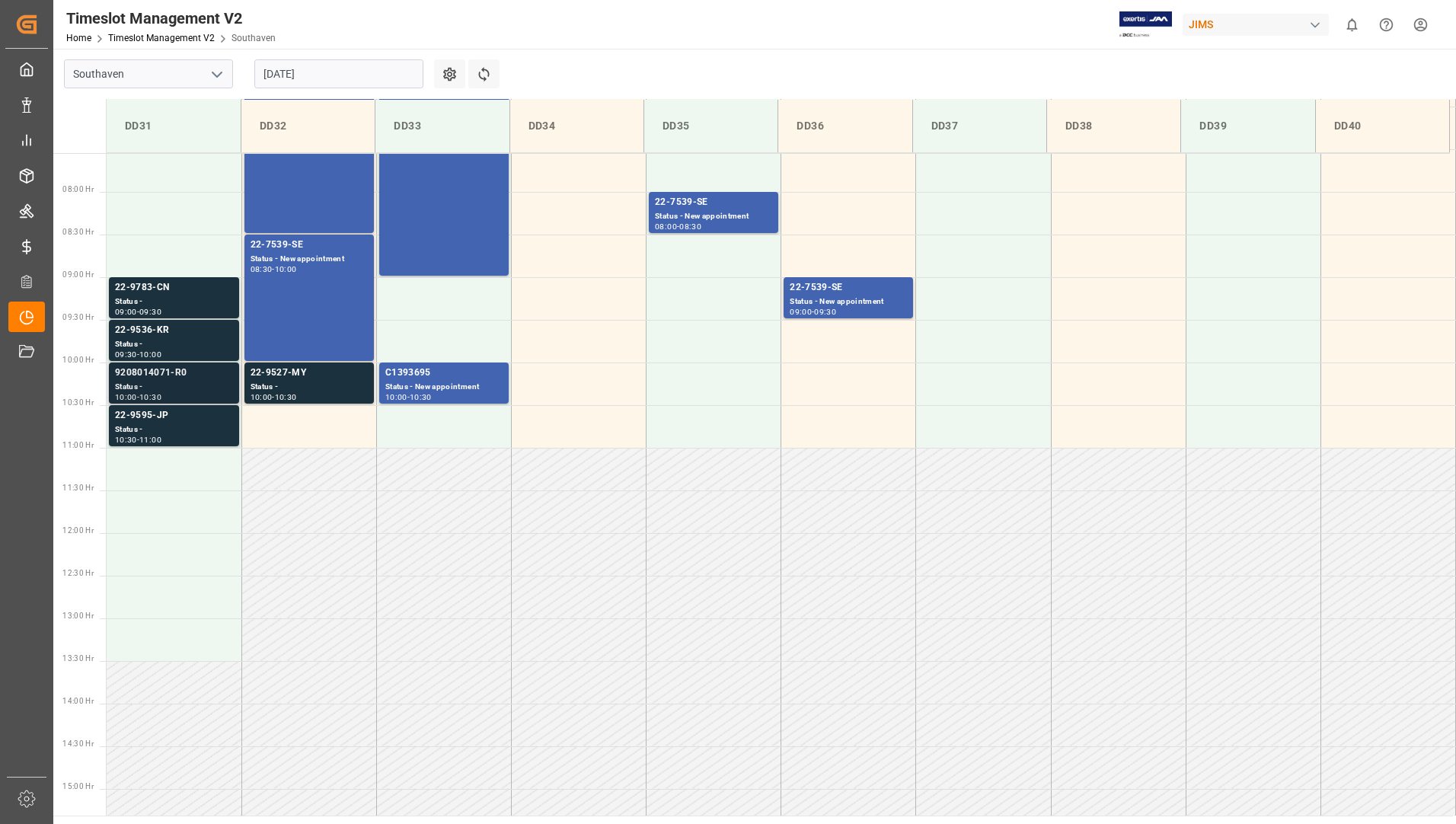
click at [118, 376] on div "9208014071-R0" at bounding box center [174, 373] width 118 height 15
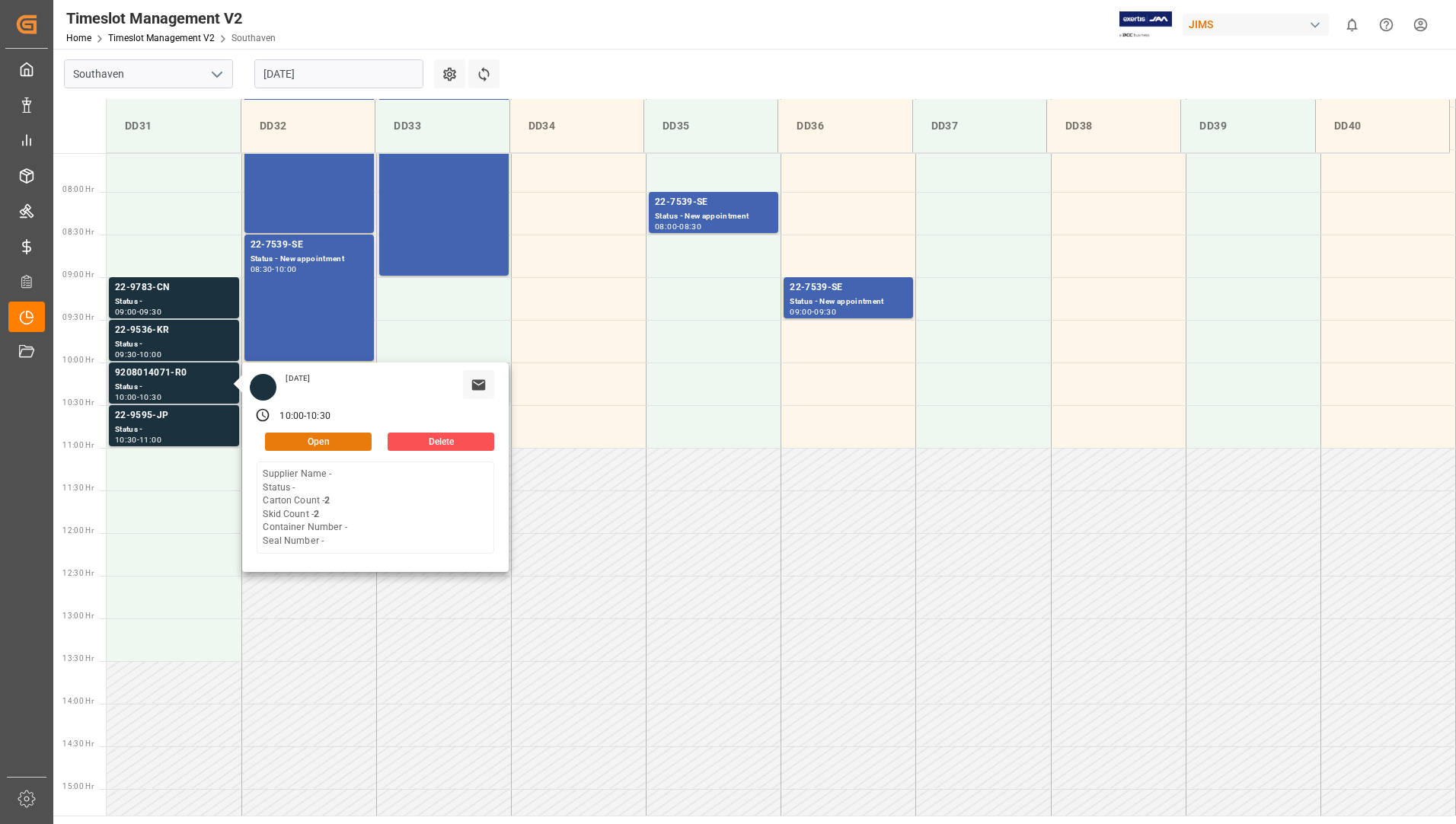
click at [327, 441] on button "Open" at bounding box center [318, 441] width 107 height 18
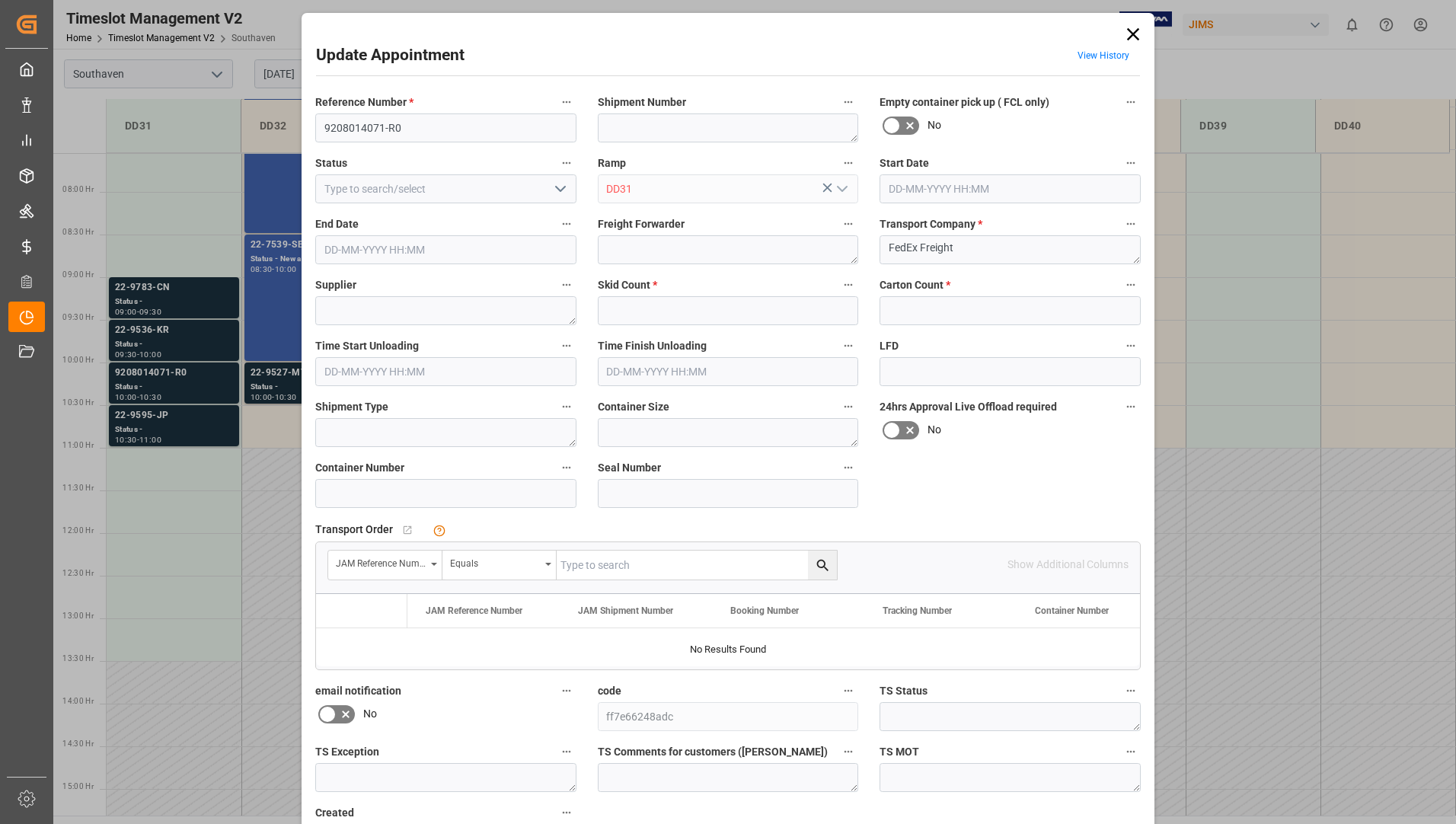
type input "2"
type input "13-08-2025 10:00"
type input "13-08-2025 10:30"
type input "08-08-2025 17:25"
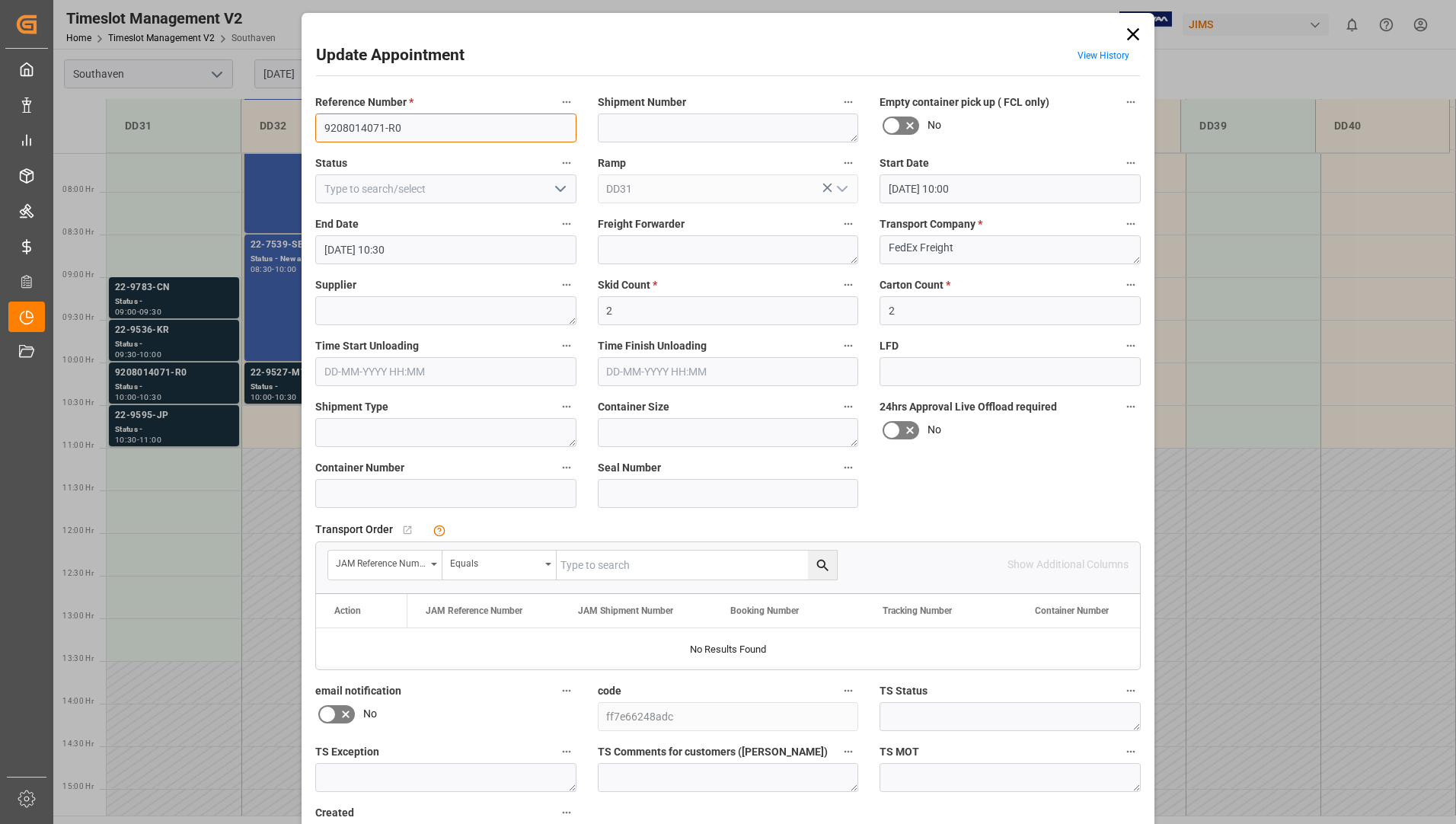
drag, startPoint x: 322, startPoint y: 132, endPoint x: 380, endPoint y: 131, distance: 58.0
click at [380, 131] on input "9208014071-R0" at bounding box center [446, 127] width 261 height 29
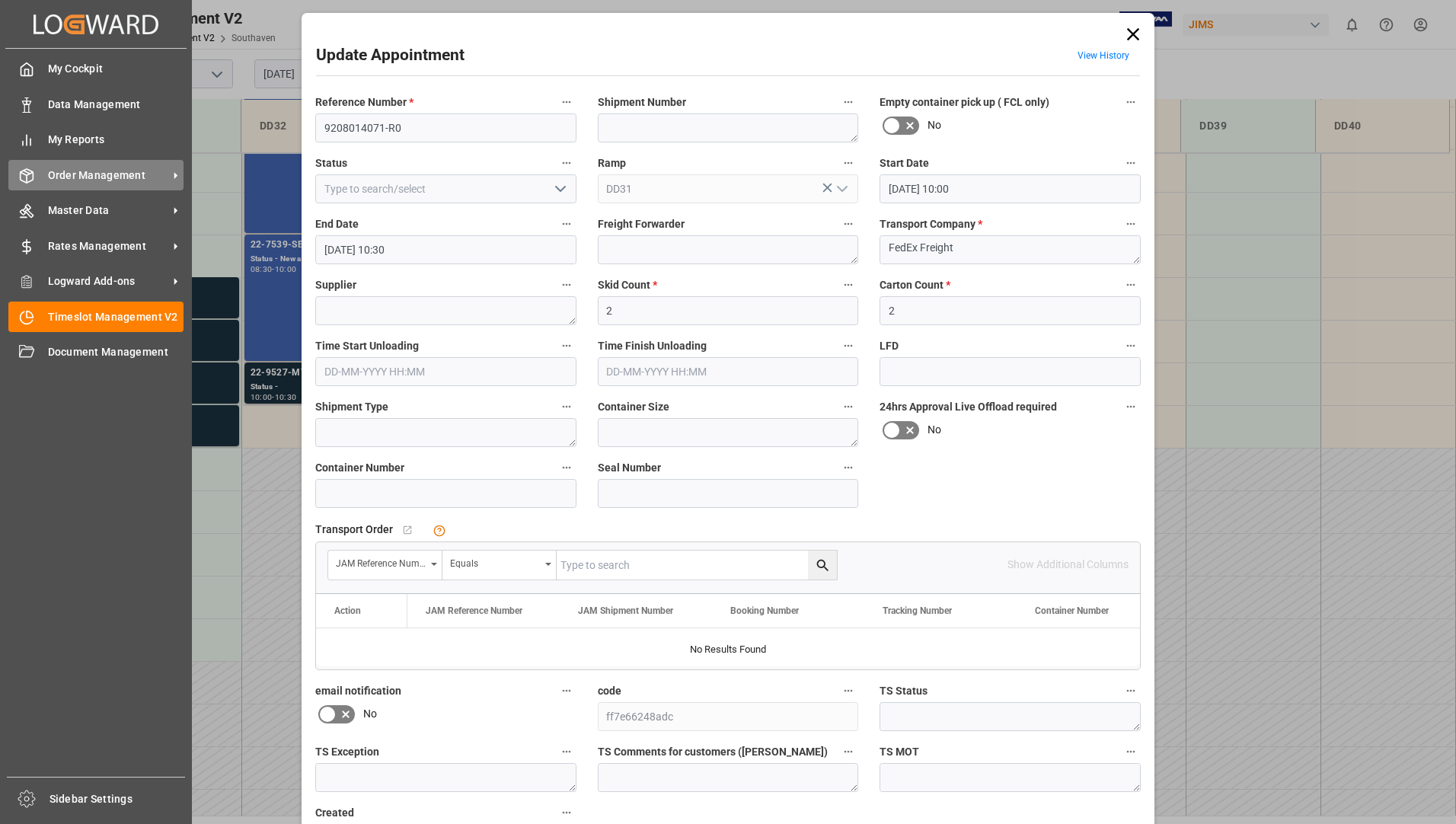
click at [103, 177] on span "Order Management" at bounding box center [108, 175] width 121 height 16
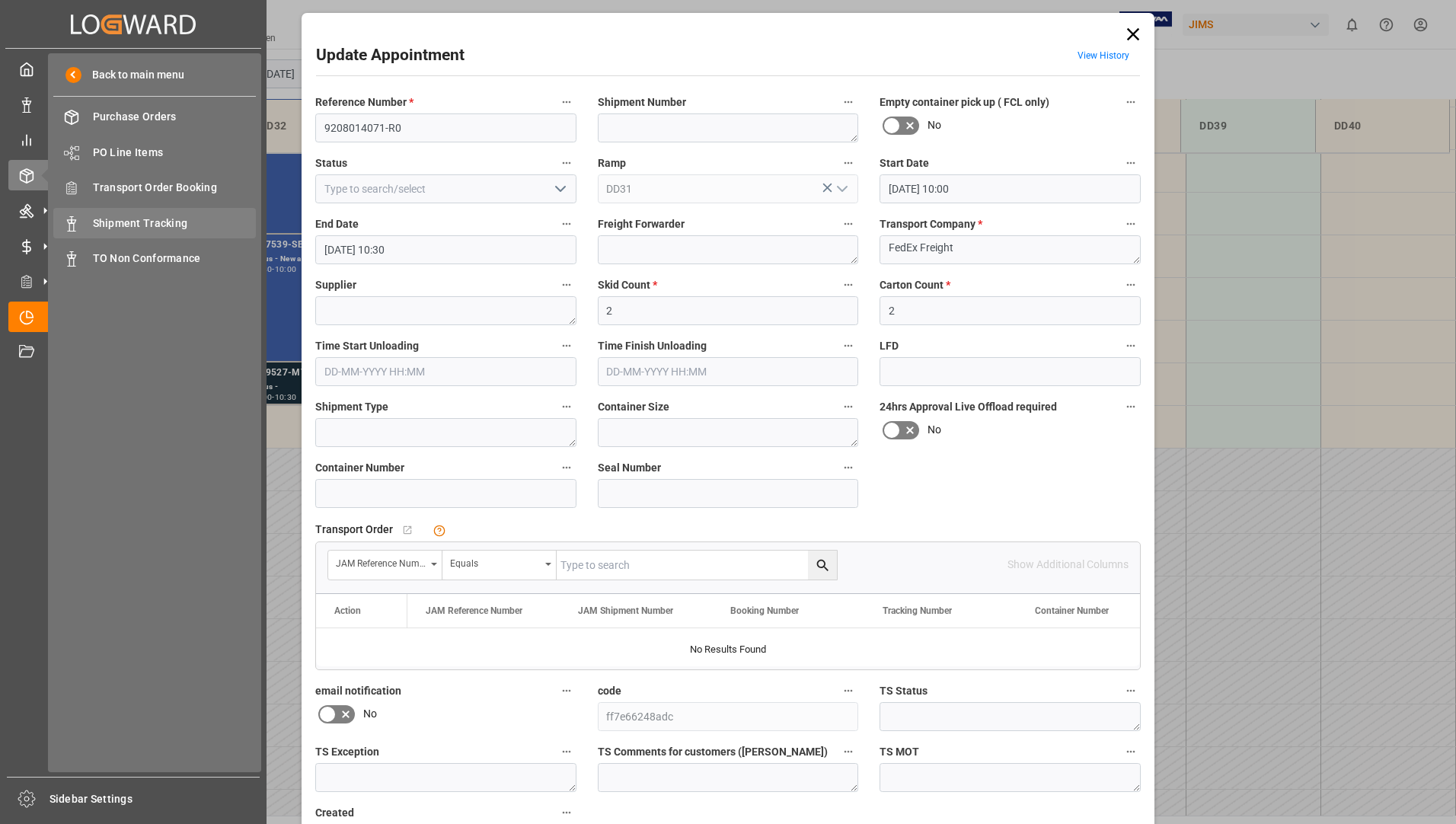
click at [150, 216] on span "Shipment Tracking" at bounding box center [174, 223] width 164 height 16
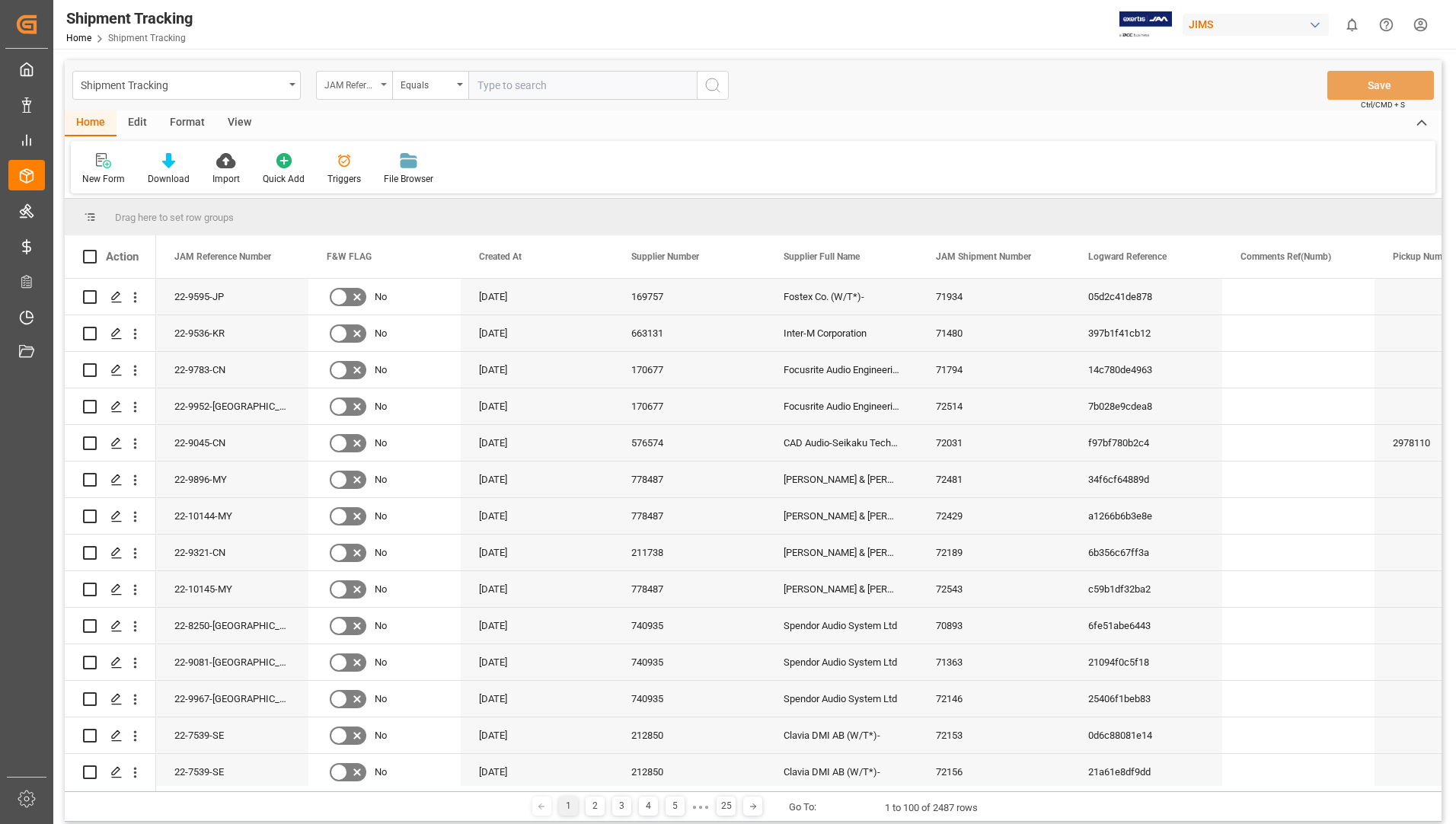
click at [386, 82] on div "JAM Reference Number" at bounding box center [354, 85] width 76 height 29
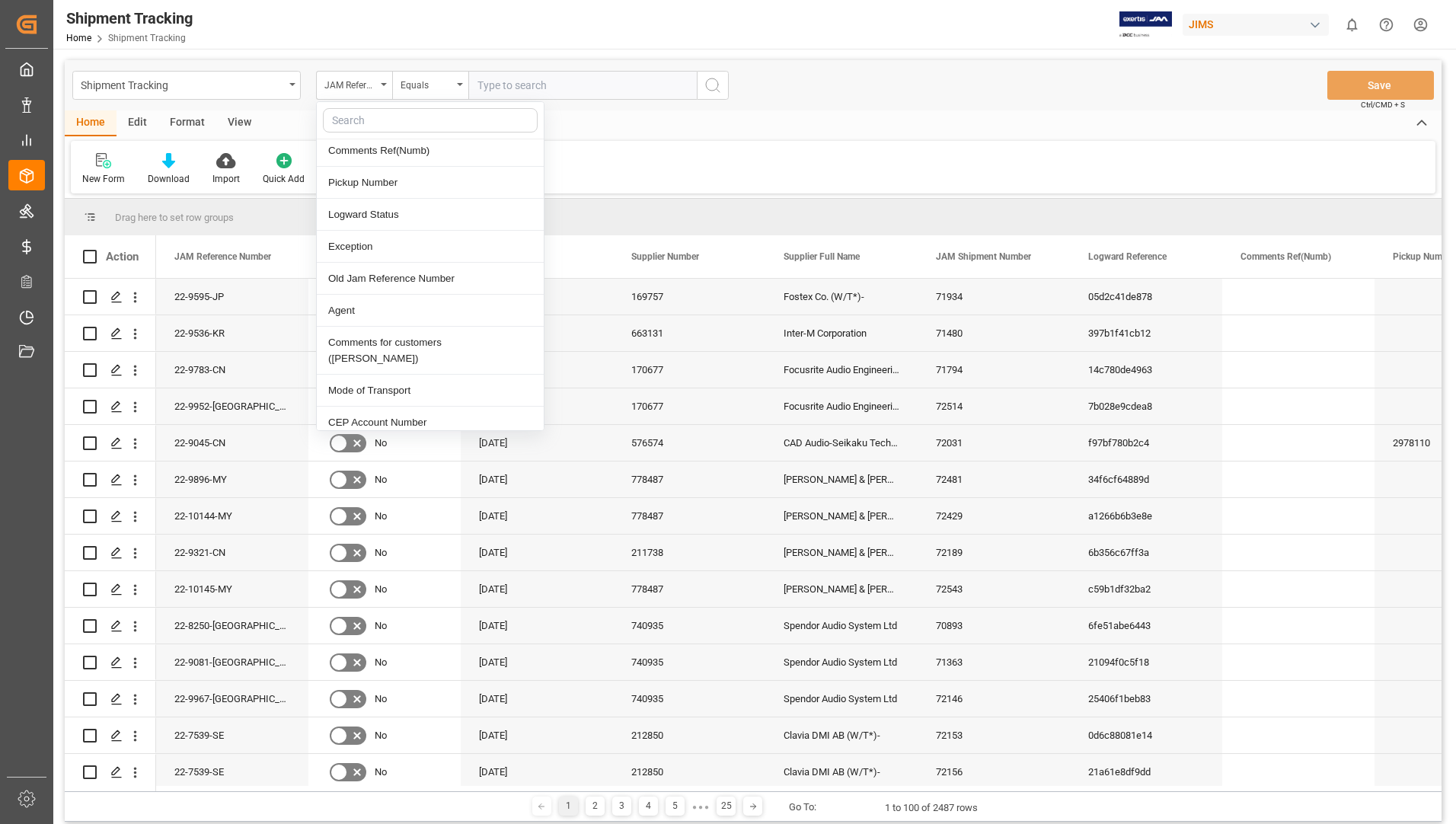
scroll to position [533, 0]
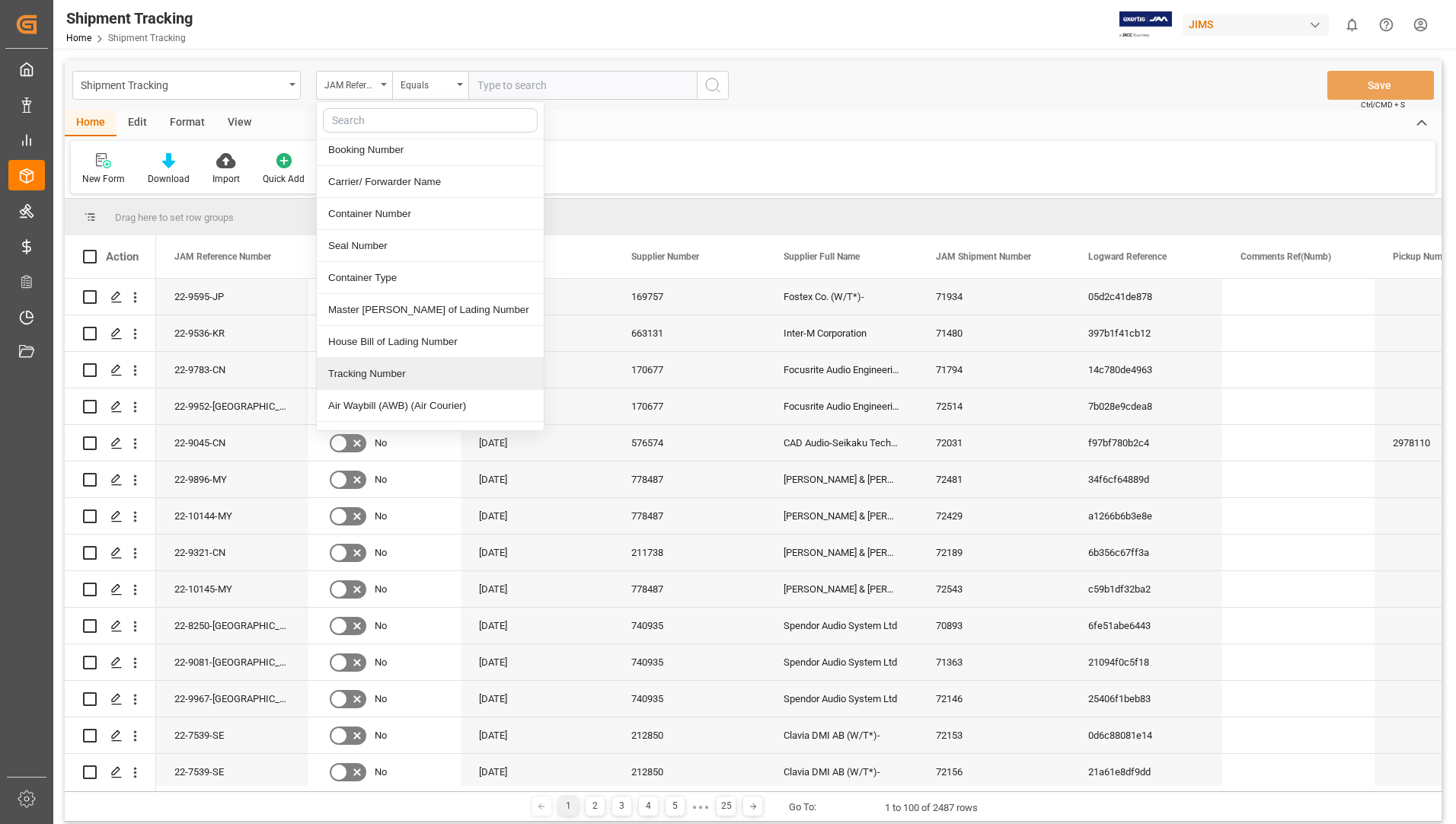
click at [415, 358] on div "Tracking Number" at bounding box center [430, 374] width 227 height 32
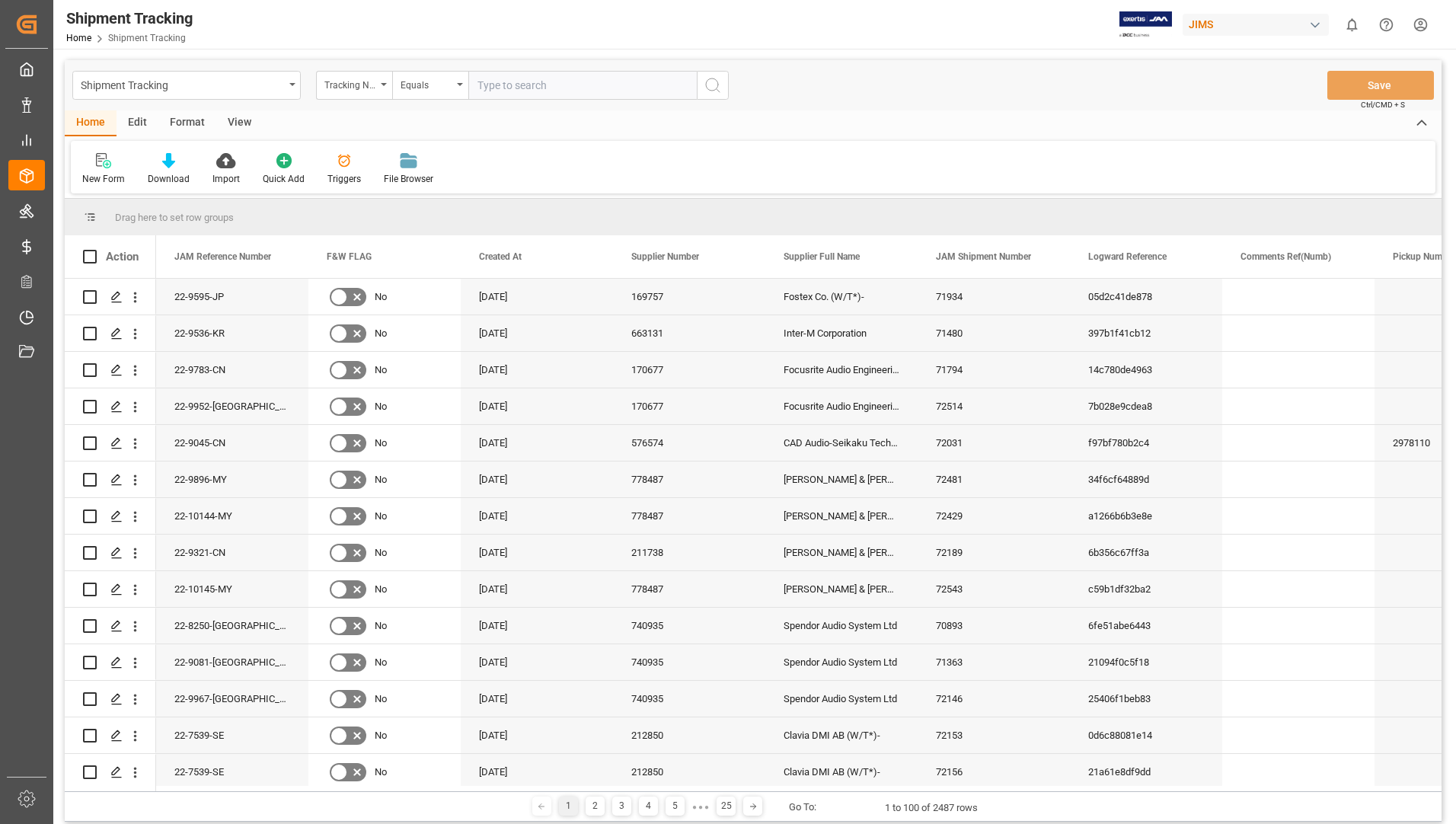
click at [596, 90] on input "text" at bounding box center [582, 85] width 228 height 29
paste input "9208014071"
type input "9208014071"
click at [723, 89] on button "search button" at bounding box center [713, 85] width 32 height 29
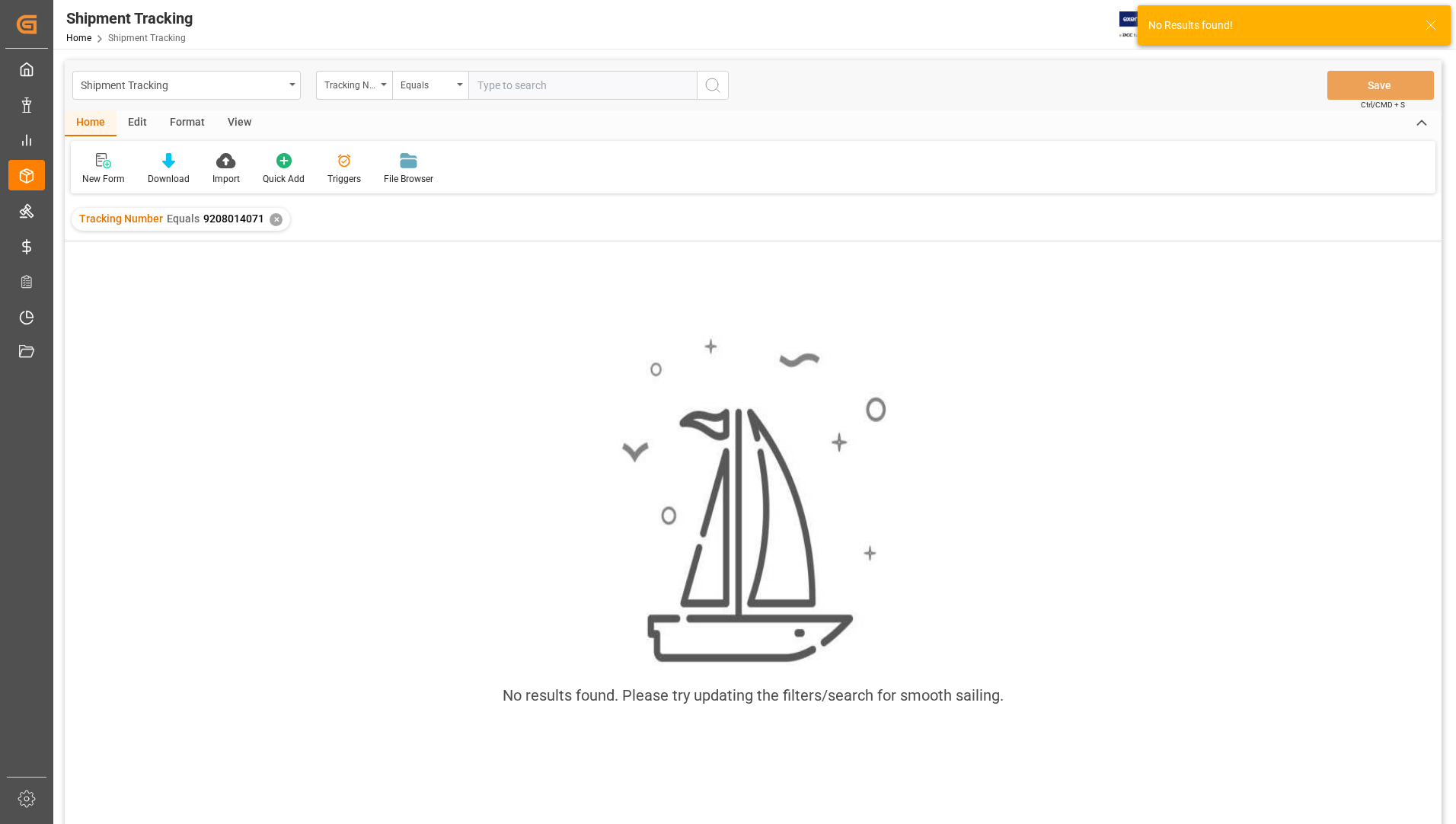
click at [270, 223] on div "✕" at bounding box center [276, 220] width 13 height 13
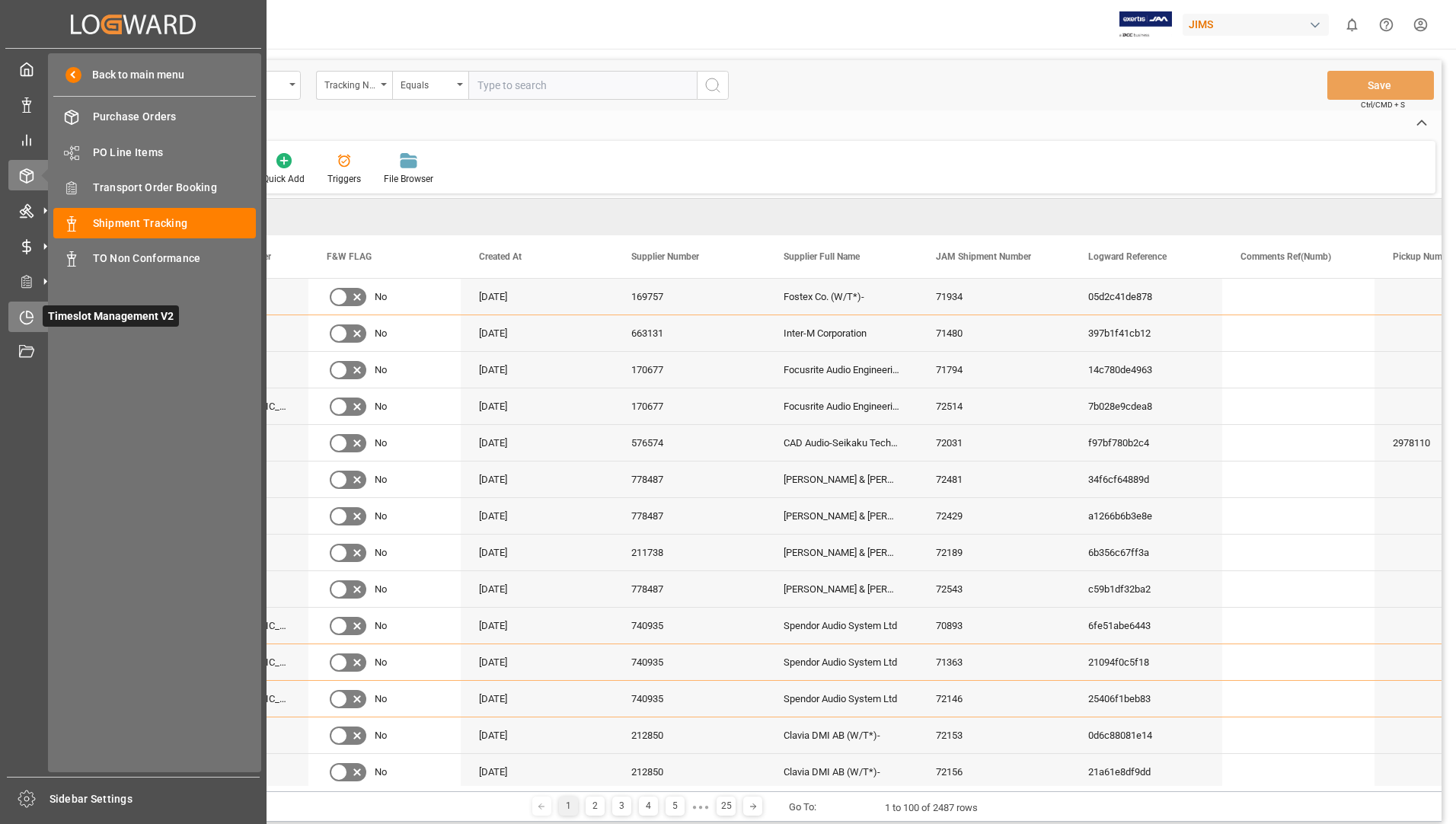
click at [34, 313] on div "Timeslot Management V2 Timeslot Management V2" at bounding box center [133, 317] width 250 height 30
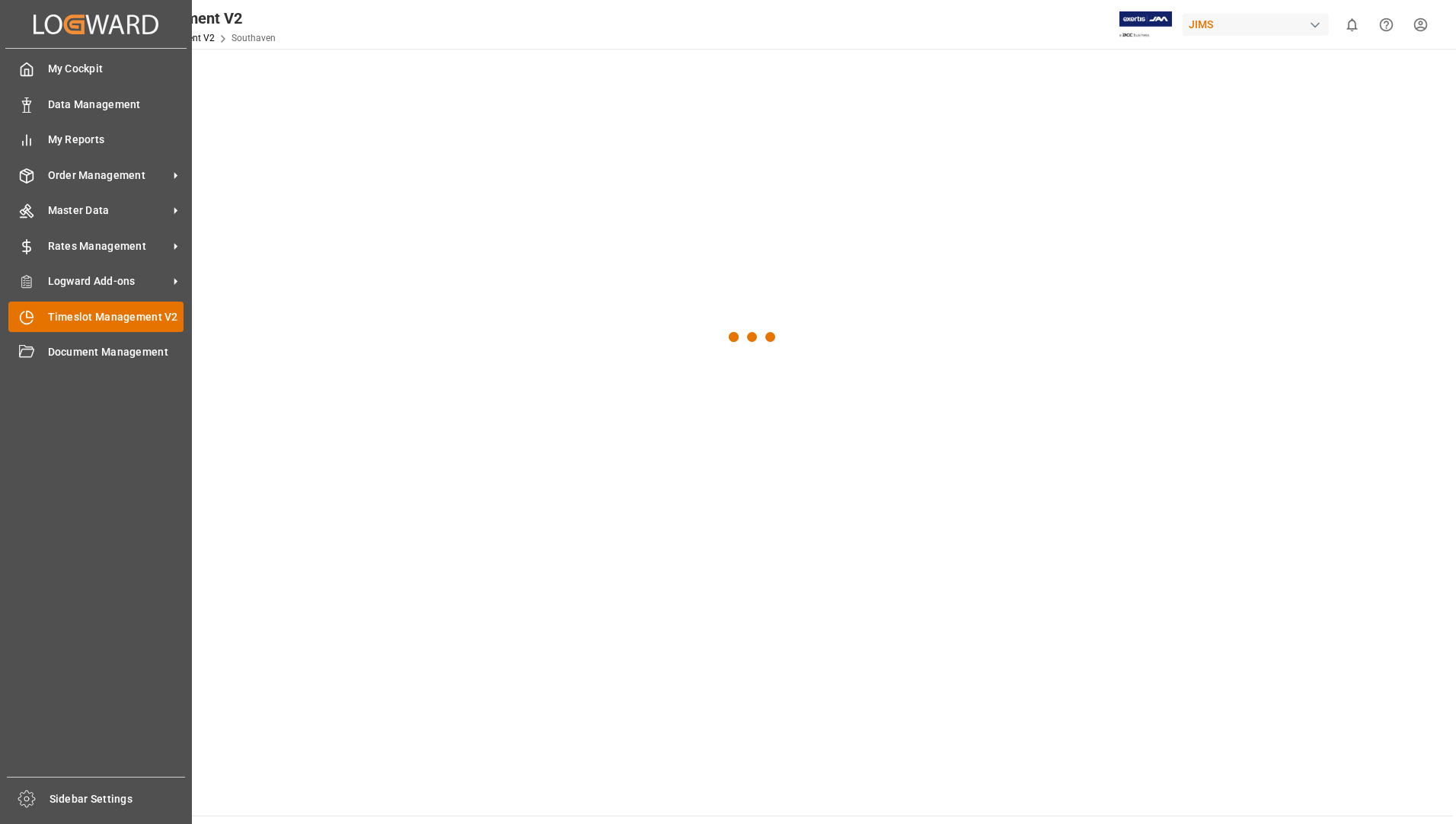
click at [72, 309] on span "Timeslot Management V2" at bounding box center [116, 317] width 136 height 16
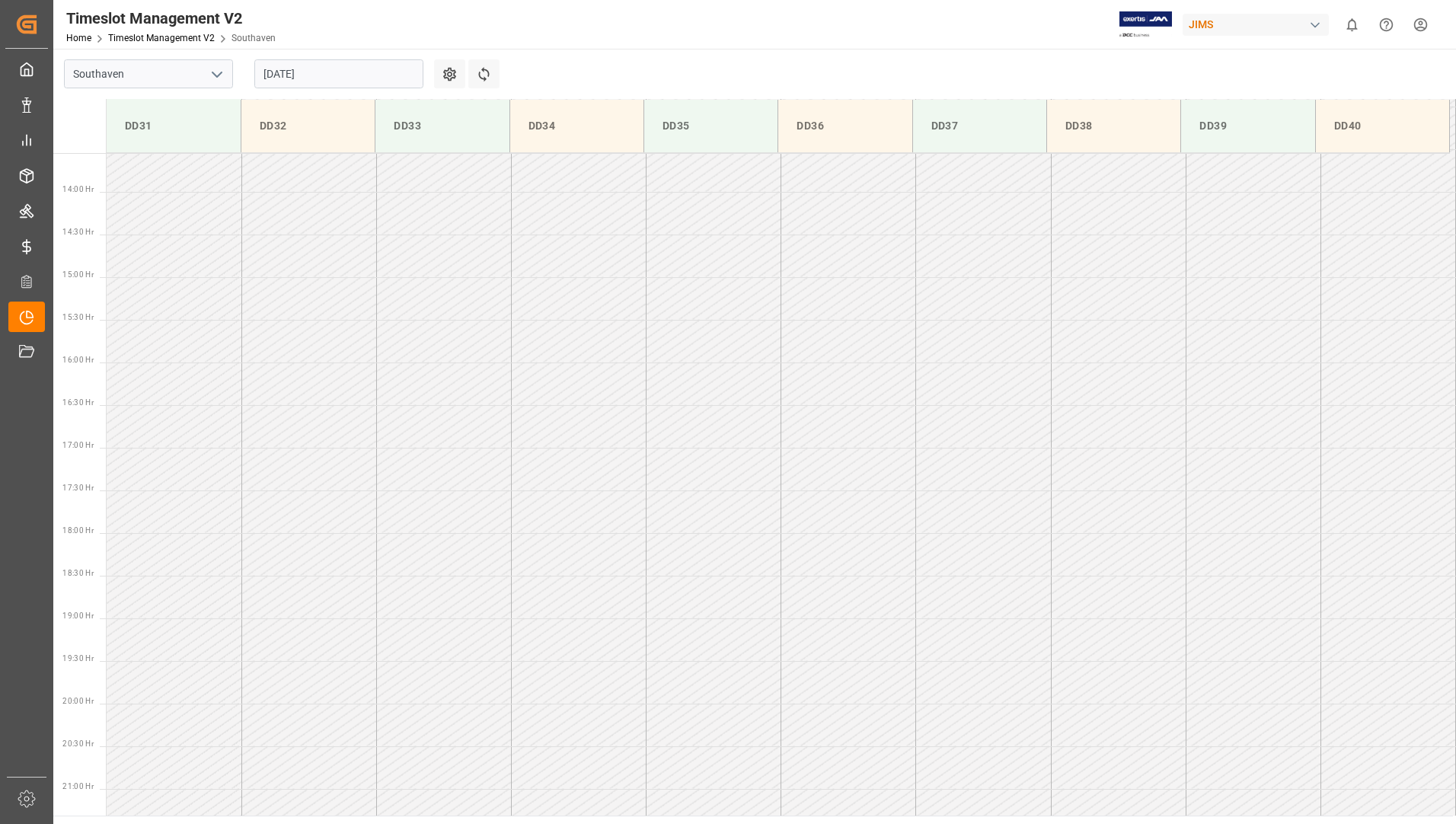
scroll to position [1184, 0]
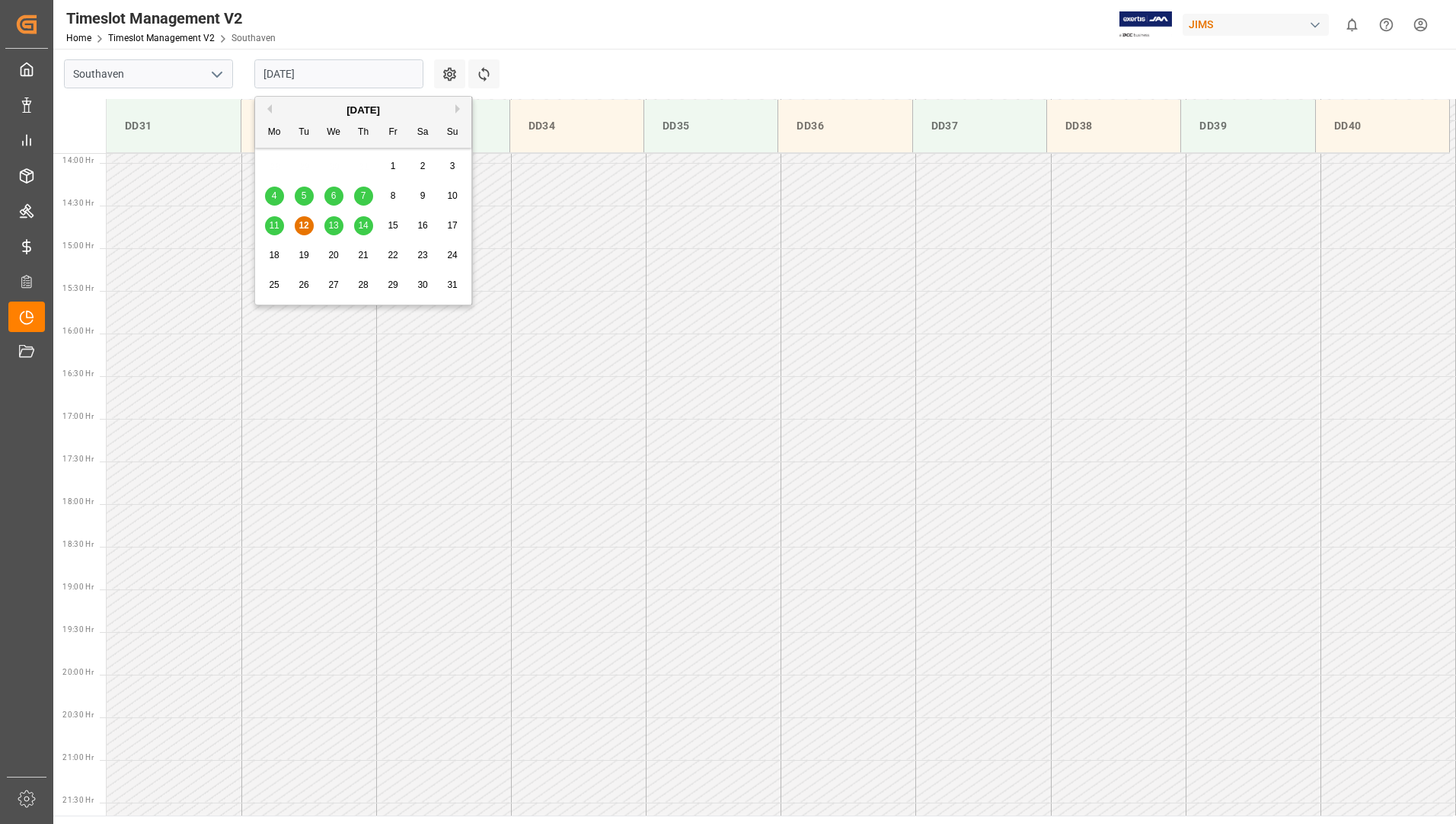
click at [313, 74] on input "12-08-2025" at bounding box center [339, 74] width 169 height 29
click at [360, 220] on span "14" at bounding box center [363, 225] width 10 height 11
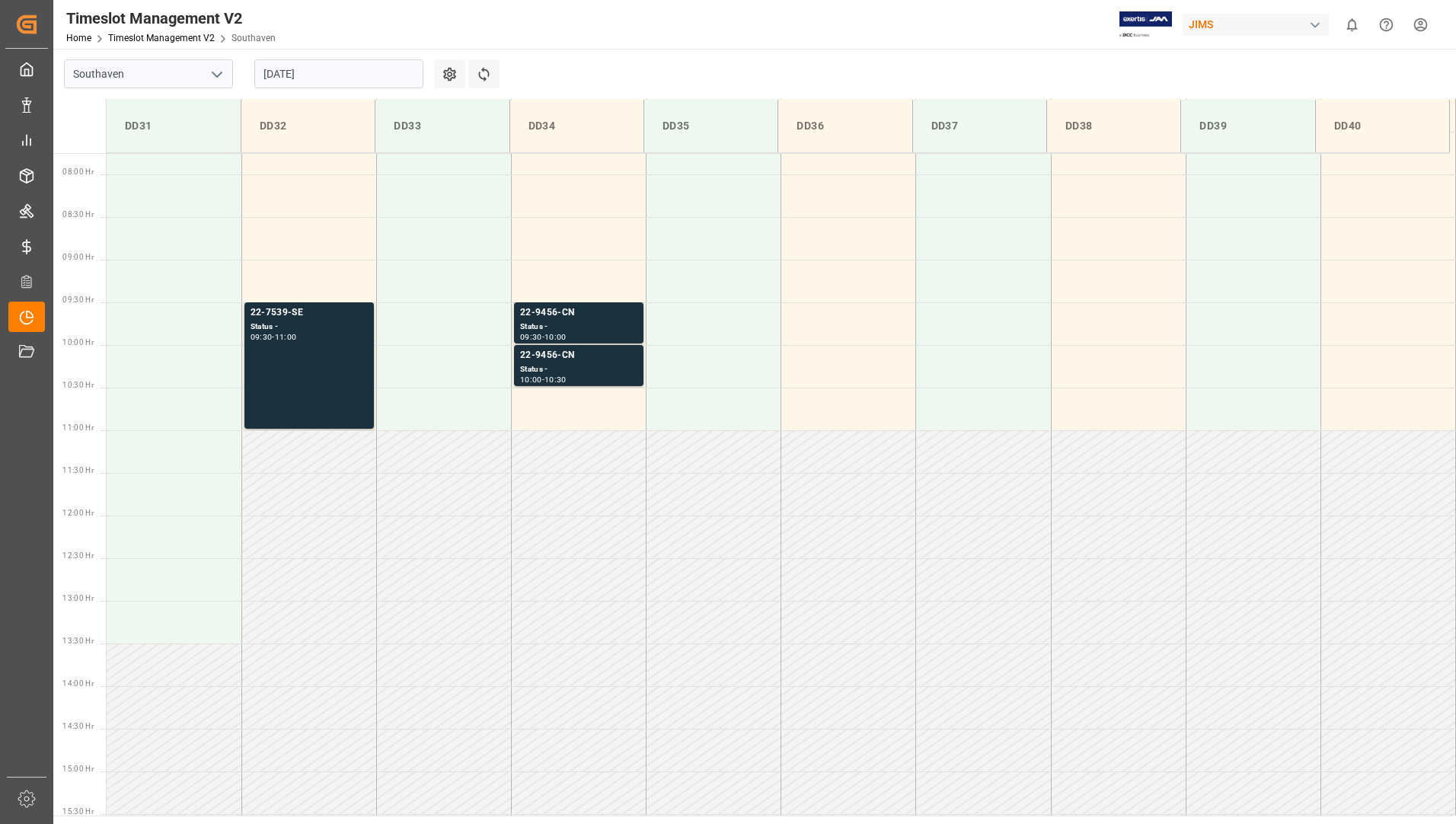
scroll to position [633, 0]
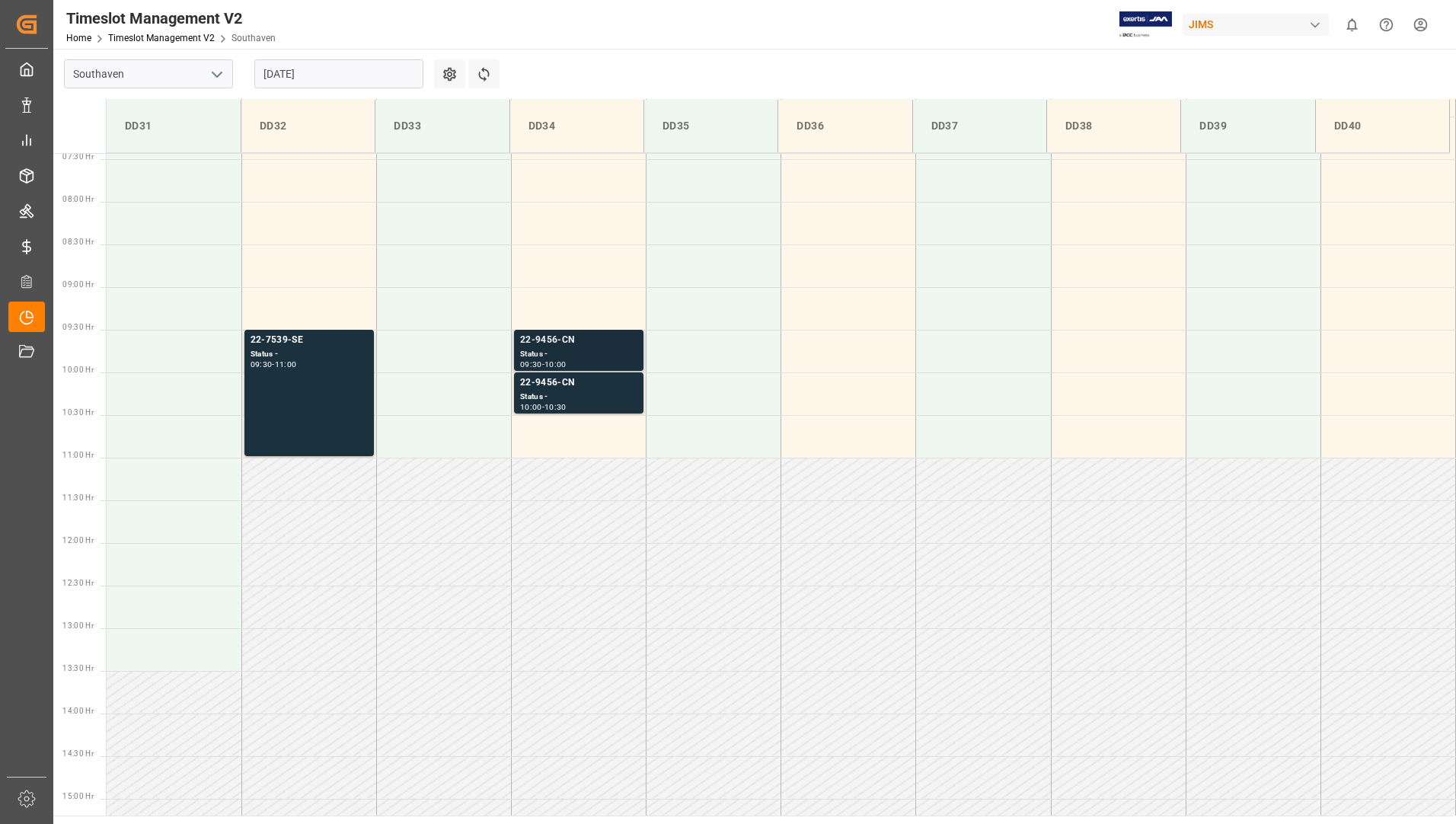
click at [532, 351] on div "Status -" at bounding box center [579, 355] width 117 height 13
click at [333, 373] on div "22-7539-SE Status - 09:30 - 11:00" at bounding box center [309, 393] width 117 height 121
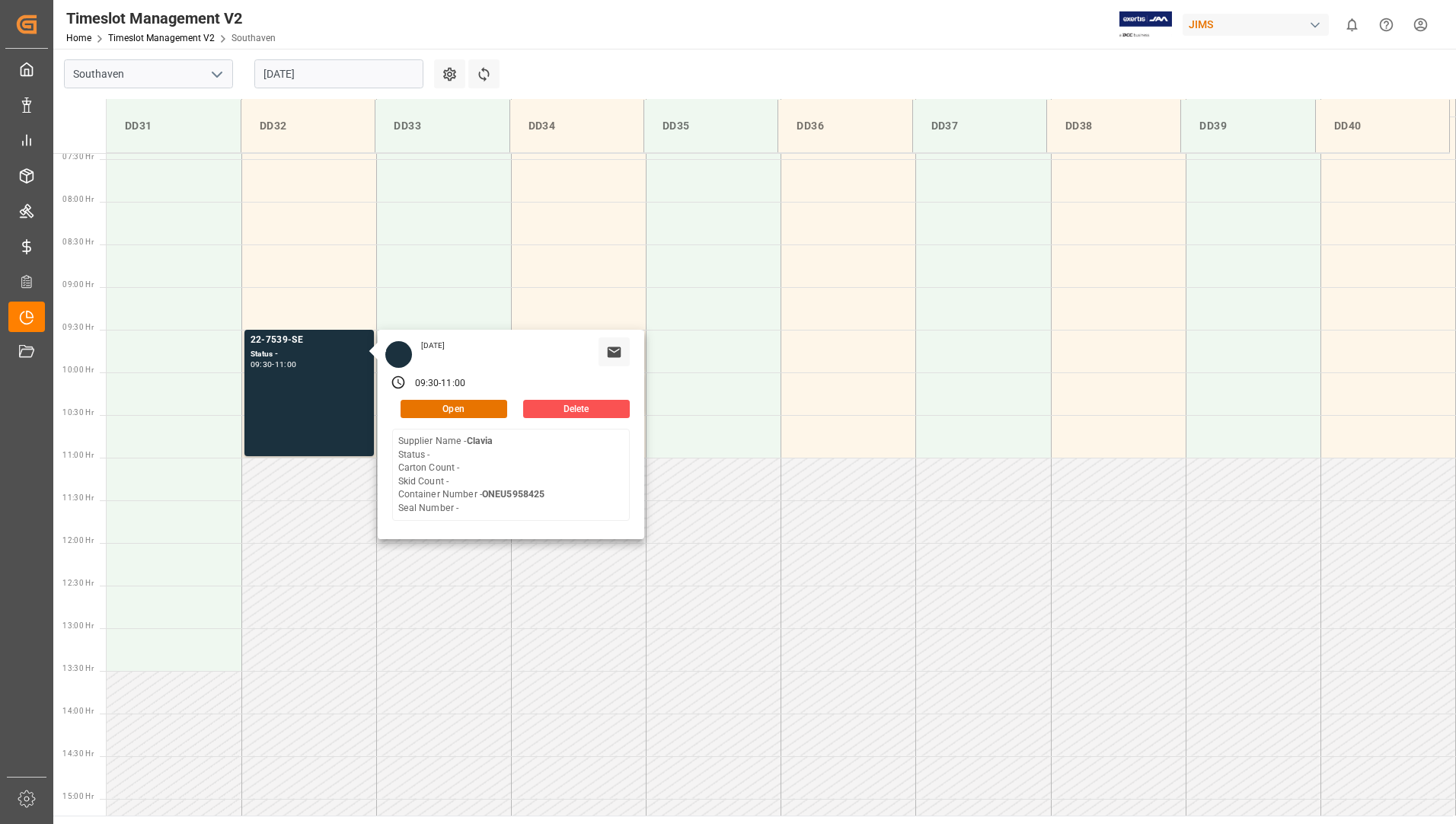
click at [574, 31] on div "Timeslot Management V2 Home Timeslot Management V2 Southaven JIMS 0 Notificatio…" at bounding box center [749, 24] width 1413 height 49
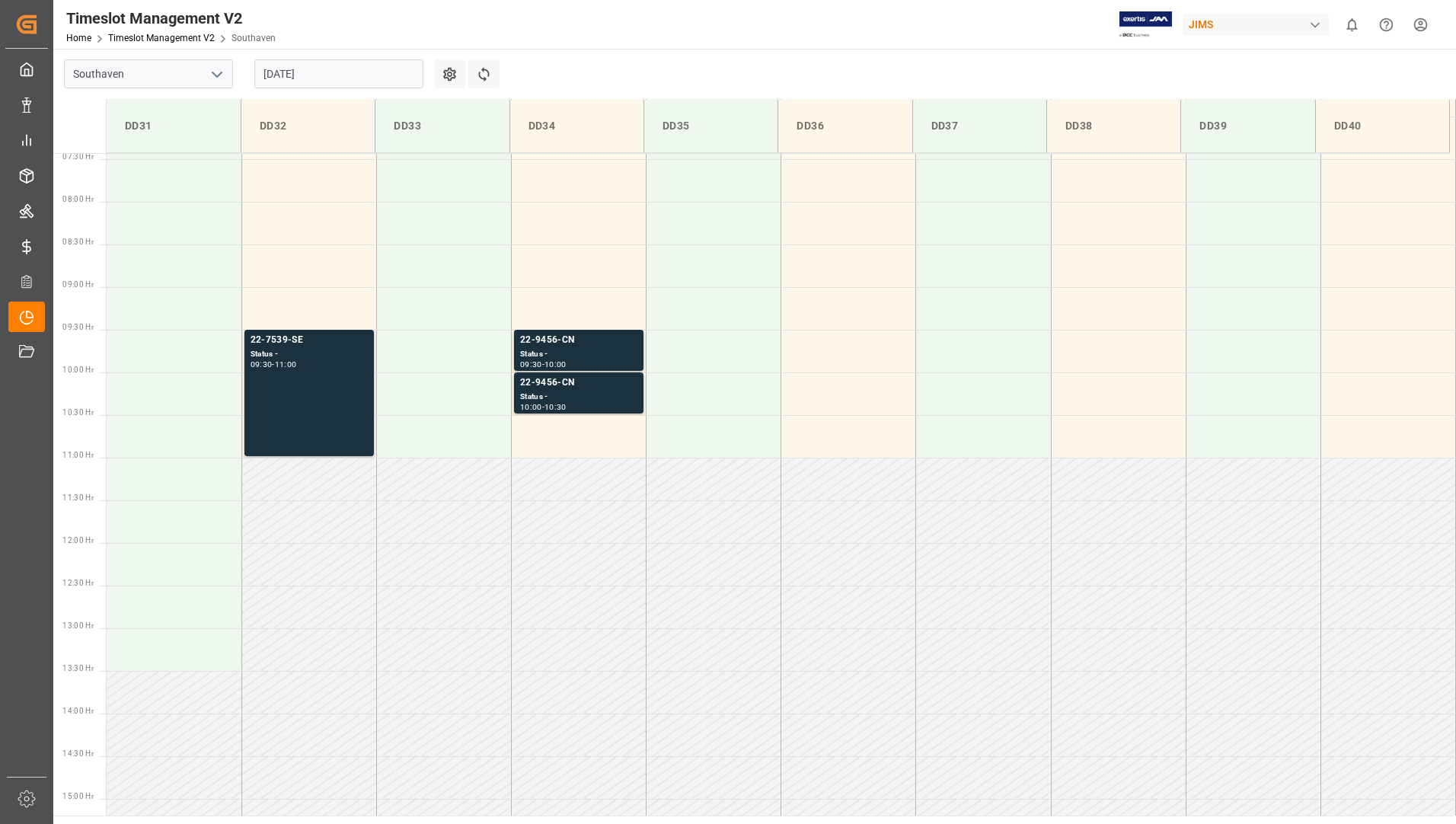
click at [360, 81] on input "14-08-2025" at bounding box center [339, 74] width 169 height 29
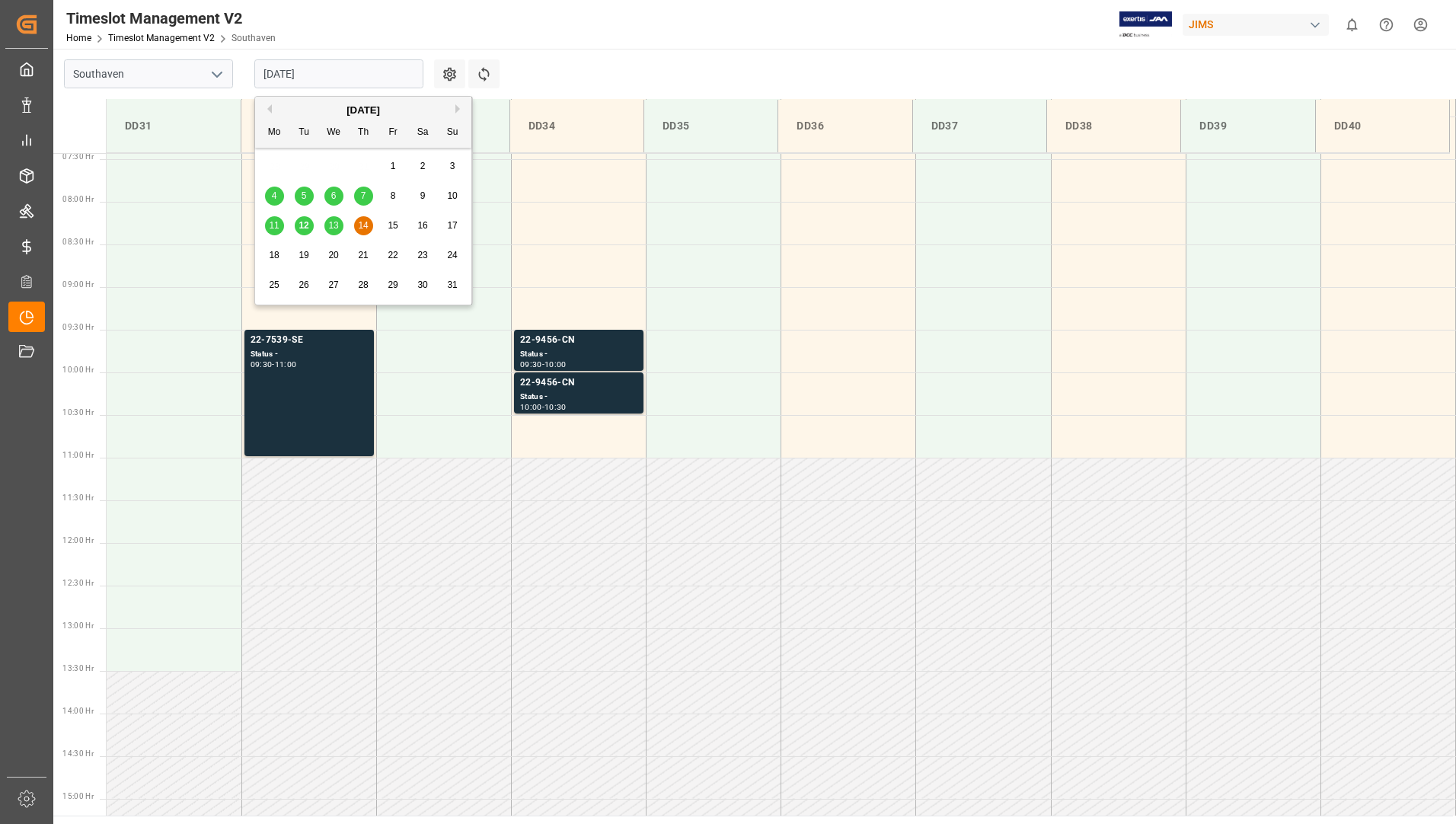
click at [676, 44] on div "Timeslot Management V2 Home Timeslot Management V2 Southaven JIMS 0 Notificatio…" at bounding box center [749, 24] width 1413 height 49
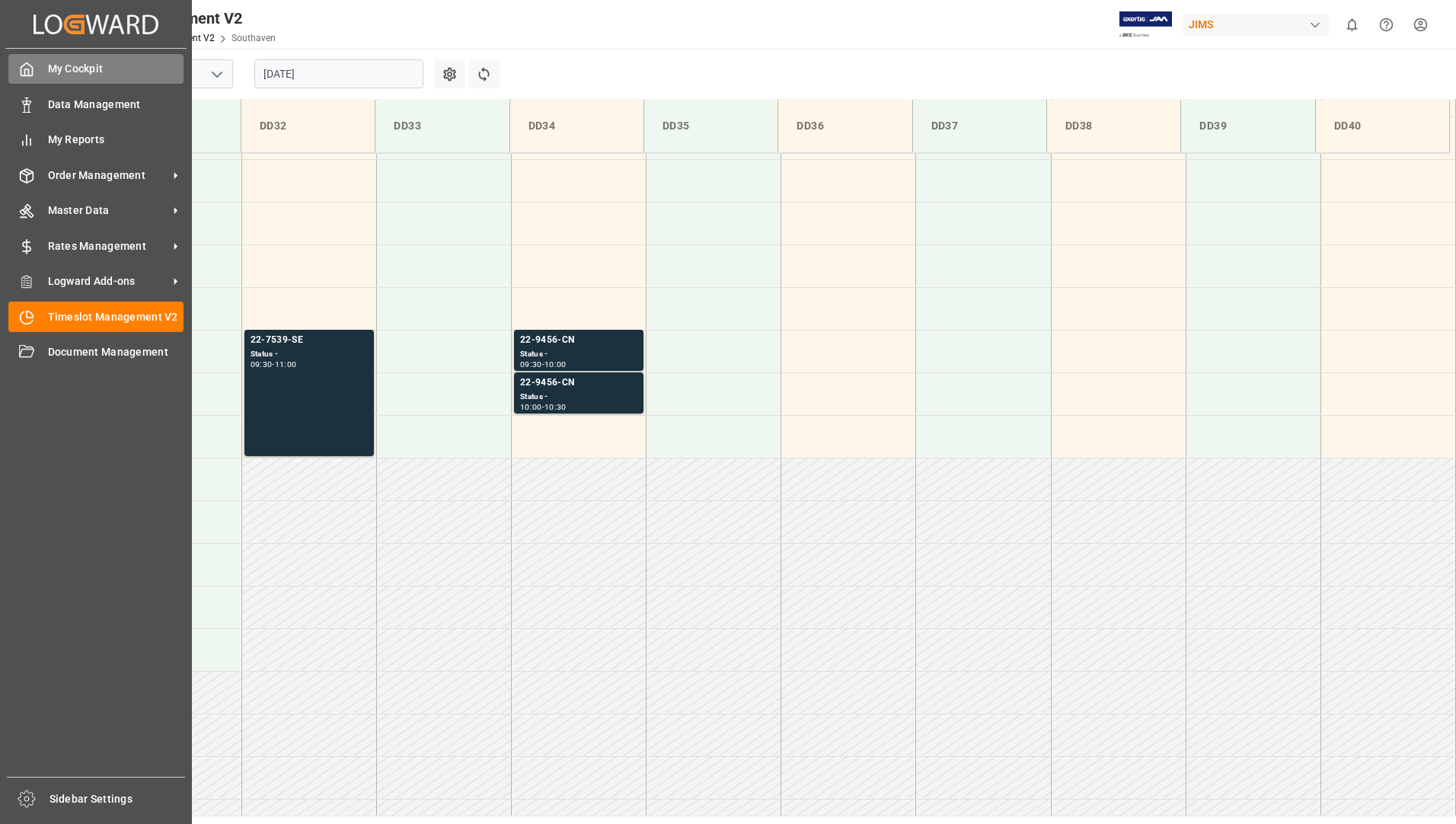
click at [40, 74] on div "My Cockpit My Cockpit" at bounding box center [96, 69] width 175 height 30
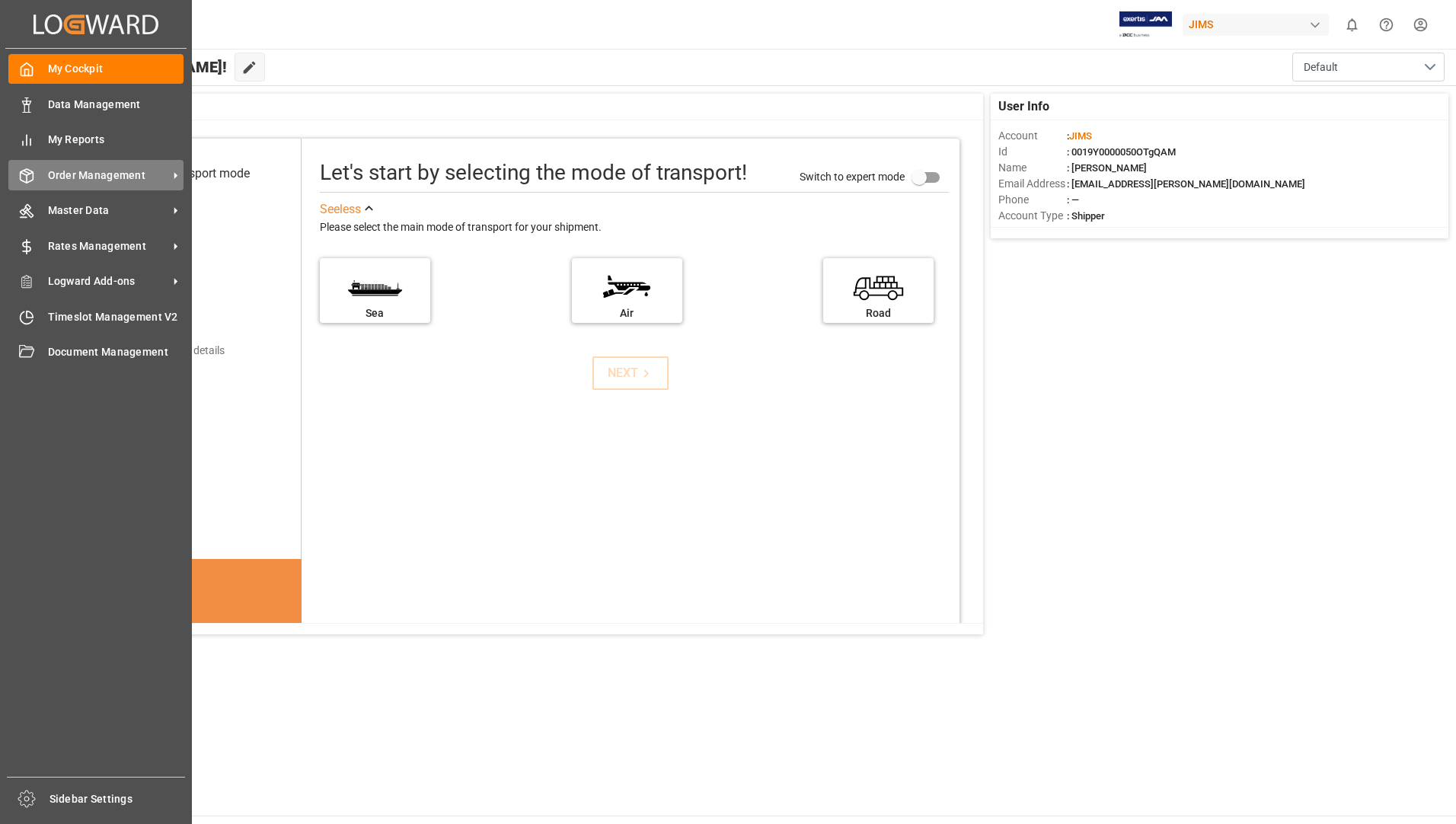
click at [71, 173] on span "Order Management" at bounding box center [108, 175] width 121 height 16
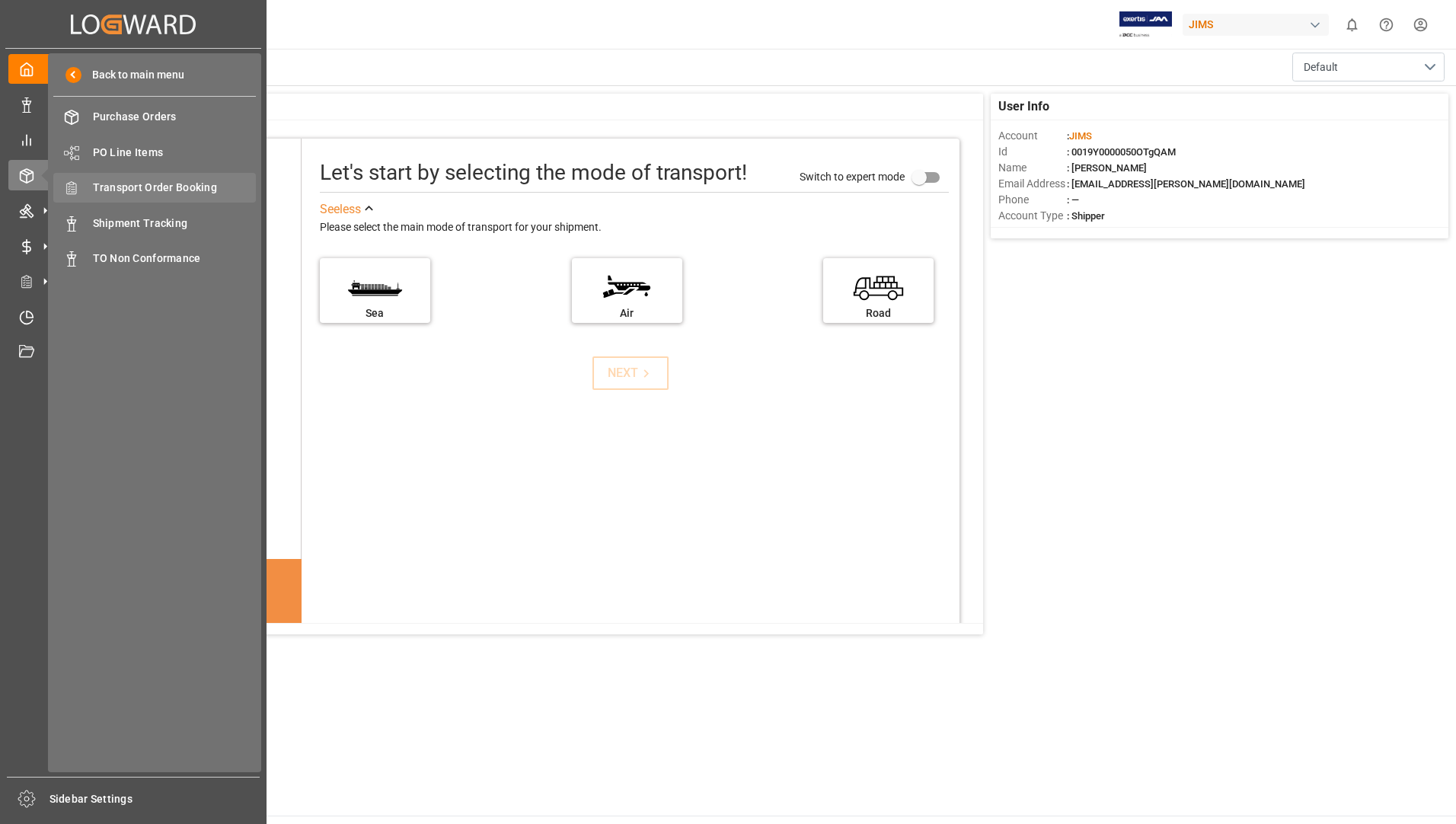
click at [215, 190] on span "Transport Order Booking" at bounding box center [174, 187] width 164 height 16
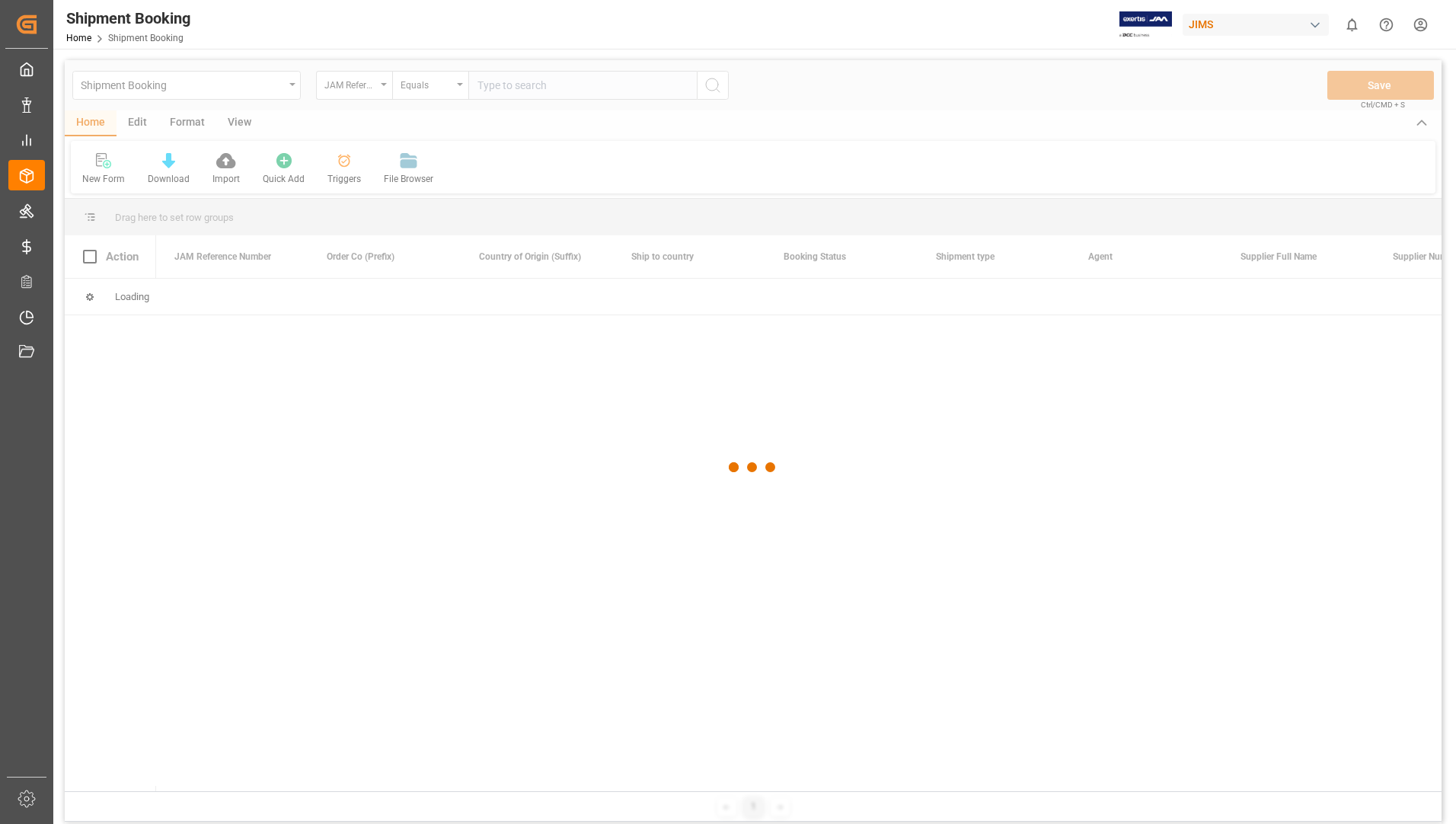
click at [527, 82] on div at bounding box center [752, 467] width 1377 height 814
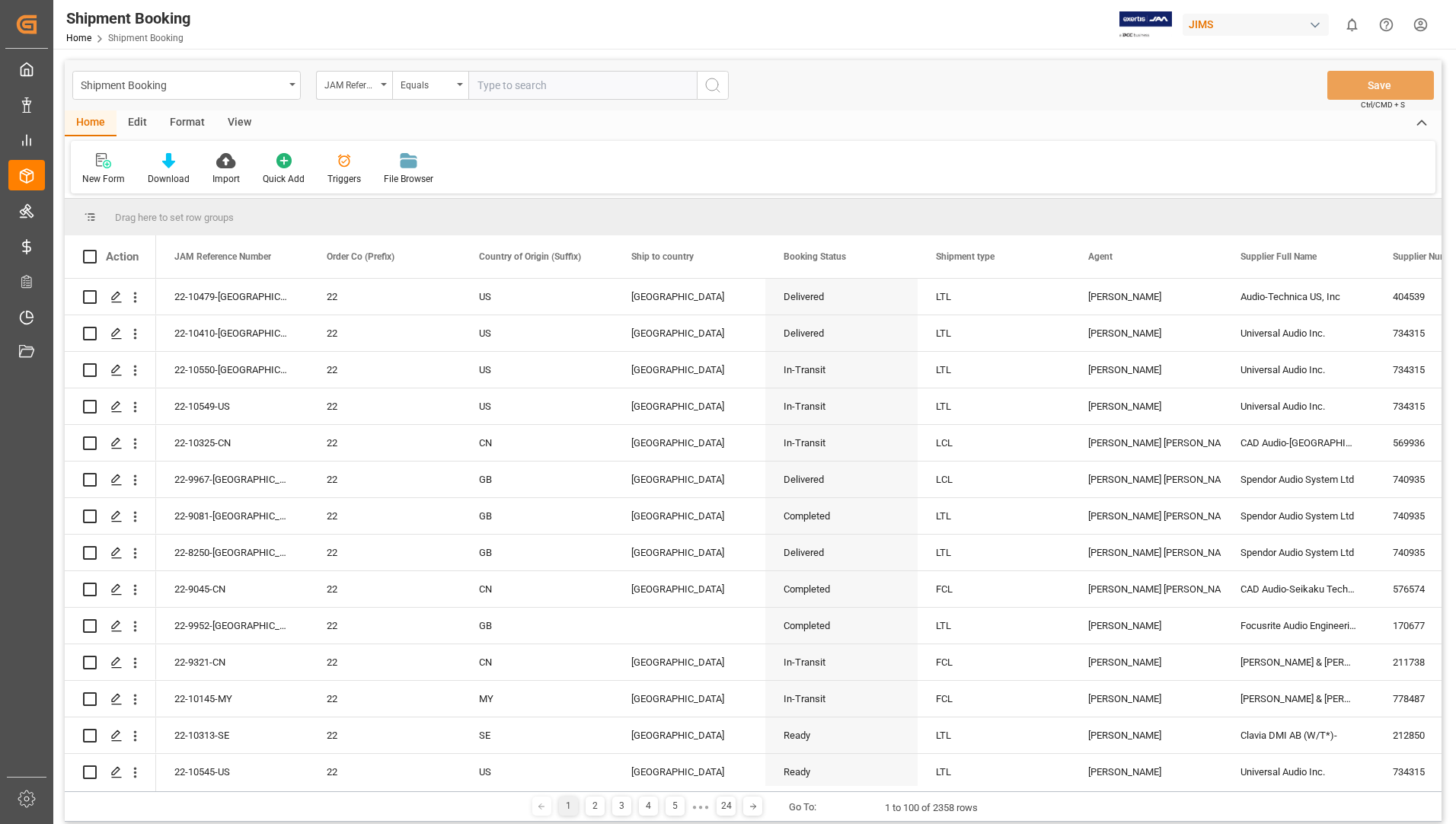
click at [526, 83] on input "text" at bounding box center [582, 85] width 228 height 29
type input "22-7539-se"
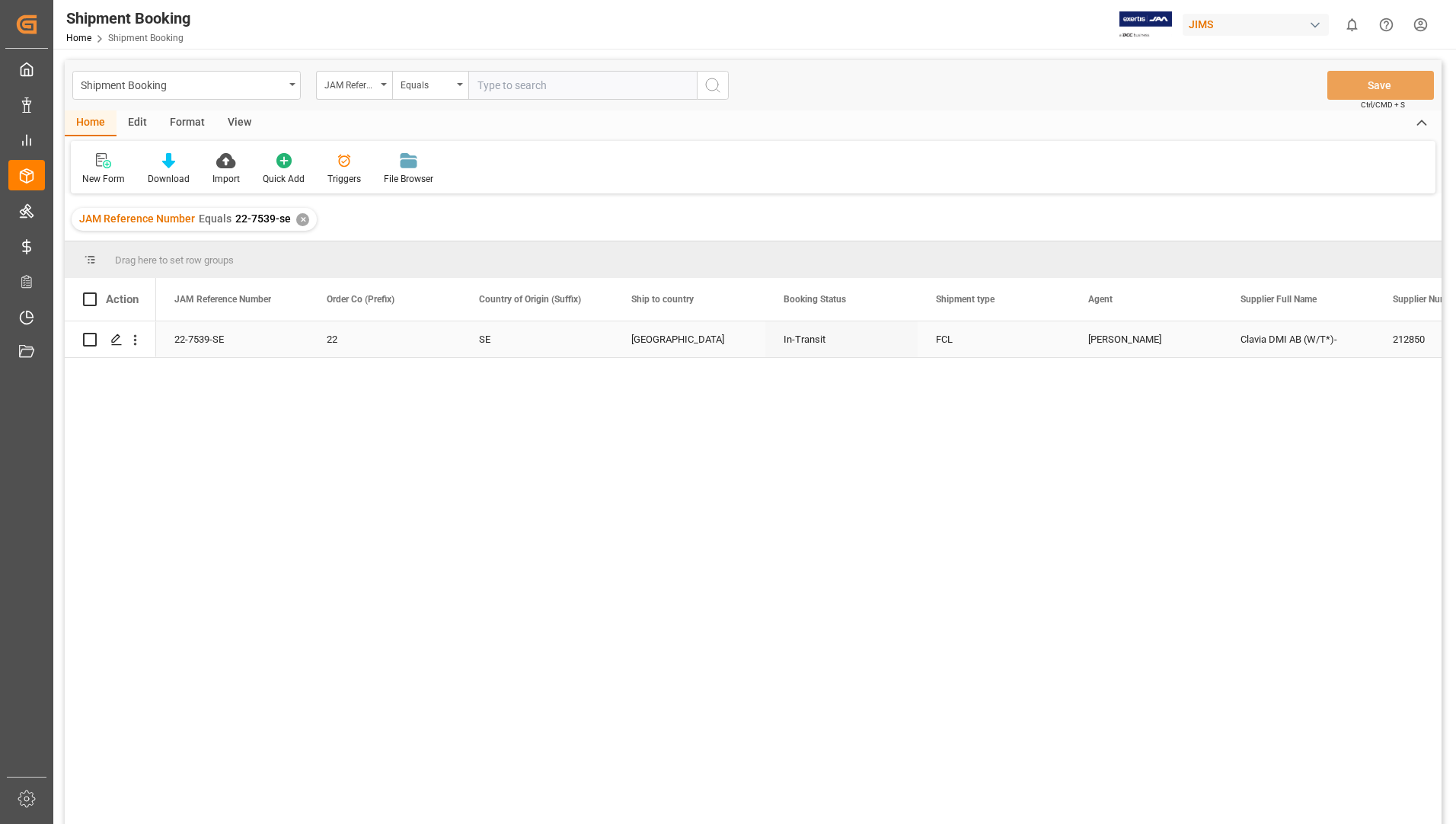
click at [90, 342] on input "Press Space to toggle row selection (unchecked)" at bounding box center [89, 339] width 14 height 14
checkbox input "true"
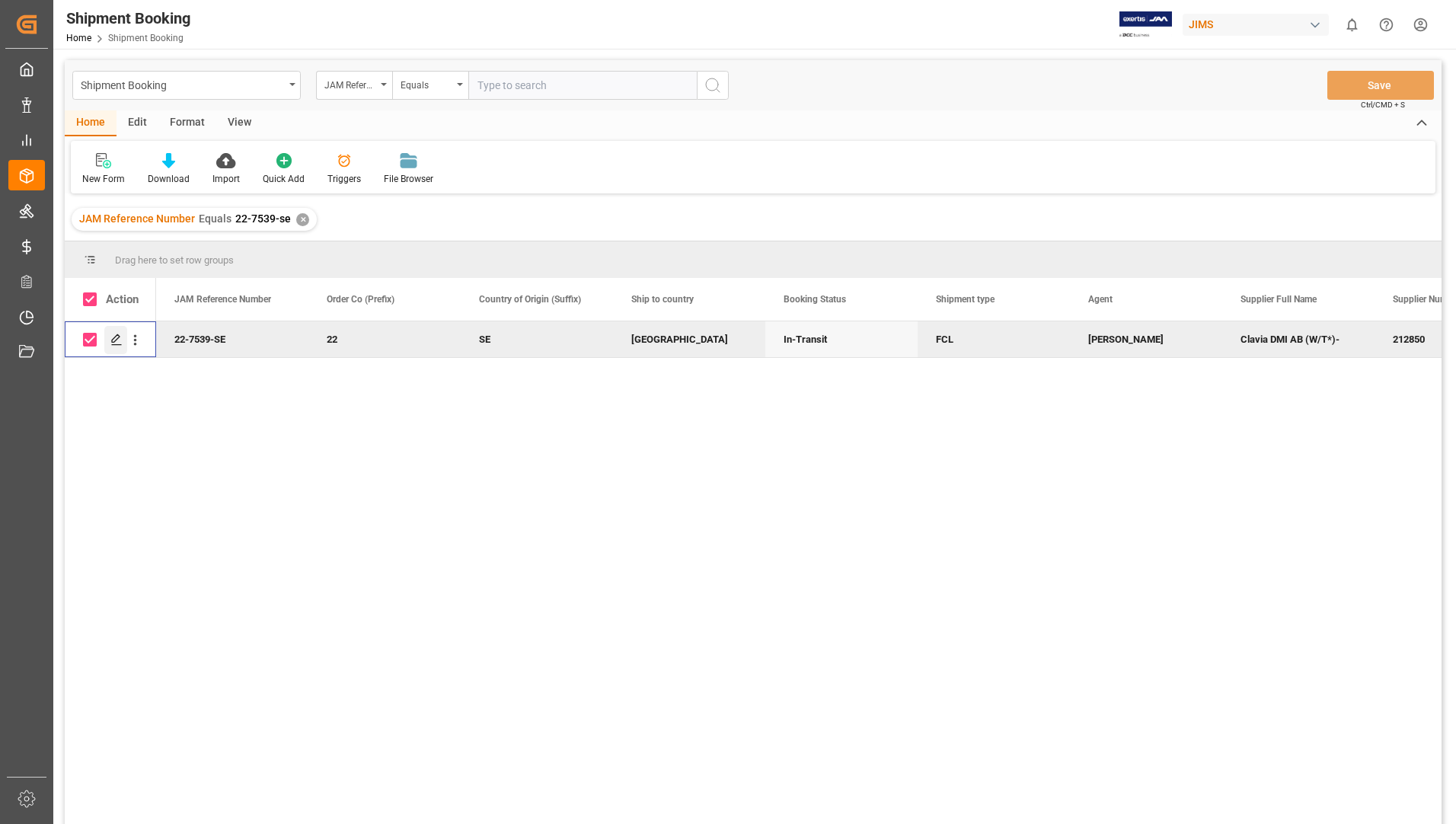
click at [121, 338] on icon "Press SPACE to deselect this row." at bounding box center [117, 339] width 12 height 12
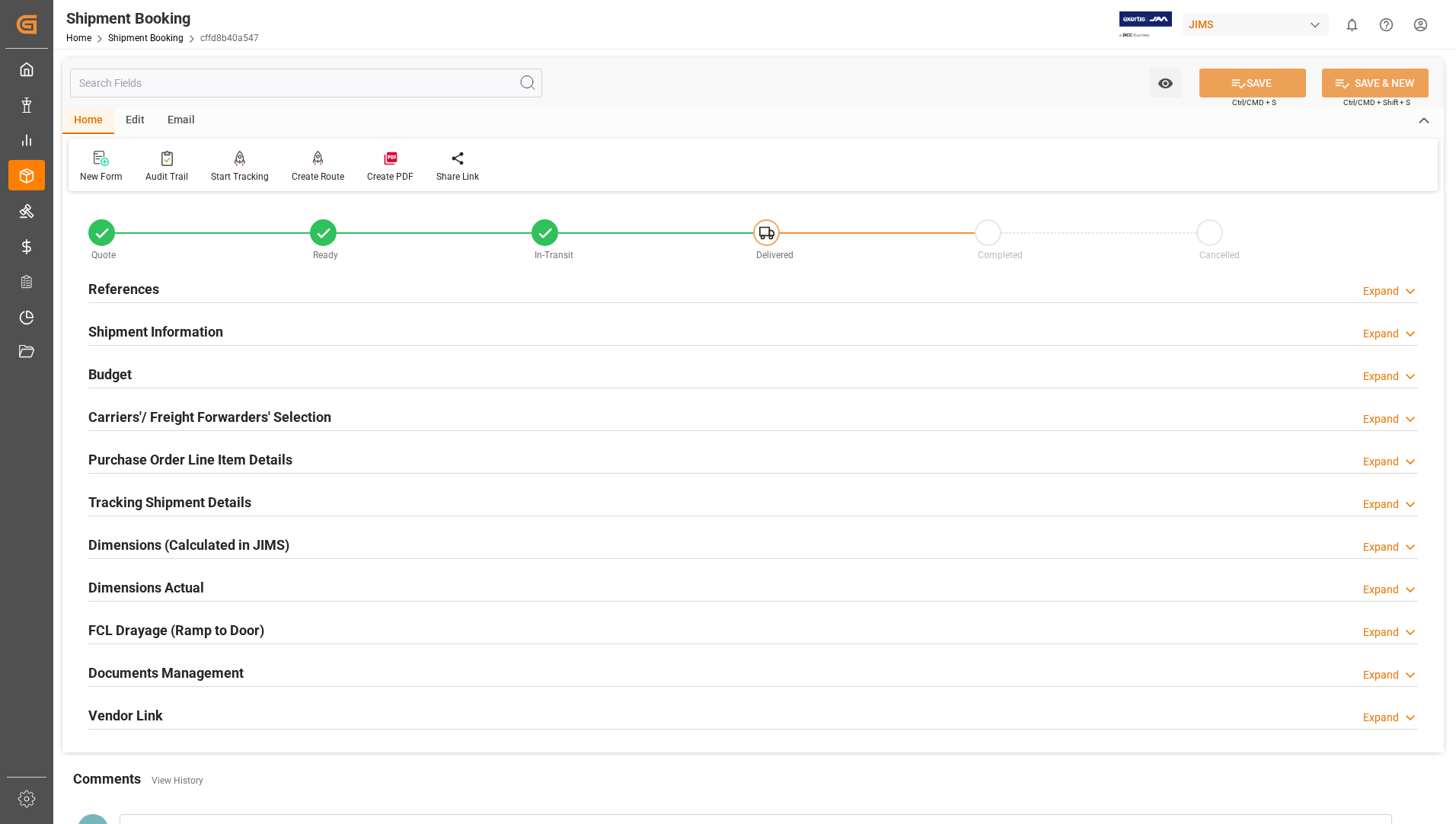
click at [198, 666] on h2 "Documents Management" at bounding box center [166, 672] width 155 height 21
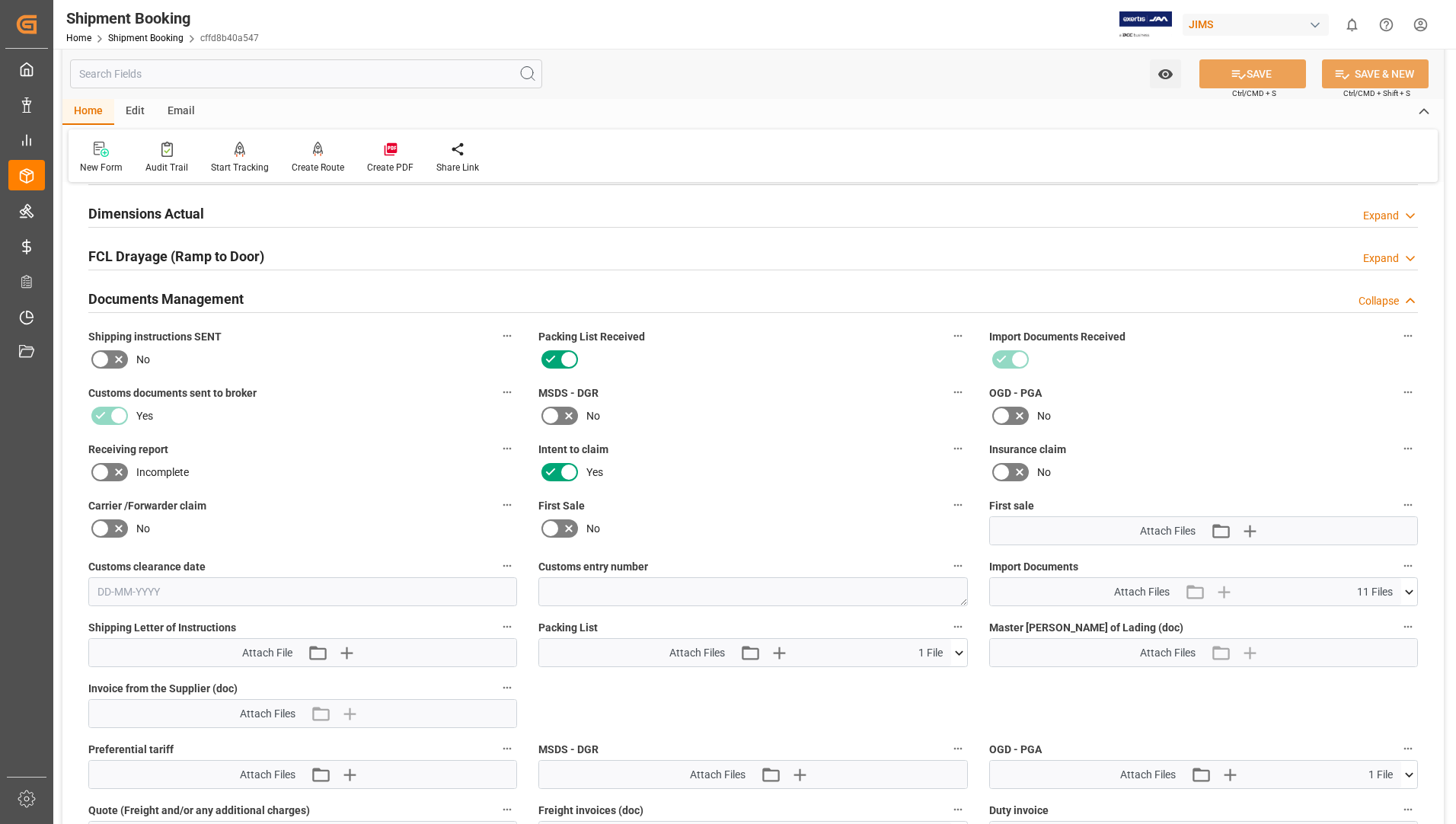
scroll to position [380, 0]
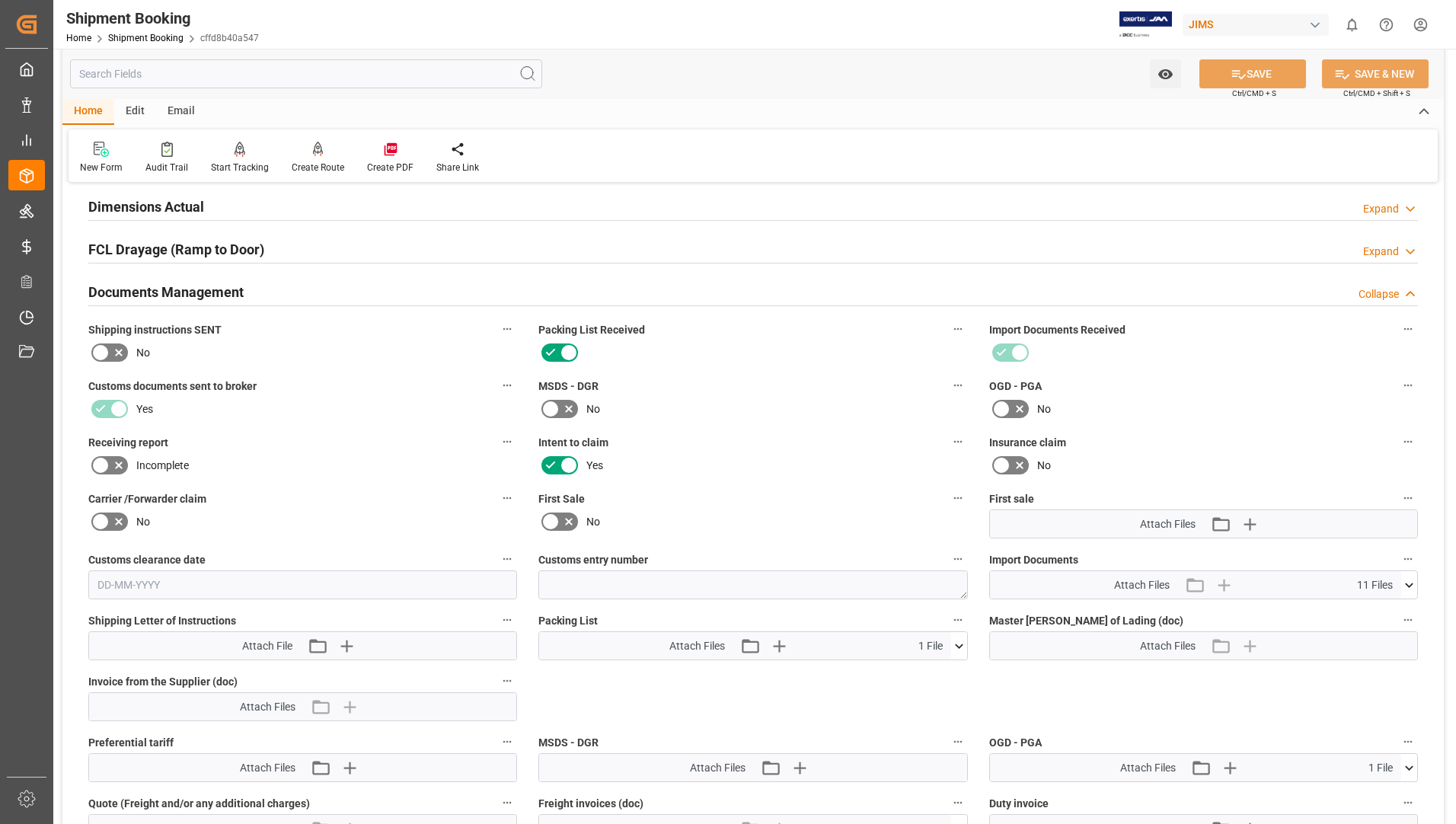
click at [1412, 584] on icon at bounding box center [1409, 584] width 16 height 16
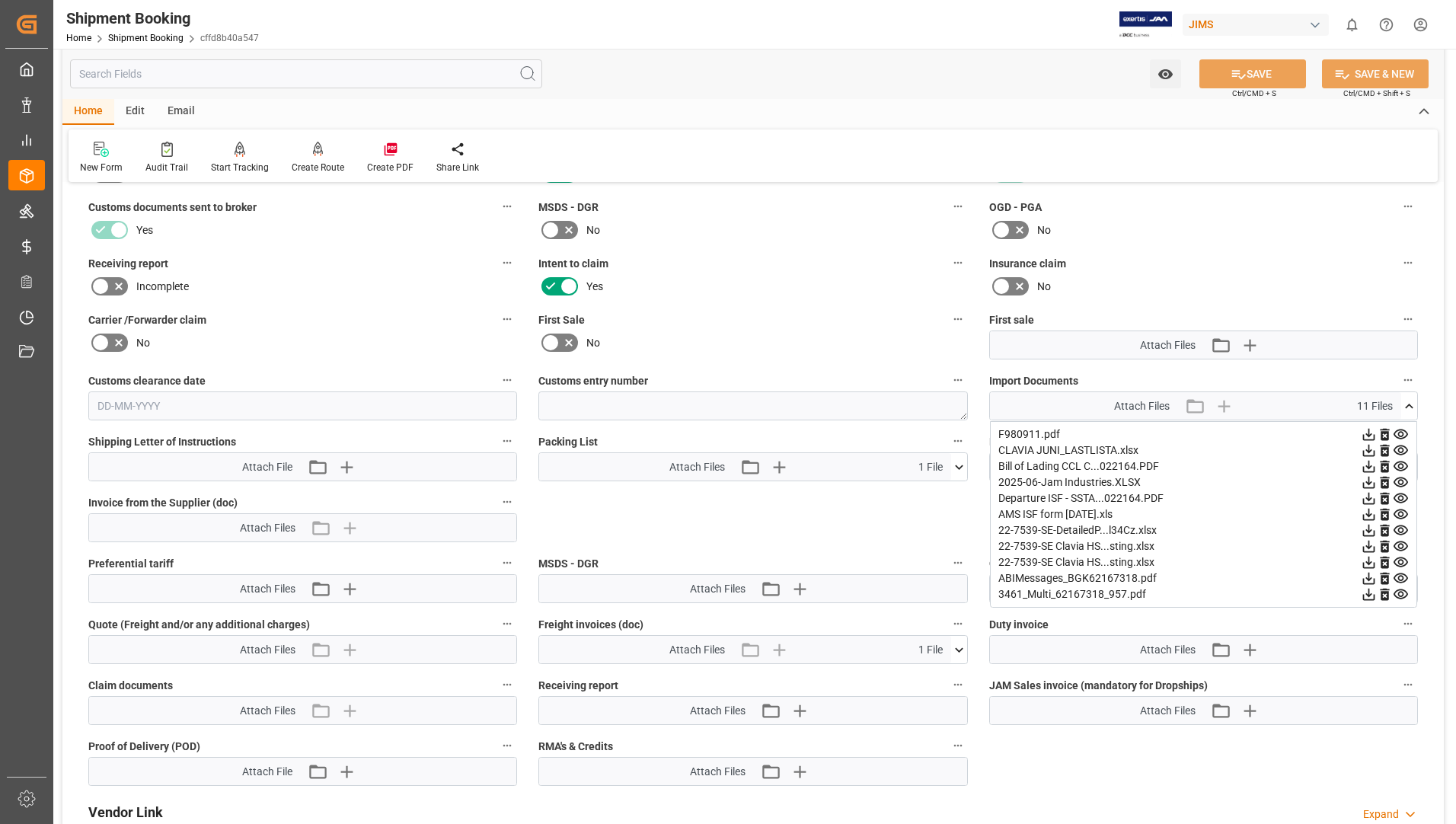
scroll to position [533, 0]
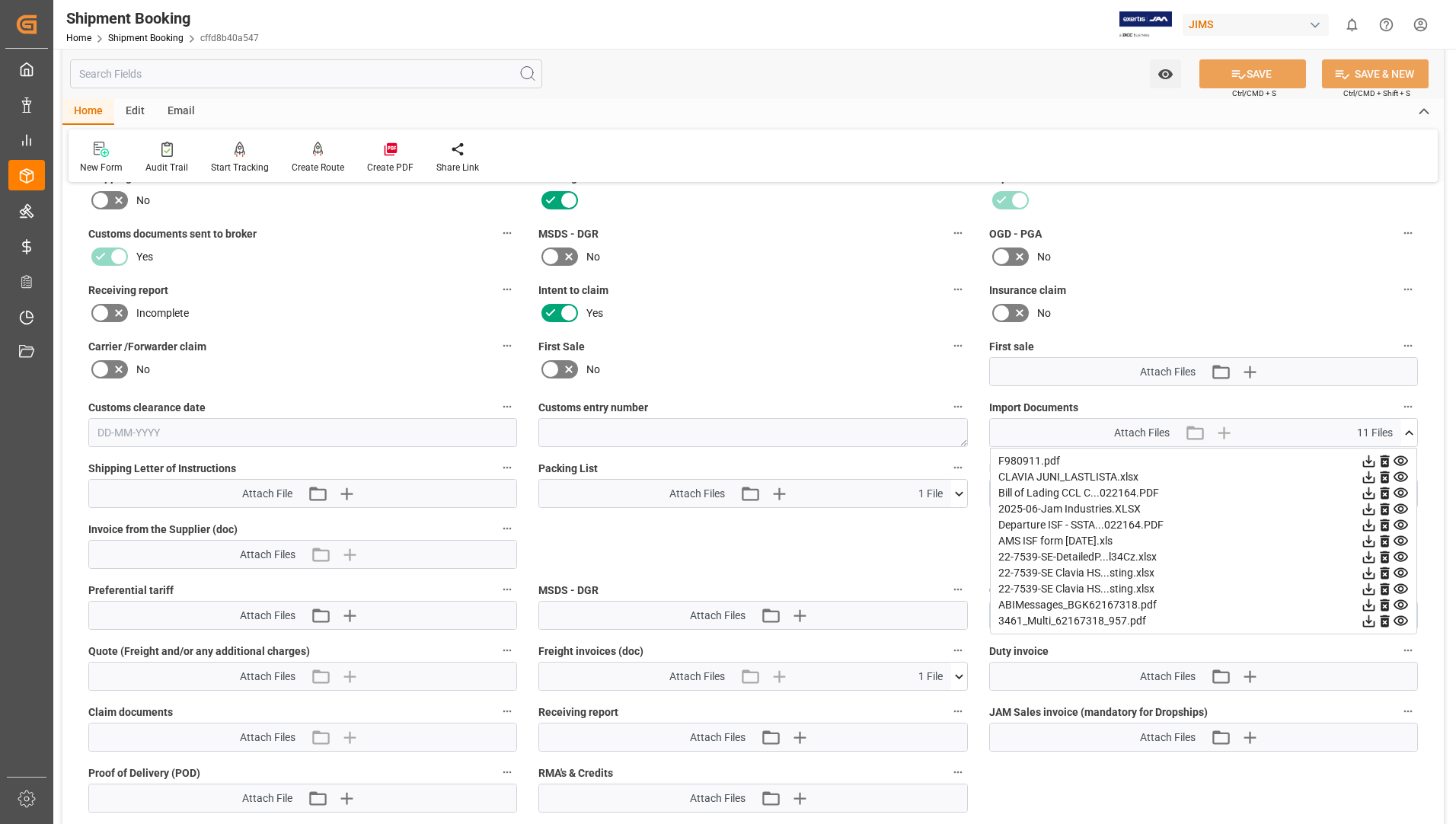
click at [960, 493] on icon at bounding box center [959, 493] width 8 height 5
click at [1363, 467] on icon at bounding box center [1369, 461] width 12 height 12
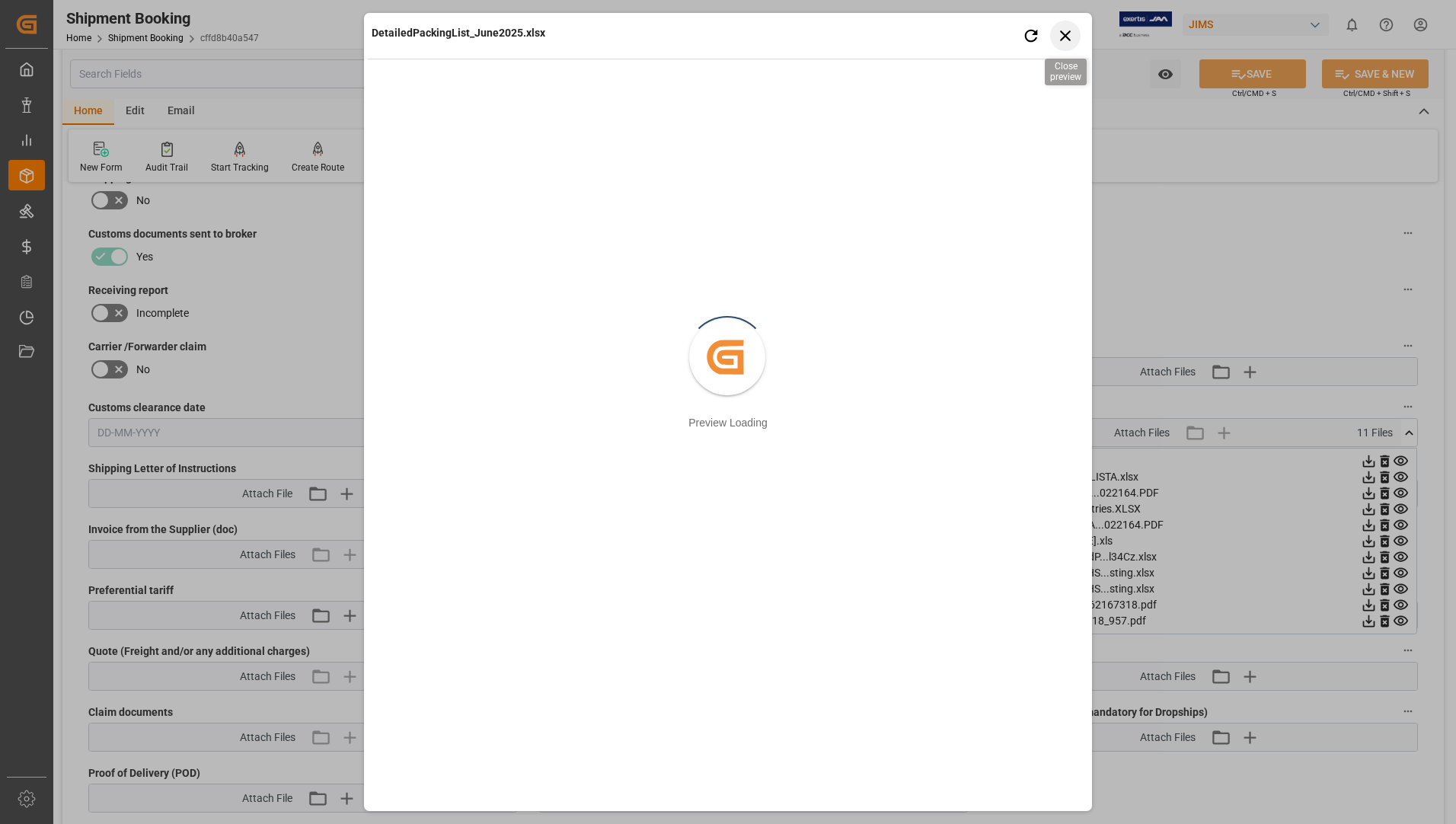
click at [1059, 40] on icon "button" at bounding box center [1065, 35] width 19 height 19
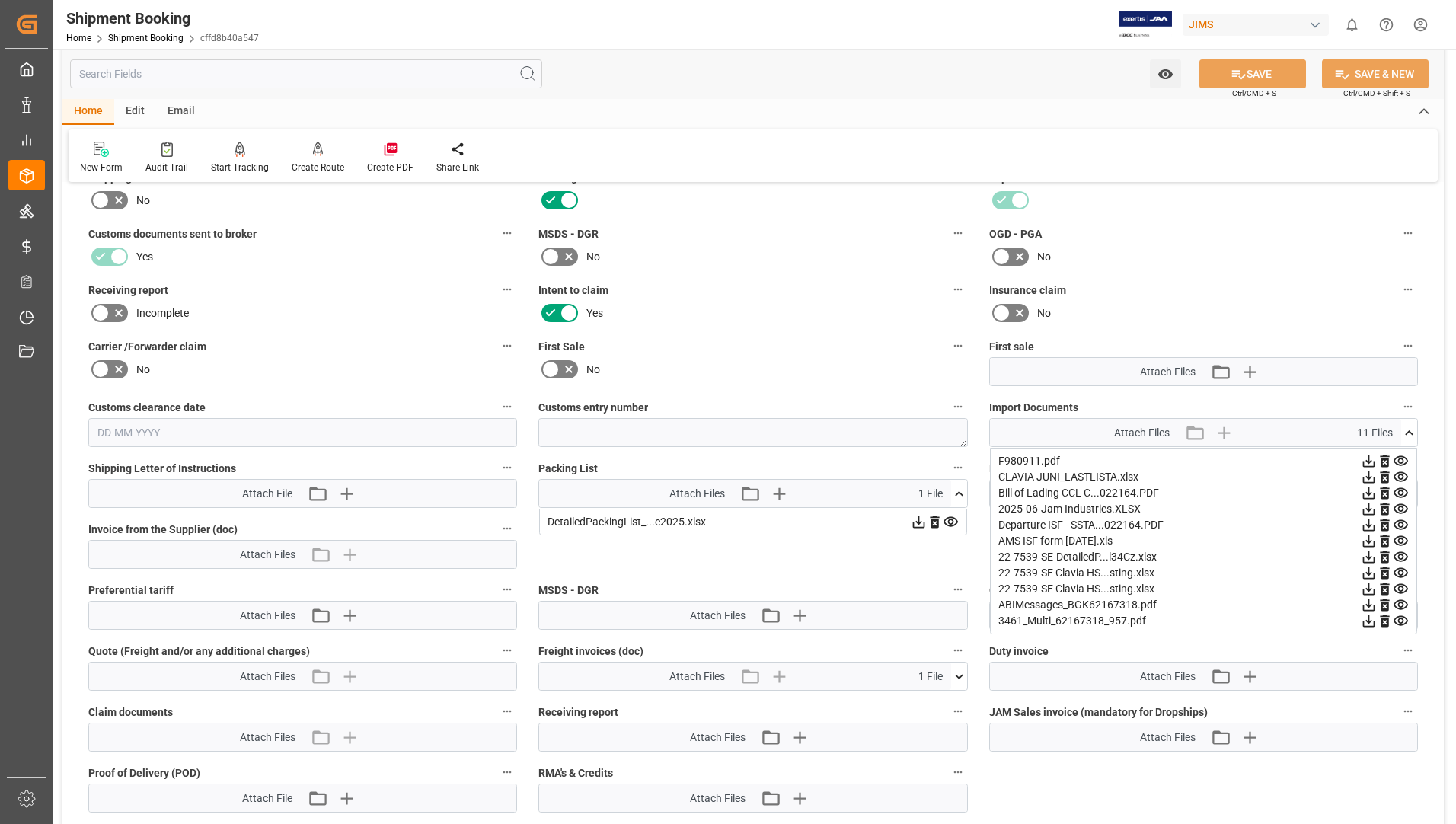
click at [1363, 467] on icon at bounding box center [1369, 461] width 12 height 12
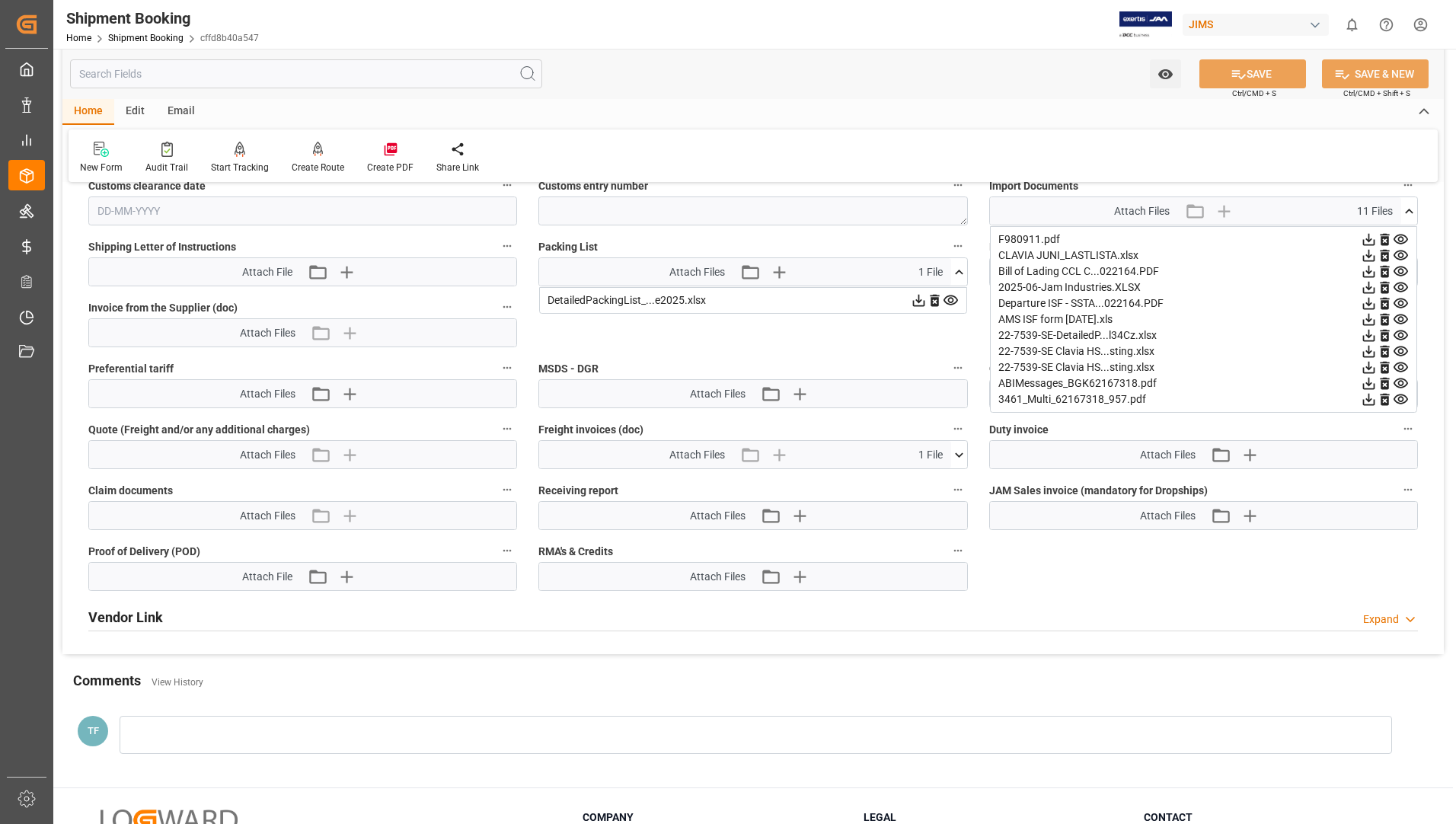
scroll to position [609, 0]
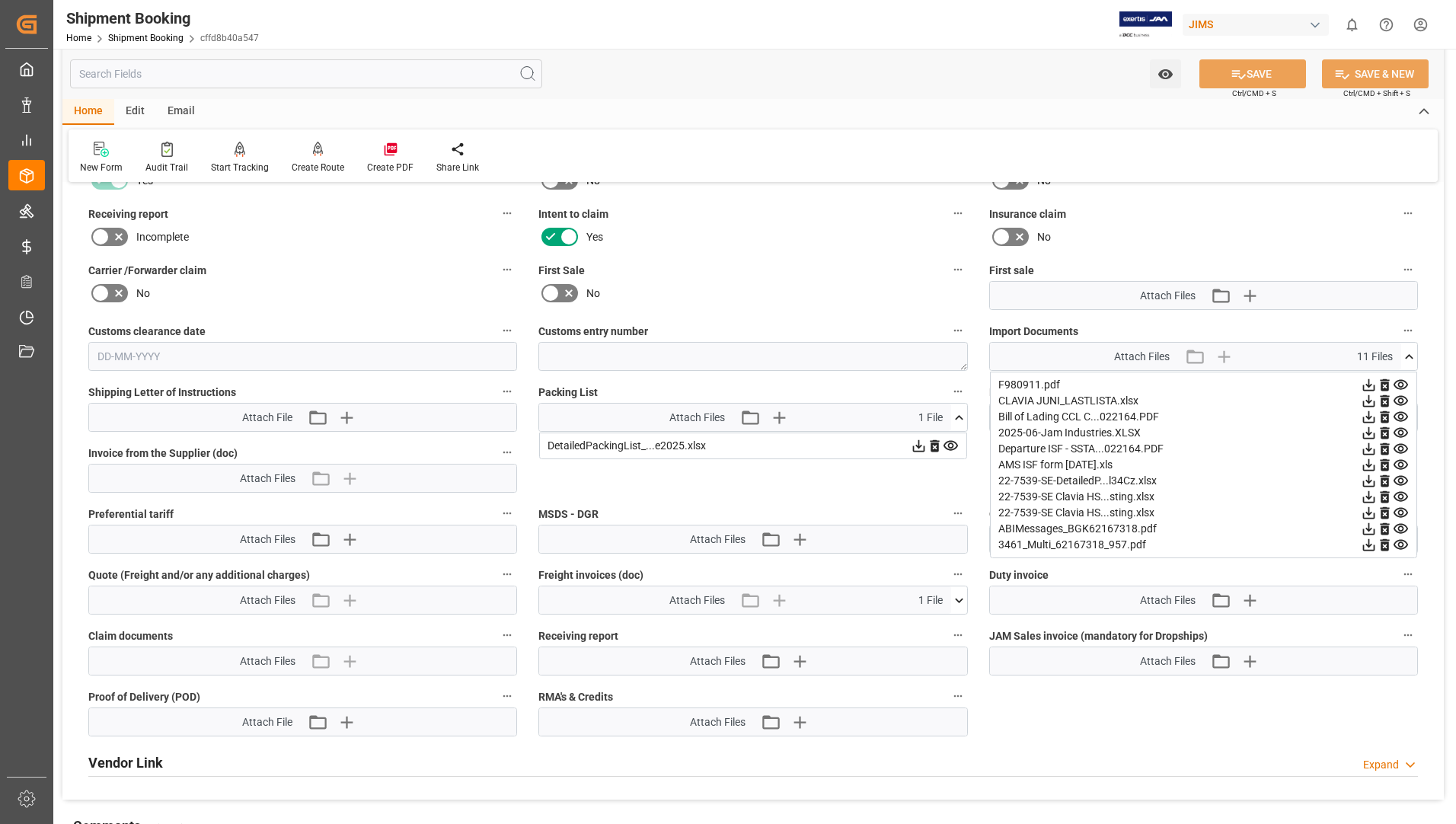
click at [1361, 393] on icon at bounding box center [1368, 384] width 16 height 16
click at [1363, 391] on icon at bounding box center [1369, 385] width 12 height 12
click at [1361, 393] on icon at bounding box center [1368, 384] width 16 height 16
click at [1363, 391] on icon at bounding box center [1369, 385] width 12 height 12
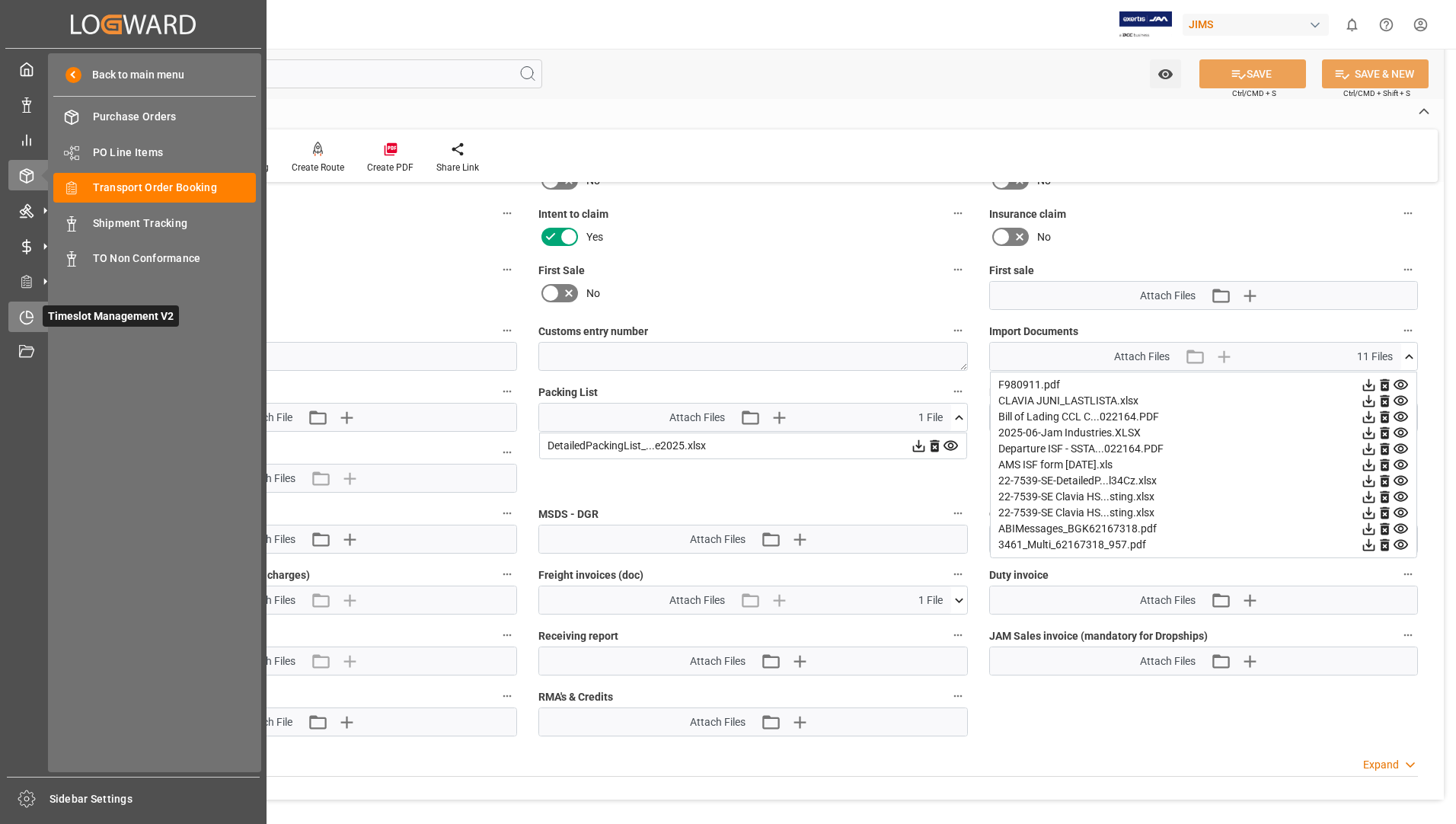
click at [80, 309] on span "Timeslot Management V2" at bounding box center [111, 316] width 136 height 21
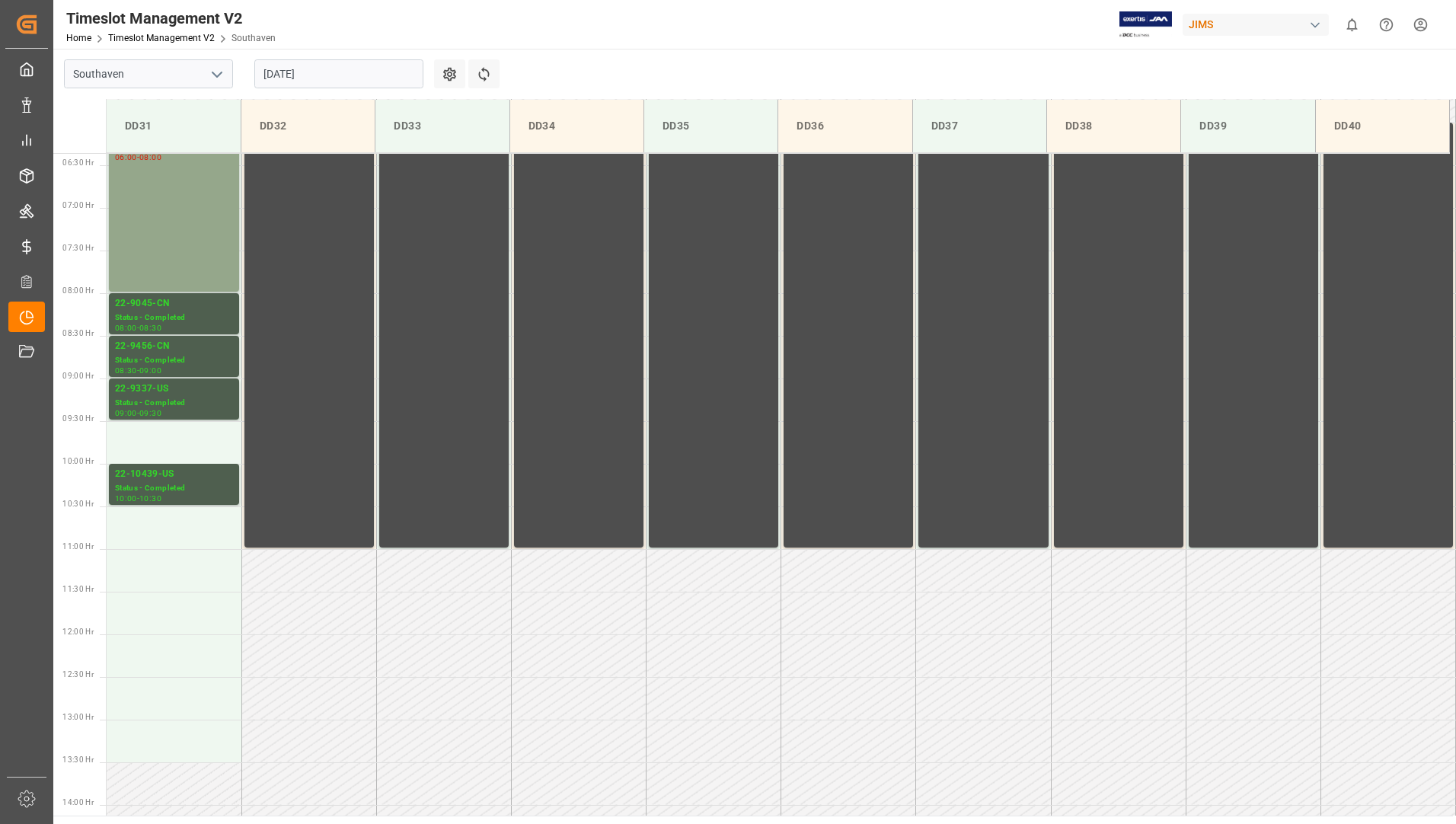
scroll to position [270, 0]
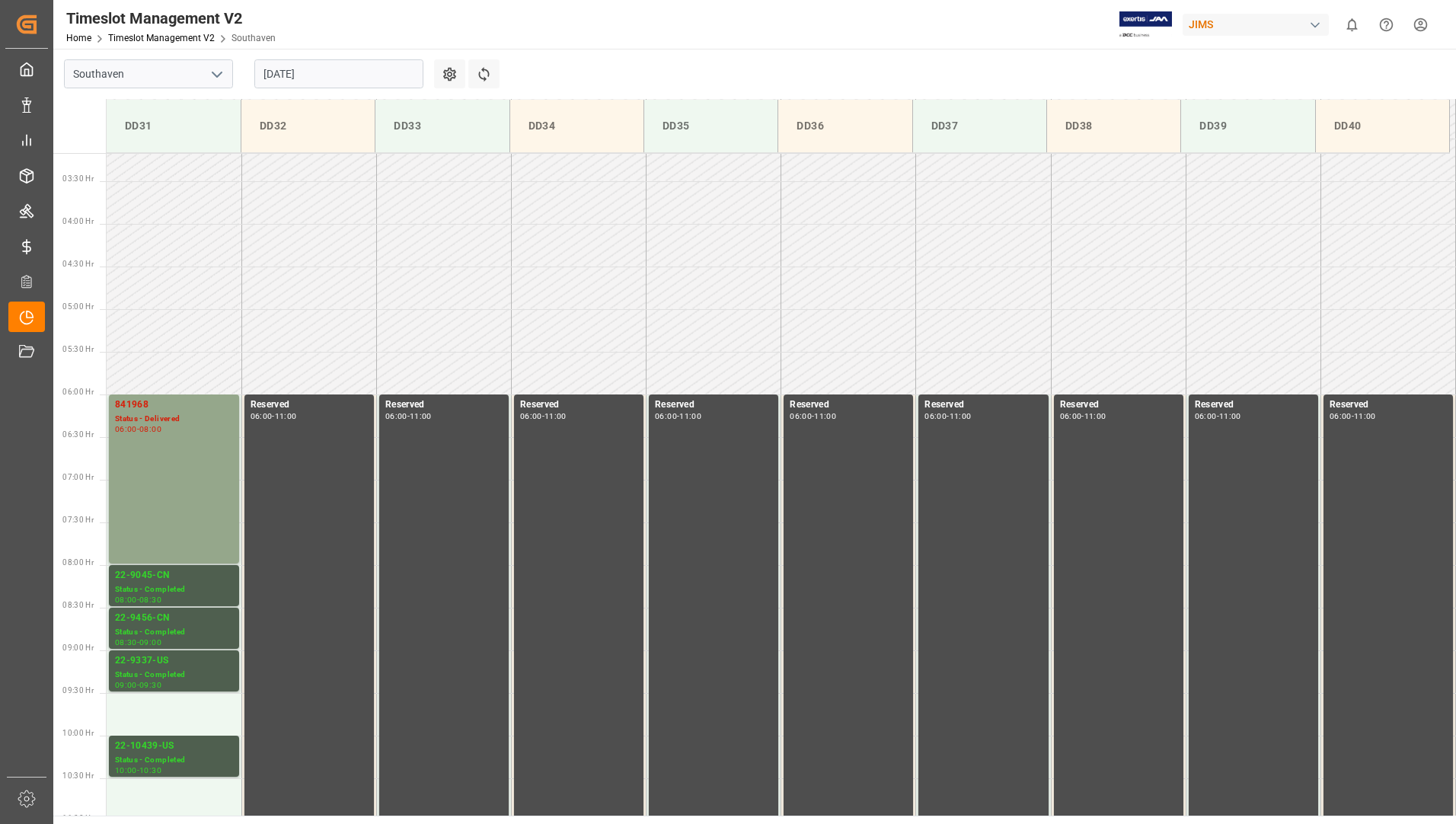
click at [356, 70] on input "12-08-2025" at bounding box center [339, 74] width 169 height 29
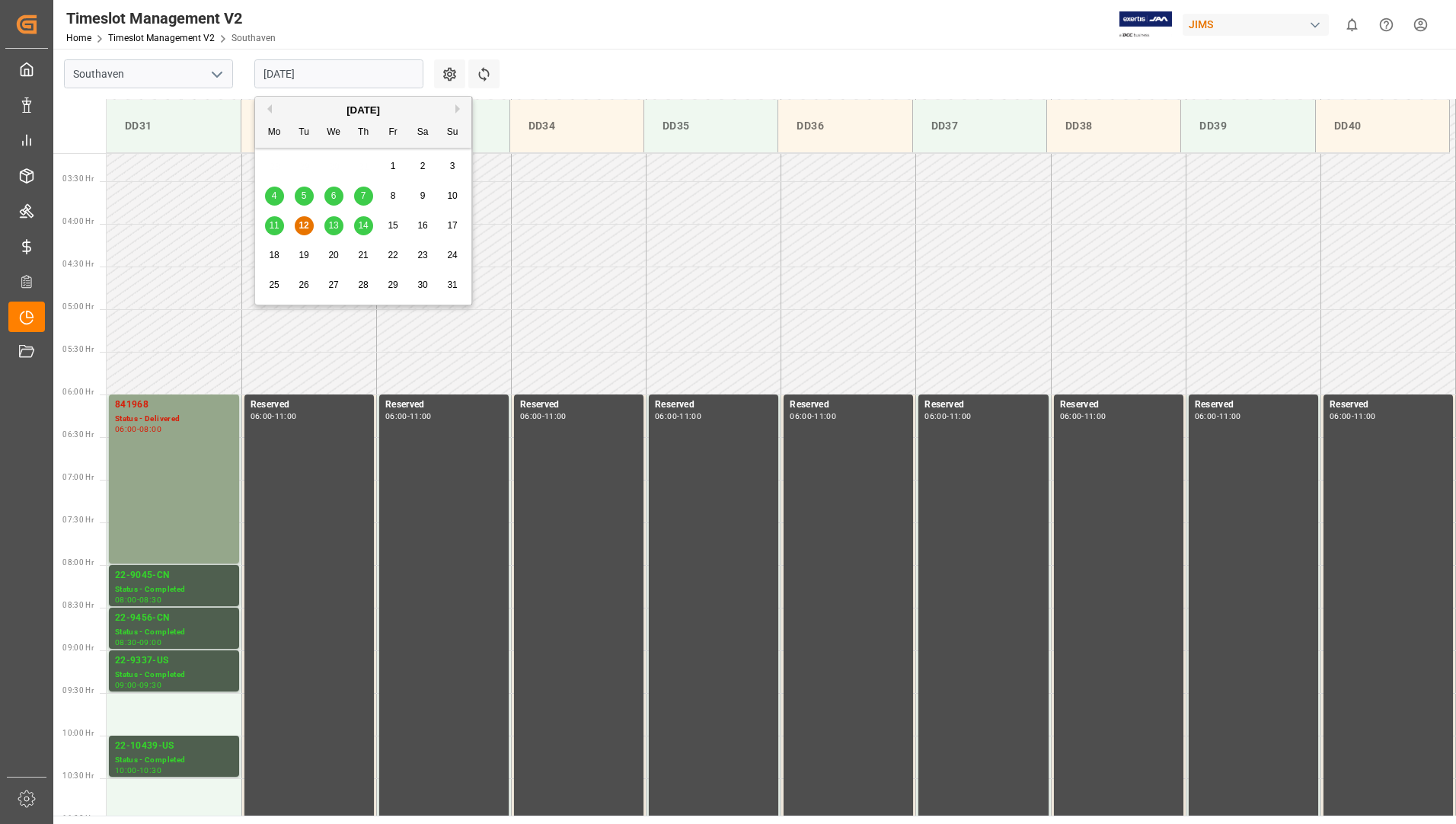
click at [337, 225] on span "13" at bounding box center [333, 225] width 10 height 11
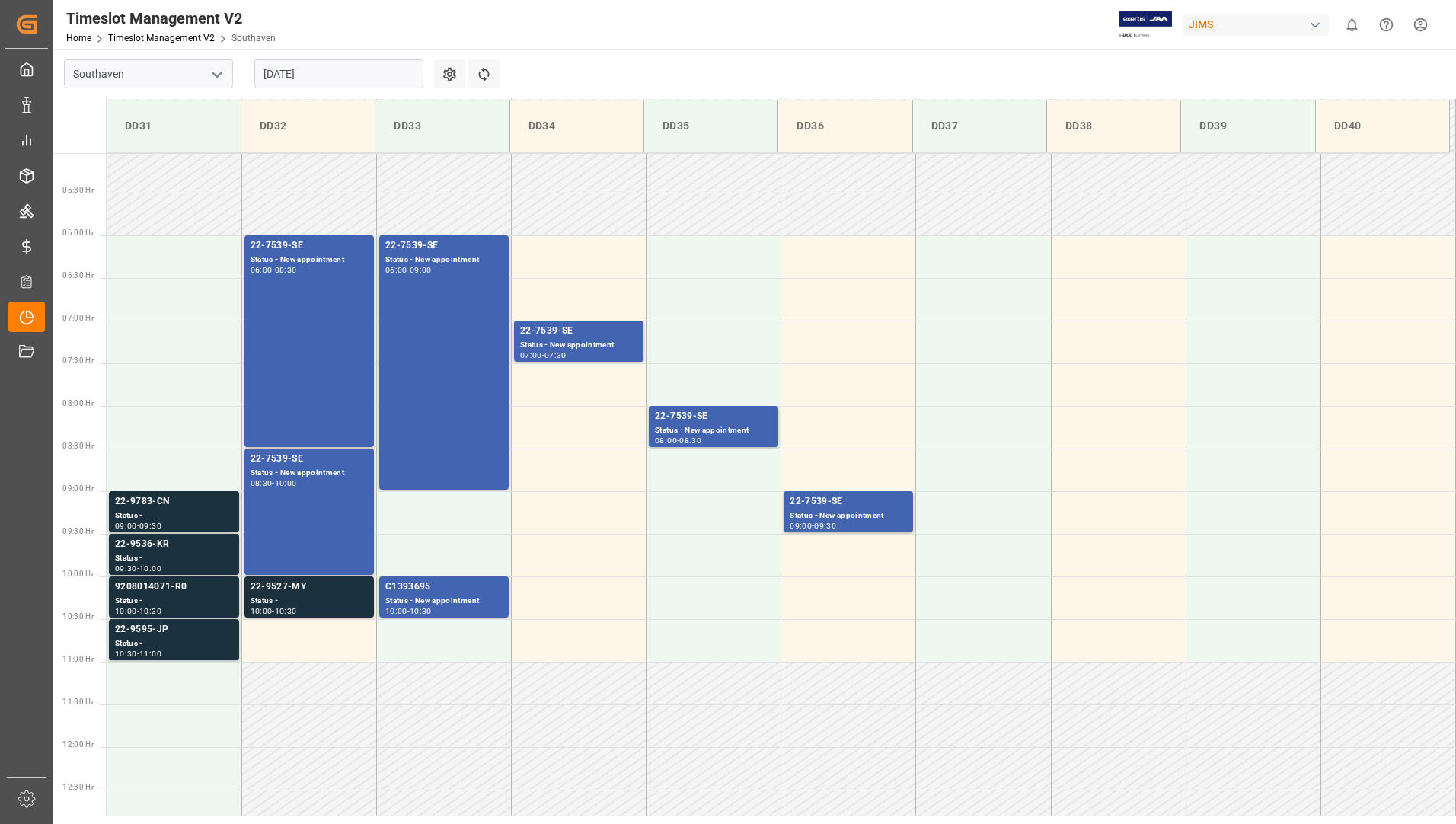
scroll to position [404, 0]
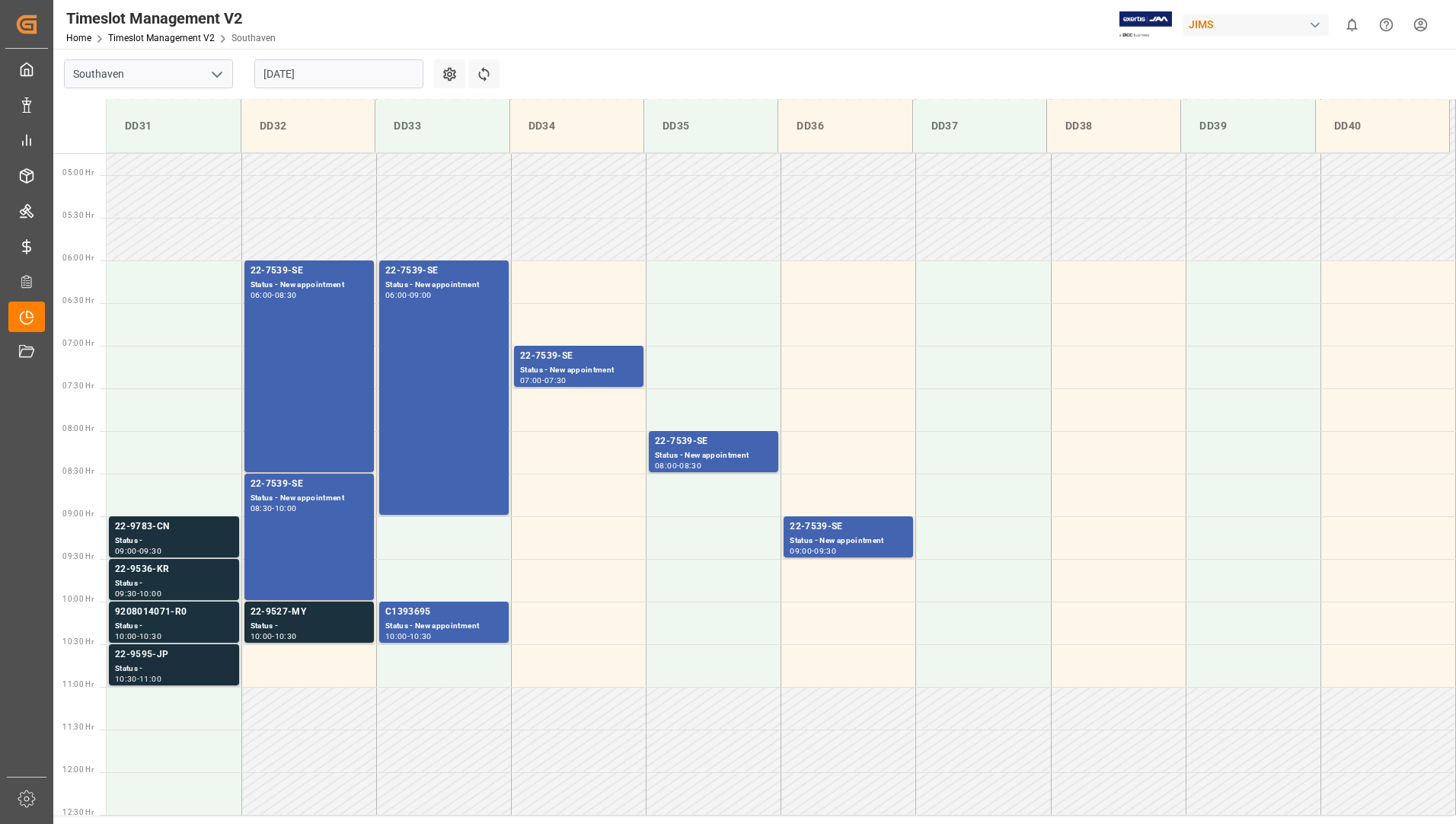
click at [133, 669] on div "Status -" at bounding box center [174, 669] width 118 height 13
click at [151, 626] on div "Status -" at bounding box center [174, 626] width 118 height 13
click at [161, 579] on div "Status -" at bounding box center [174, 583] width 118 height 13
click at [166, 541] on div "Status -" at bounding box center [174, 541] width 118 height 13
